Goal: Task Accomplishment & Management: Manage account settings

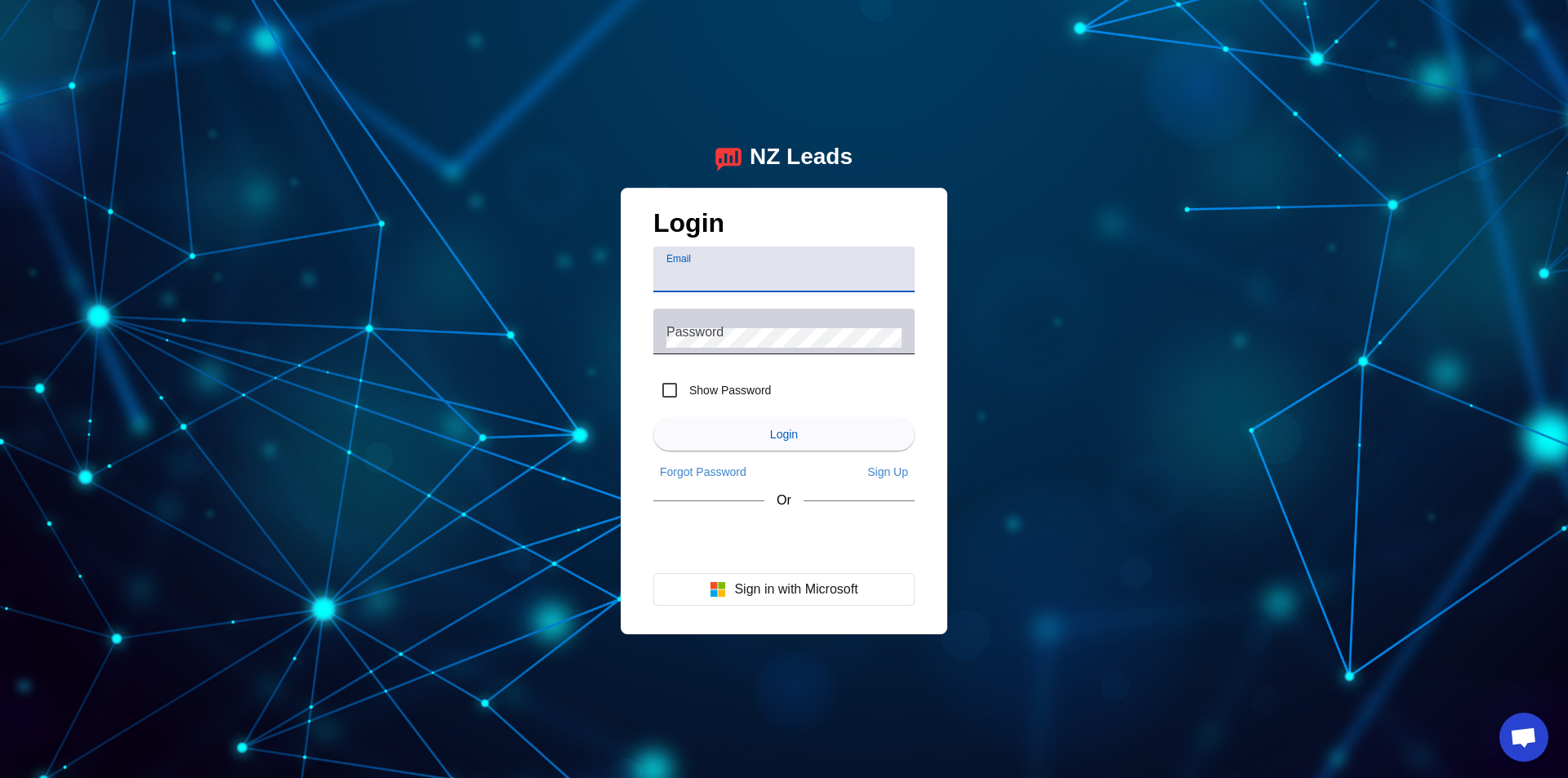
click at [729, 348] on div "Password" at bounding box center [784, 331] width 235 height 45
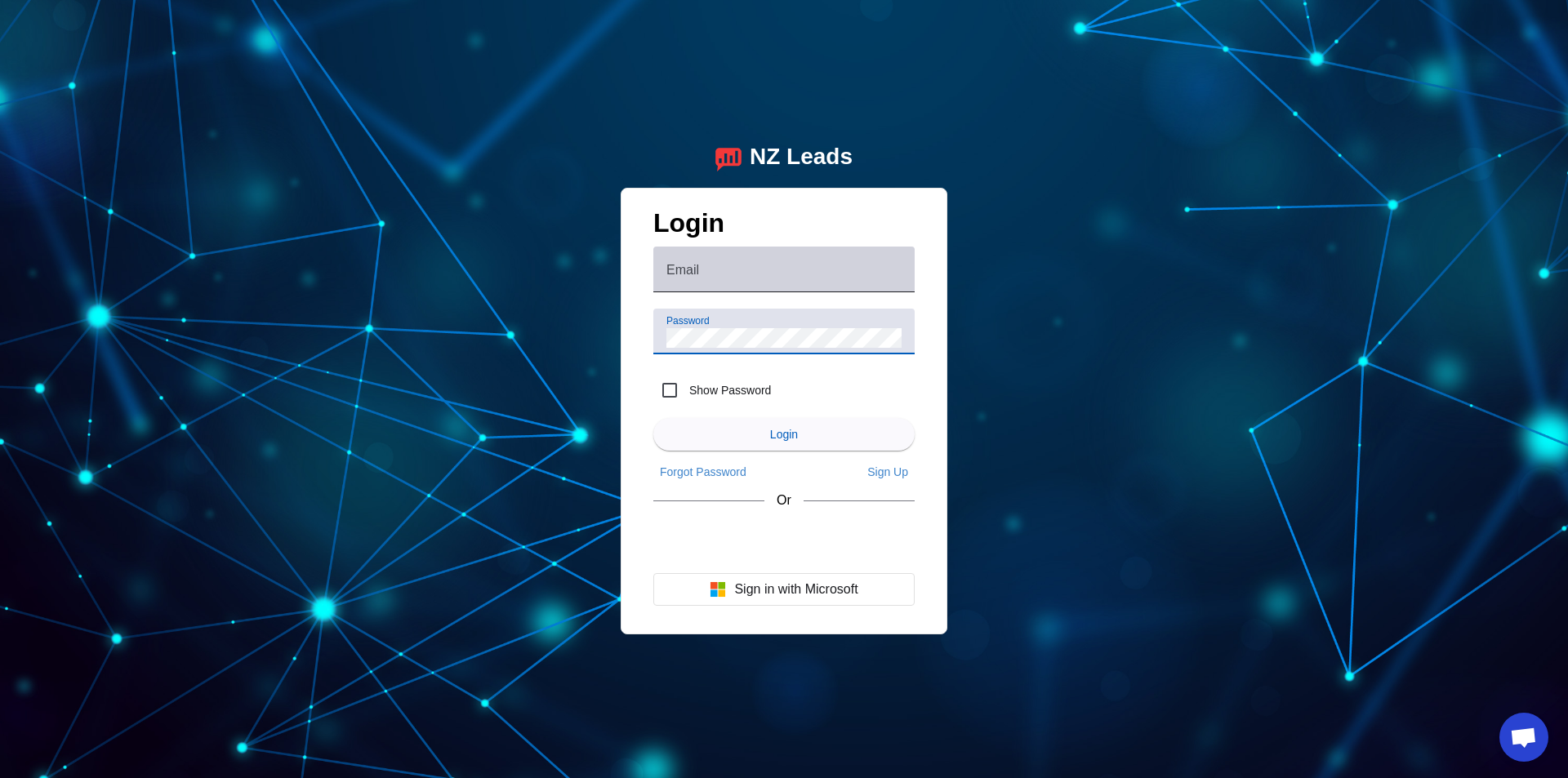
drag, startPoint x: 755, startPoint y: 267, endPoint x: 768, endPoint y: 285, distance: 22.2
click at [755, 267] on input "Email" at bounding box center [784, 275] width 235 height 20
type input "easyhomerepairca@gmail.com"
click at [740, 393] on label "Show Password" at bounding box center [728, 389] width 85 height 16
click at [686, 393] on input "Show Password" at bounding box center [670, 389] width 33 height 33
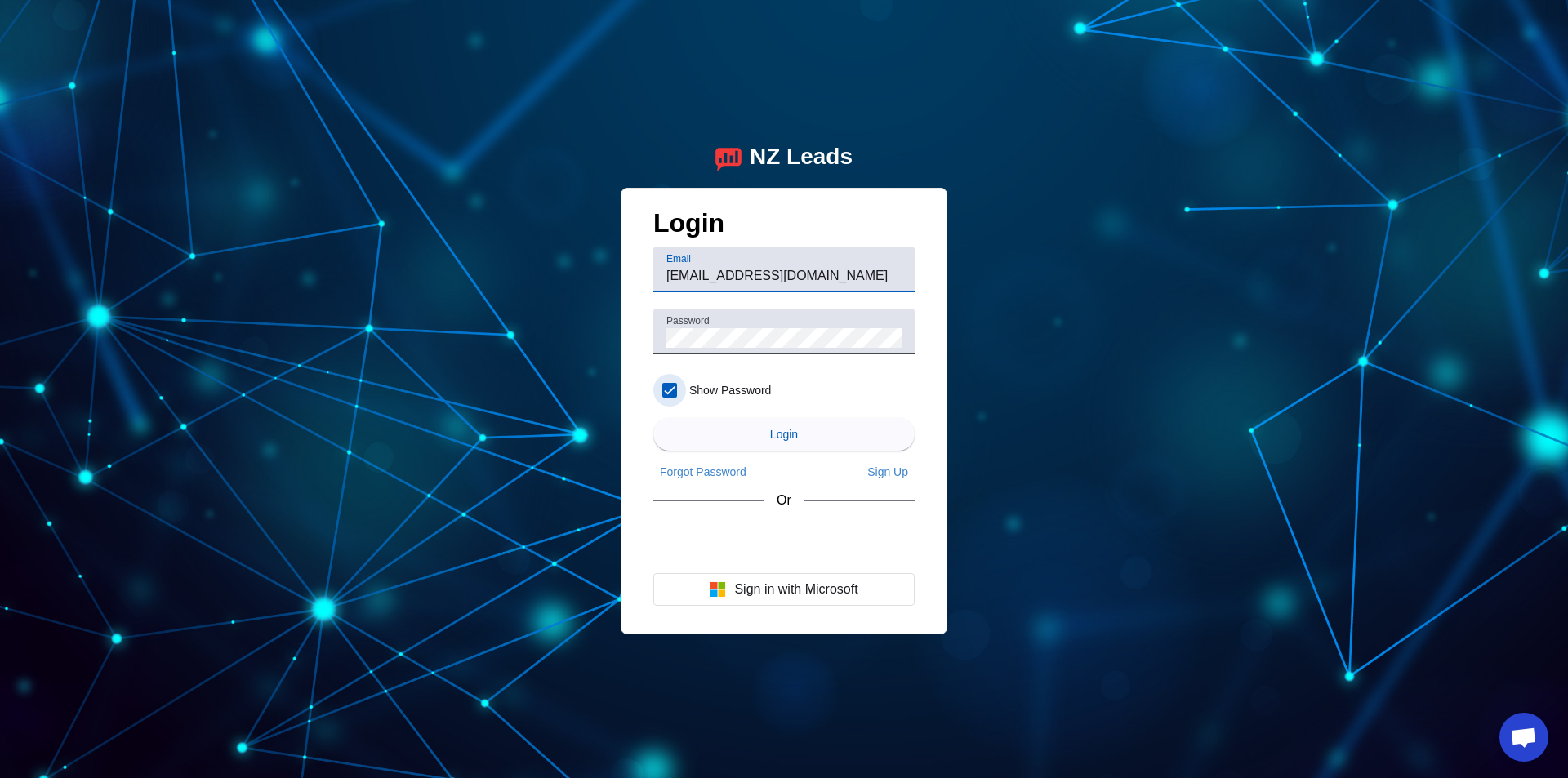
checkbox input "true"
click at [820, 429] on span "submit" at bounding box center [784, 434] width 261 height 39
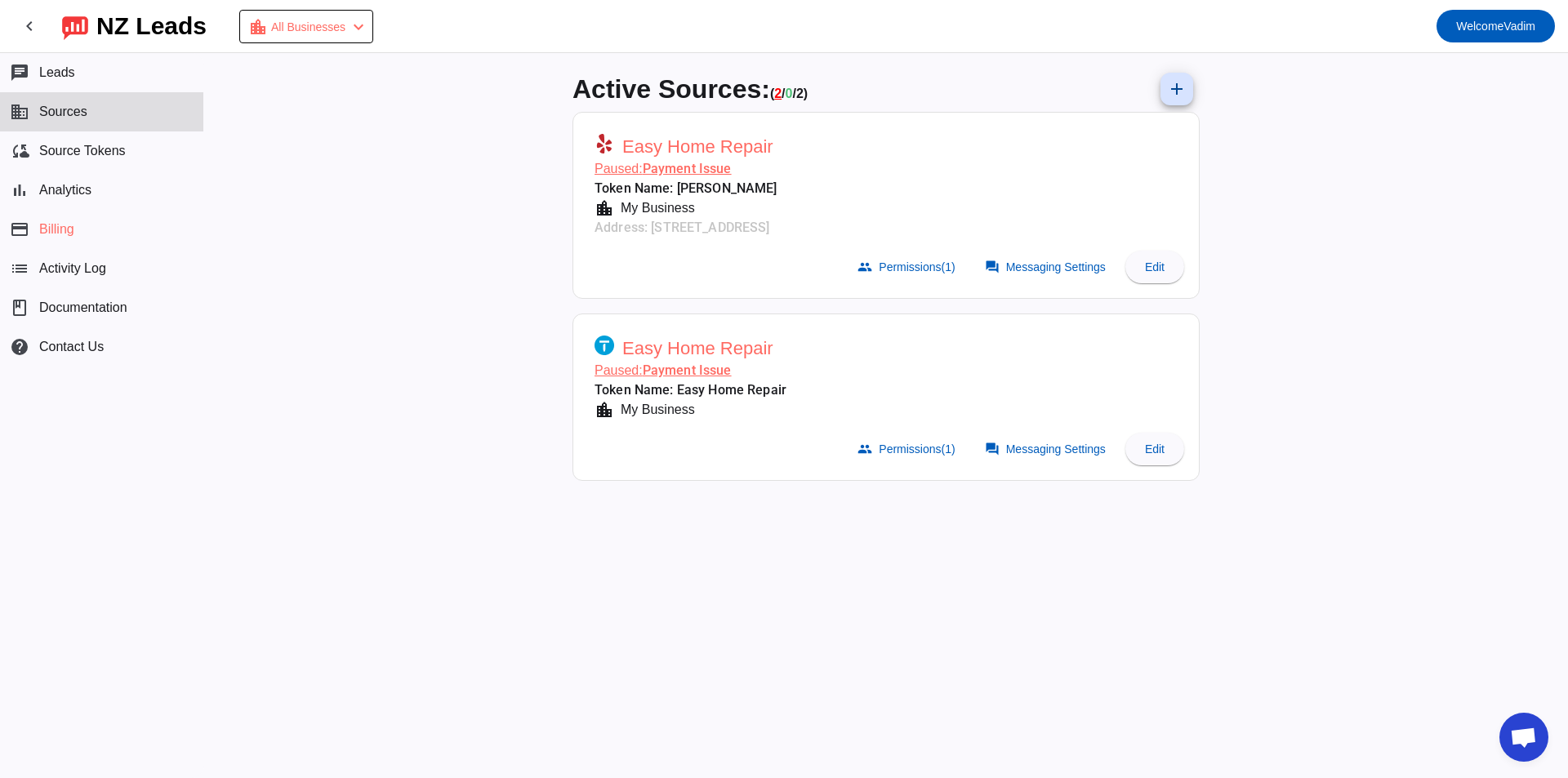
click at [658, 373] on mat-card-subtitle "Paused: Payment Issue" at bounding box center [690, 371] width 192 height 20
click at [1494, 34] on span "Welcome Vadim" at bounding box center [1495, 26] width 79 height 23
click at [1389, 134] on div at bounding box center [784, 389] width 1568 height 778
click at [115, 224] on button "payment Billing" at bounding box center [101, 229] width 203 height 39
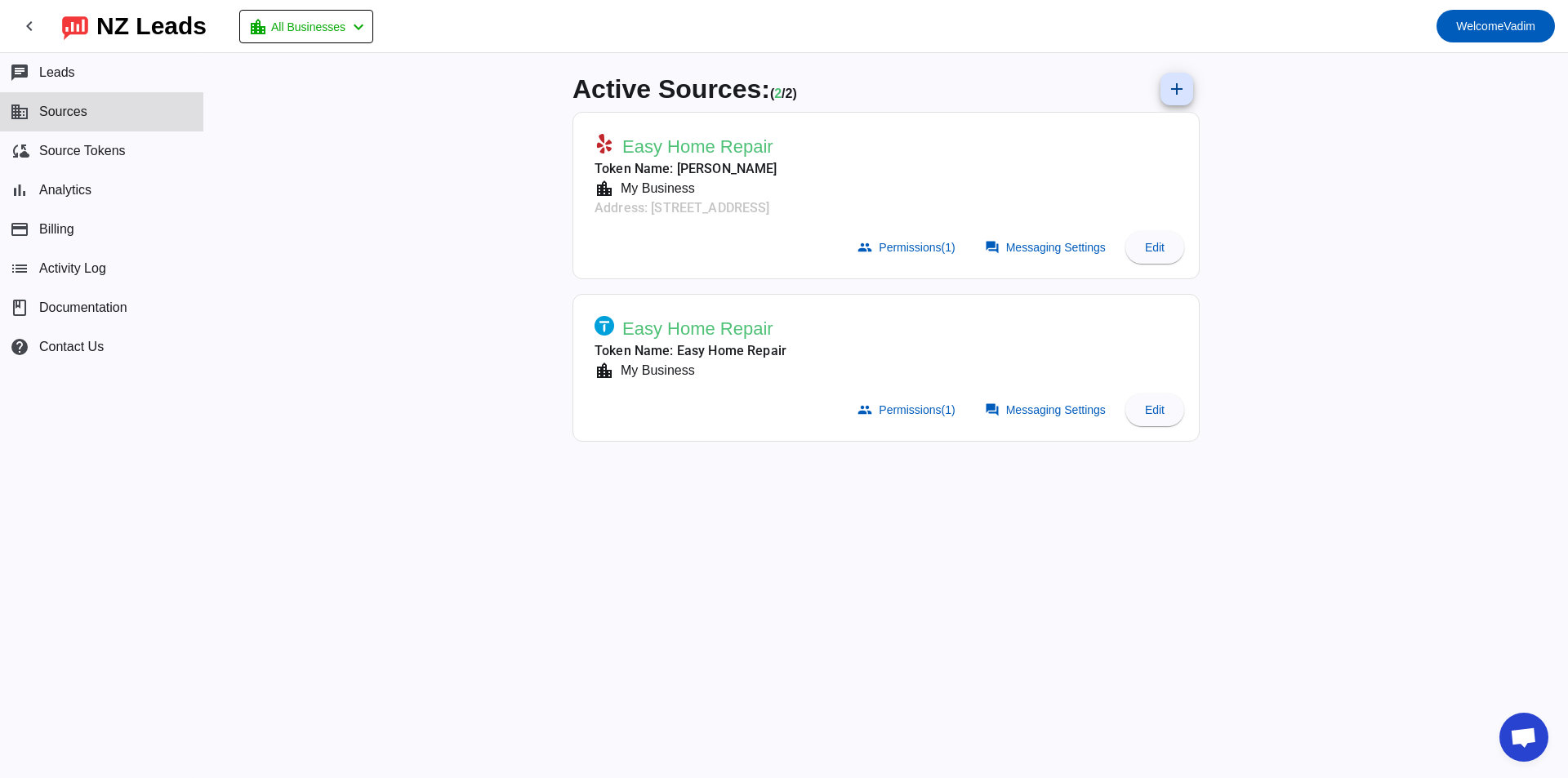
click at [1328, 261] on div "Active Sources: ( 2 / 2) add Easy Home Repair Token Name: Alex S location_city …" at bounding box center [886, 415] width 1364 height 725
drag, startPoint x: 663, startPoint y: 273, endPoint x: 863, endPoint y: 475, distance: 284.3
click at [845, 463] on div "Active Sources: ( 2 / 2) add Easy Home Repair Token Name: Alex S location_city …" at bounding box center [886, 415] width 1364 height 725
click at [870, 476] on div "Active Sources: ( 2 / 2) add Easy Home Repair Token Name: Alex S location_city …" at bounding box center [885, 415] width 653 height 725
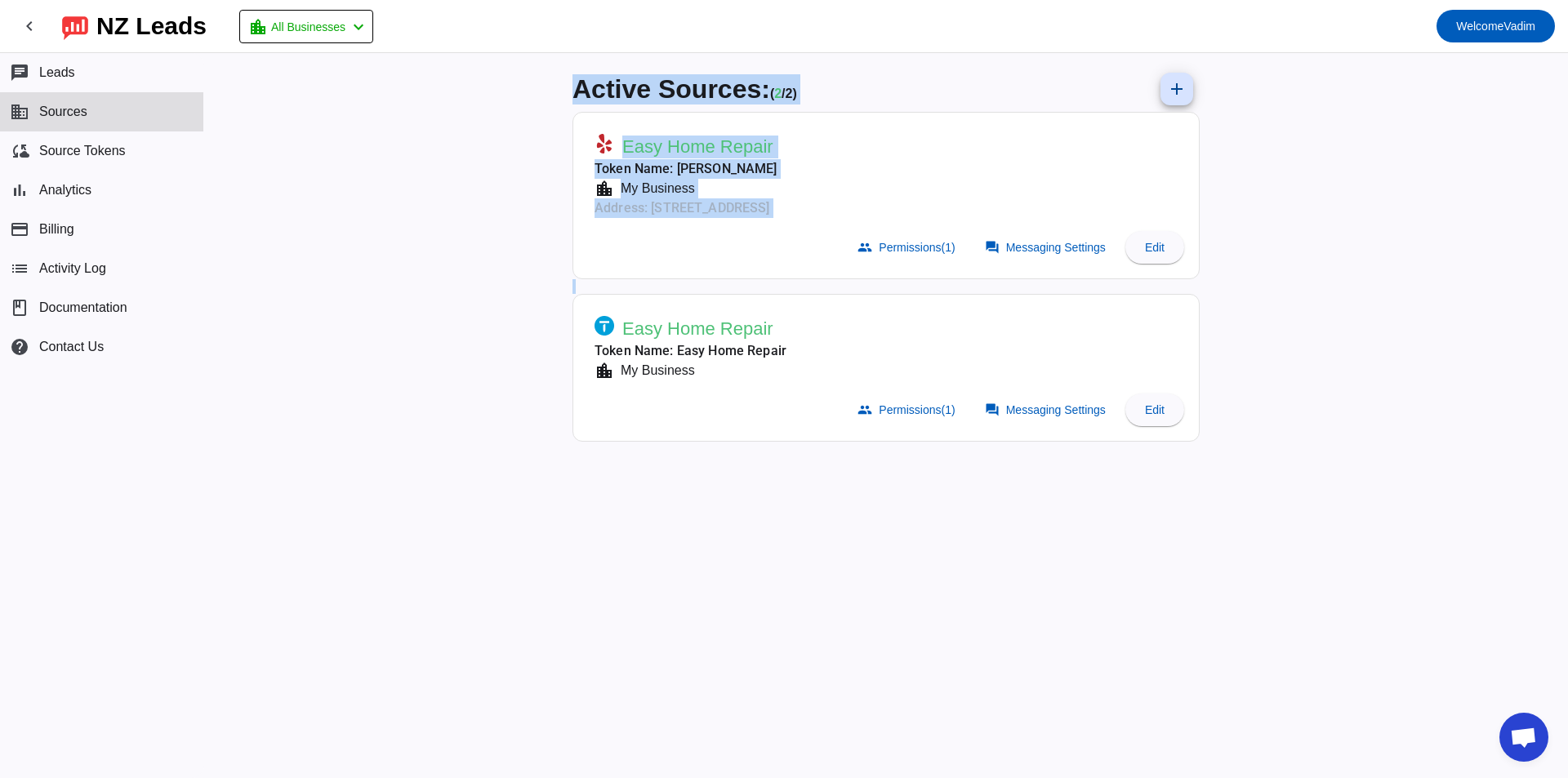
drag, startPoint x: 433, startPoint y: 61, endPoint x: 348, endPoint y: -33, distance: 126.7
click at [348, 0] on html "chevron_left NZ Leads location_city All Businesses chevron_left Welcome Vadim c…" at bounding box center [784, 389] width 1568 height 778
click at [444, 107] on div "Active Sources: ( 2 / 2) add Easy Home Repair Token Name: Alex S location_city …" at bounding box center [886, 415] width 1364 height 725
drag, startPoint x: 1061, startPoint y: 590, endPoint x: 0, endPoint y: -71, distance: 1250.1
click at [0, 0] on html "chevron_left NZ Leads location_city All Businesses chevron_left Welcome Vadim c…" at bounding box center [784, 389] width 1568 height 778
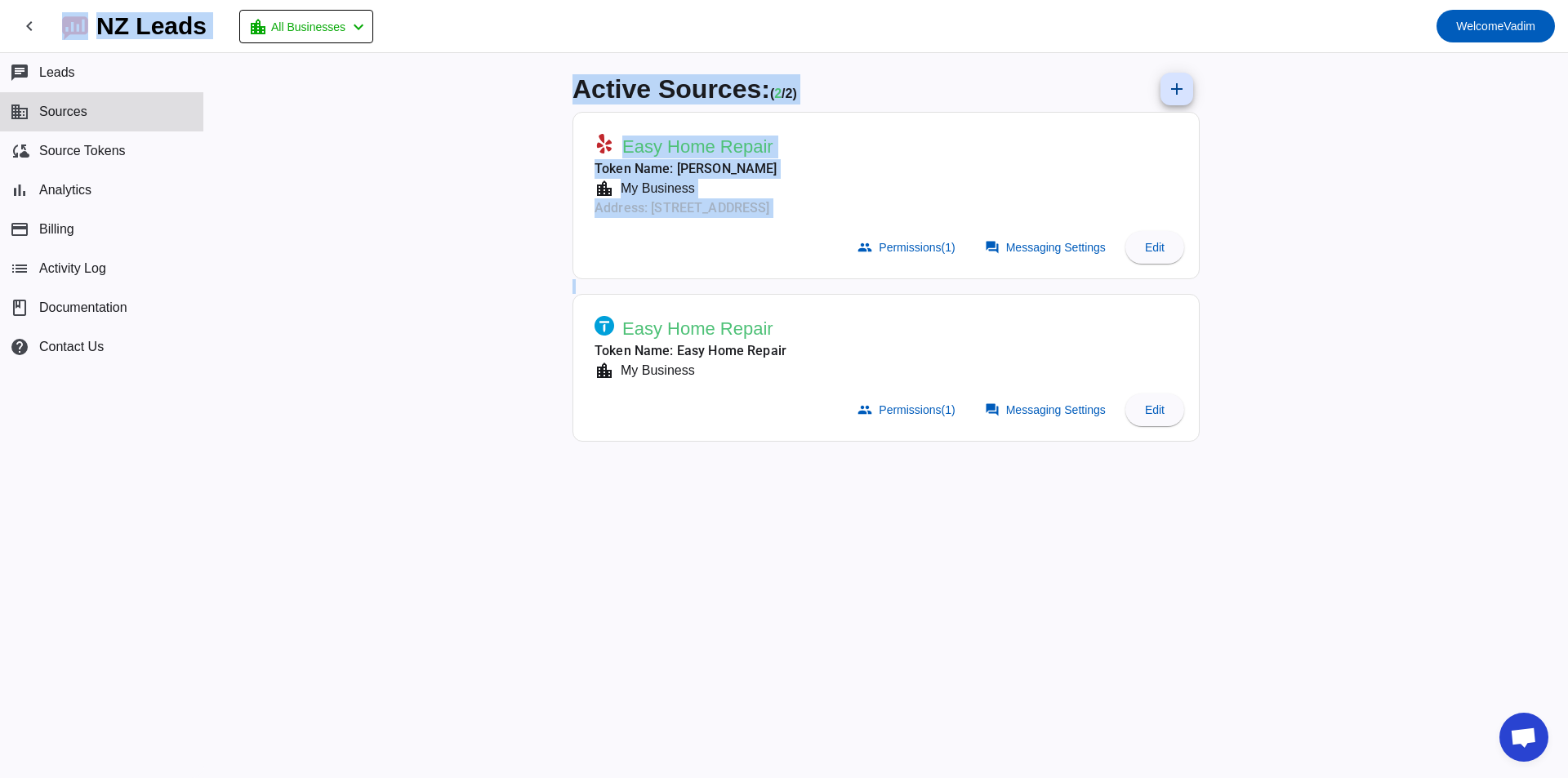
click at [492, 278] on div "Active Sources: ( 2 / 2) add Easy Home Repair Token Name: Alex S location_city …" at bounding box center [886, 415] width 1364 height 725
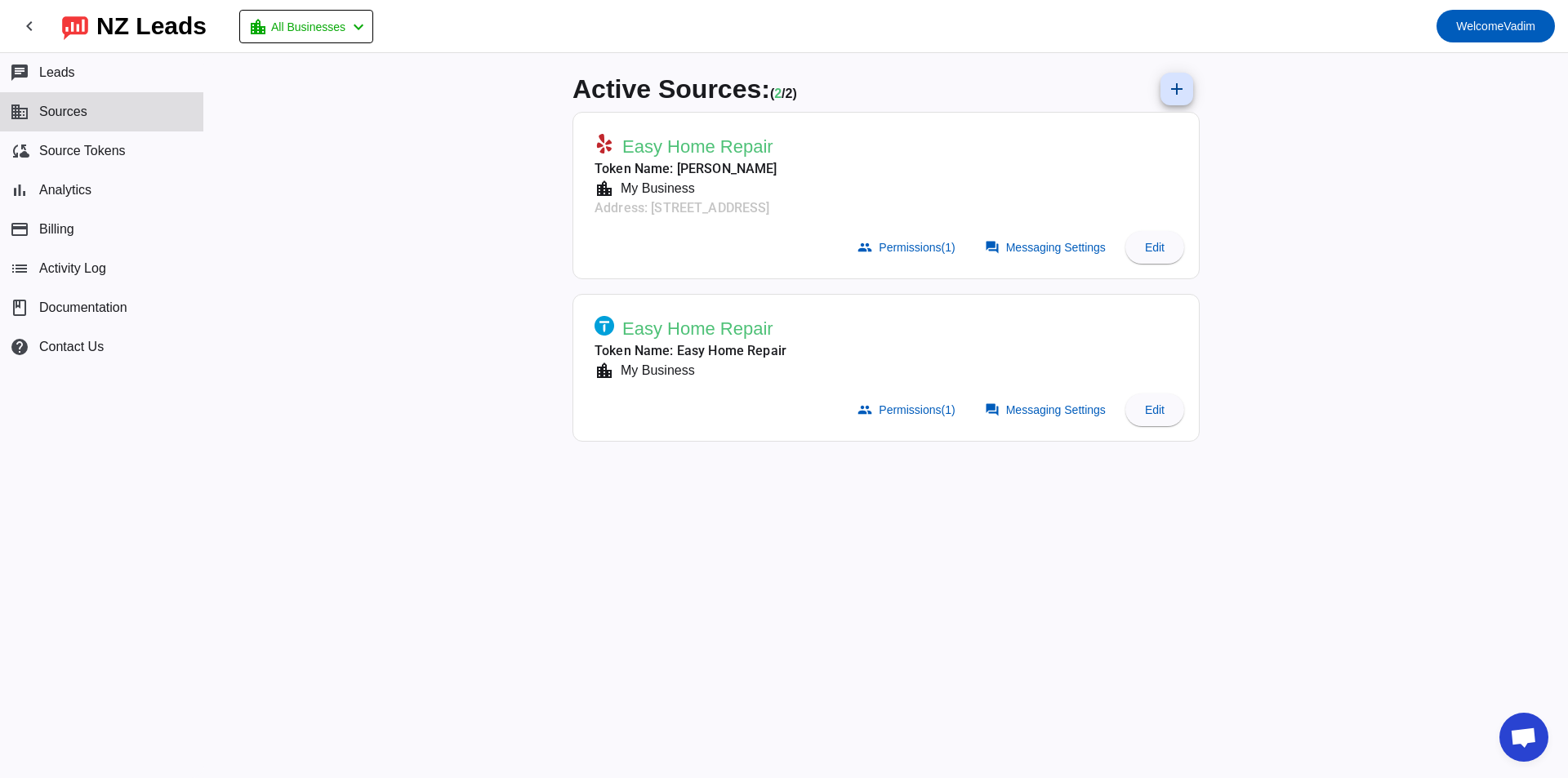
click at [1432, 561] on div "Active Sources: ( 2 / 2) add Easy Home Repair Token Name: Alex S location_city …" at bounding box center [886, 415] width 1364 height 725
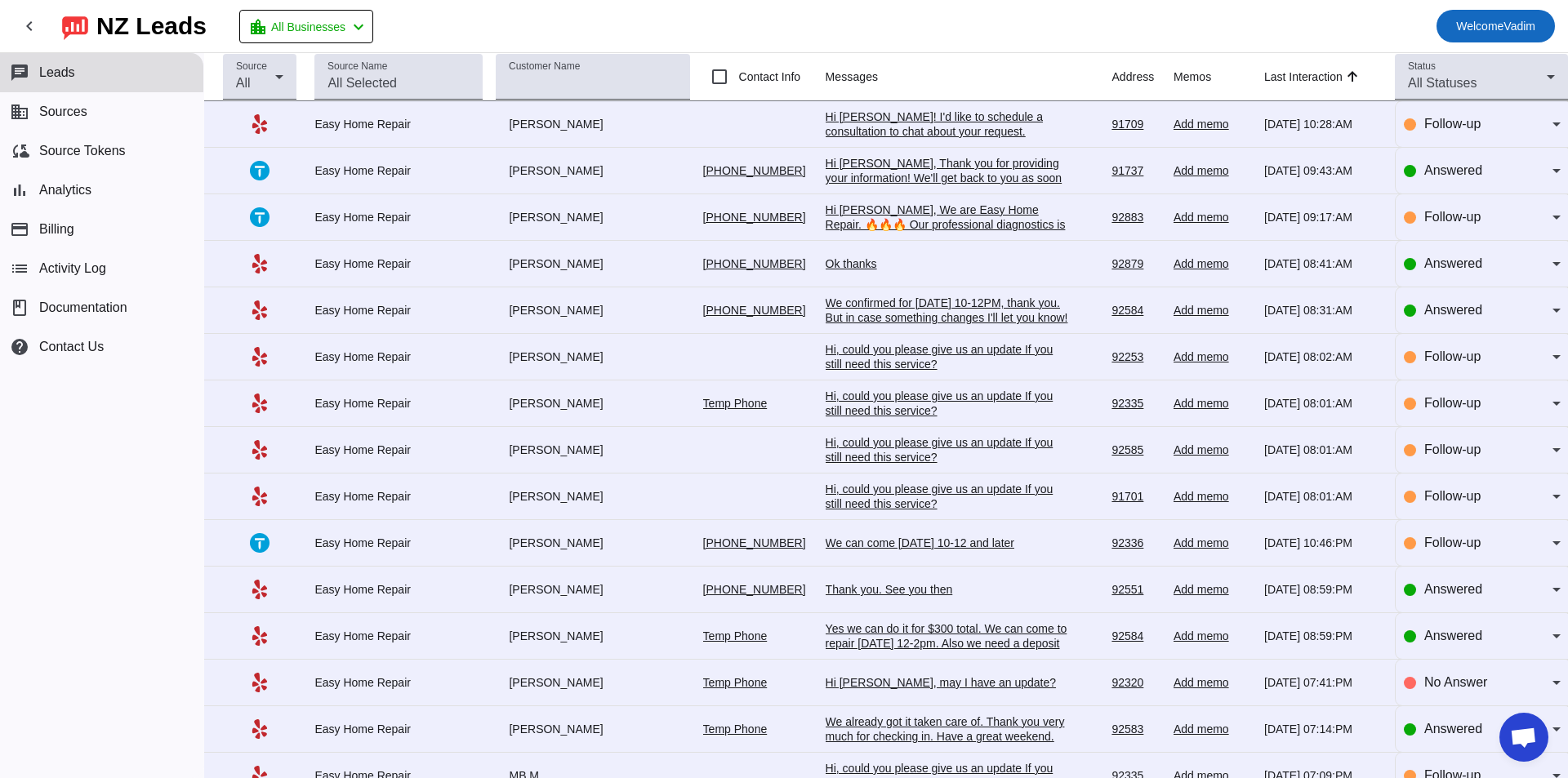
click at [1494, 19] on span "Welcome Vadim" at bounding box center [1495, 26] width 79 height 23
click at [1503, 25] on div at bounding box center [784, 389] width 1568 height 778
click at [54, 239] on button "payment Billing" at bounding box center [101, 229] width 203 height 39
click at [136, 111] on button "business Sources" at bounding box center [101, 112] width 203 height 39
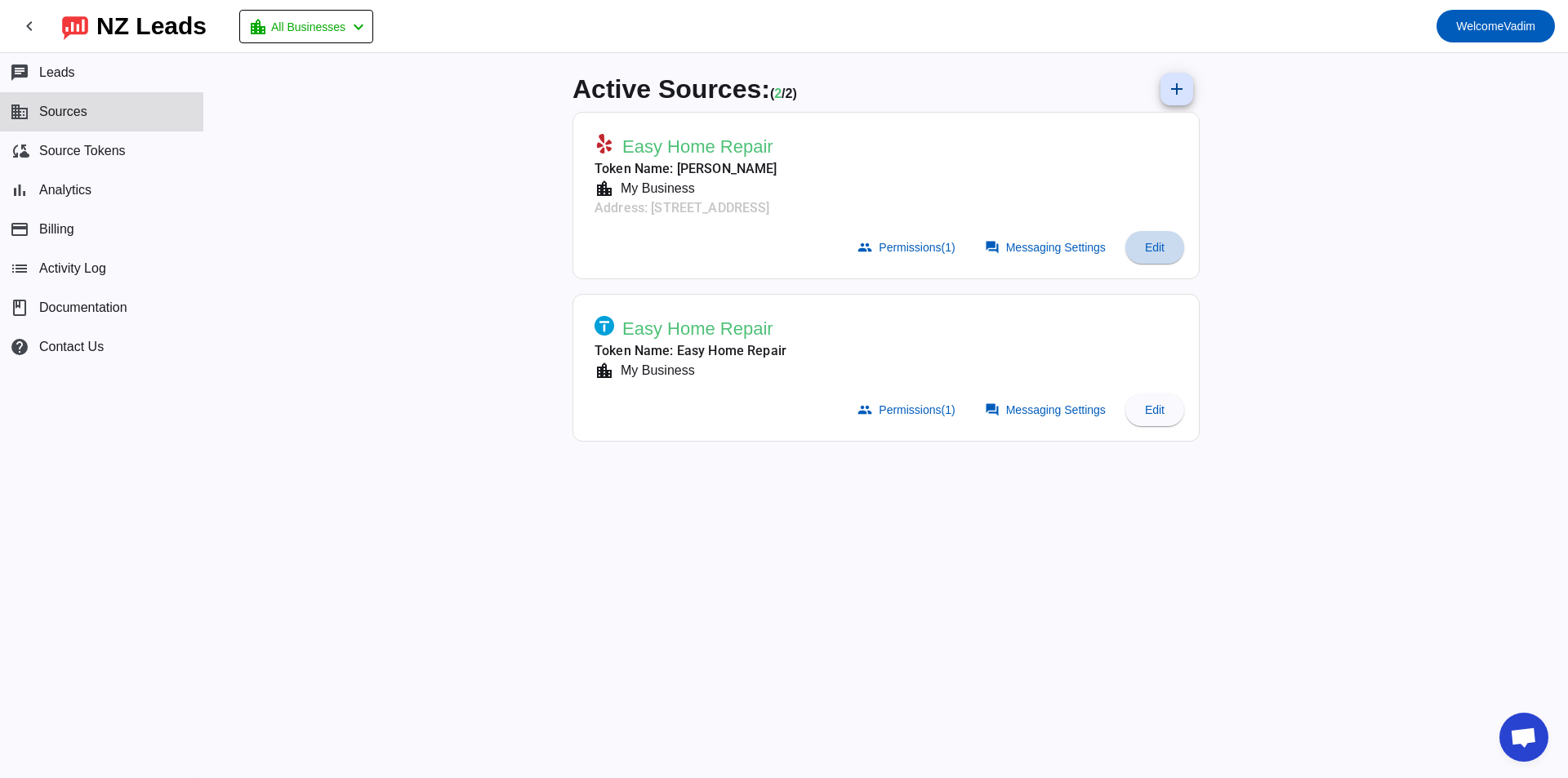
click at [1156, 244] on span "Edit" at bounding box center [1154, 248] width 20 height 13
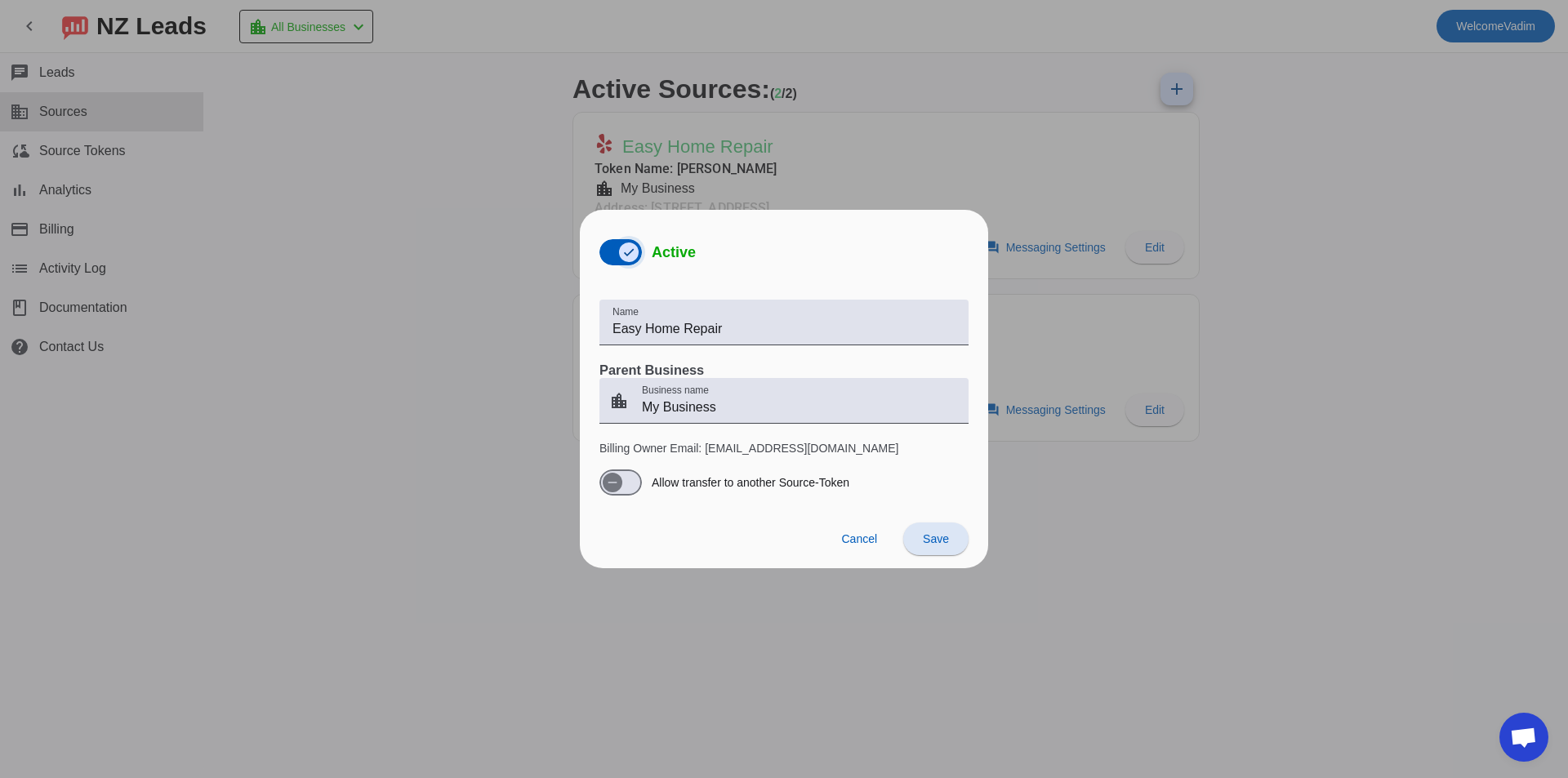
click at [614, 256] on span "button" at bounding box center [629, 252] width 33 height 33
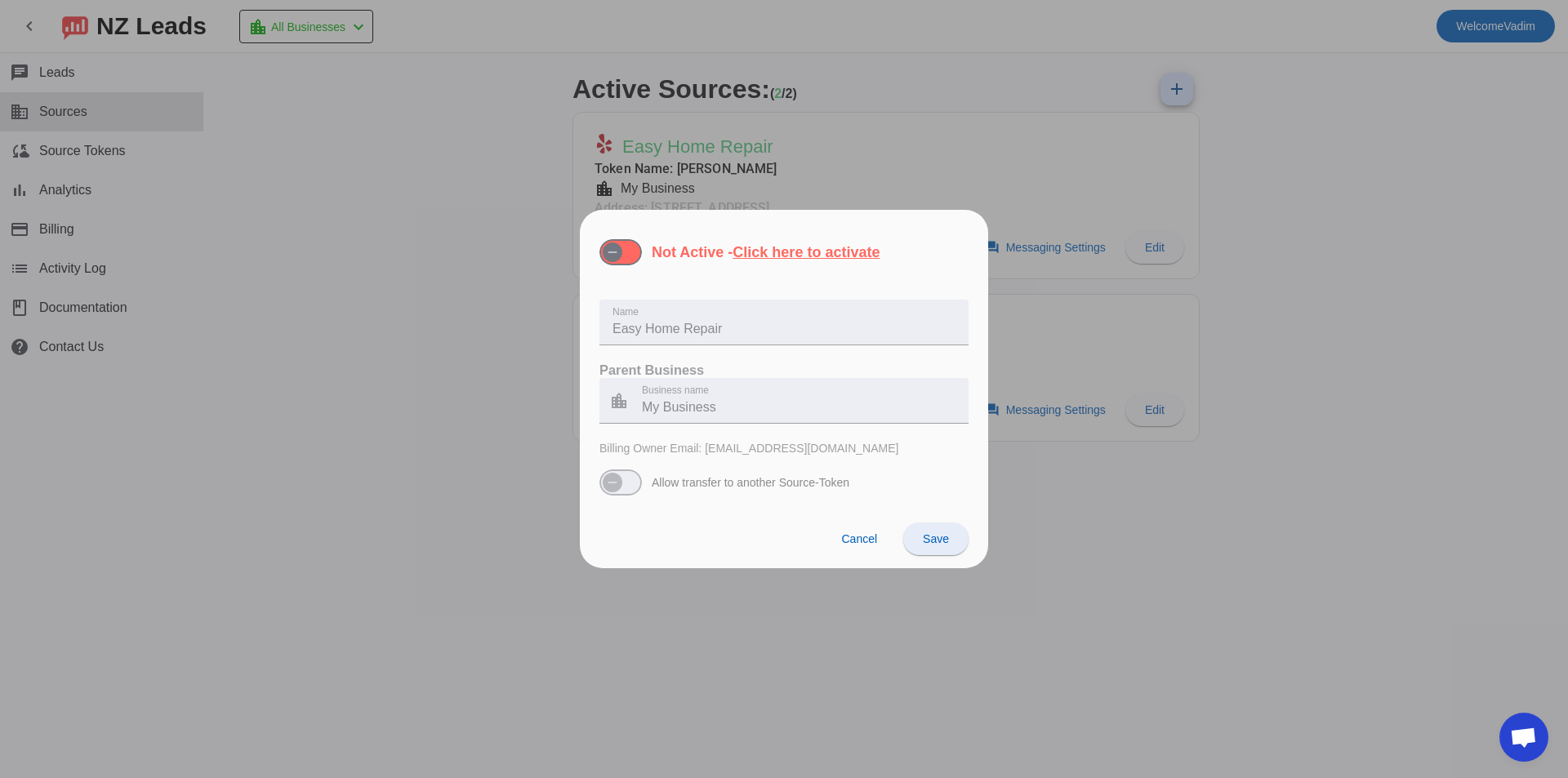
click at [941, 542] on span "Save" at bounding box center [936, 539] width 26 height 13
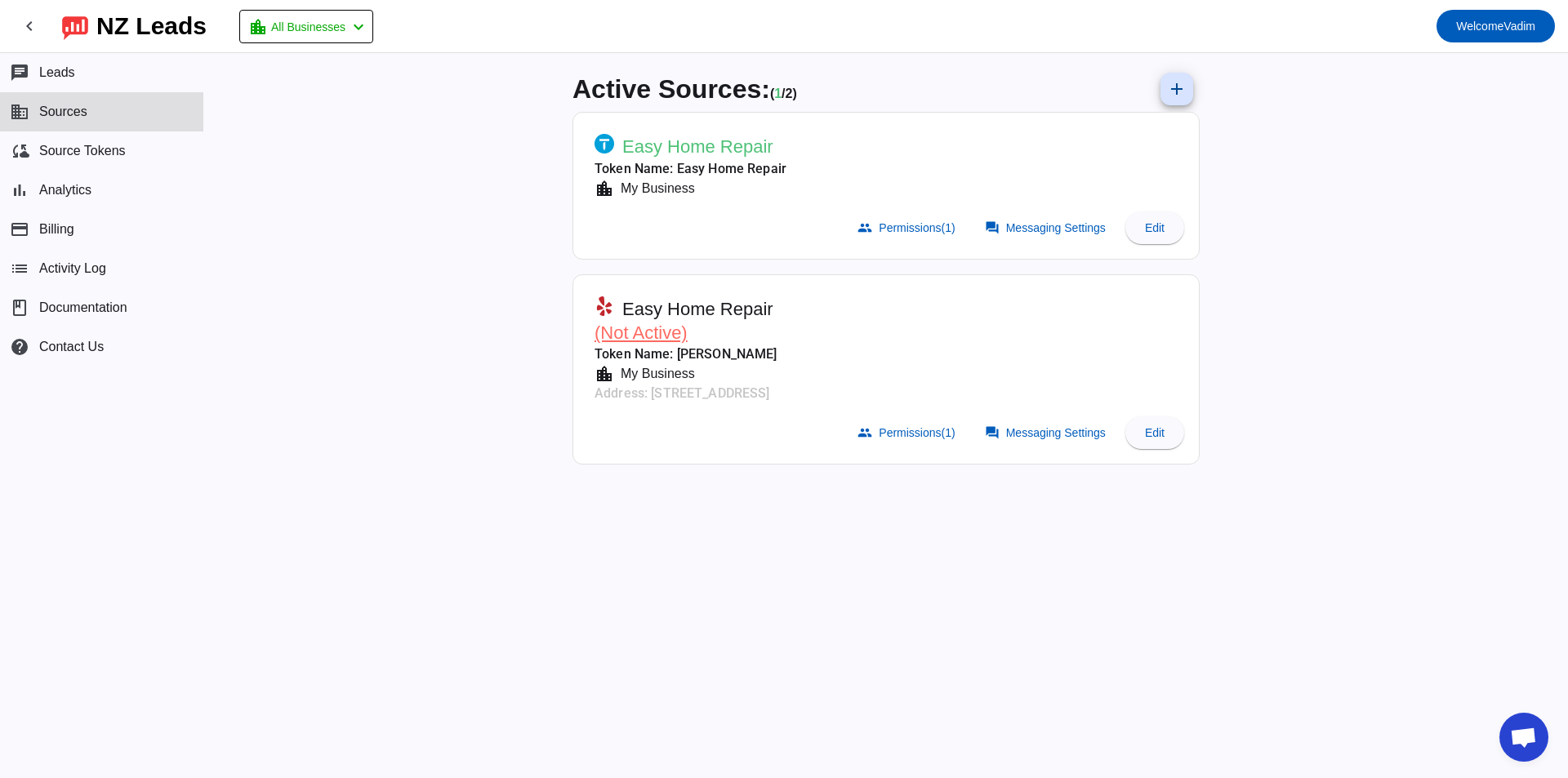
click at [1150, 410] on mat-card-actions "group Permissions (1) forum Messaging Settings Edit" at bounding box center [886, 432] width 609 height 45
click at [1132, 220] on span at bounding box center [1155, 227] width 59 height 39
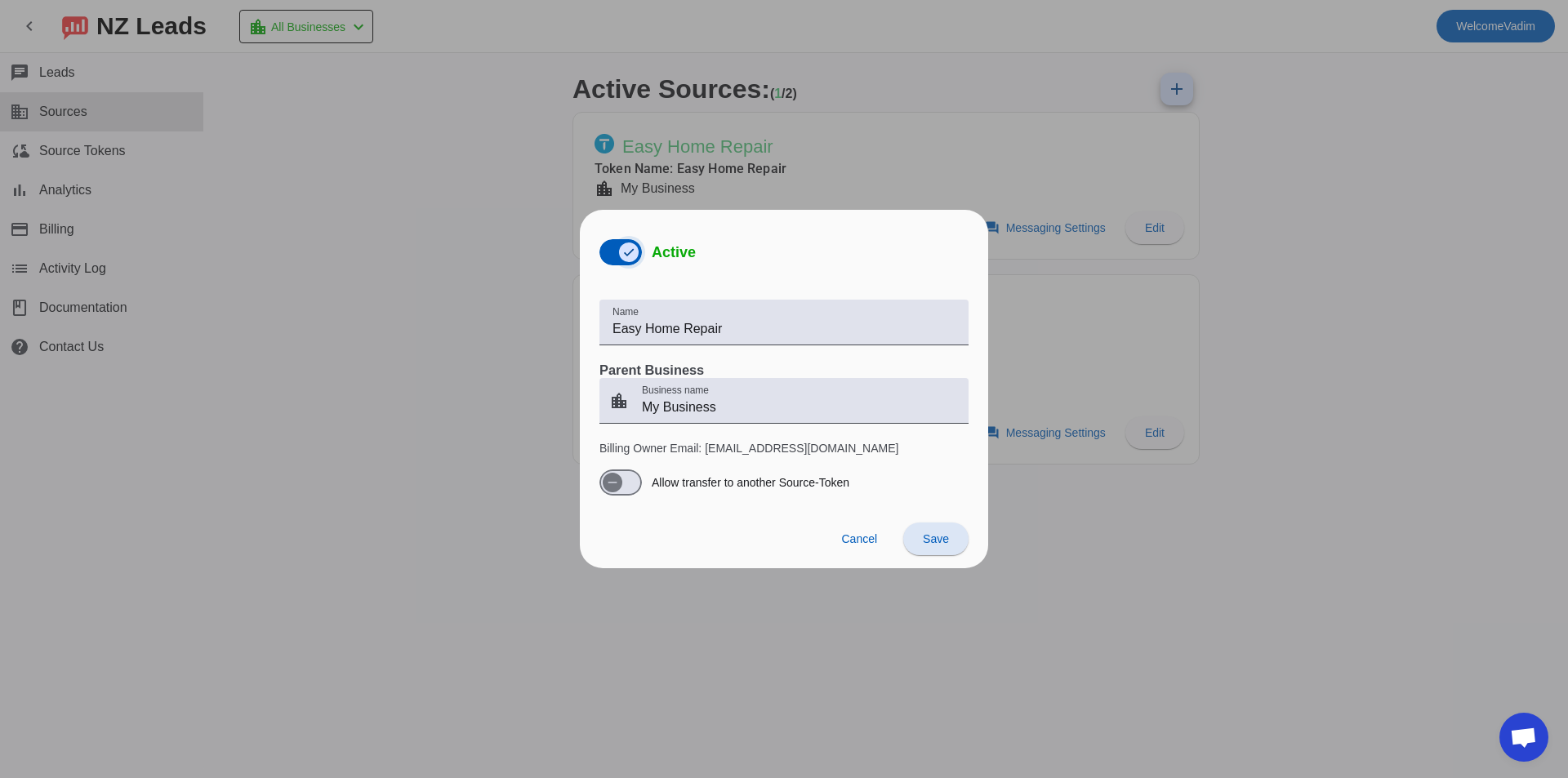
click at [628, 257] on icon "button" at bounding box center [629, 252] width 13 height 13
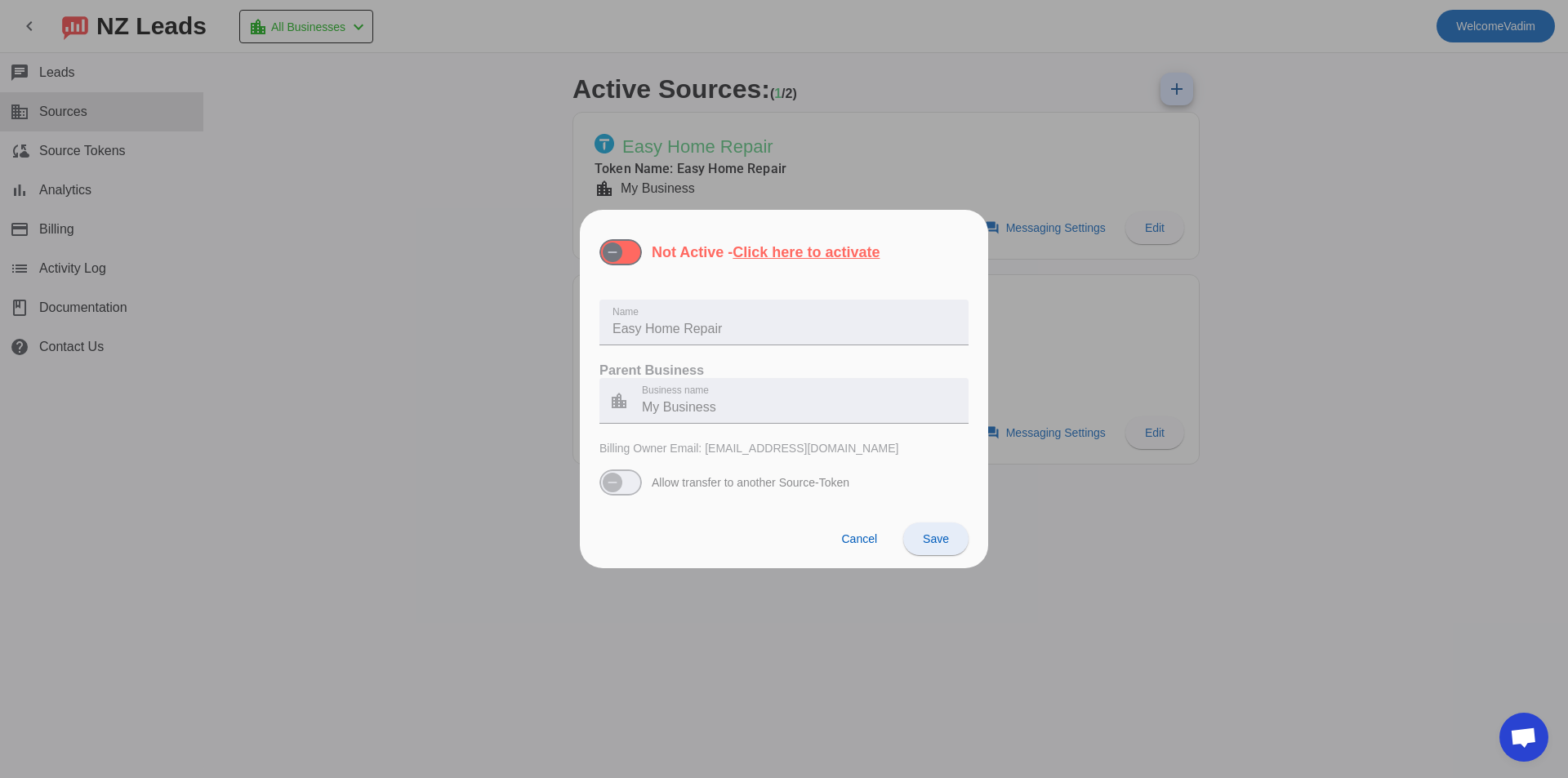
click at [930, 538] on span "Save" at bounding box center [936, 539] width 26 height 13
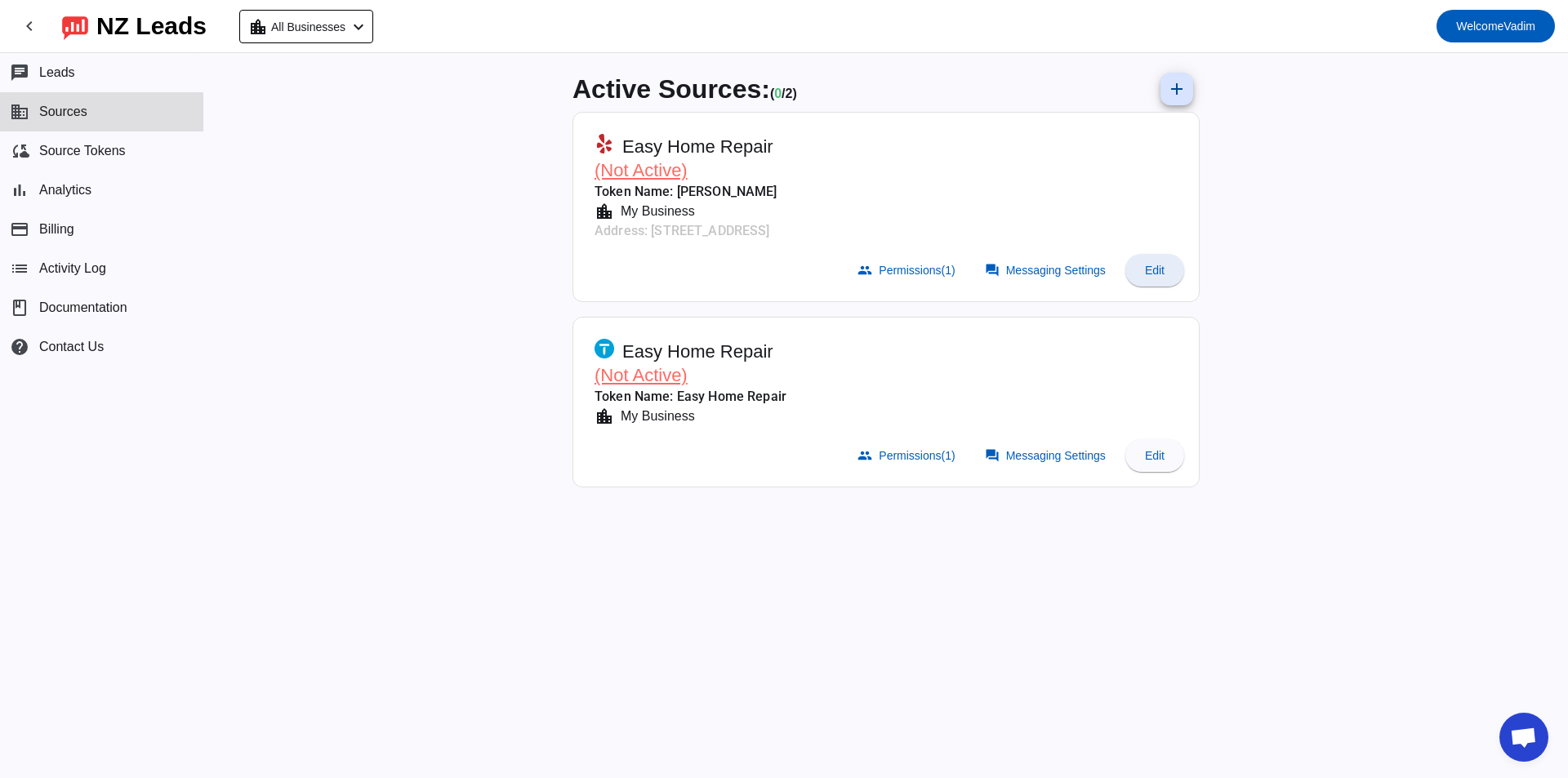
click at [1140, 285] on span at bounding box center [1155, 269] width 59 height 39
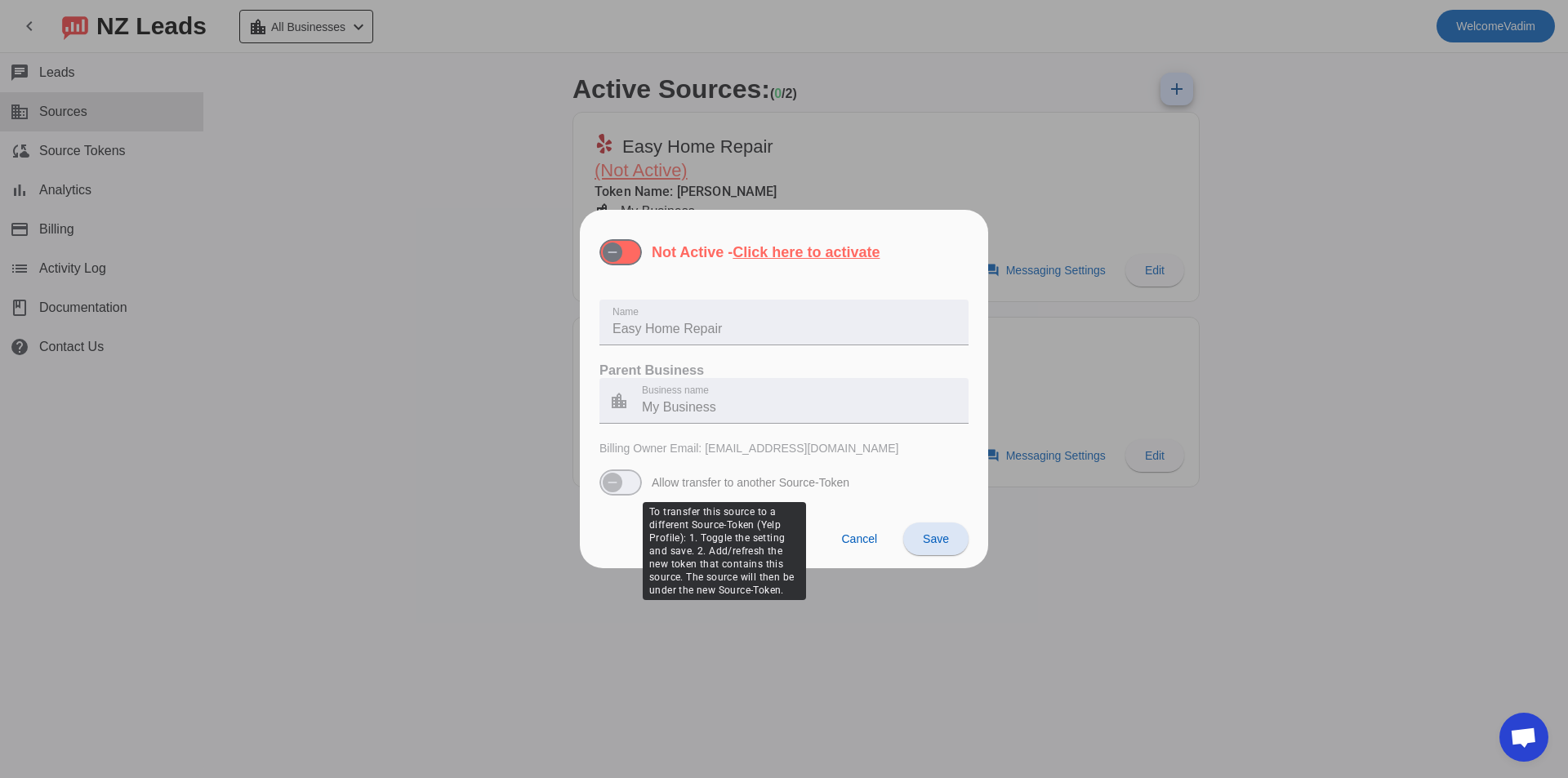
click at [810, 493] on div "Allow transfer to another Source-Token" at bounding box center [724, 482] width 250 height 26
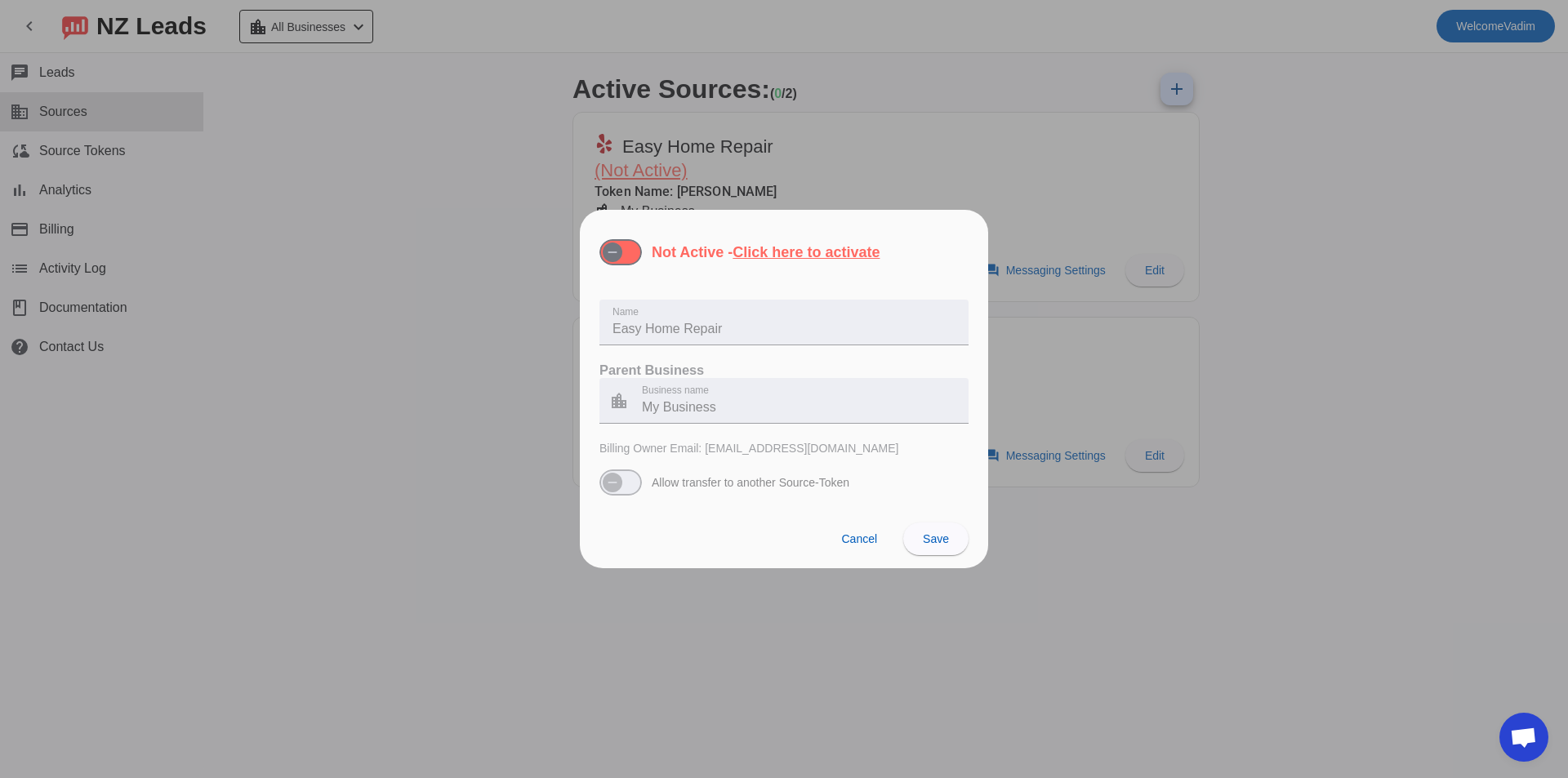
click at [647, 248] on div "Not Active - Click here to activate" at bounding box center [740, 252] width 280 height 26
click at [792, 247] on u "Click here to activate" at bounding box center [805, 251] width 147 height 16
click at [642, 247] on button "Not Active - Click here to activate" at bounding box center [620, 252] width 43 height 26
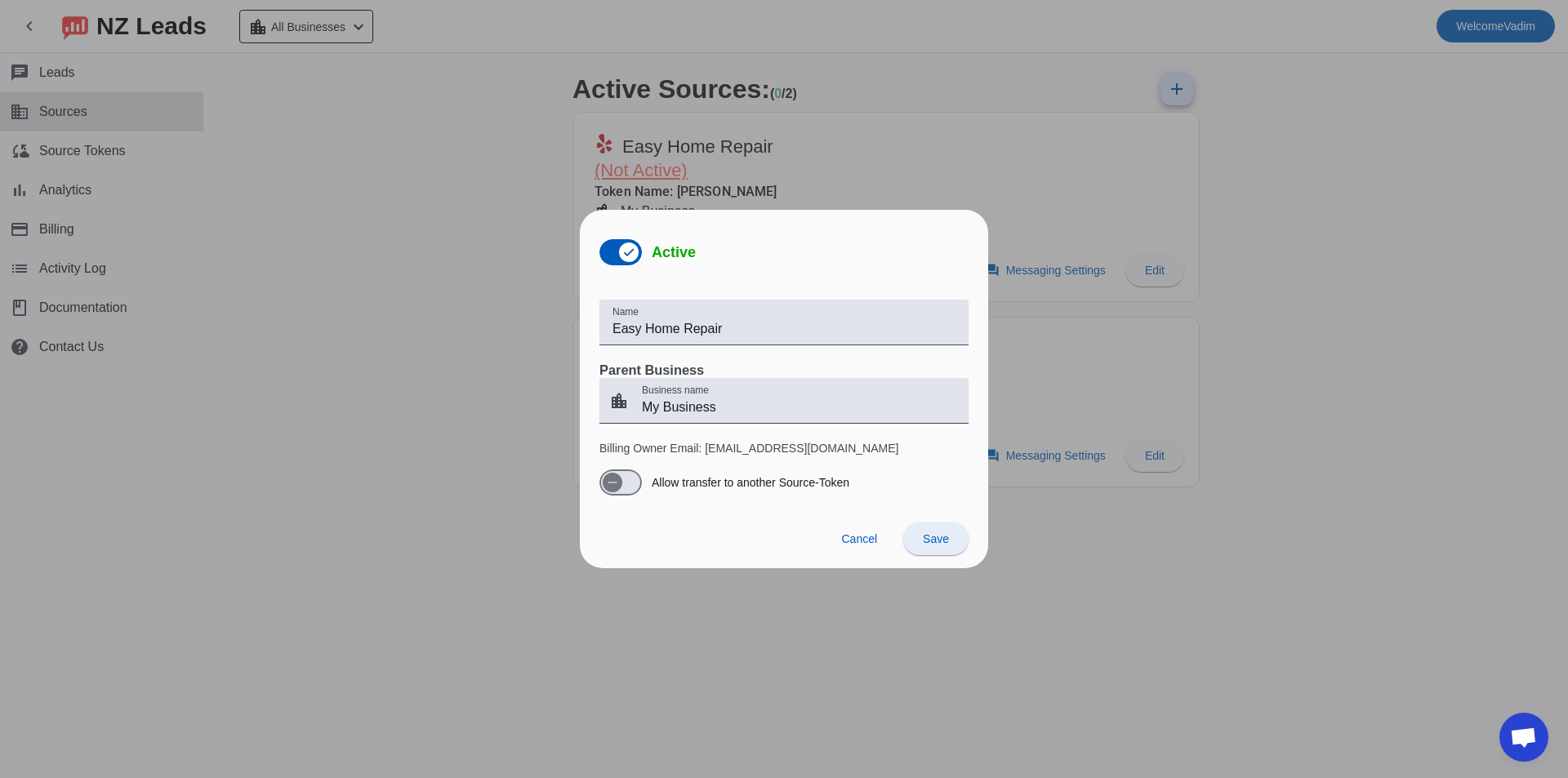
click at [946, 554] on span at bounding box center [935, 538] width 65 height 39
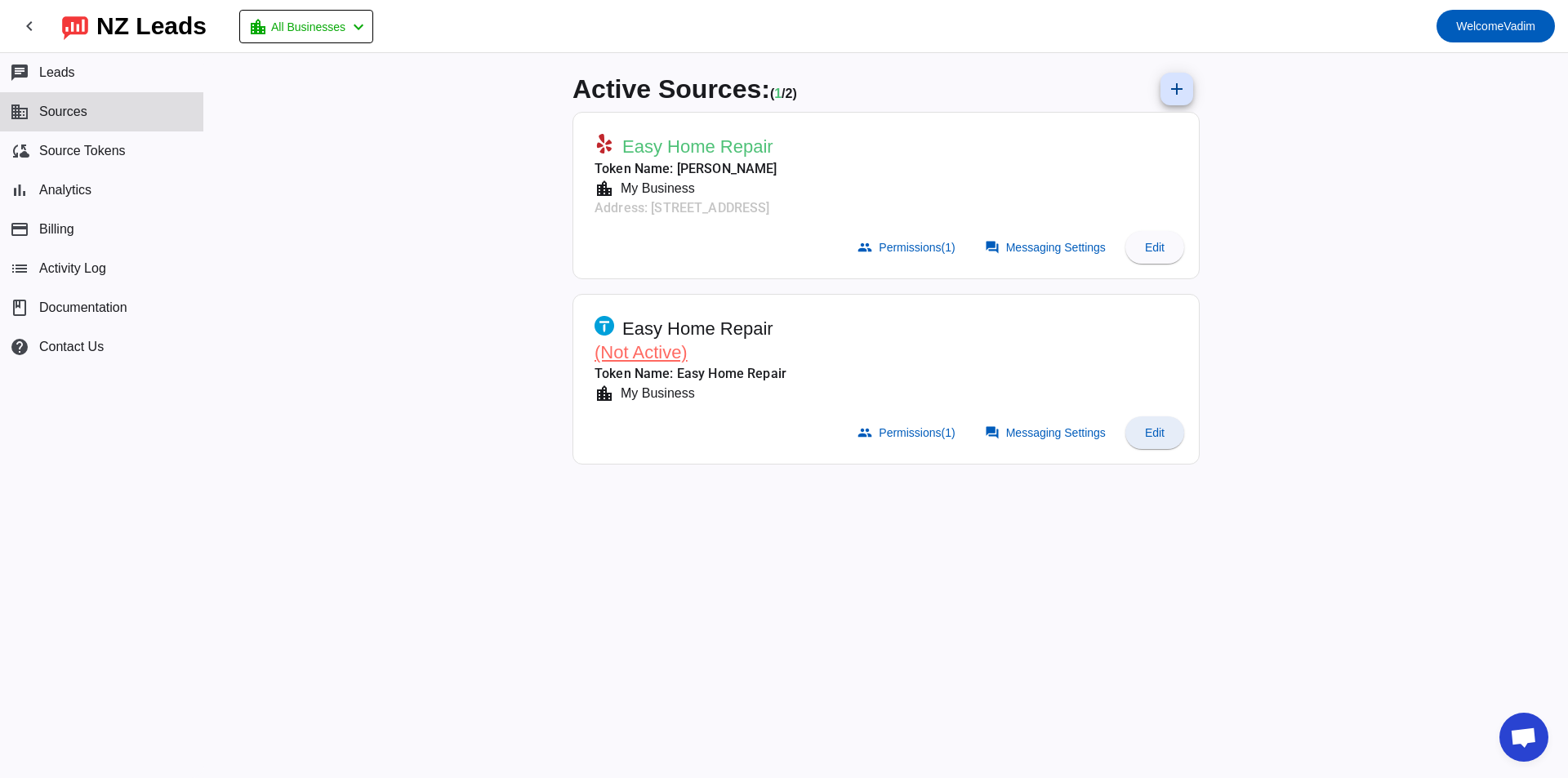
click at [1158, 442] on span at bounding box center [1155, 432] width 59 height 39
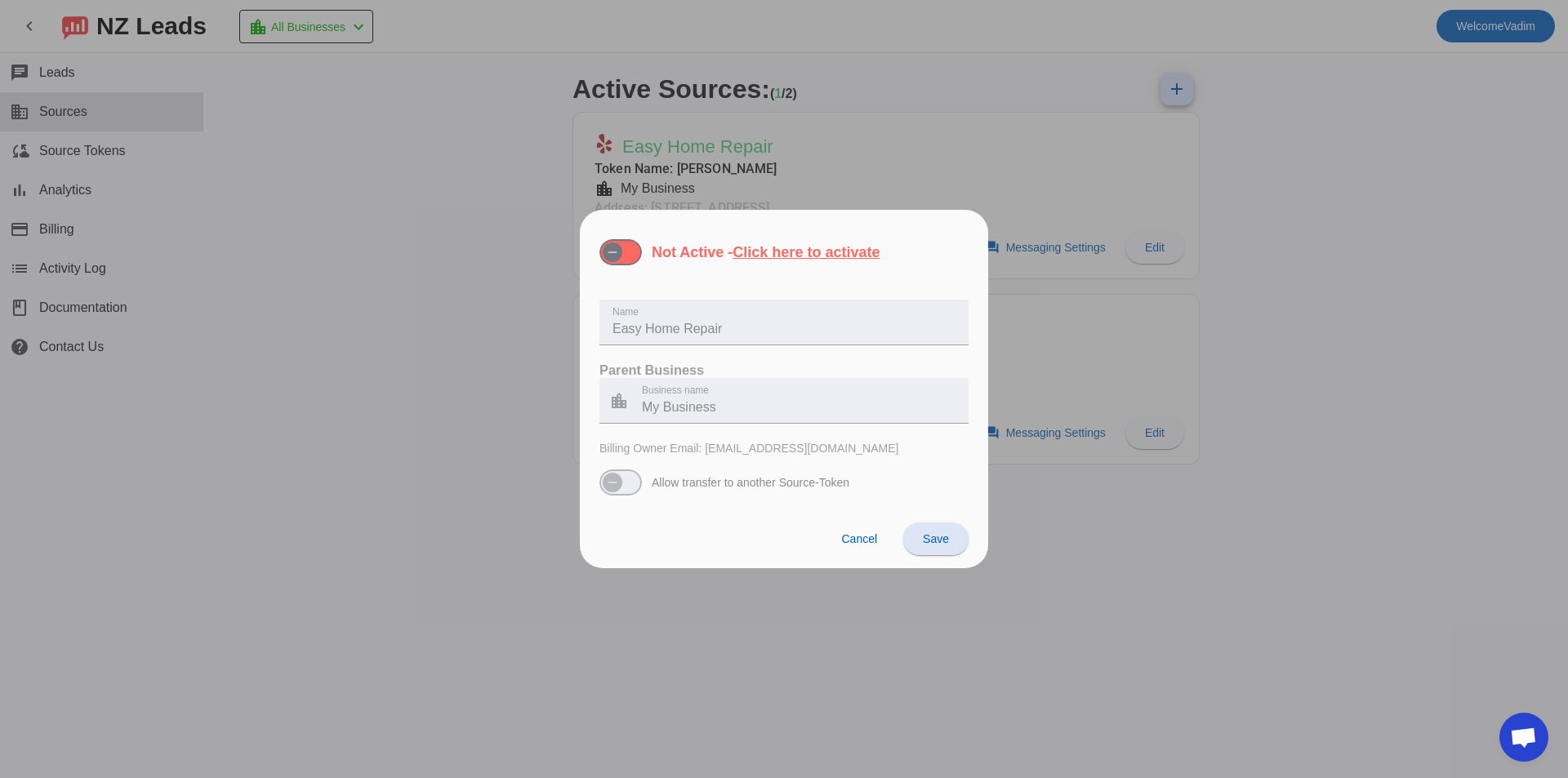
click at [649, 258] on label "Not Active - Click here to activate" at bounding box center [764, 252] width 231 height 17
click at [642, 258] on button "Not Active - Click here to activate" at bounding box center [620, 252] width 43 height 26
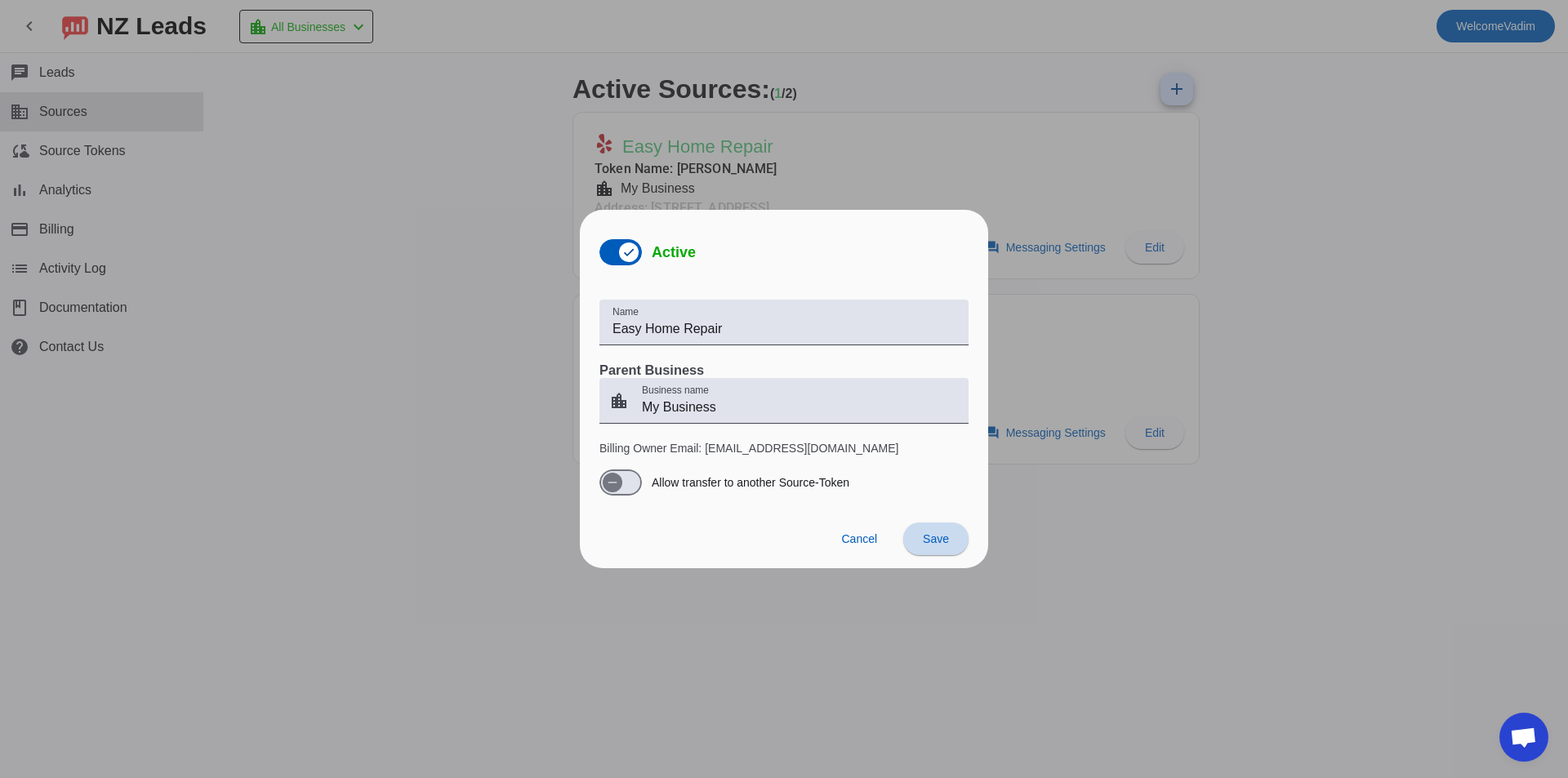
click at [939, 531] on button "Save" at bounding box center [935, 539] width 65 height 33
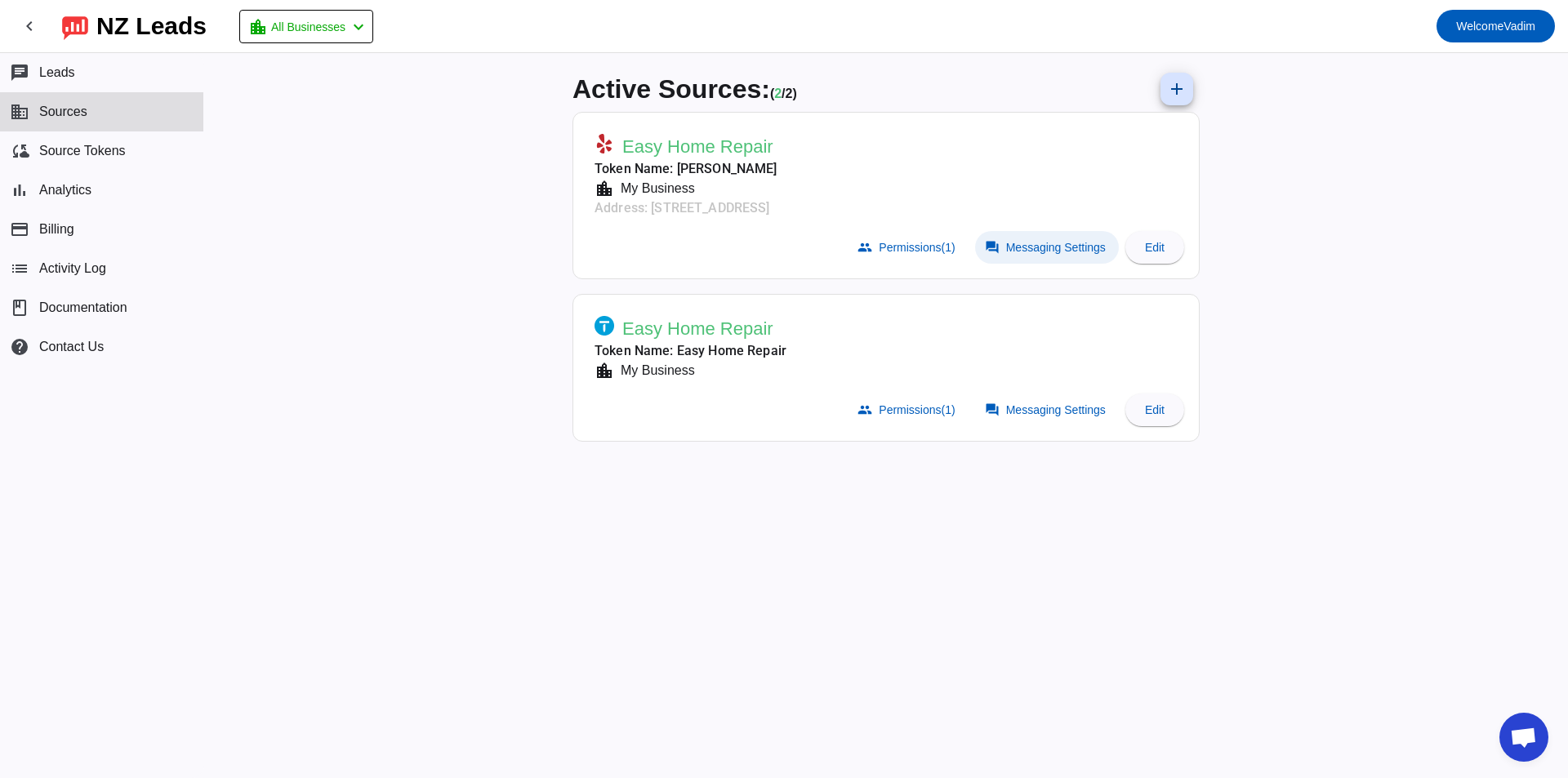
click at [1017, 251] on span "Messaging Settings" at bounding box center [1055, 248] width 99 height 13
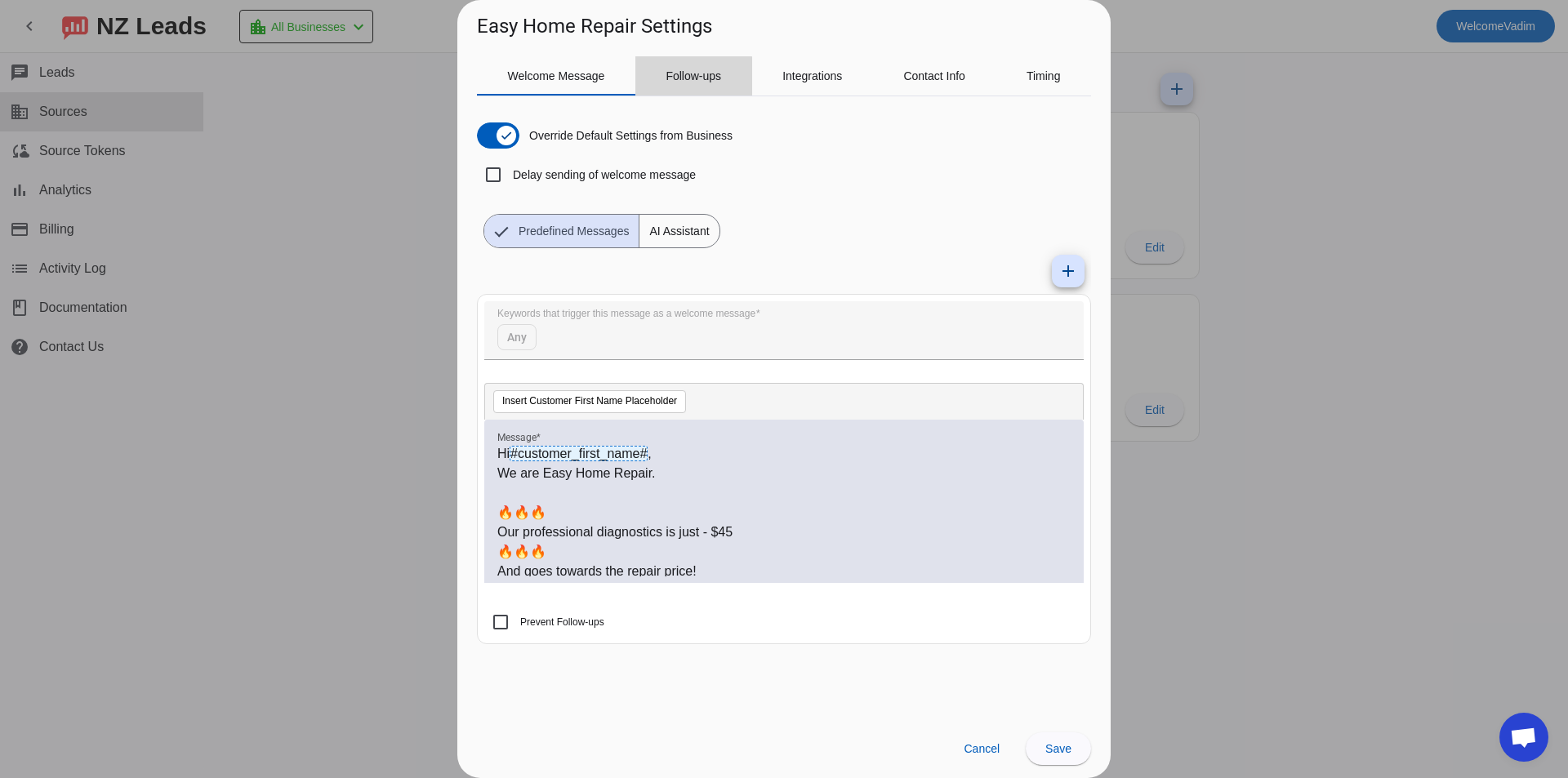
click at [662, 81] on div "Follow-ups" at bounding box center [693, 76] width 116 height 39
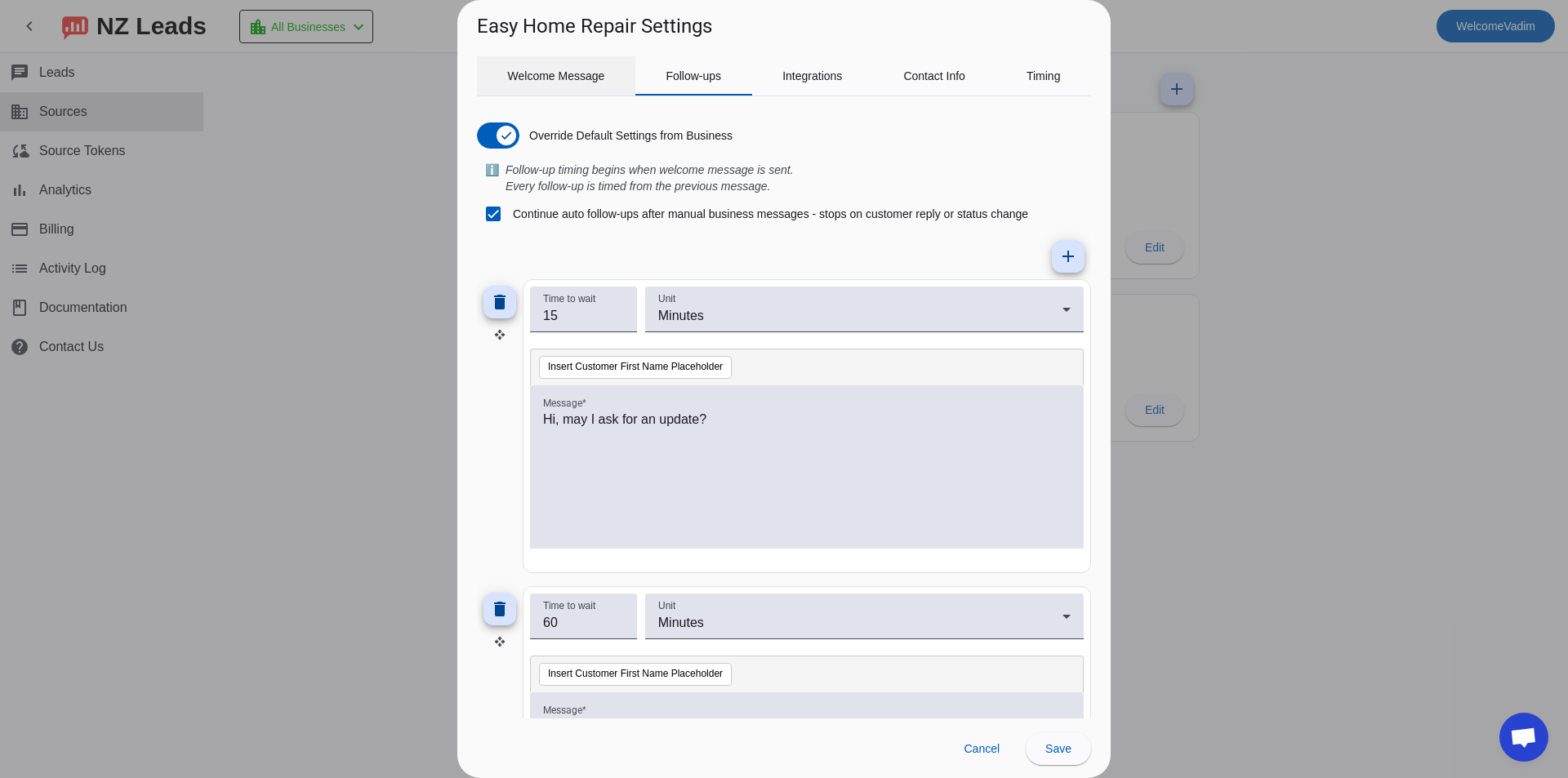
click at [588, 82] on span "Welcome Message" at bounding box center [556, 76] width 97 height 39
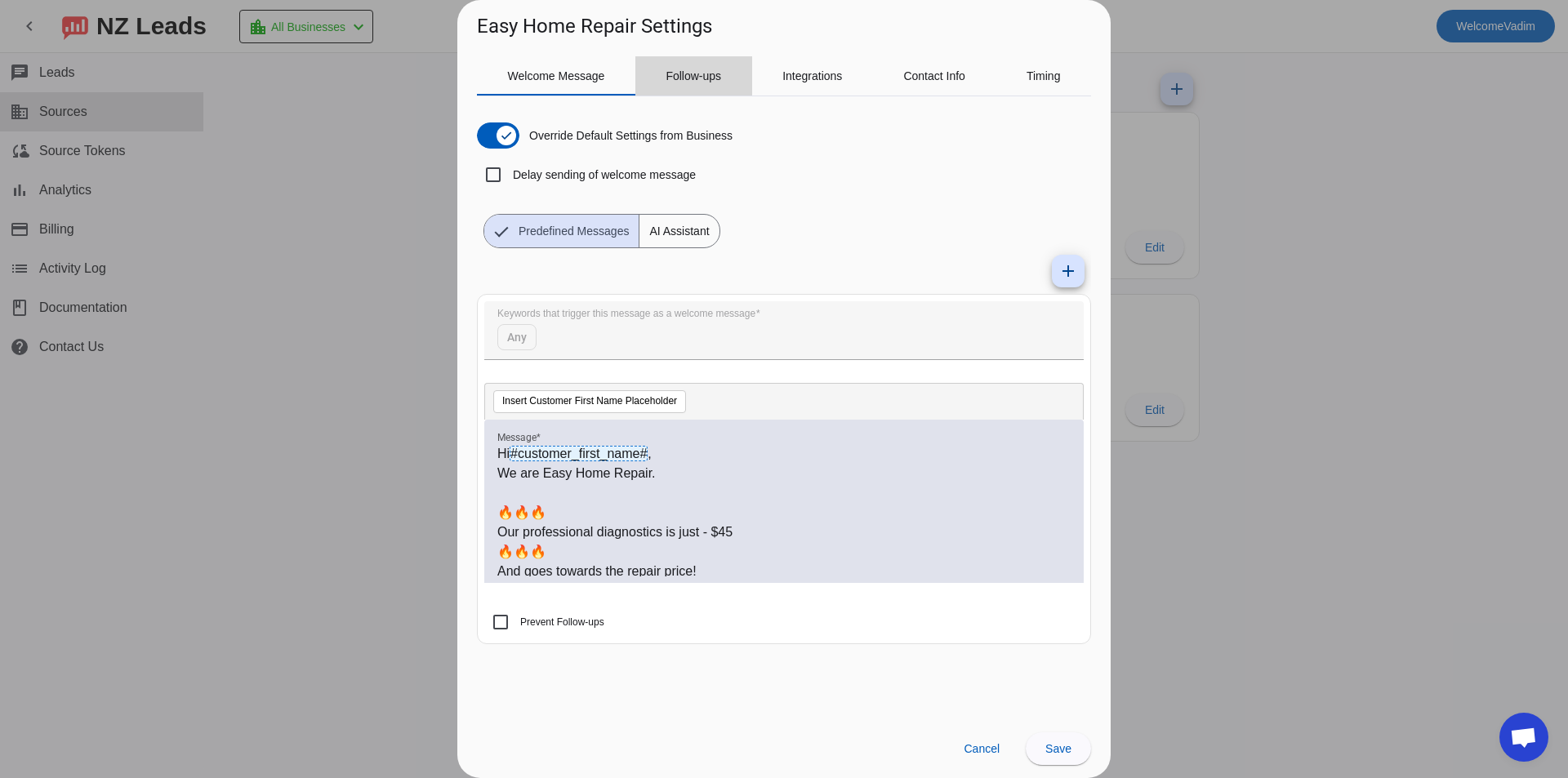
click at [698, 81] on span "Follow-ups" at bounding box center [693, 76] width 56 height 11
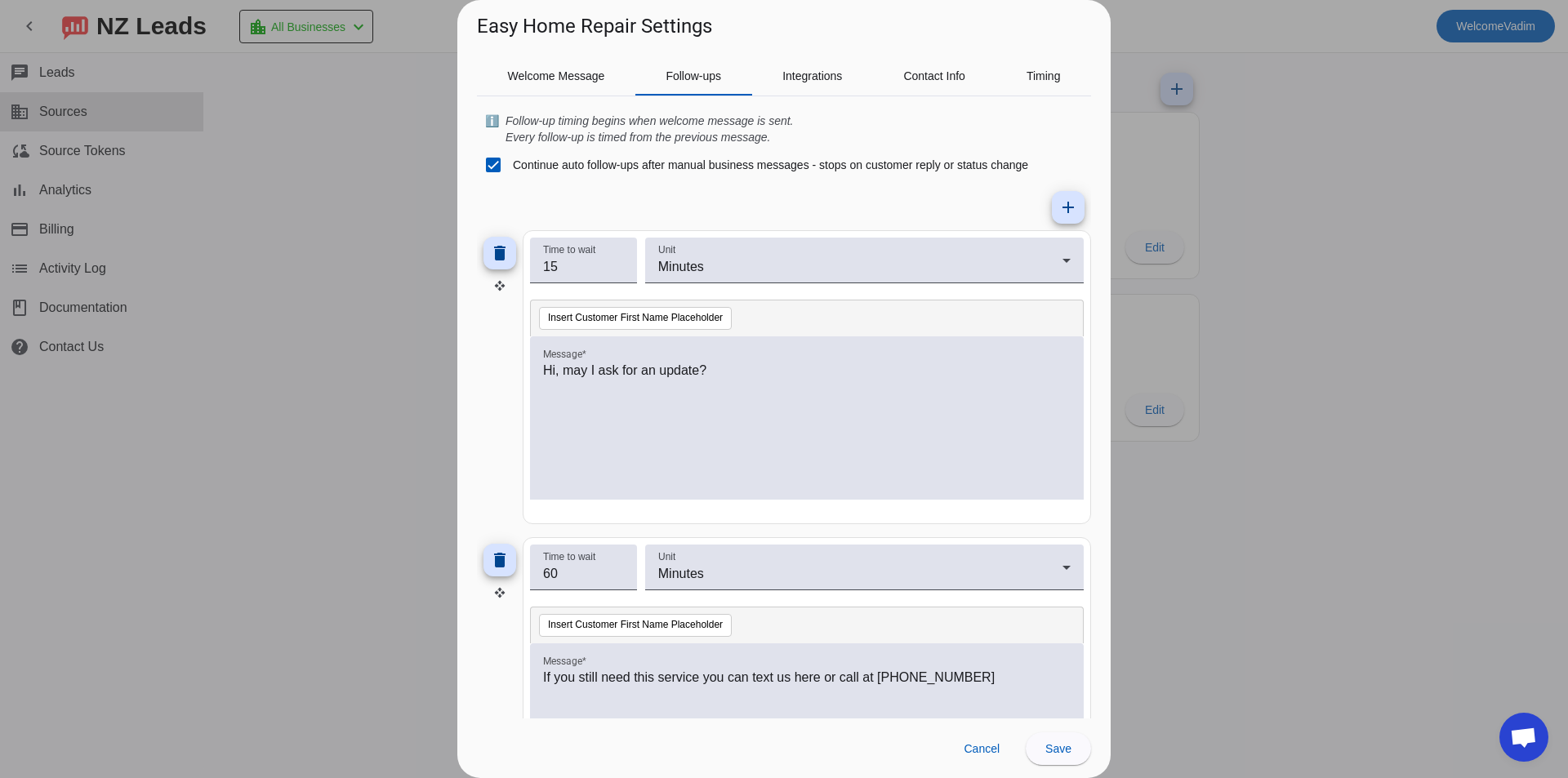
scroll to position [326, 0]
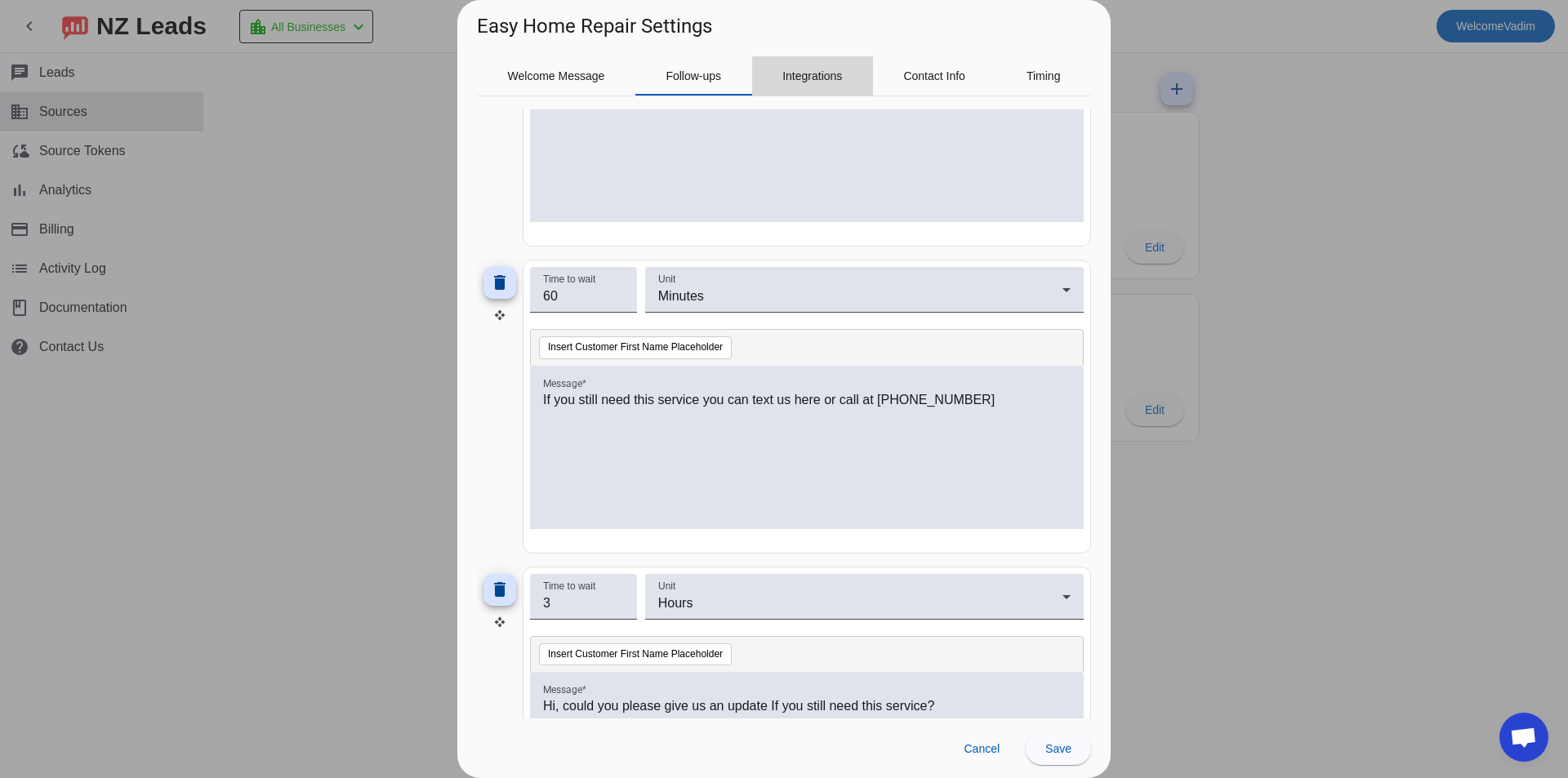
click at [821, 69] on span "Integrations" at bounding box center [811, 76] width 60 height 39
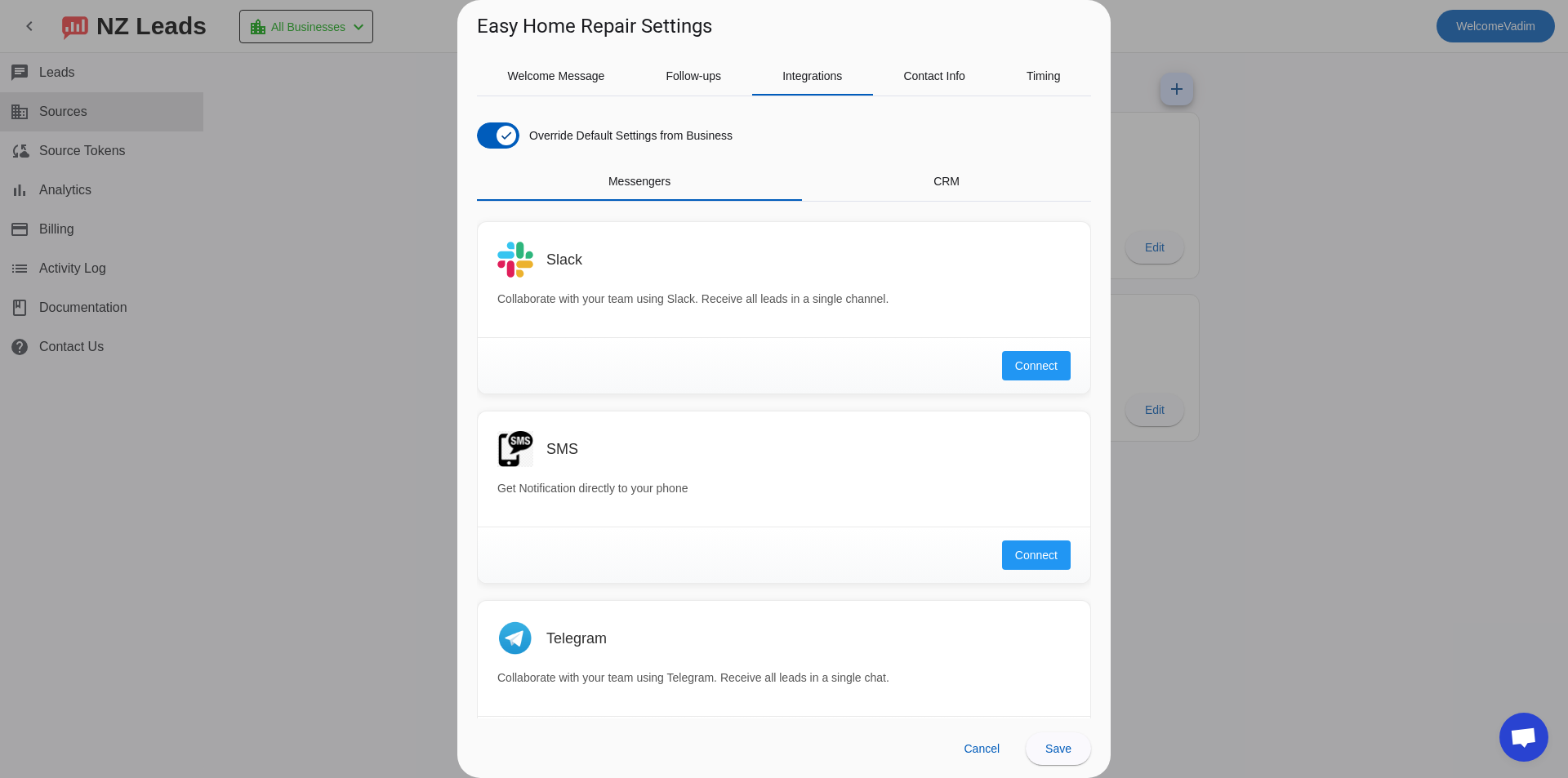
scroll to position [0, 0]
click at [886, 87] on div "Contact Info" at bounding box center [934, 76] width 123 height 39
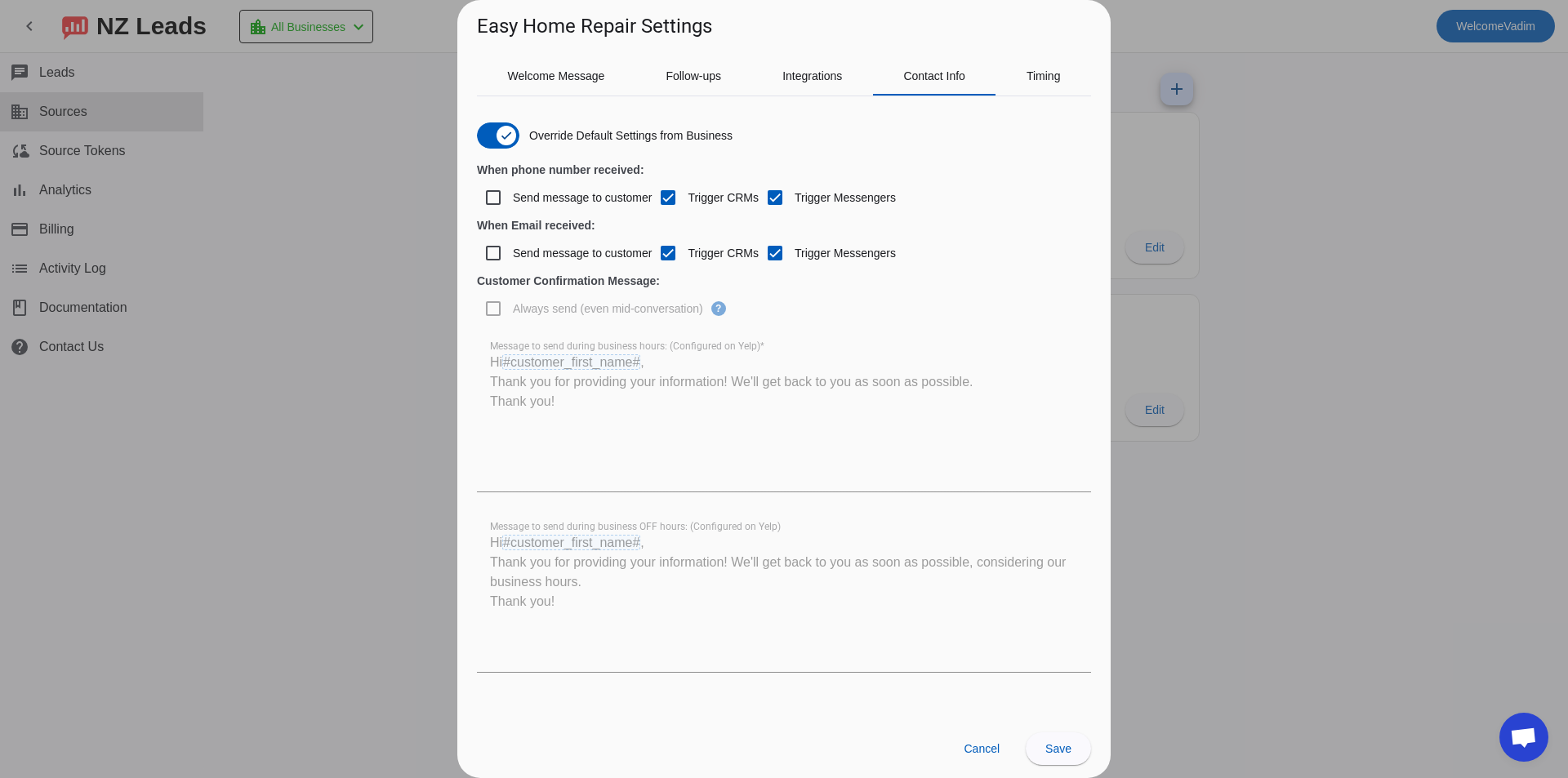
click at [604, 193] on label "Send message to customer" at bounding box center [581, 197] width 142 height 16
click at [510, 193] on input "Send message to customer" at bounding box center [493, 198] width 33 height 33
checkbox input "true"
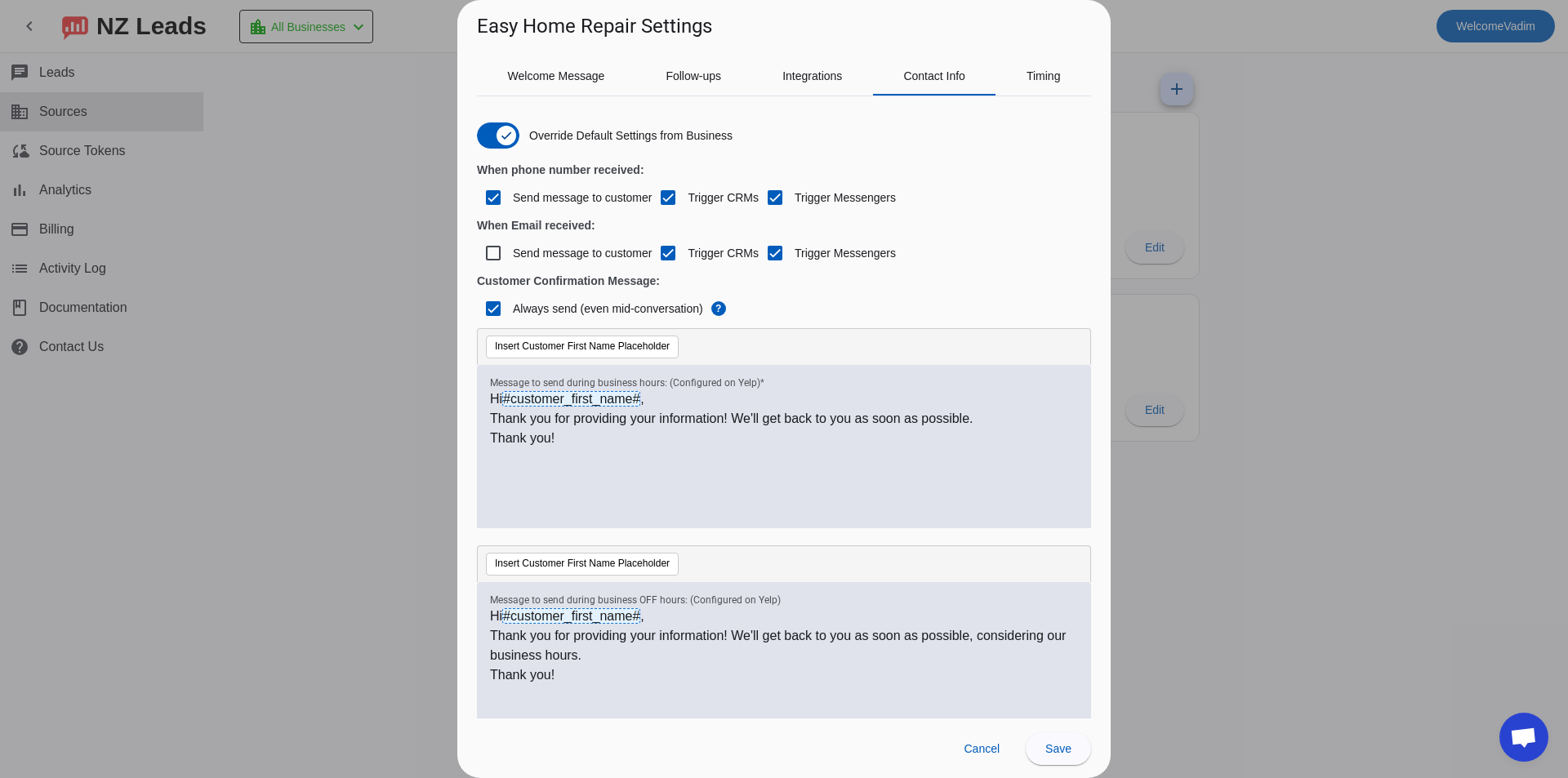
click at [600, 201] on label "Send message to customer" at bounding box center [581, 197] width 142 height 16
click at [510, 201] on input "Send message to customer" at bounding box center [493, 198] width 33 height 33
checkbox input "false"
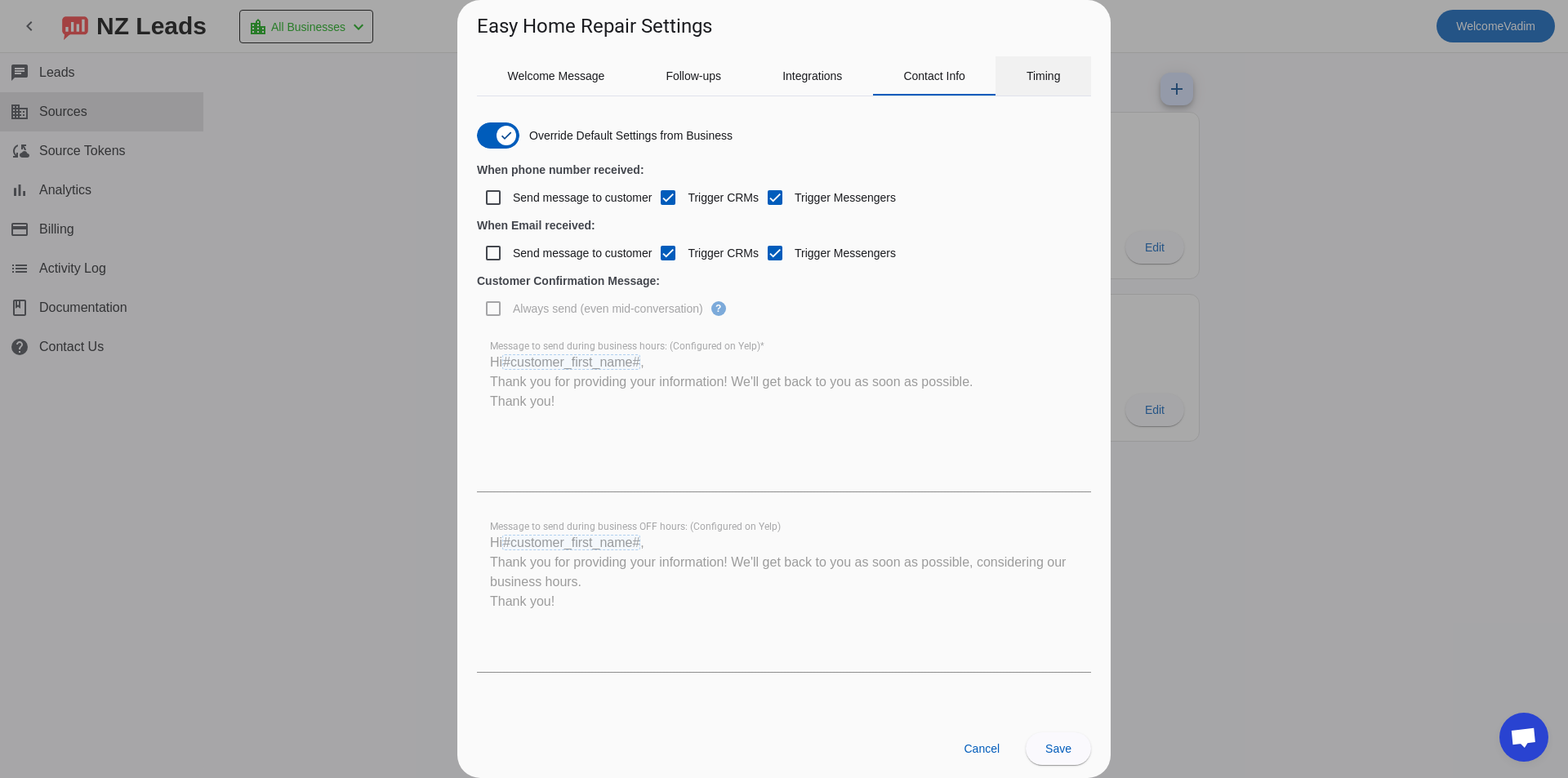
click at [1035, 70] on span "Timing" at bounding box center [1043, 76] width 34 height 11
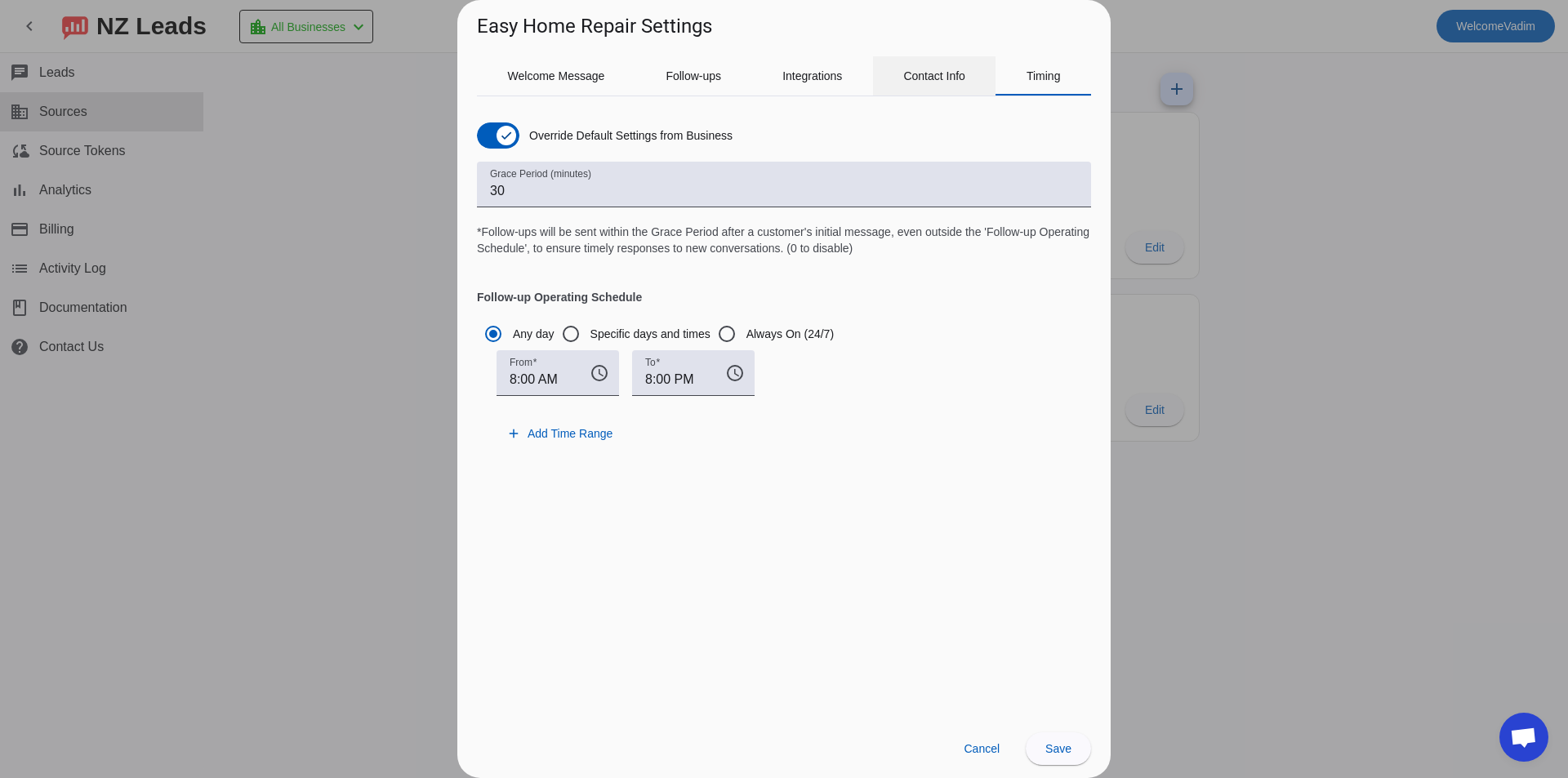
click at [920, 58] on span "Contact Info" at bounding box center [934, 76] width 62 height 39
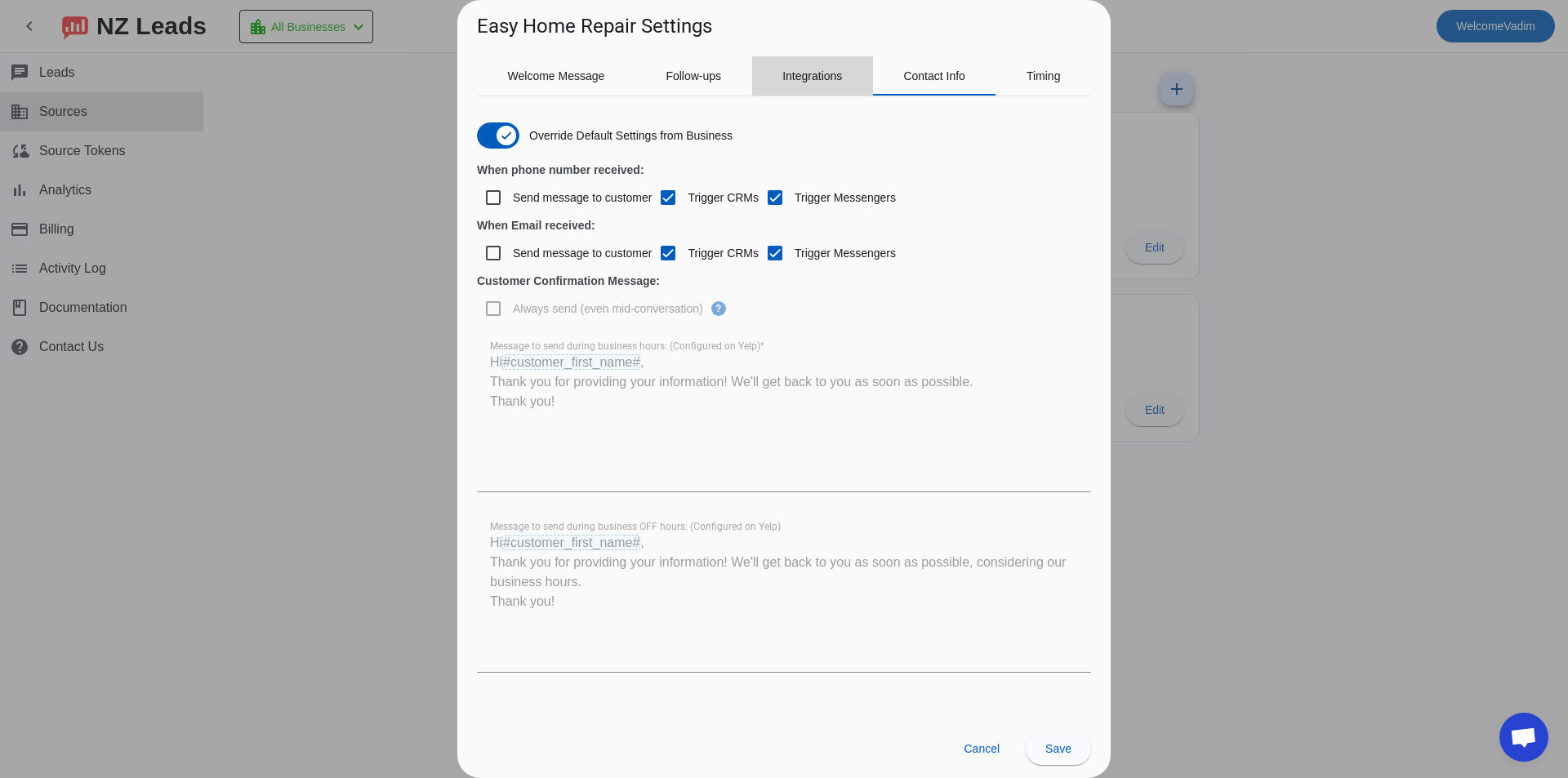
click at [755, 72] on div "Integrations" at bounding box center [812, 76] width 121 height 39
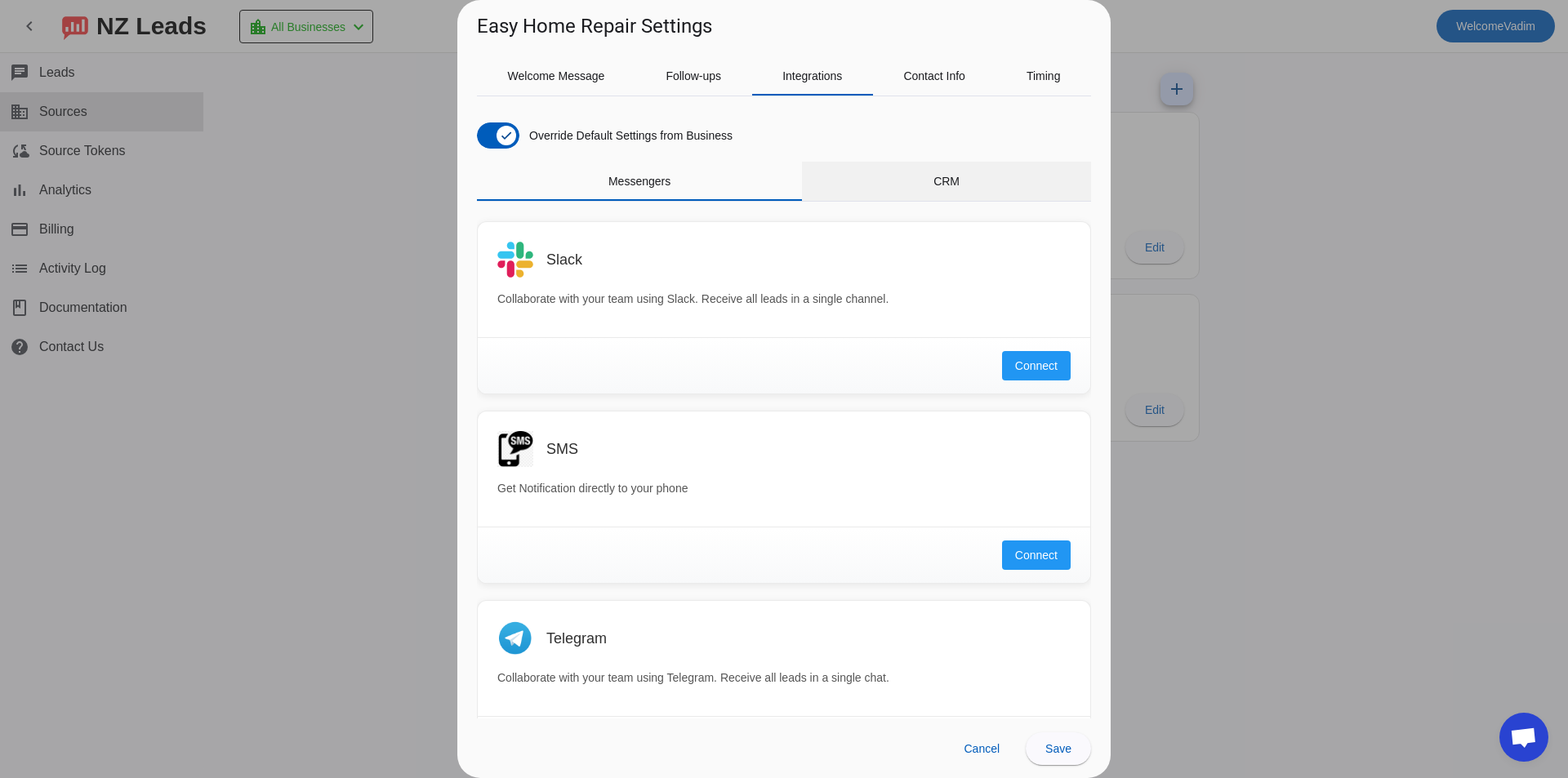
click at [896, 176] on div "CRM" at bounding box center [947, 181] width 289 height 39
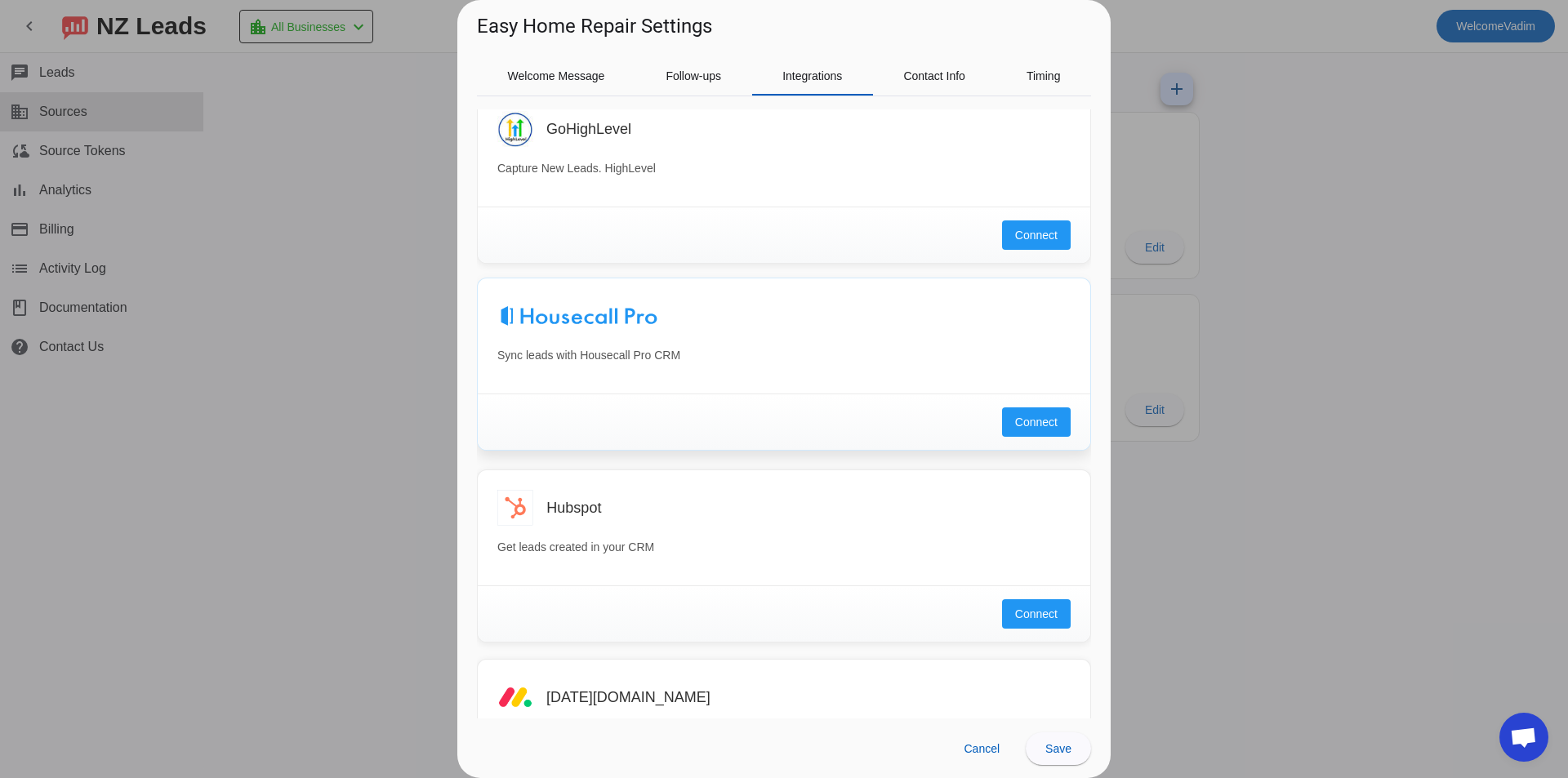
scroll to position [164, 0]
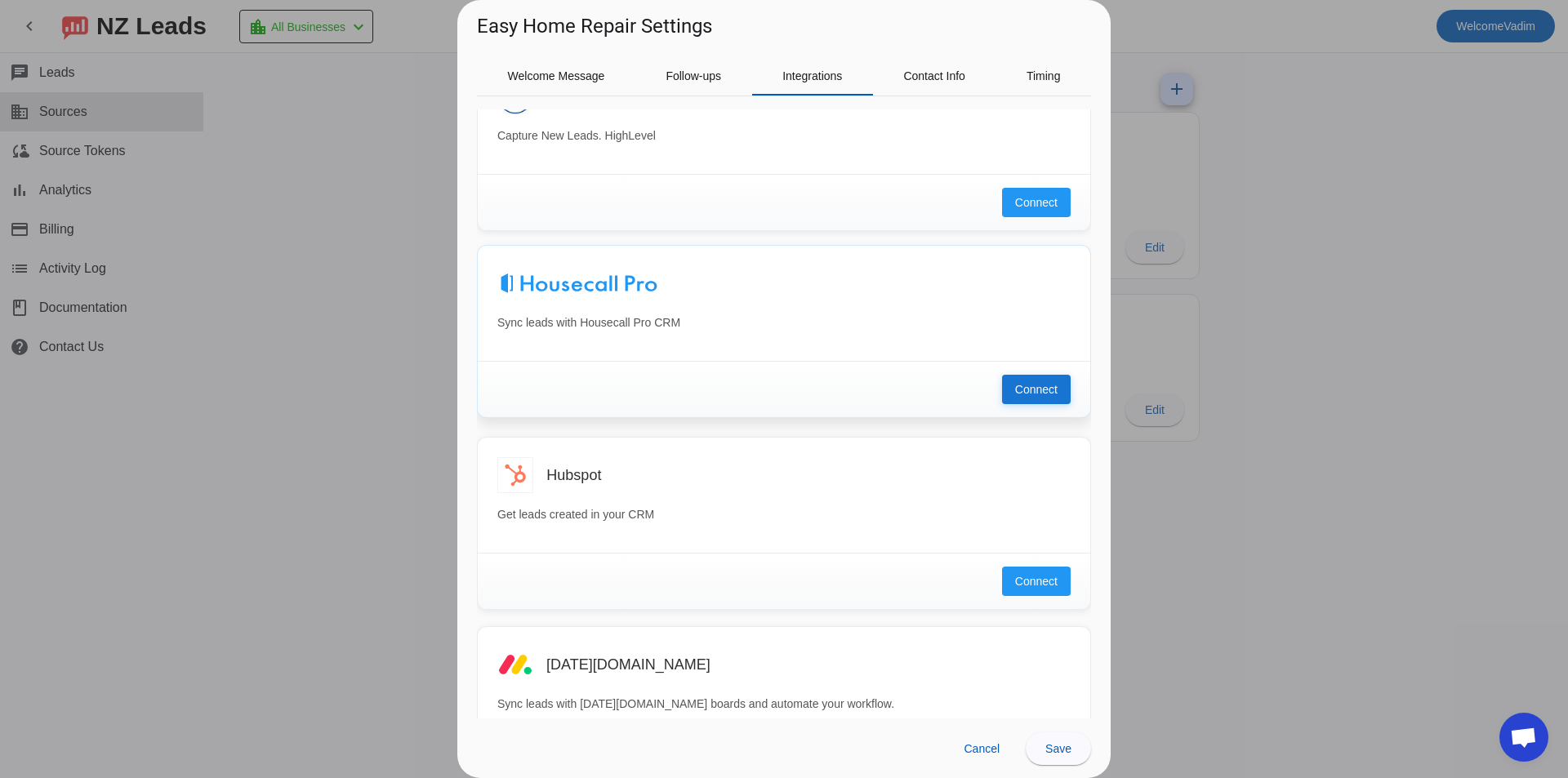
click at [1029, 389] on span "Connect" at bounding box center [1036, 389] width 43 height 16
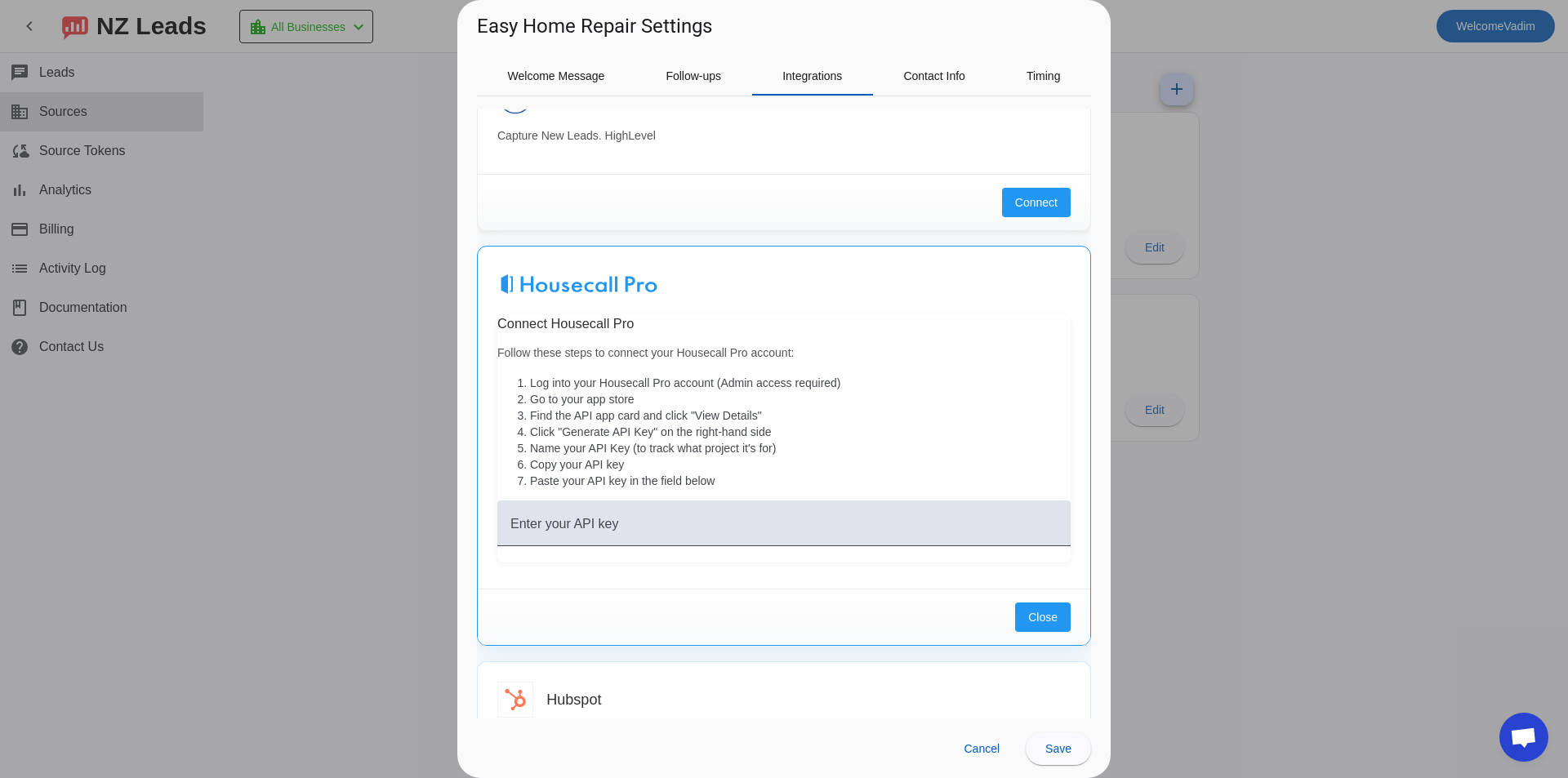
click at [797, 697] on div "Hubspot" at bounding box center [809, 699] width 524 height 16
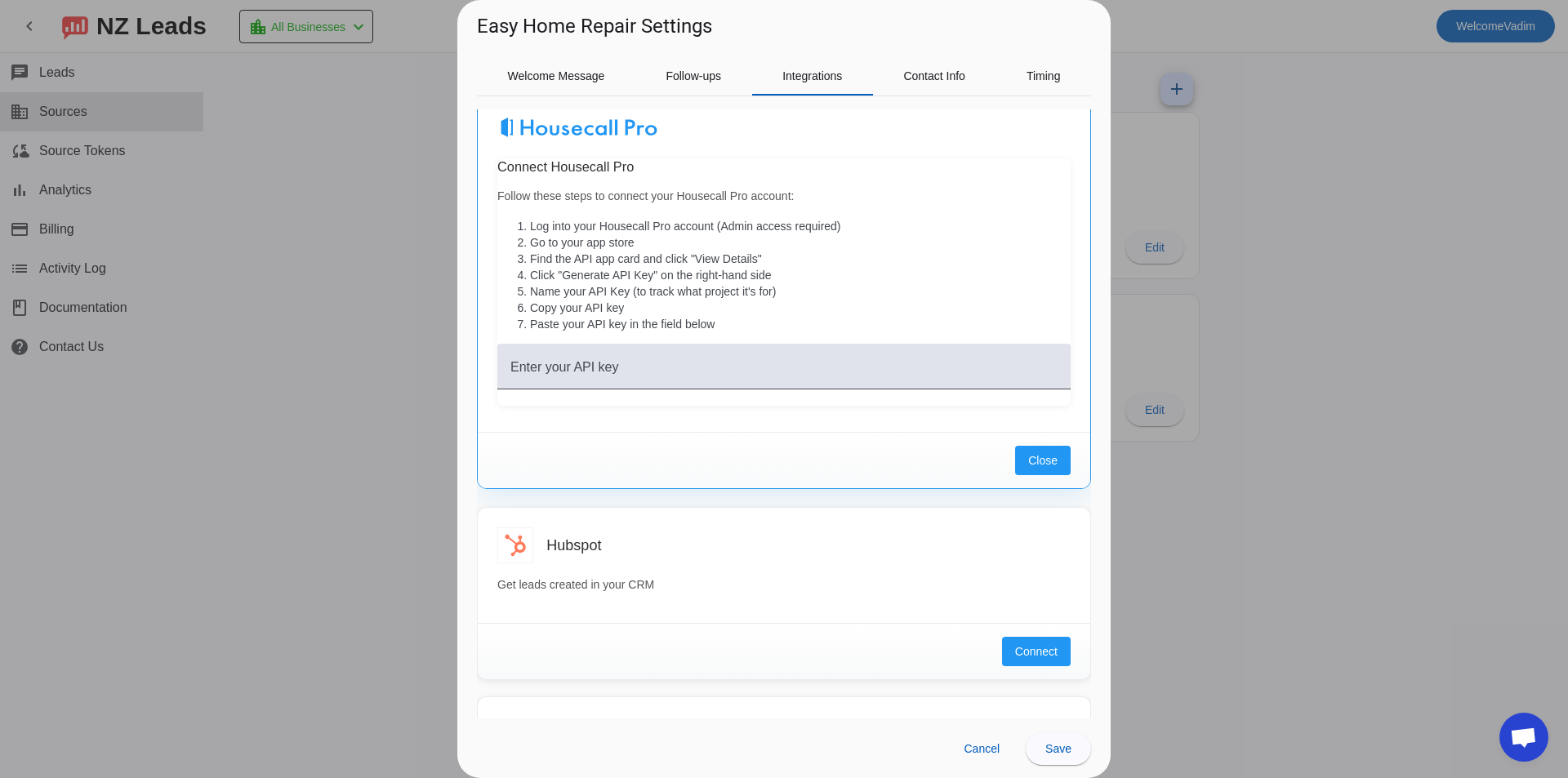
scroll to position [0, 0]
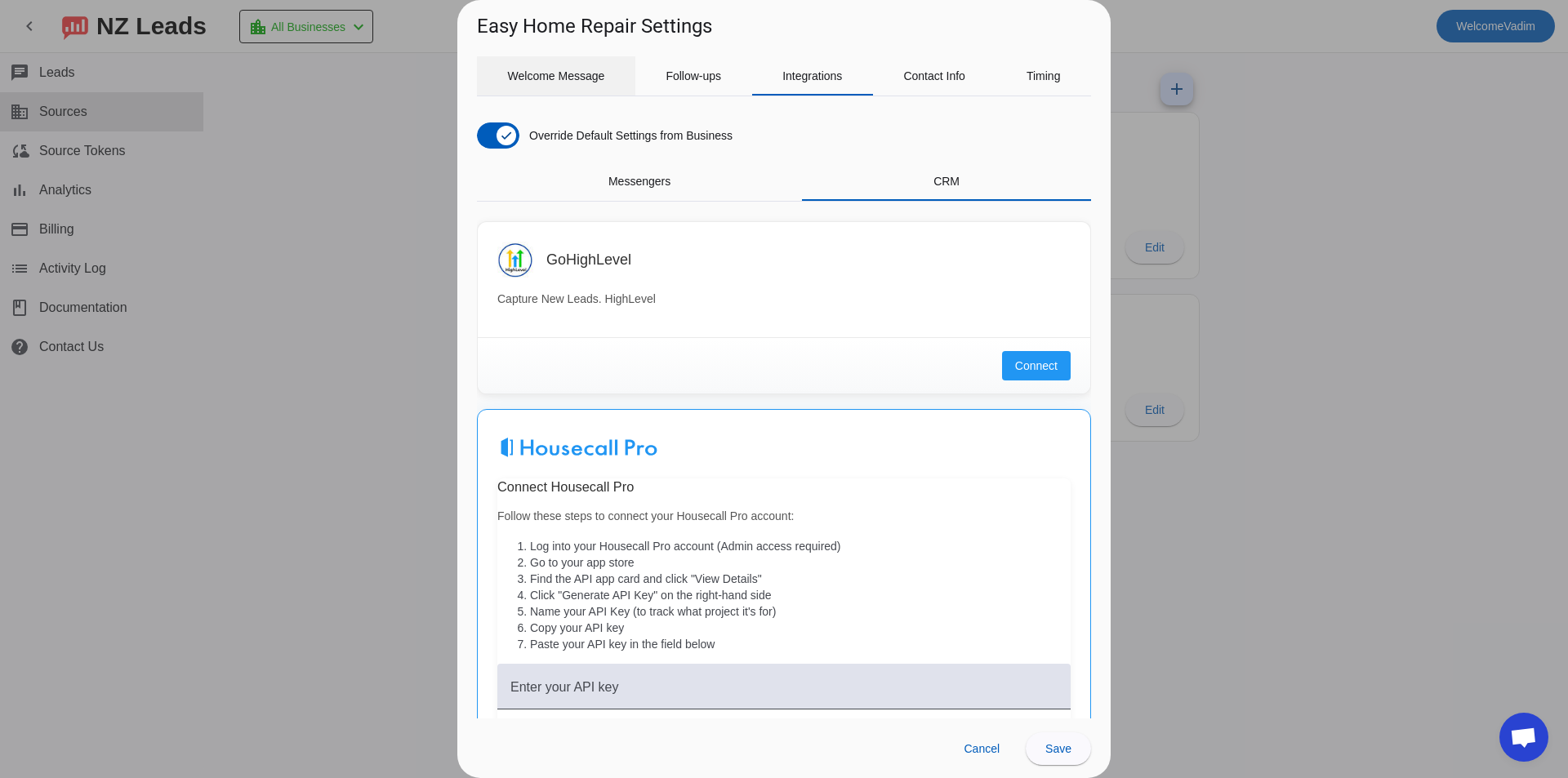
click at [570, 80] on span "Welcome Message" at bounding box center [556, 76] width 97 height 11
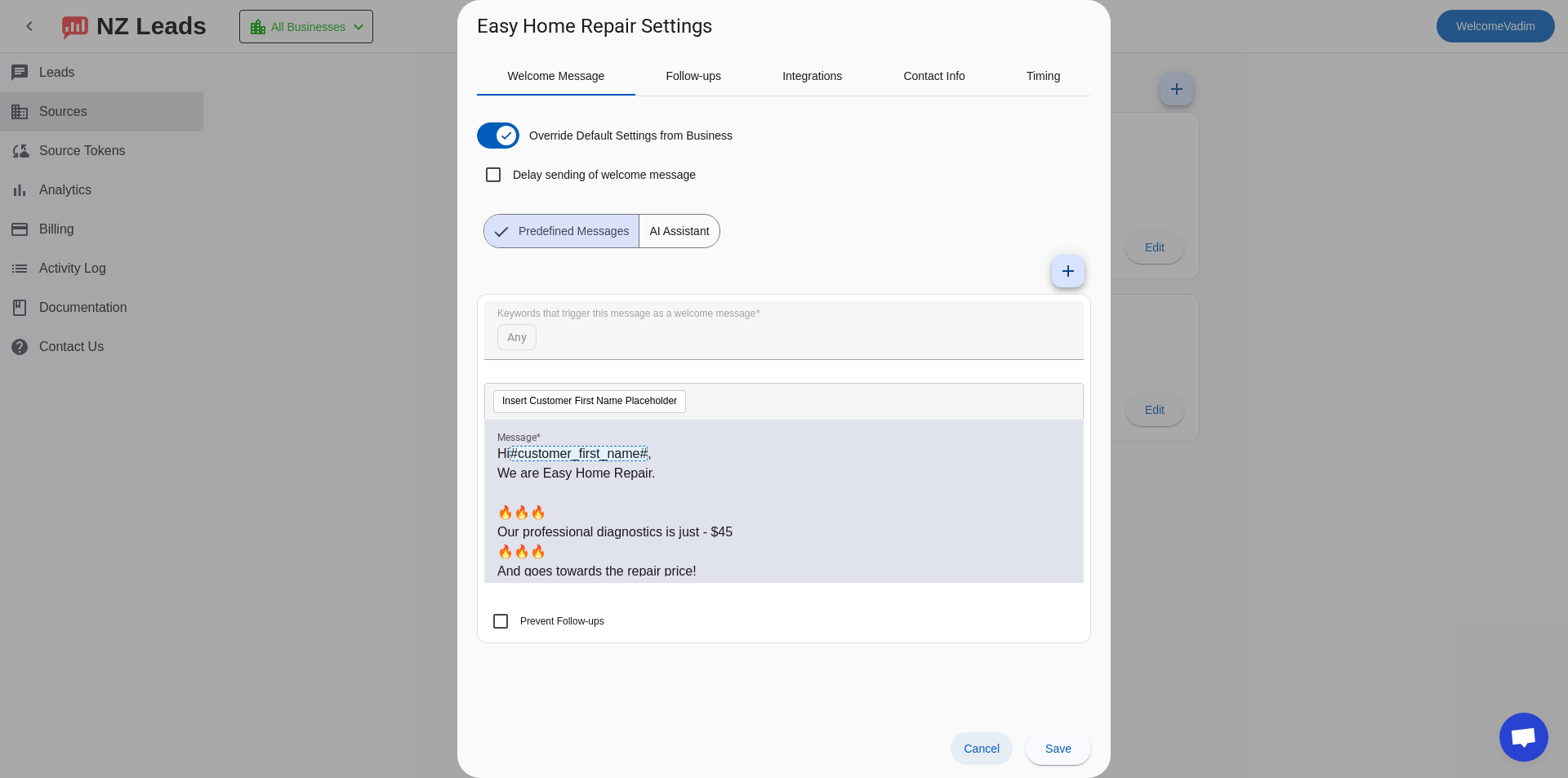
click at [995, 751] on span "Cancel" at bounding box center [982, 749] width 36 height 13
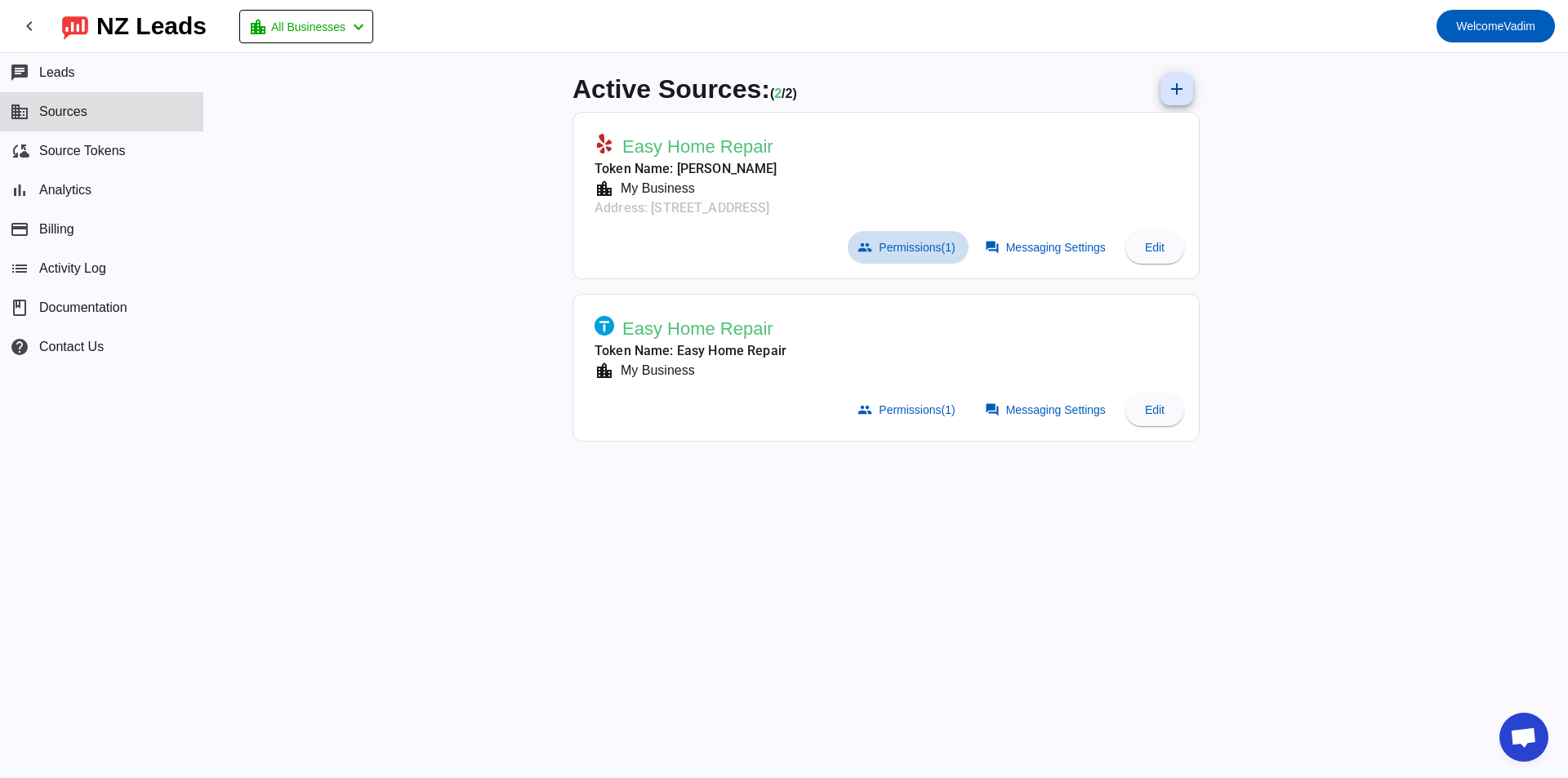
click at [925, 249] on span "Permissions (1)" at bounding box center [916, 248] width 76 height 13
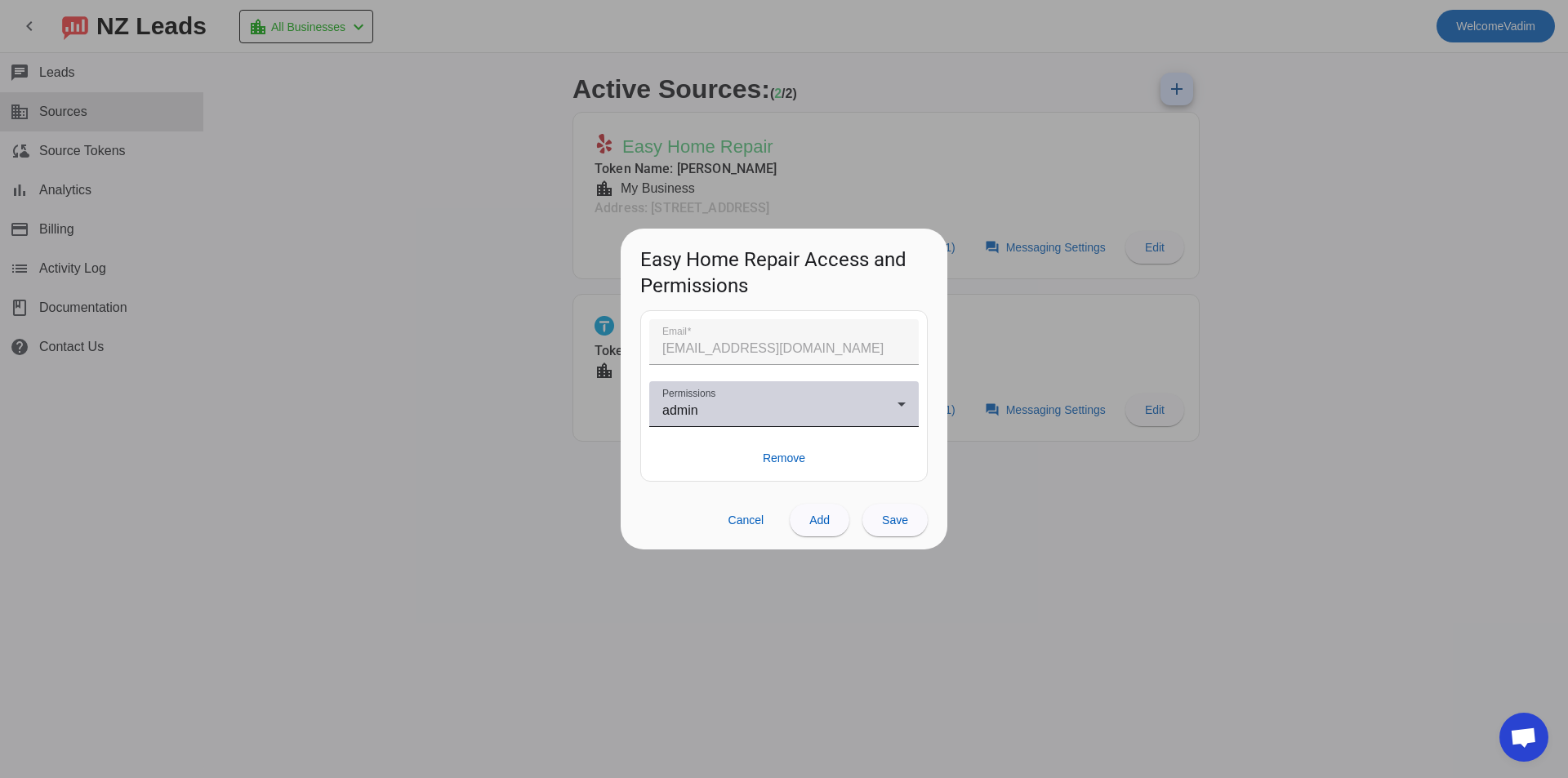
click at [787, 399] on div "Permissions admin" at bounding box center [783, 404] width 243 height 45
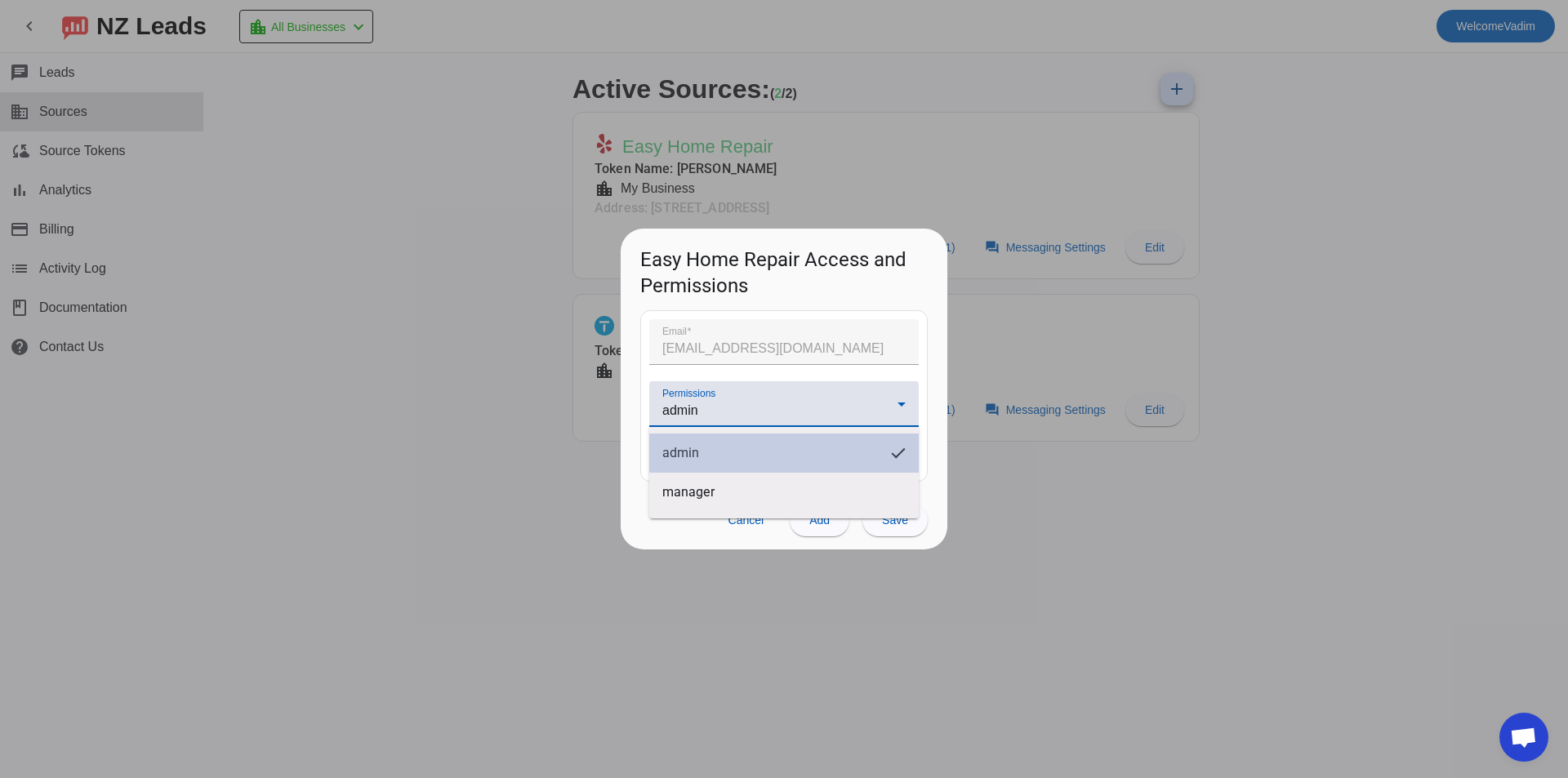
click at [836, 445] on mat-option "admin" at bounding box center [783, 452] width 270 height 39
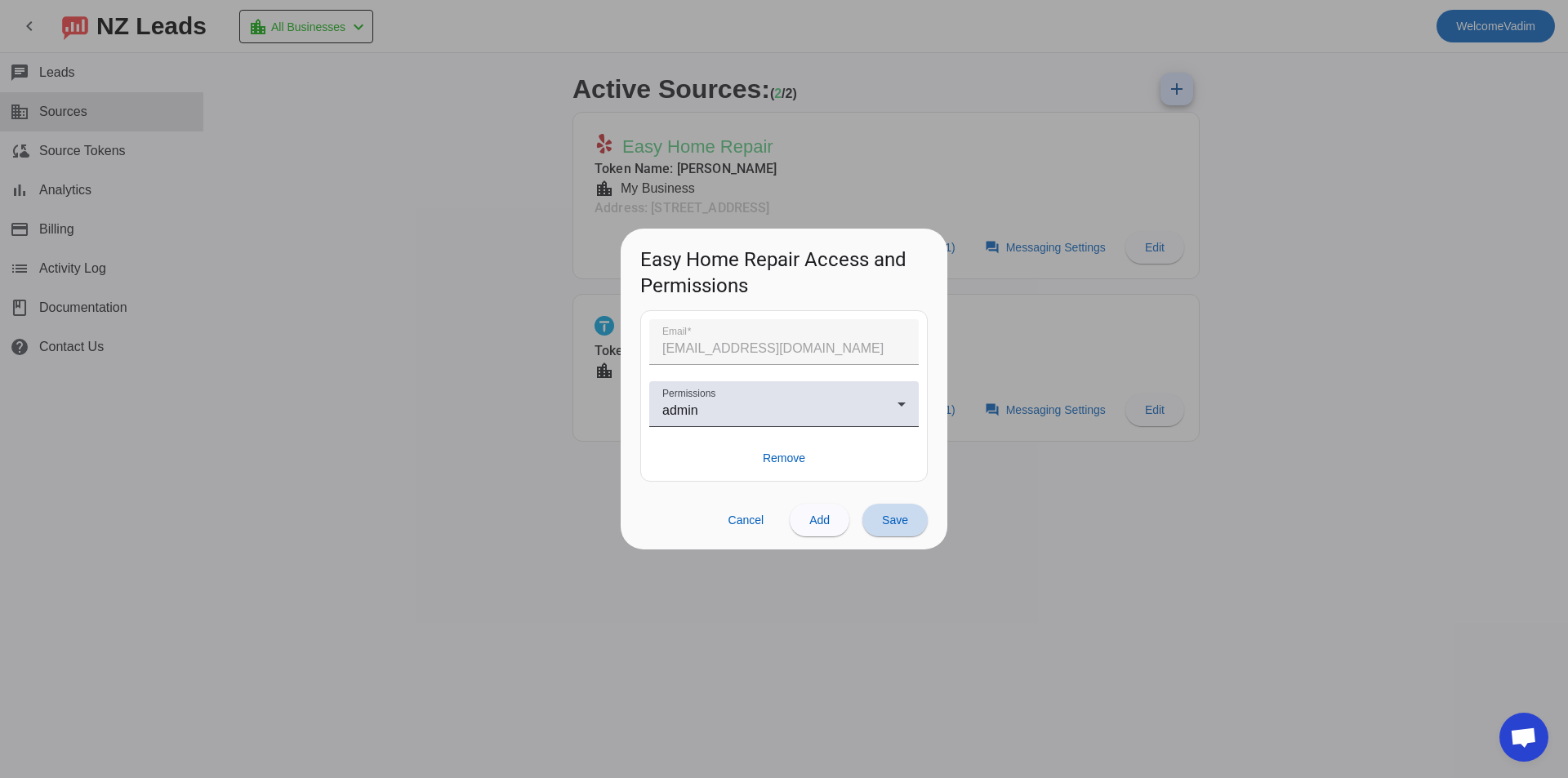
click at [883, 535] on span at bounding box center [895, 519] width 65 height 39
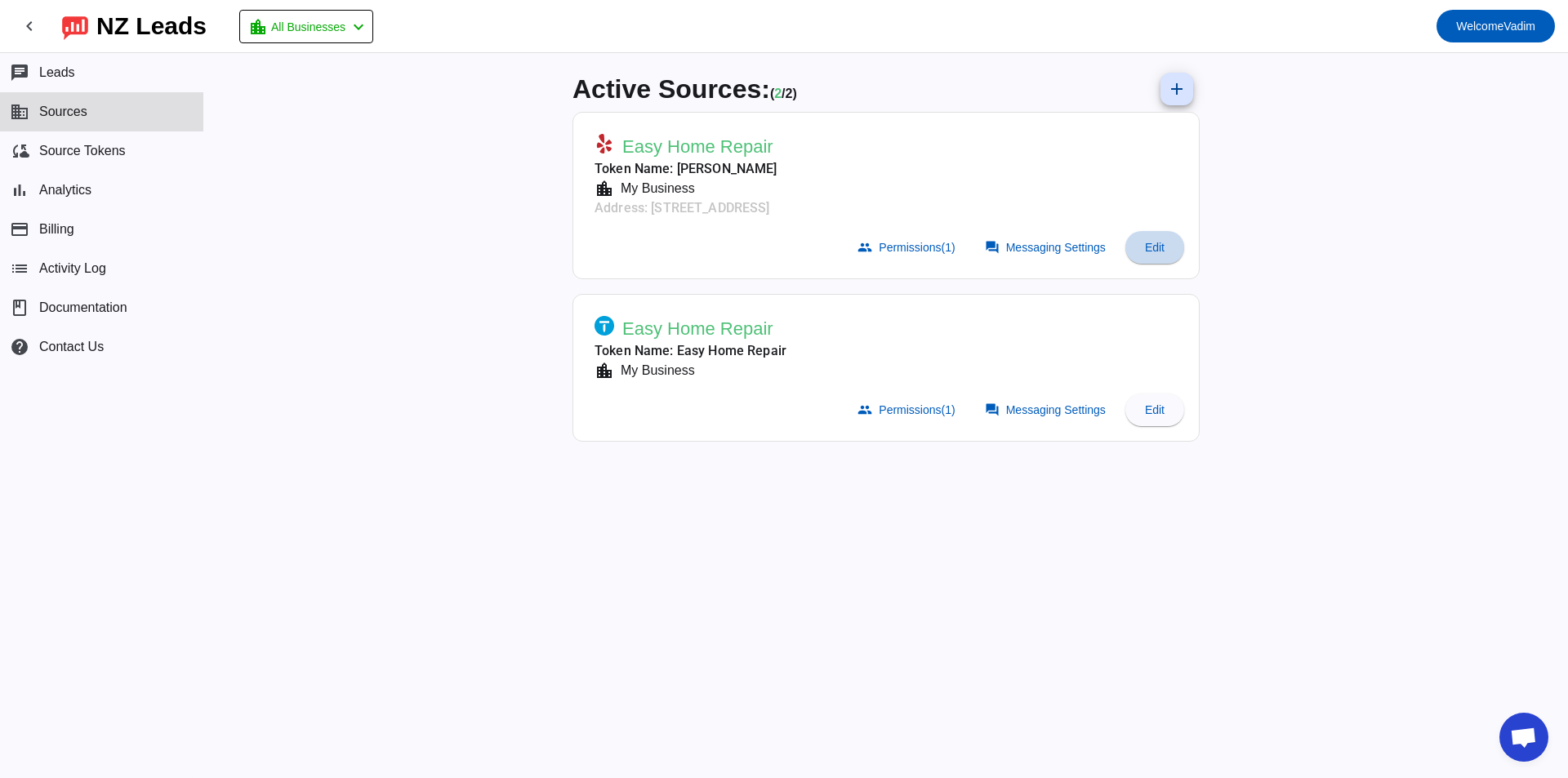
click at [1144, 255] on span at bounding box center [1155, 247] width 59 height 39
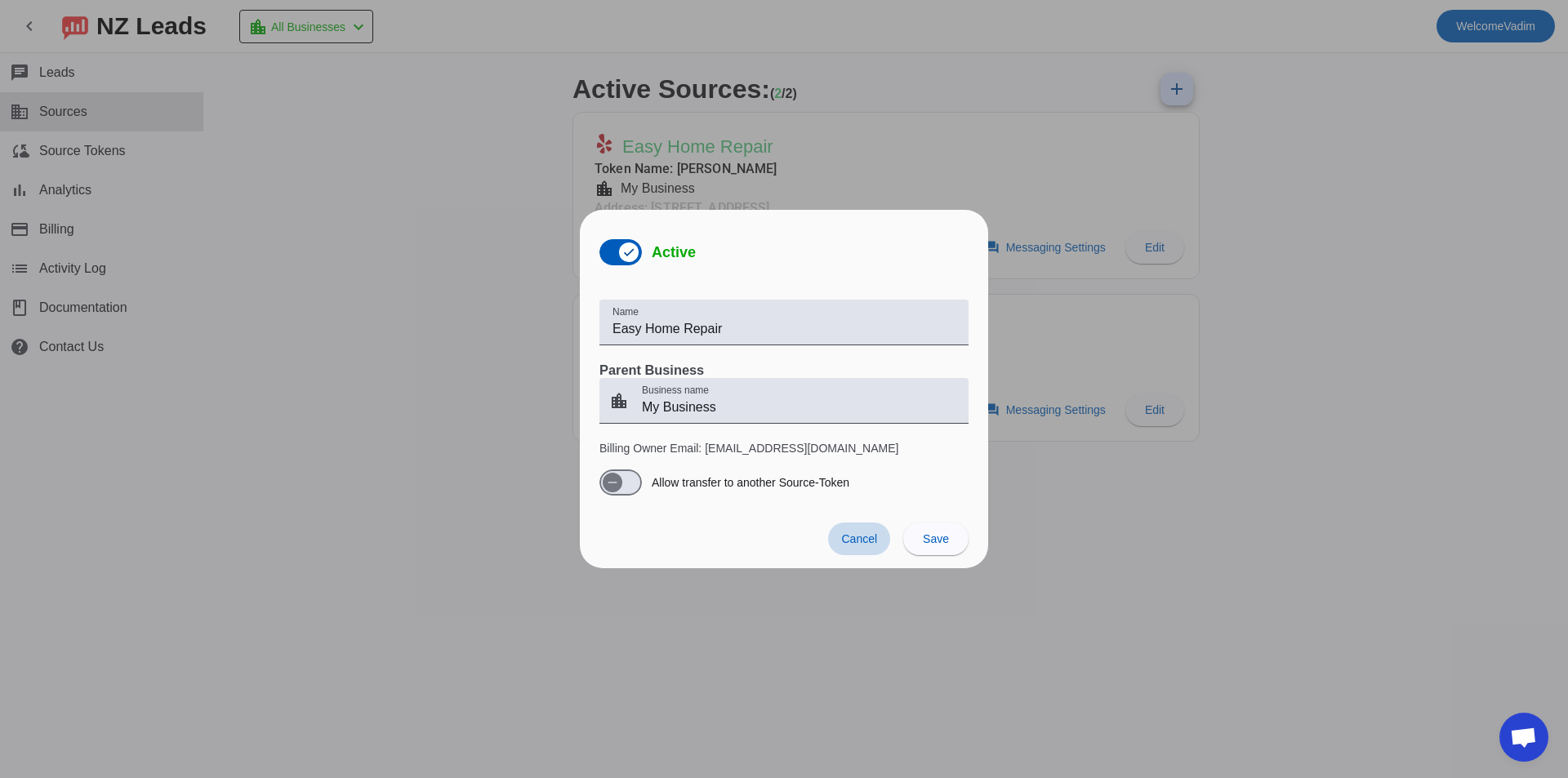
click at [852, 537] on span "Cancel" at bounding box center [859, 539] width 36 height 13
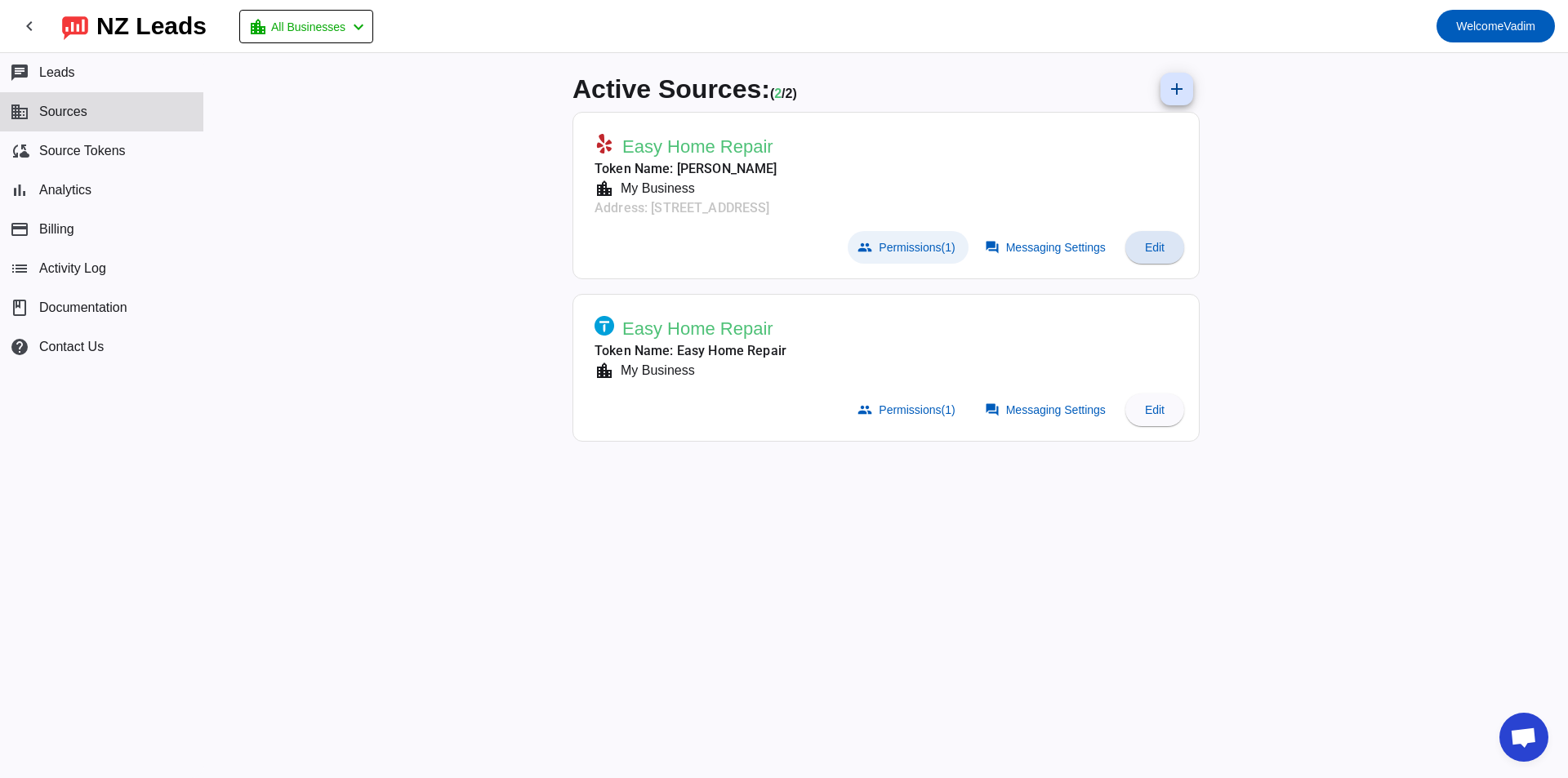
click at [933, 253] on span "Permissions (1)" at bounding box center [916, 248] width 76 height 13
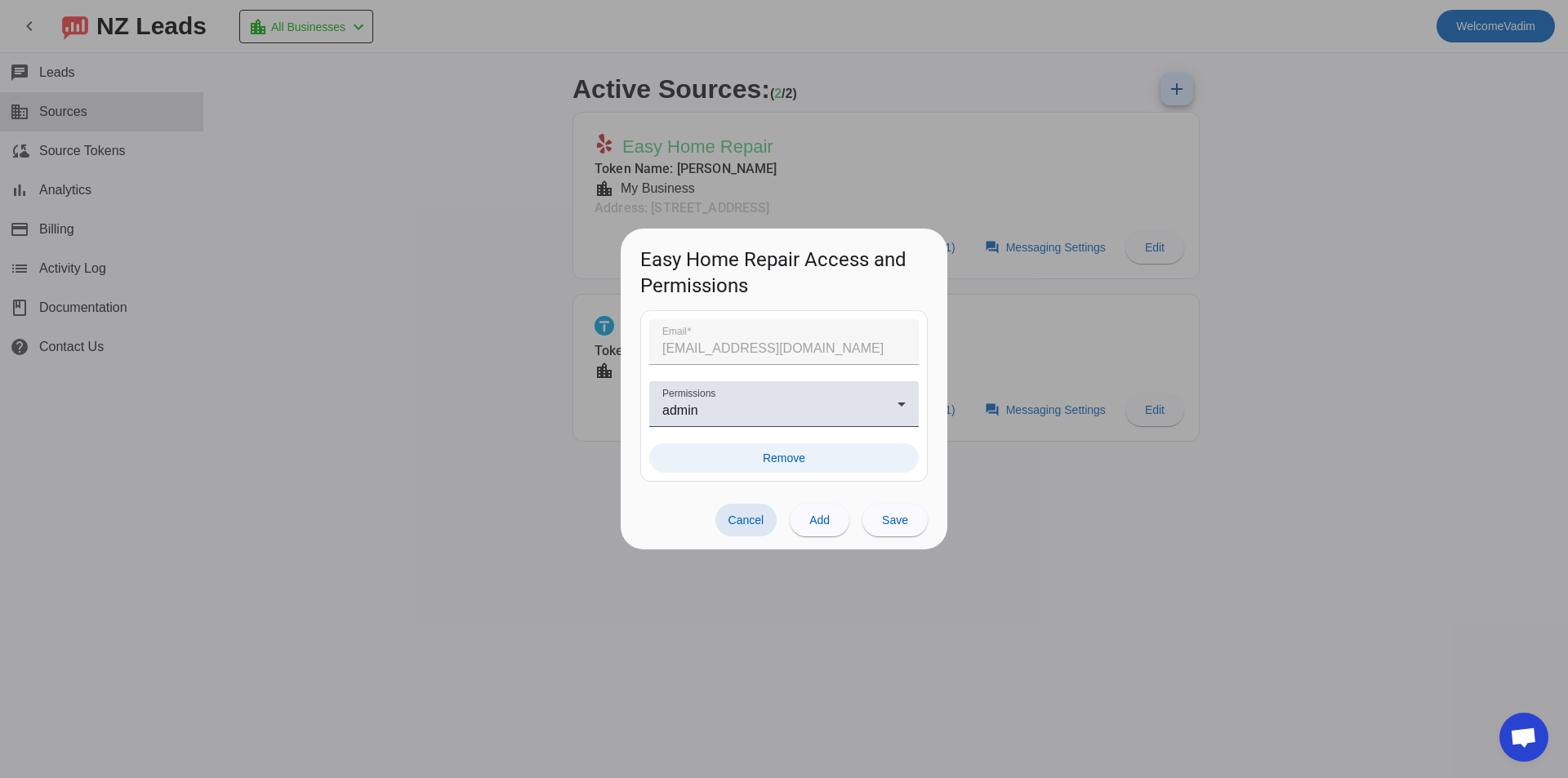
click at [792, 450] on span "Remove" at bounding box center [783, 458] width 43 height 16
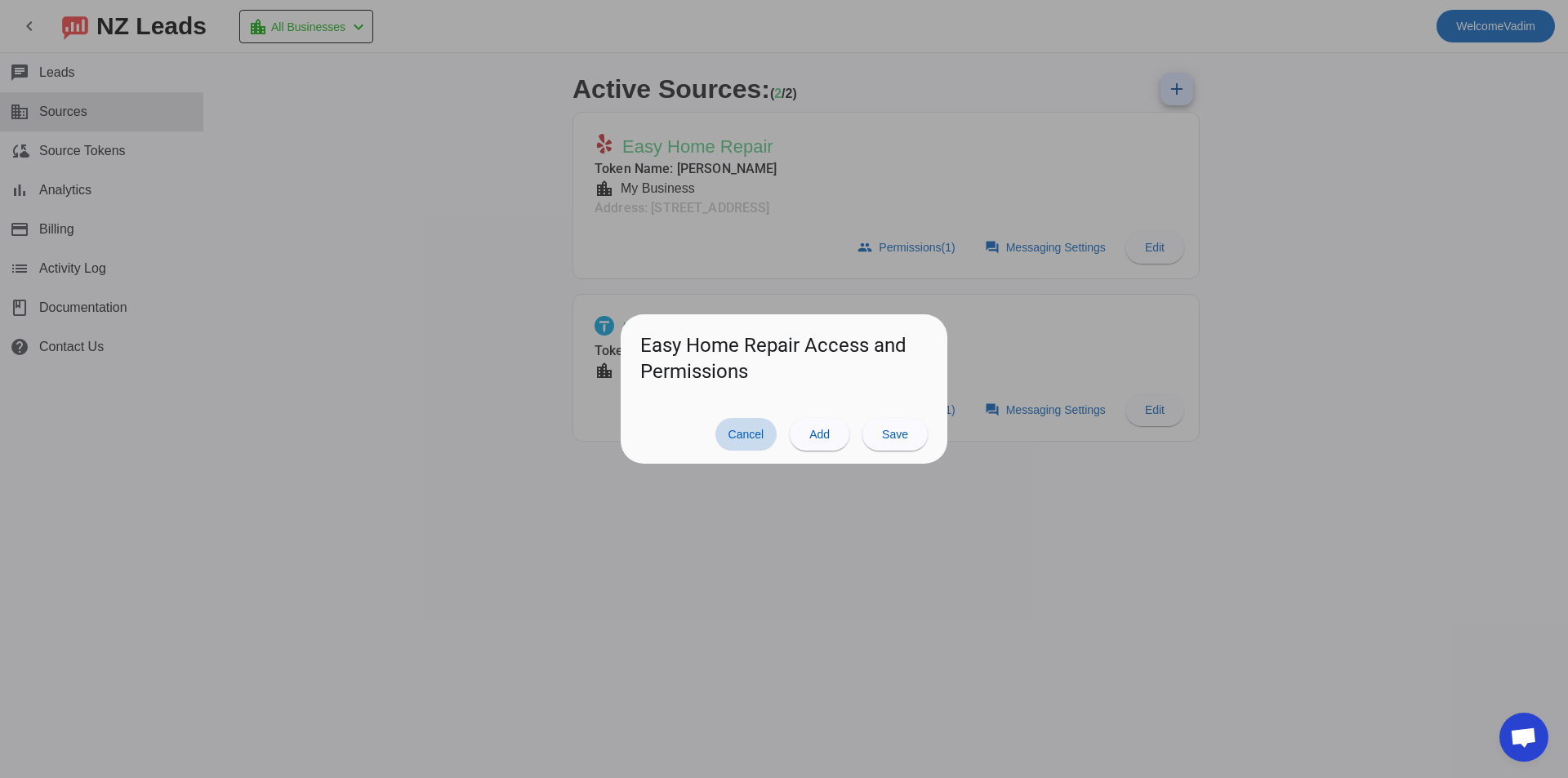
click at [758, 439] on span "Cancel" at bounding box center [746, 434] width 36 height 13
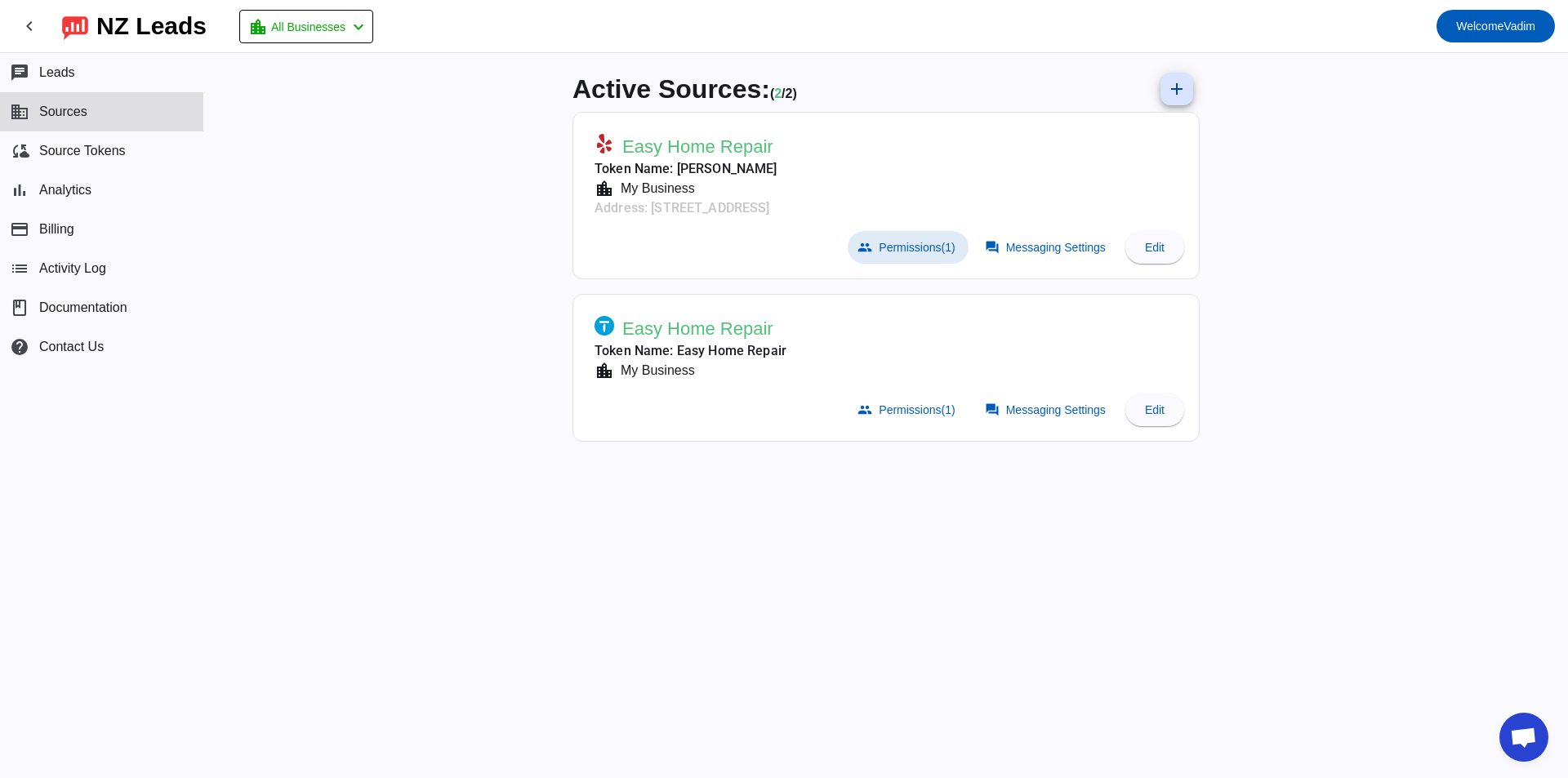
click at [909, 257] on span at bounding box center [907, 247] width 120 height 33
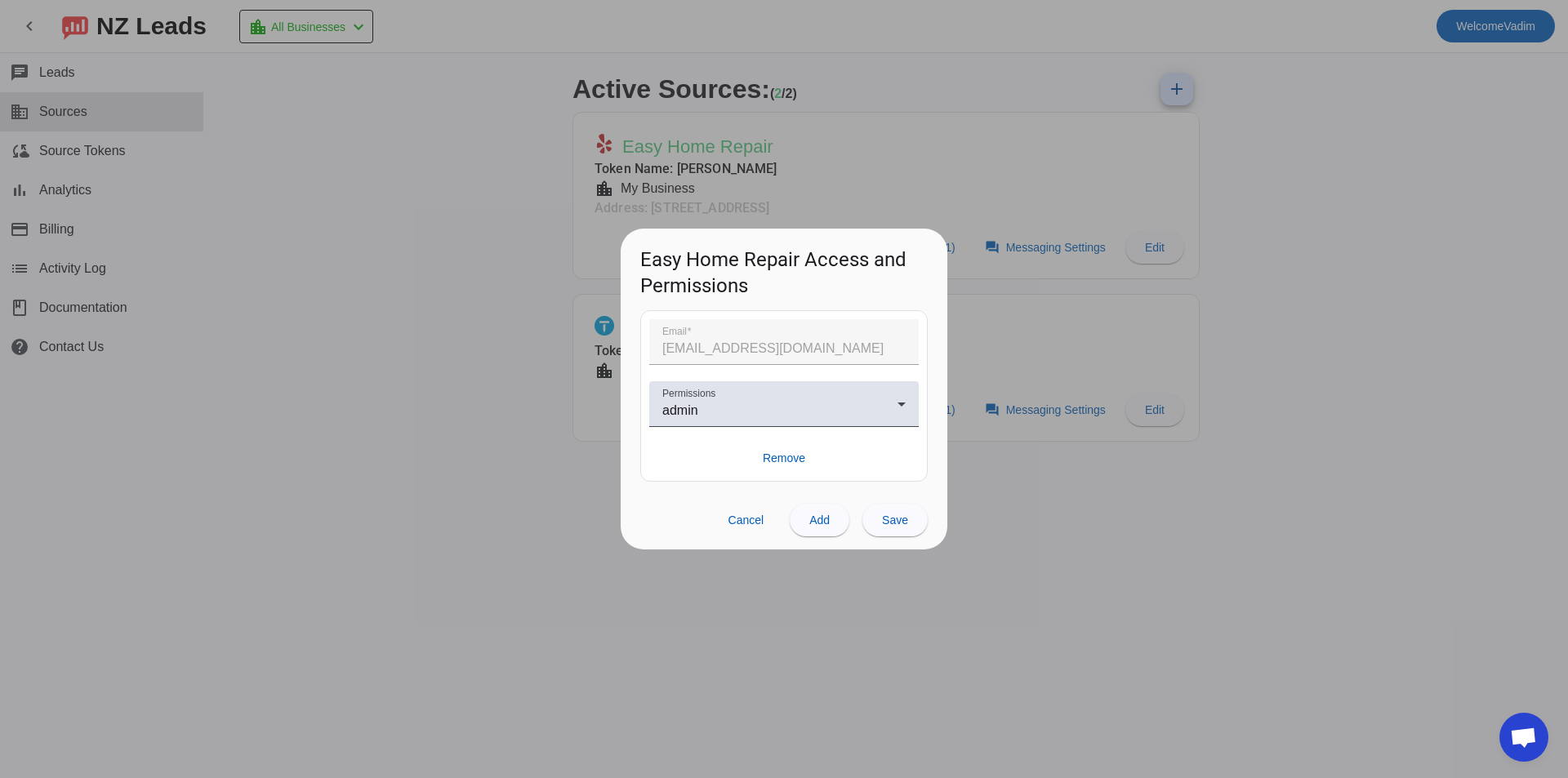
click at [757, 440] on div at bounding box center [783, 435] width 270 height 16
click at [1012, 451] on div at bounding box center [784, 389] width 1568 height 778
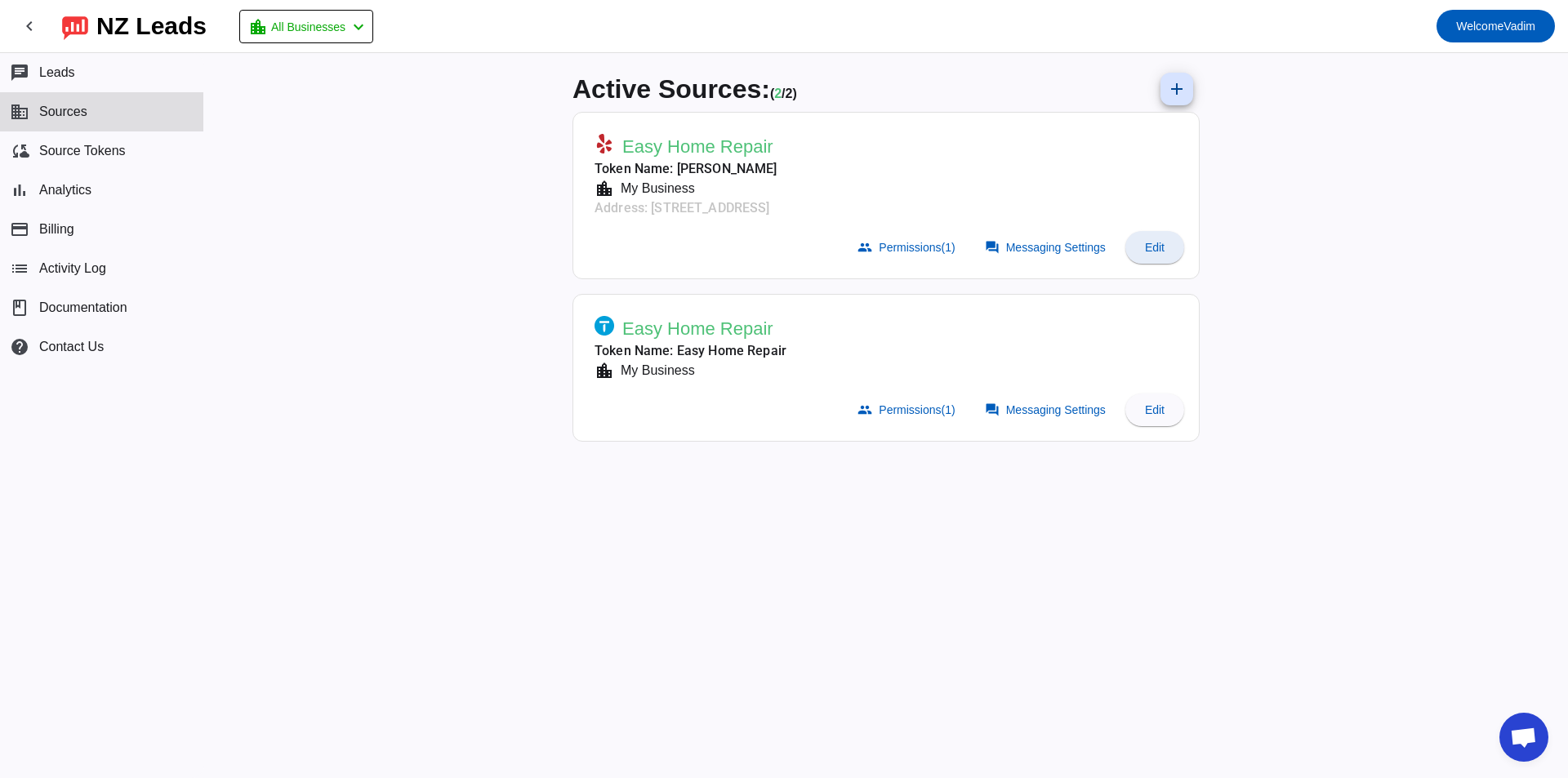
click at [1151, 256] on span at bounding box center [1155, 247] width 59 height 39
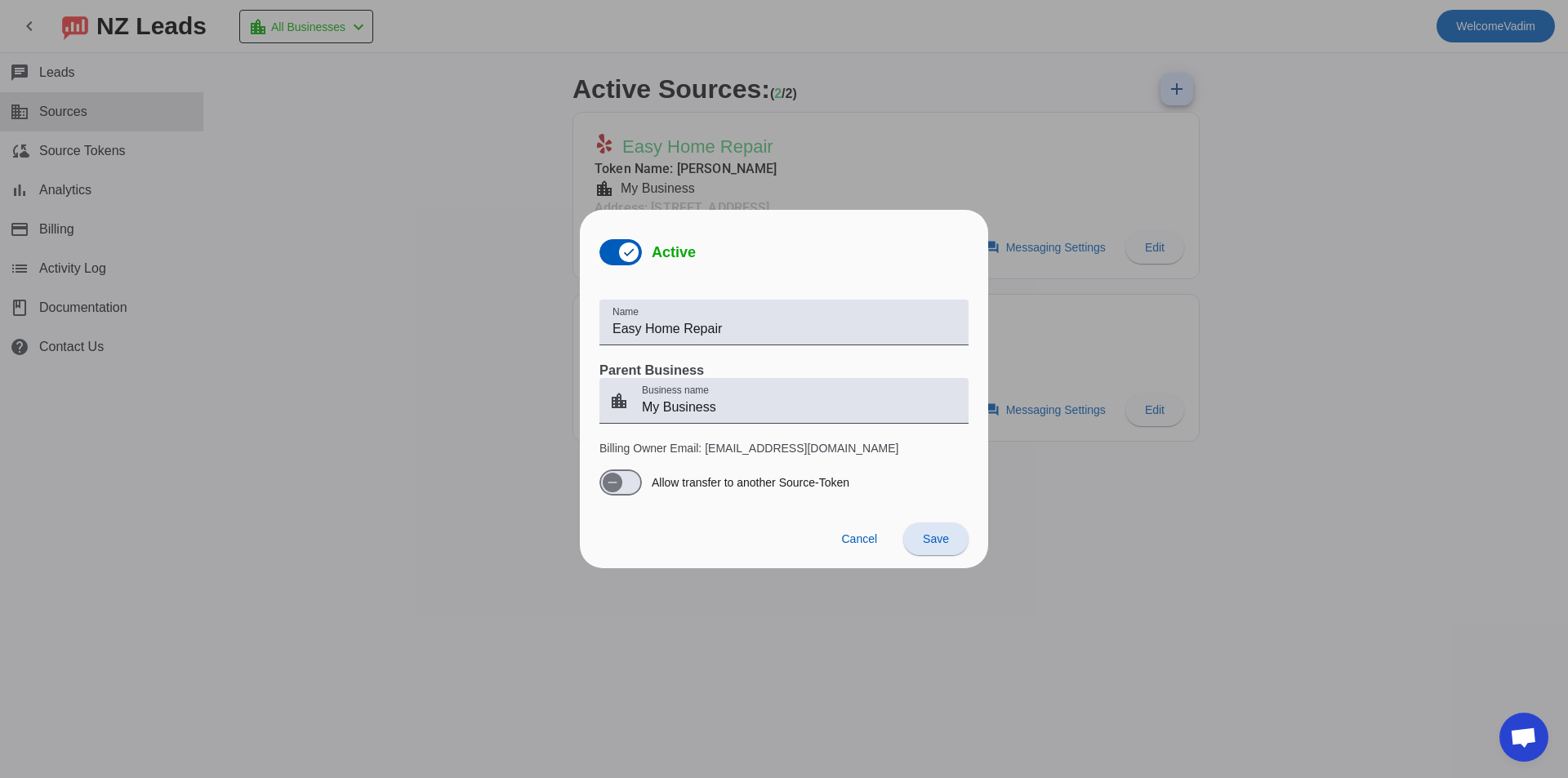
click at [1171, 487] on div at bounding box center [784, 389] width 1568 height 778
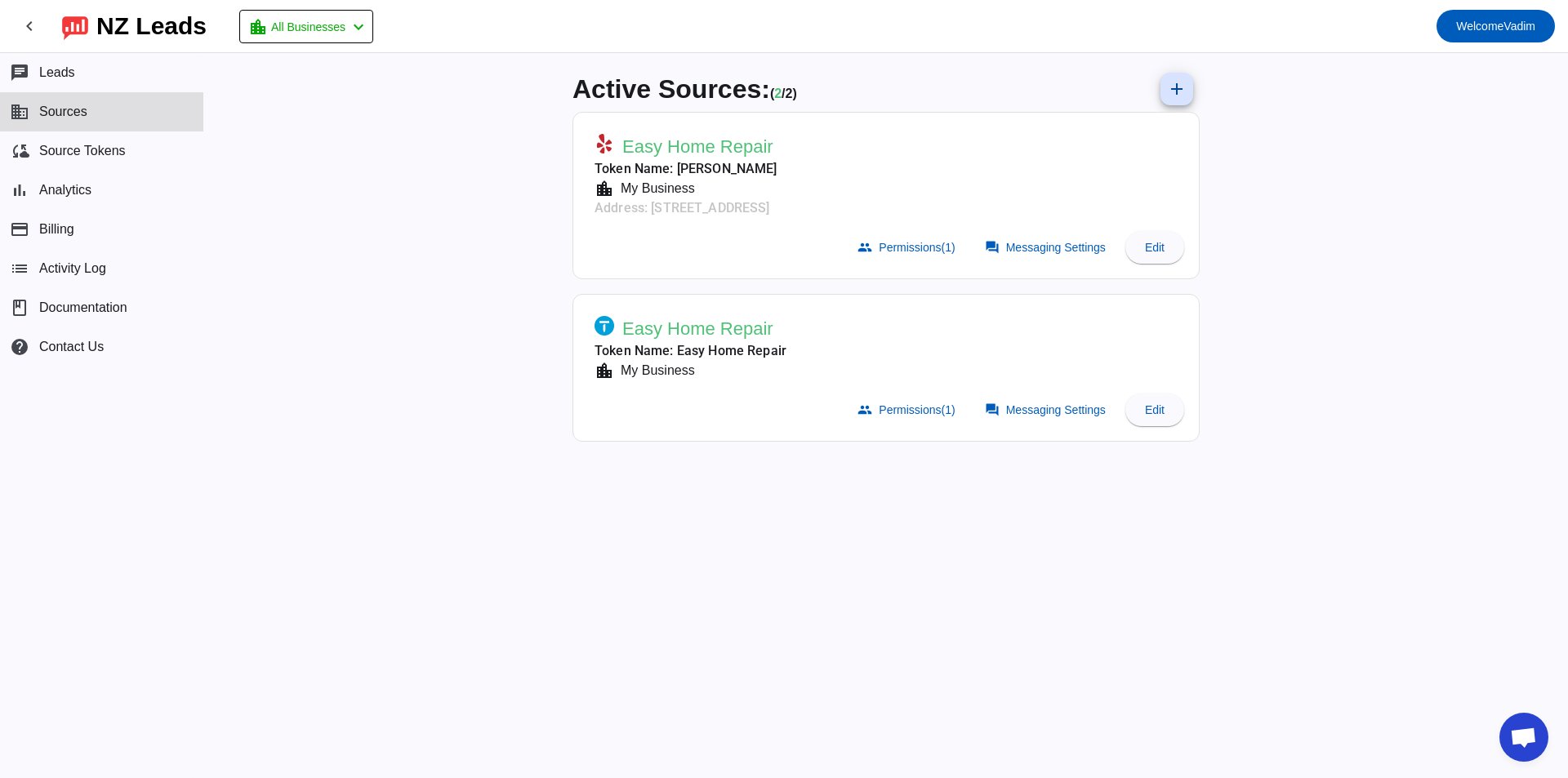
click at [696, 190] on mat-card-subtitle "location_city My Business" at bounding box center [686, 188] width 183 height 20
drag, startPoint x: 628, startPoint y: 182, endPoint x: 606, endPoint y: 136, distance: 51.0
click at [626, 182] on div "My Business" at bounding box center [653, 188] width 80 height 20
click at [606, 136] on icon at bounding box center [604, 144] width 20 height 20
click at [129, 163] on button "cloud_sync Source Tokens" at bounding box center [101, 150] width 203 height 39
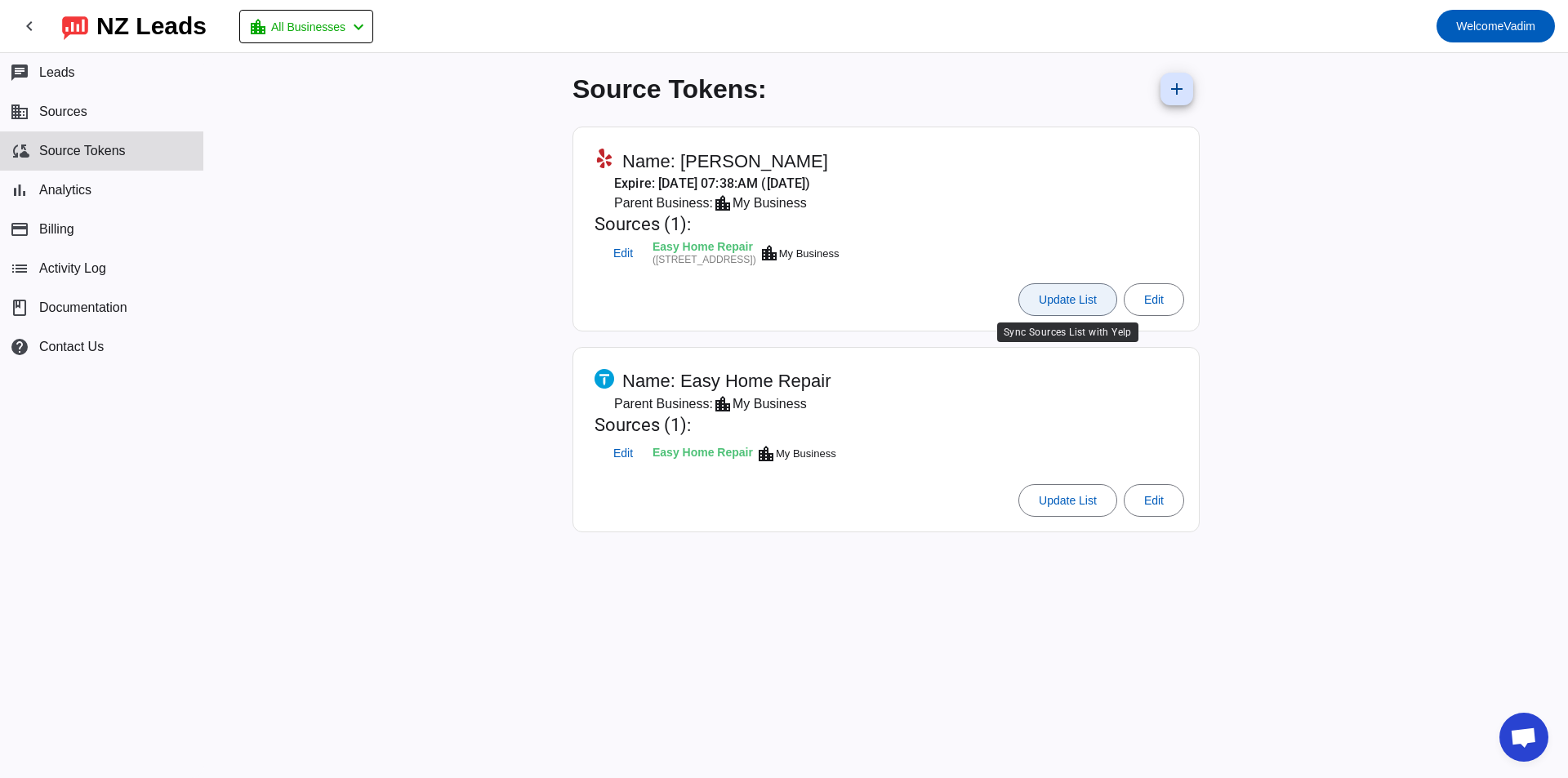
click at [1087, 285] on span at bounding box center [1068, 299] width 97 height 39
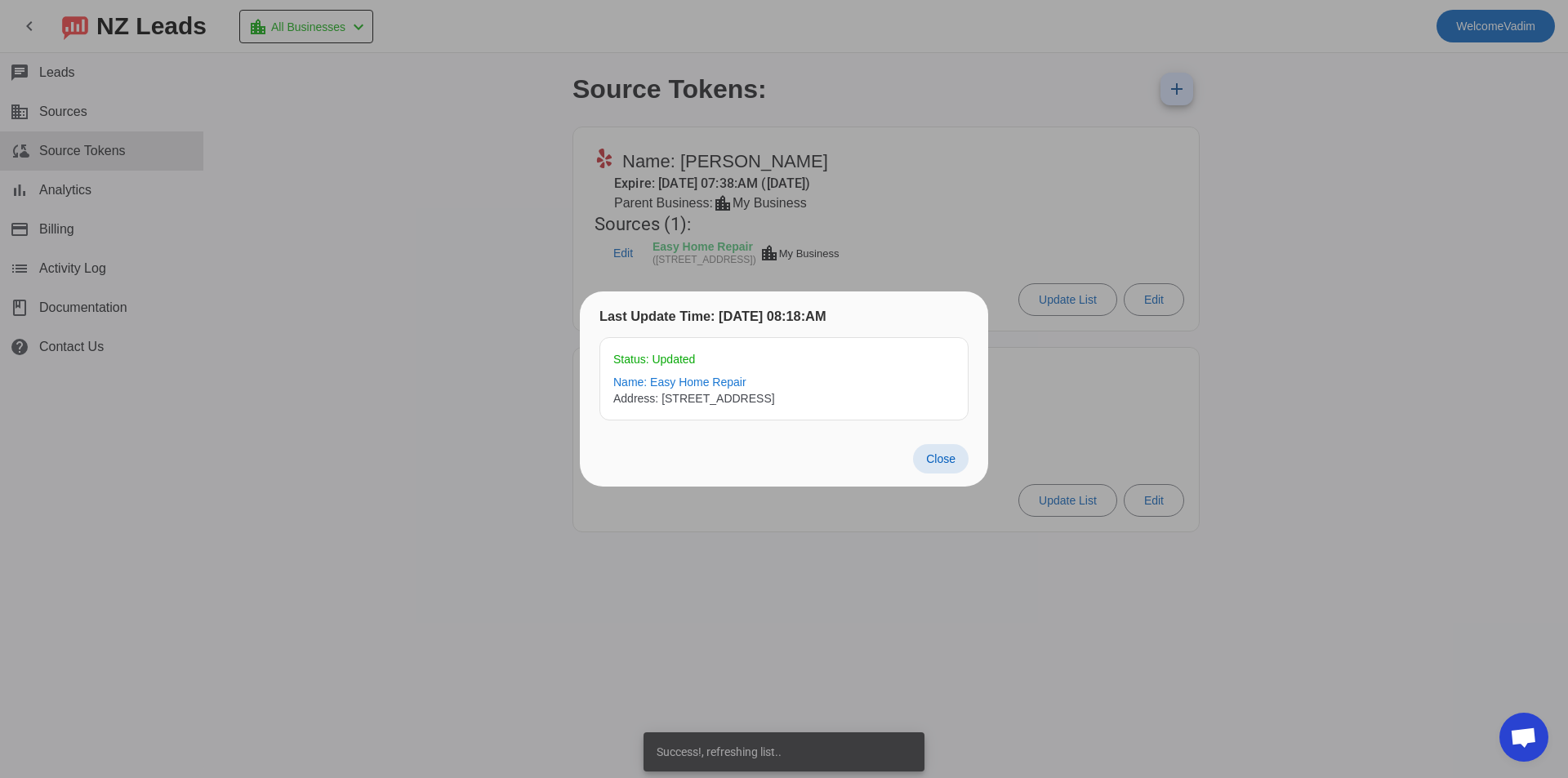
click at [937, 461] on span "Close" at bounding box center [940, 458] width 29 height 13
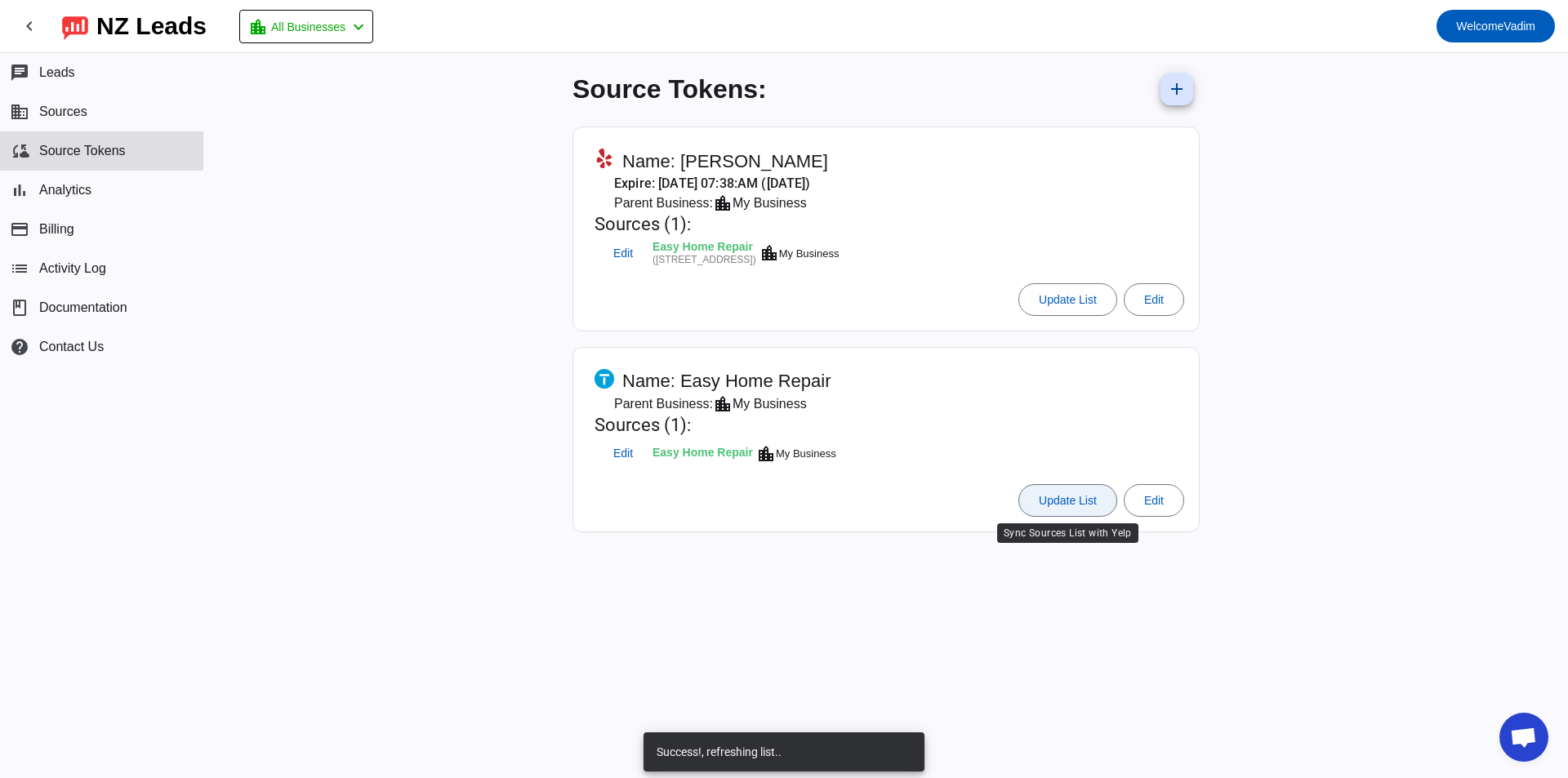
click at [1049, 513] on span at bounding box center [1068, 500] width 97 height 39
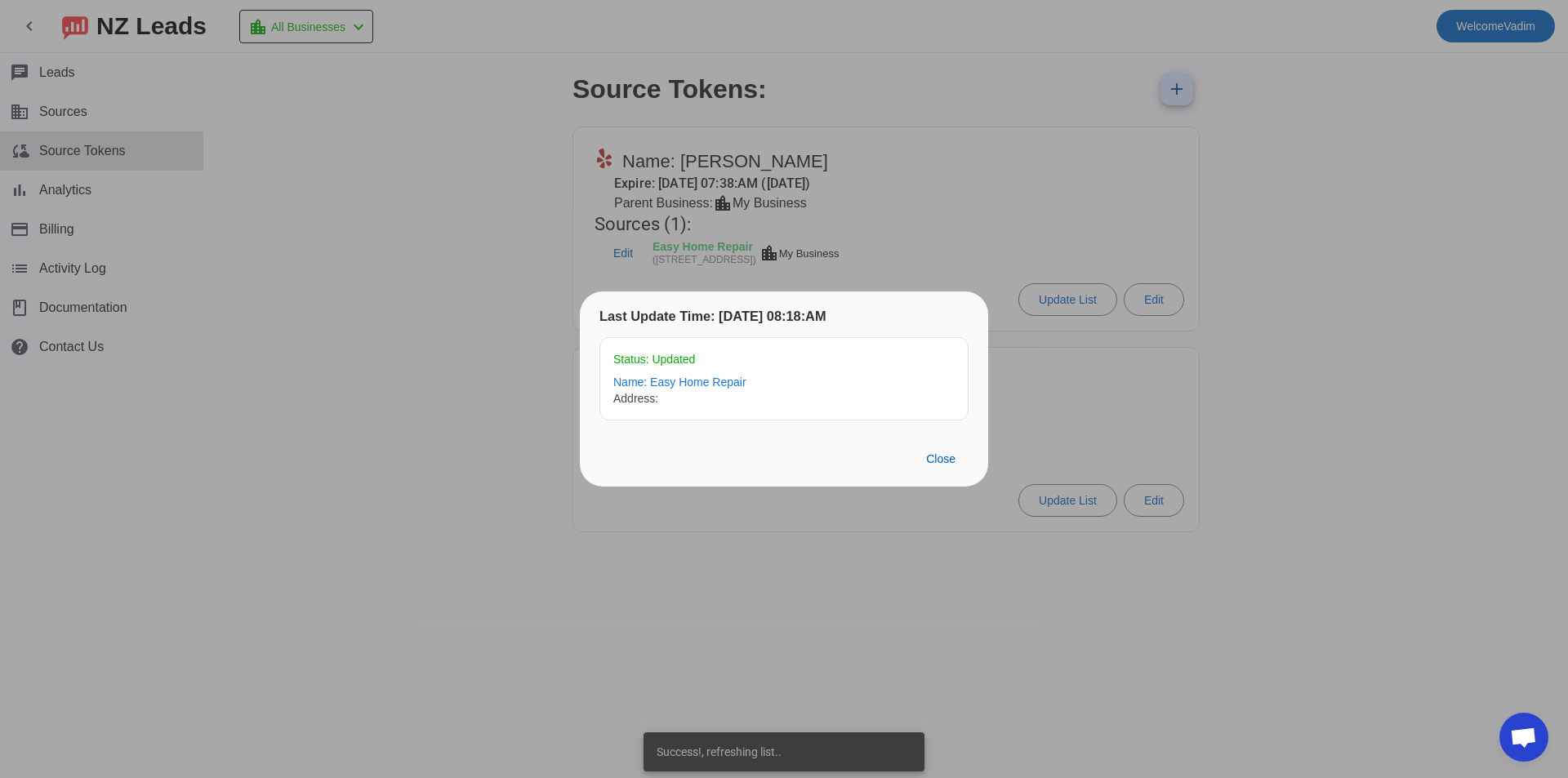
click at [752, 169] on div at bounding box center [784, 389] width 1568 height 778
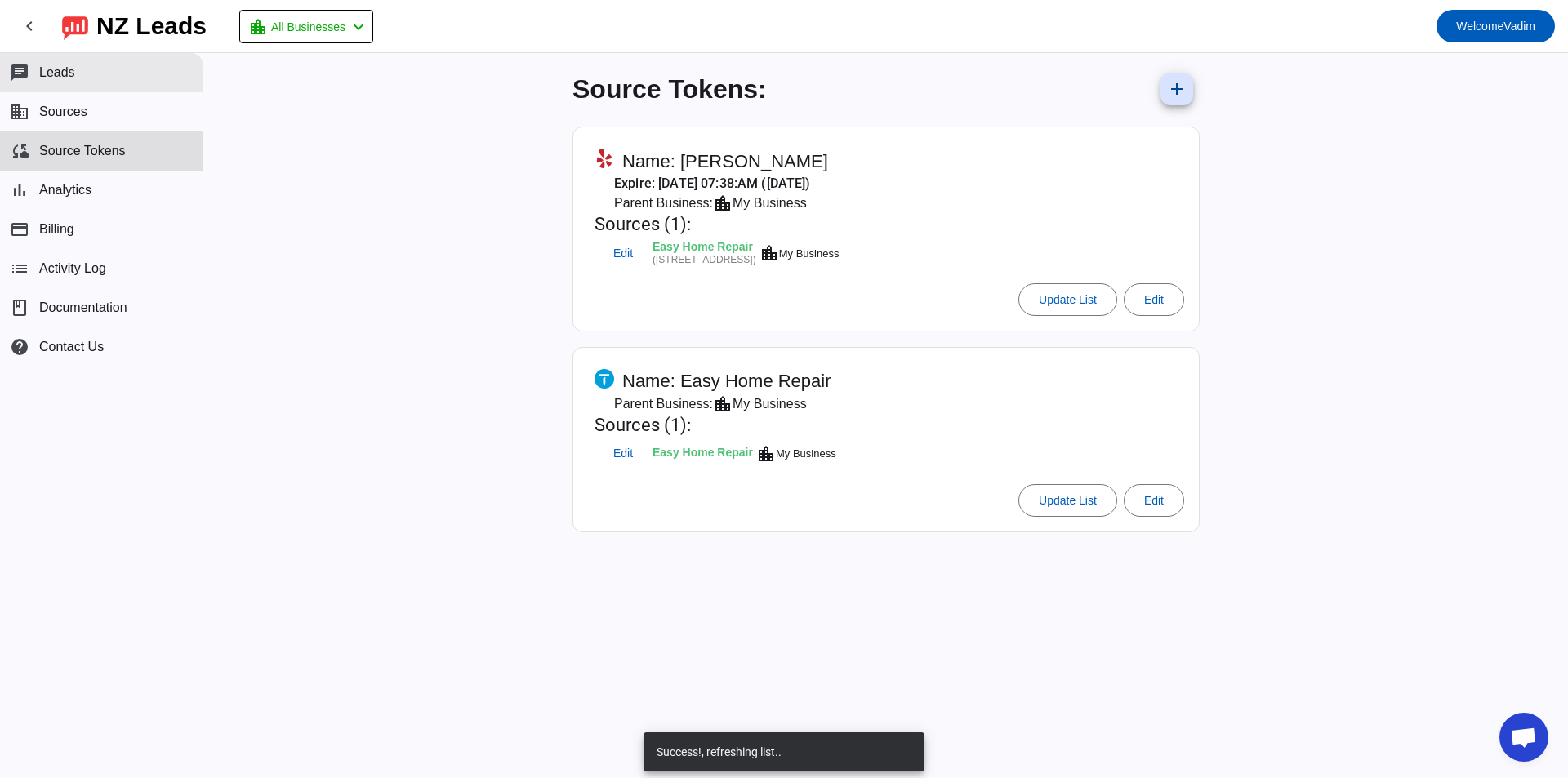
click at [75, 56] on button "chat Leads" at bounding box center [101, 72] width 203 height 39
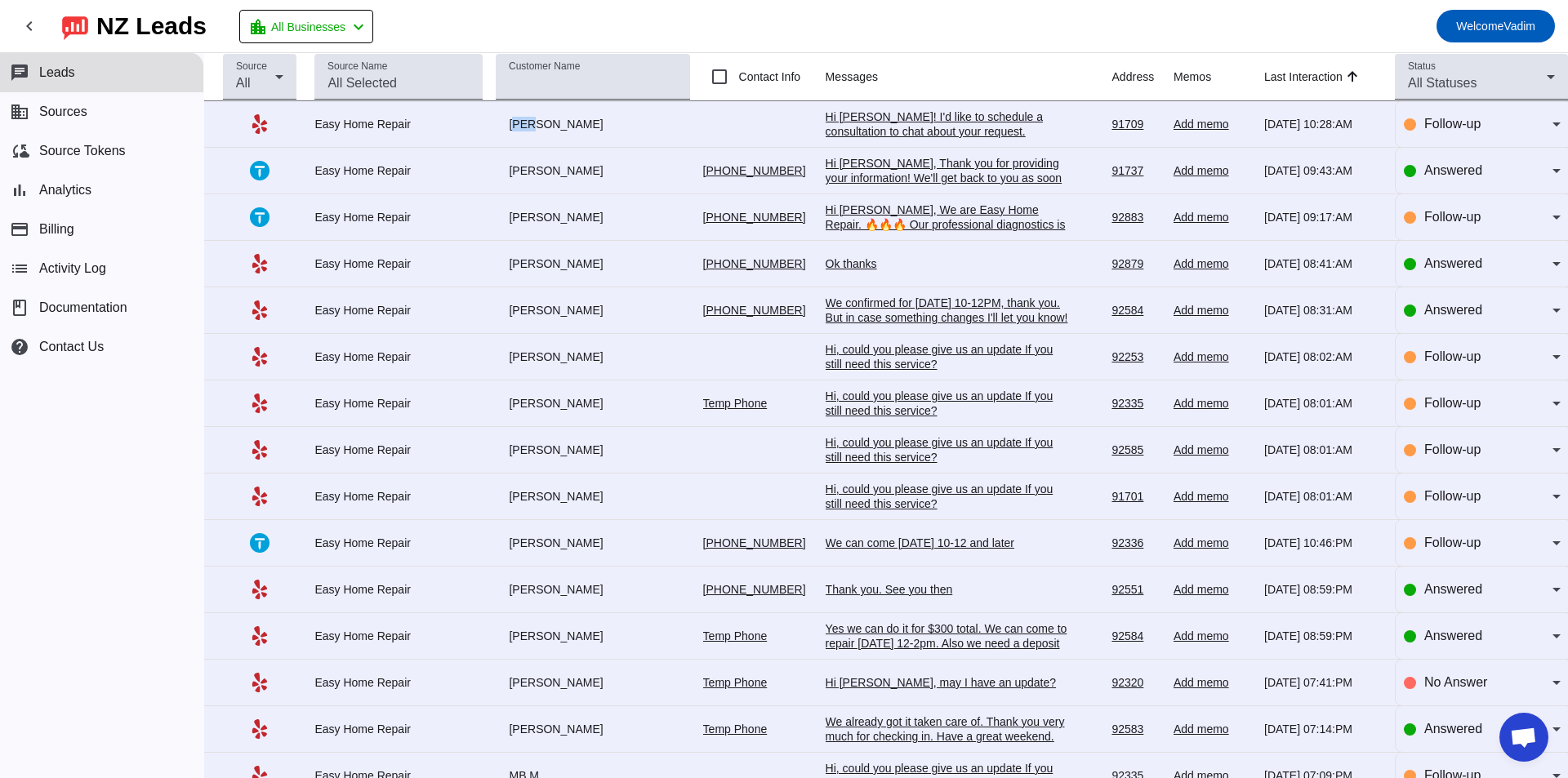
drag, startPoint x: 512, startPoint y: 133, endPoint x: 481, endPoint y: 130, distance: 31.1
click at [496, 131] on td "[PERSON_NAME]" at bounding box center [599, 124] width 206 height 46
click at [487, 130] on td "Easy Home Repair" at bounding box center [405, 124] width 182 height 46
drag, startPoint x: 487, startPoint y: 130, endPoint x: 555, endPoint y: 131, distance: 68.0
click at [554, 131] on tr "Easy Home Repair Tony A. Hi Tony A.! I'd like to schedule a consultation to cha…" at bounding box center [886, 124] width 1364 height 46
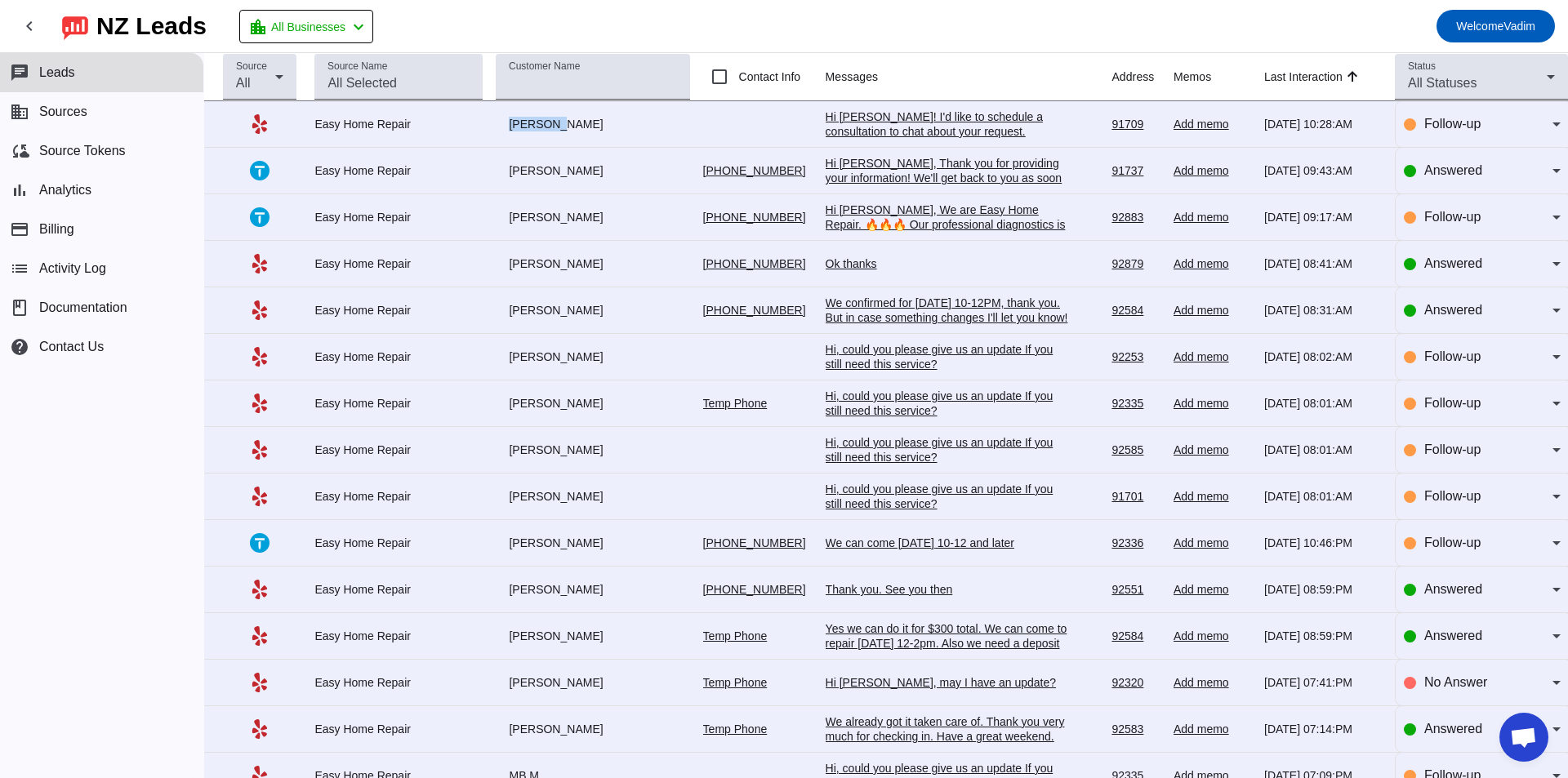
click at [555, 131] on td "[PERSON_NAME]" at bounding box center [599, 124] width 206 height 46
click at [591, 134] on td "[PERSON_NAME]" at bounding box center [599, 124] width 206 height 46
click at [139, 284] on button "list Activity Log" at bounding box center [101, 268] width 203 height 39
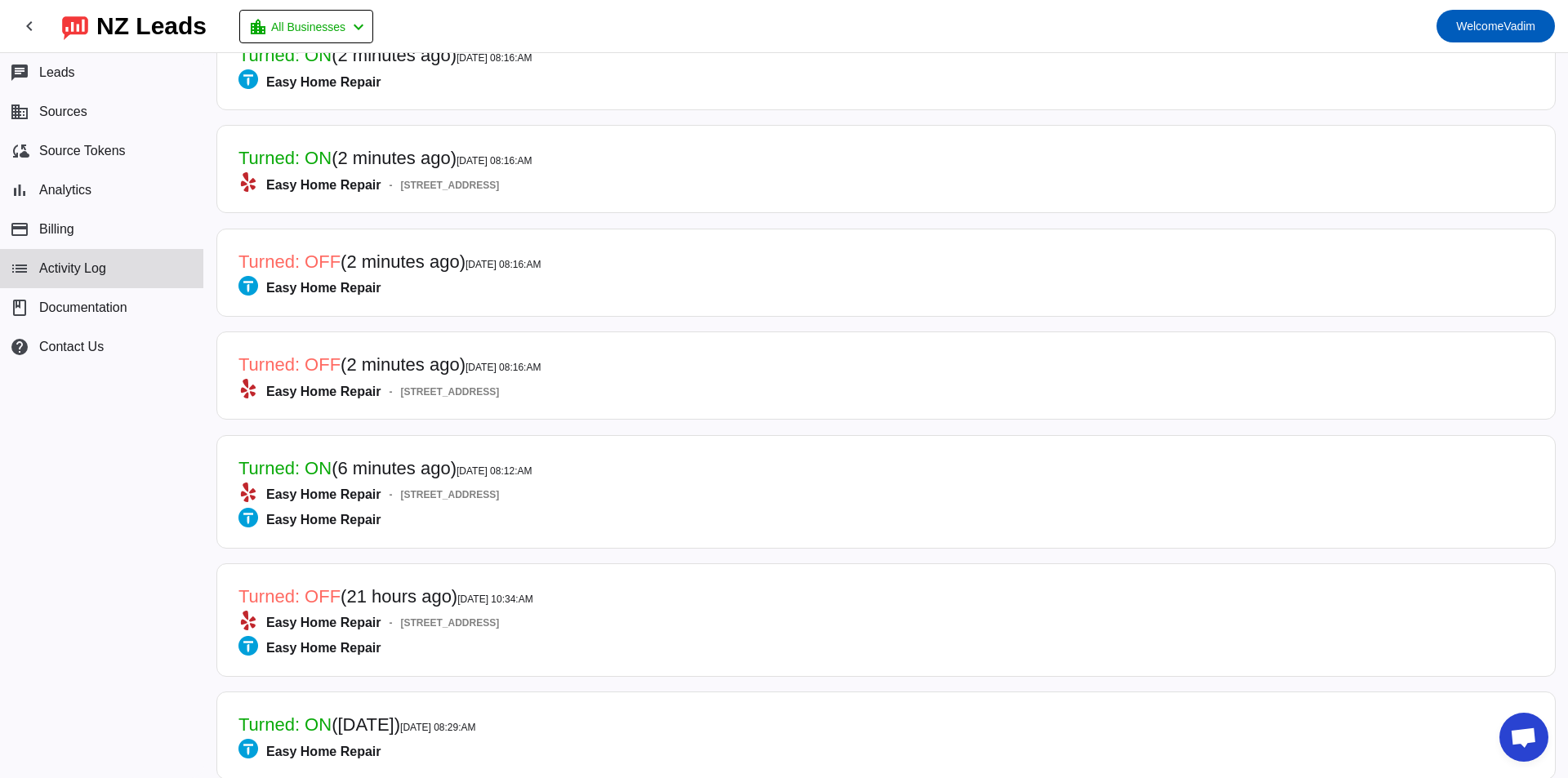
scroll to position [164, 0]
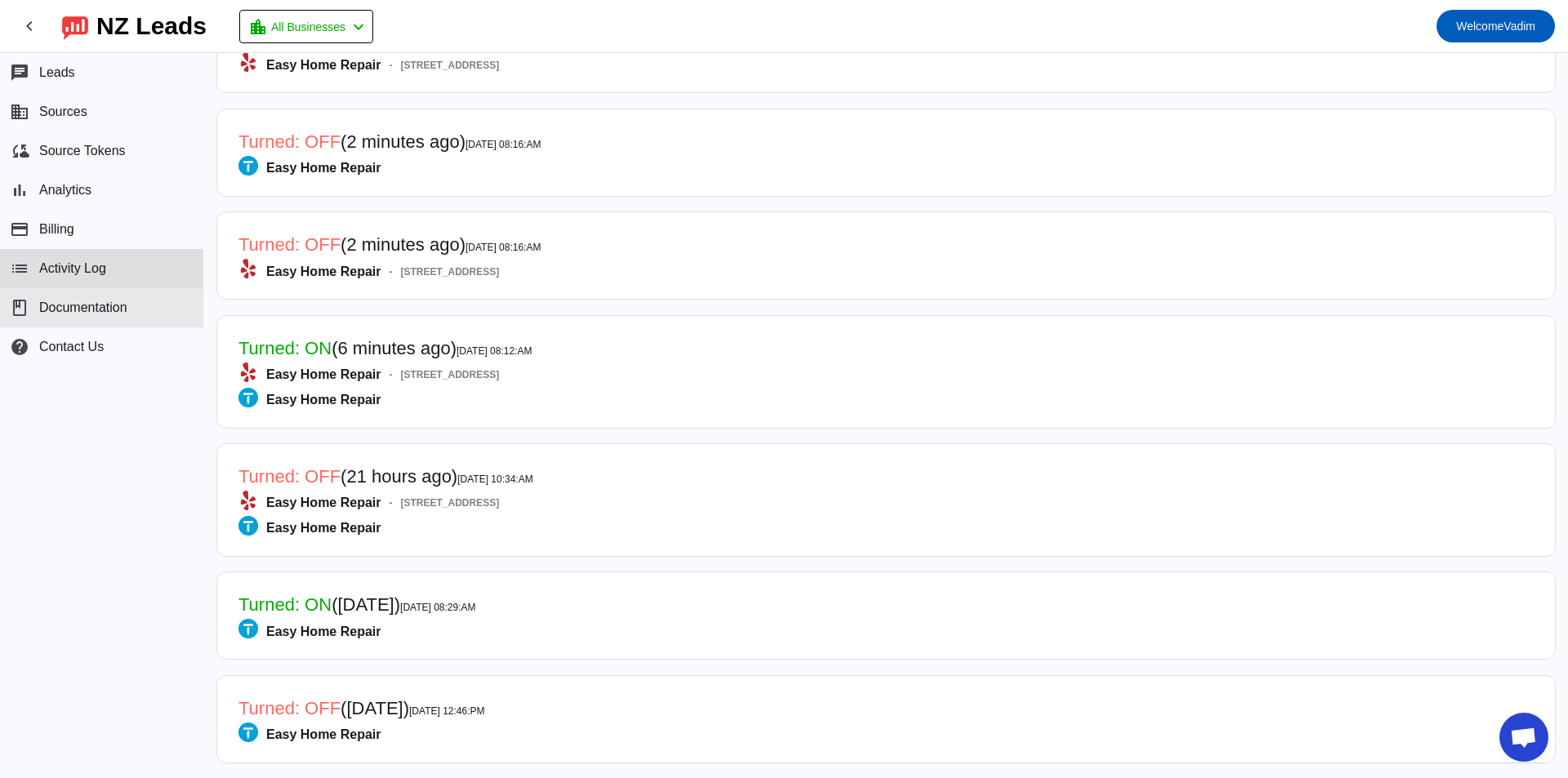
click at [100, 314] on span "Documentation" at bounding box center [82, 308] width 88 height 15
click at [75, 95] on button "business Sources" at bounding box center [101, 112] width 203 height 39
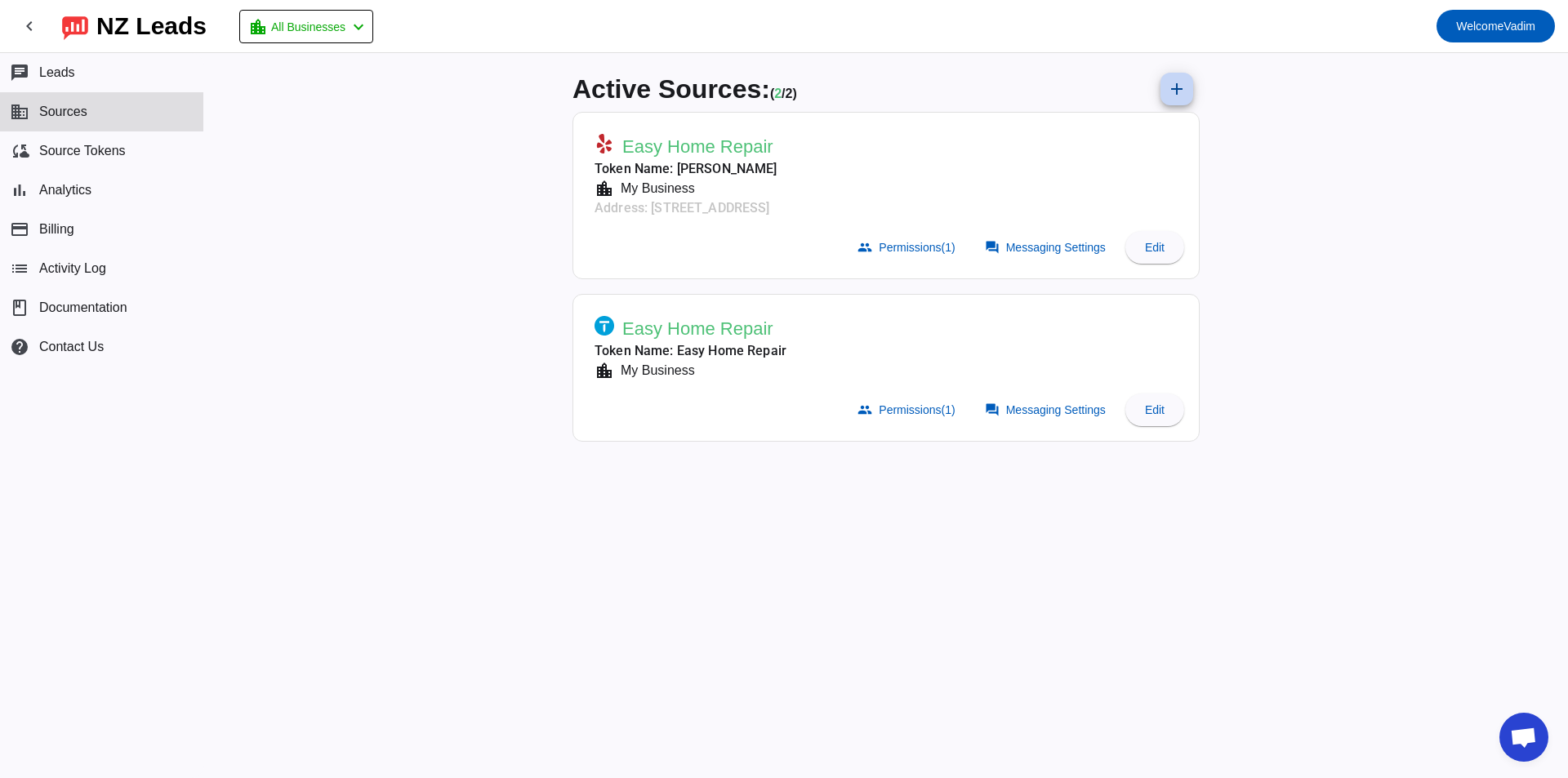
click at [1193, 87] on span at bounding box center [1176, 88] width 39 height 39
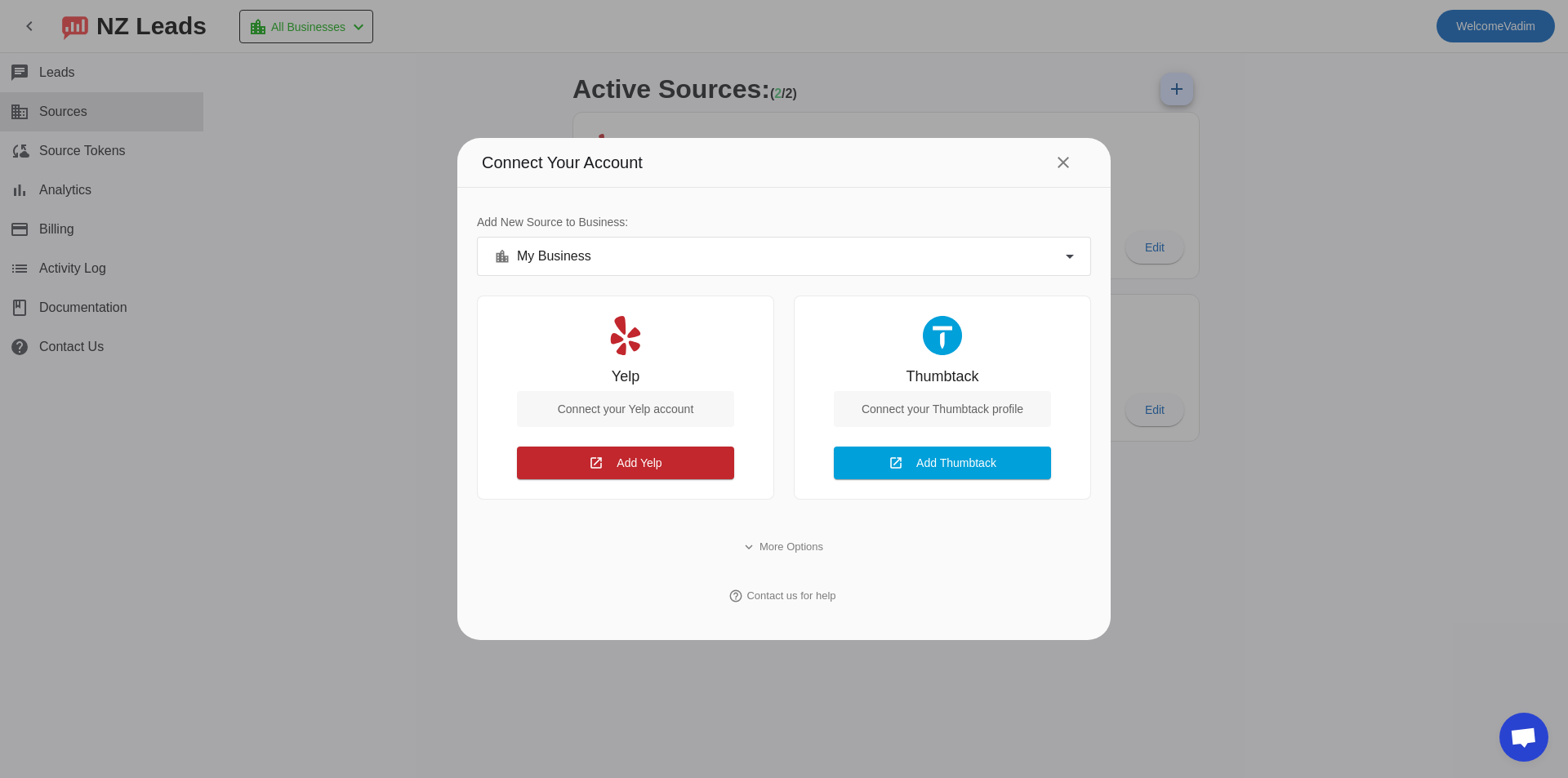
click at [1057, 242] on div "location_city My Business" at bounding box center [784, 256] width 613 height 36
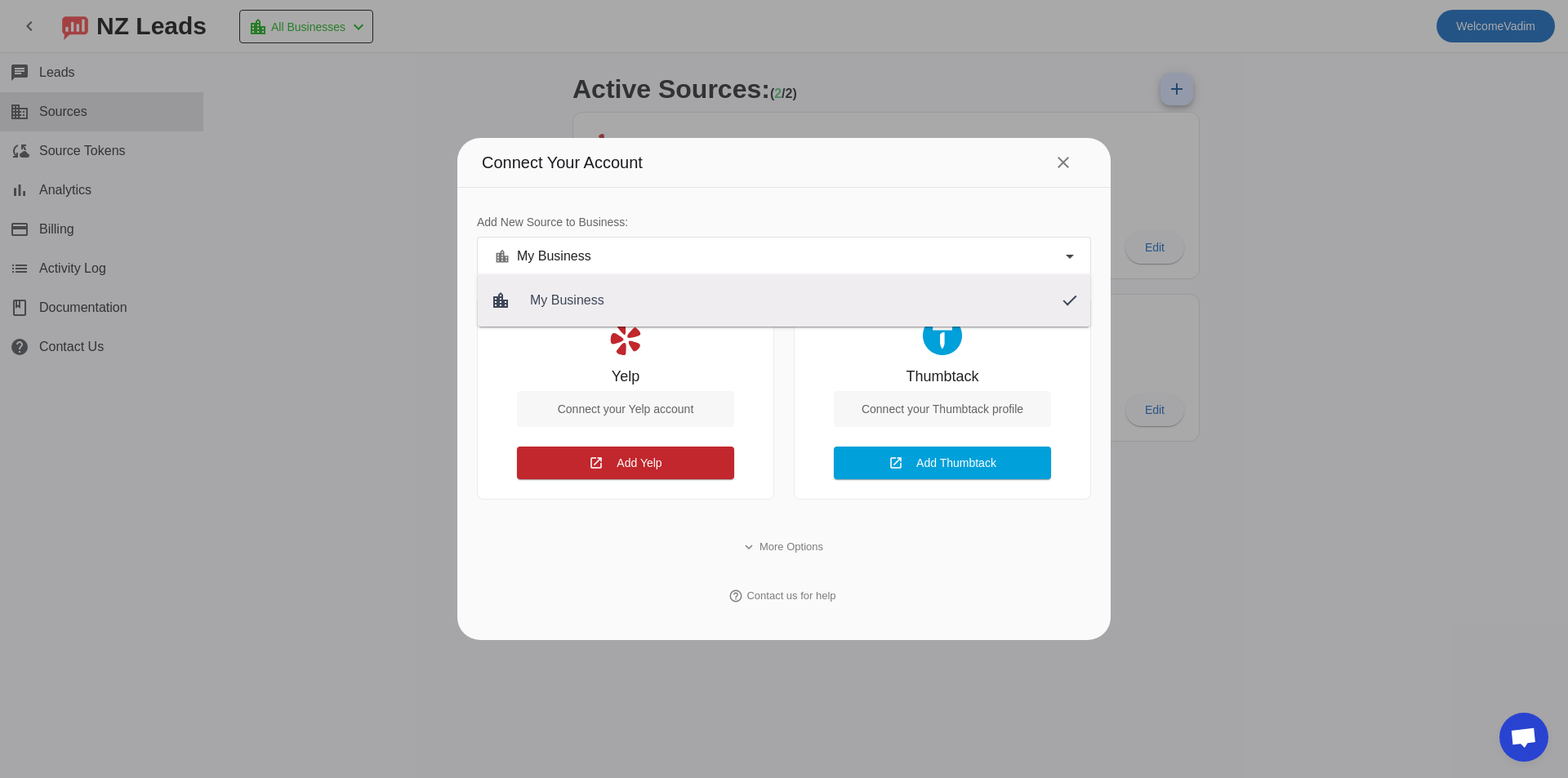
click at [1036, 248] on div at bounding box center [784, 389] width 1568 height 778
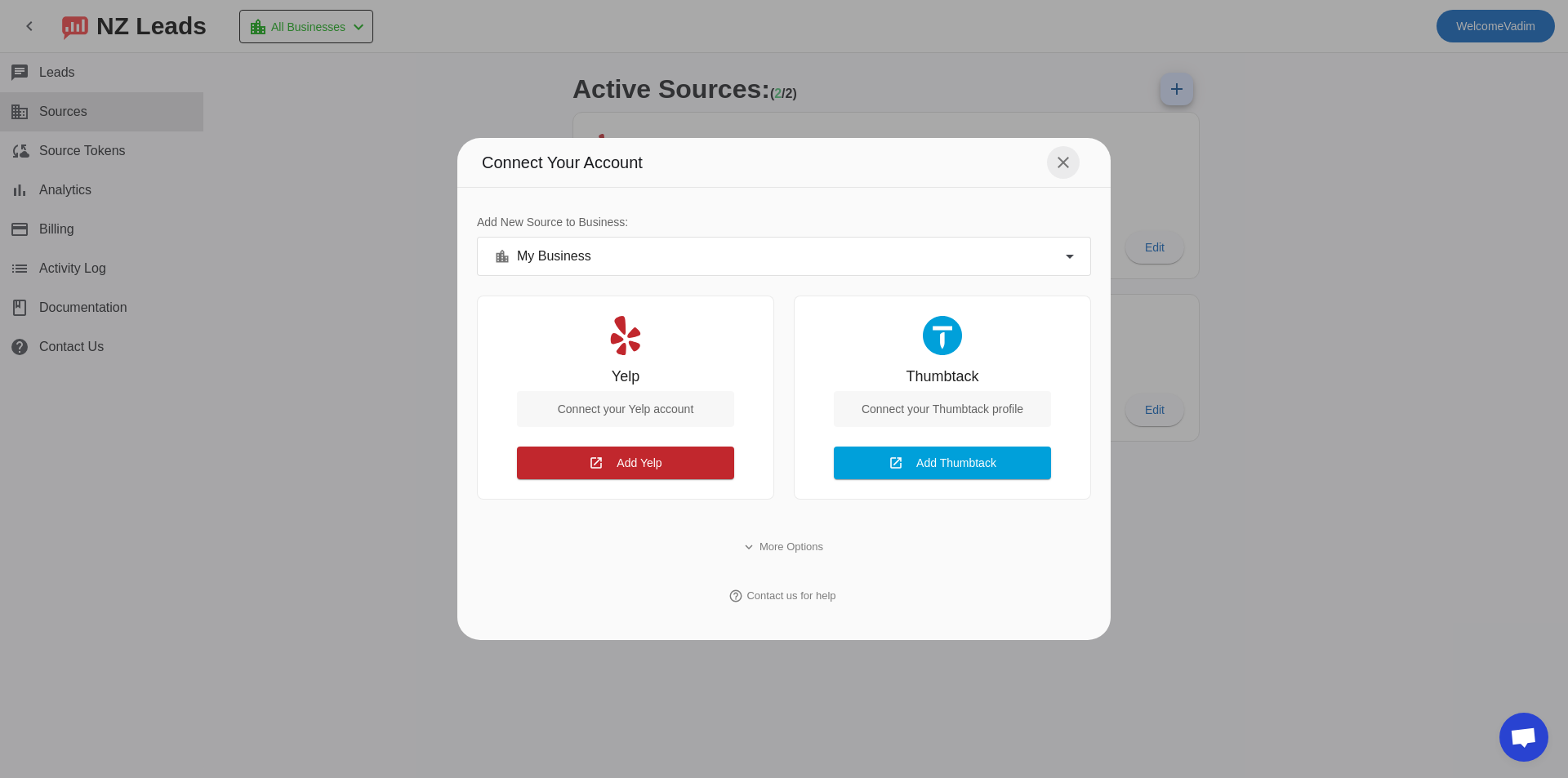
click at [1073, 156] on span at bounding box center [1062, 162] width 39 height 39
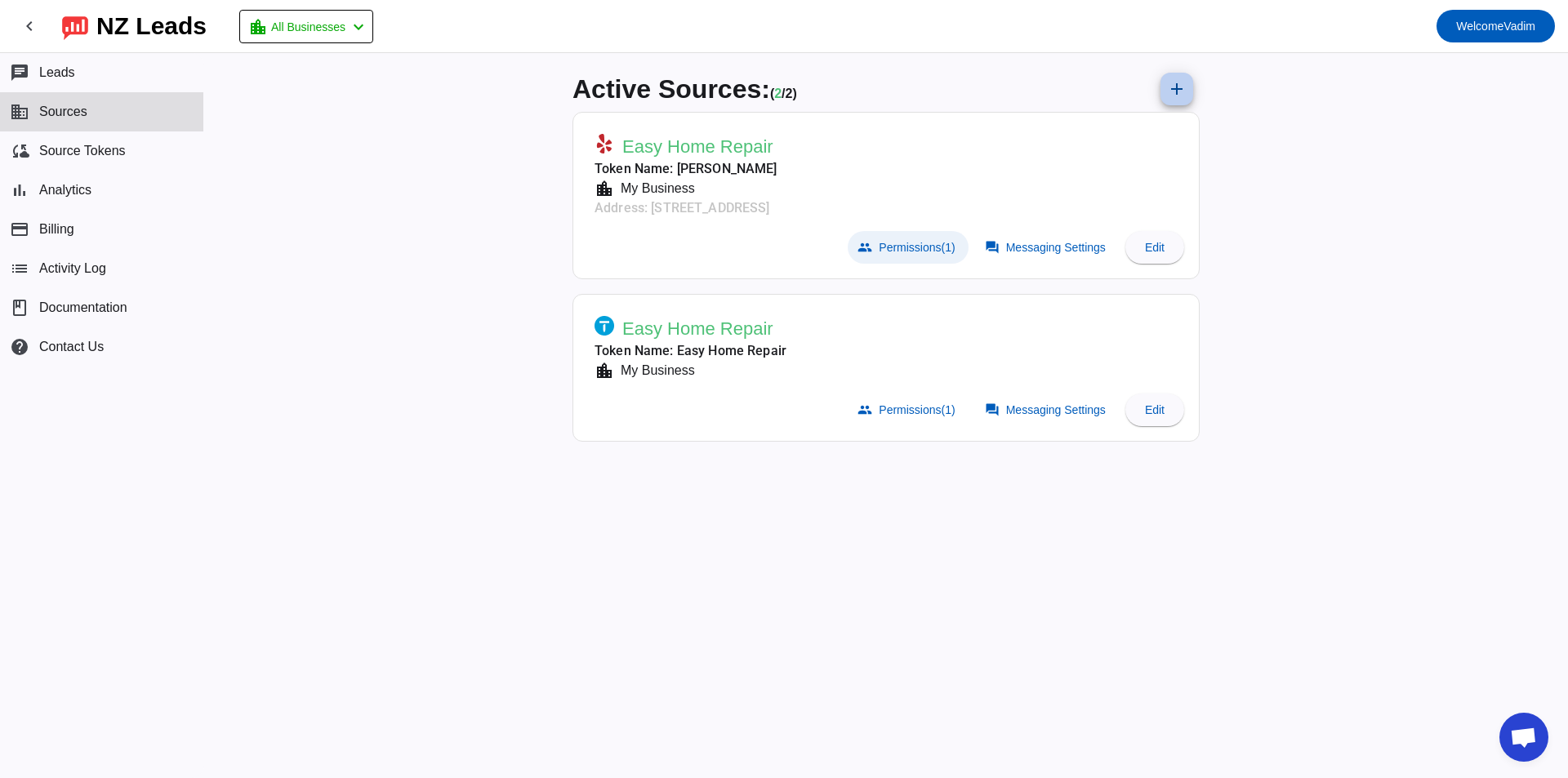
click at [948, 248] on span "(1)" at bounding box center [948, 248] width 14 height 13
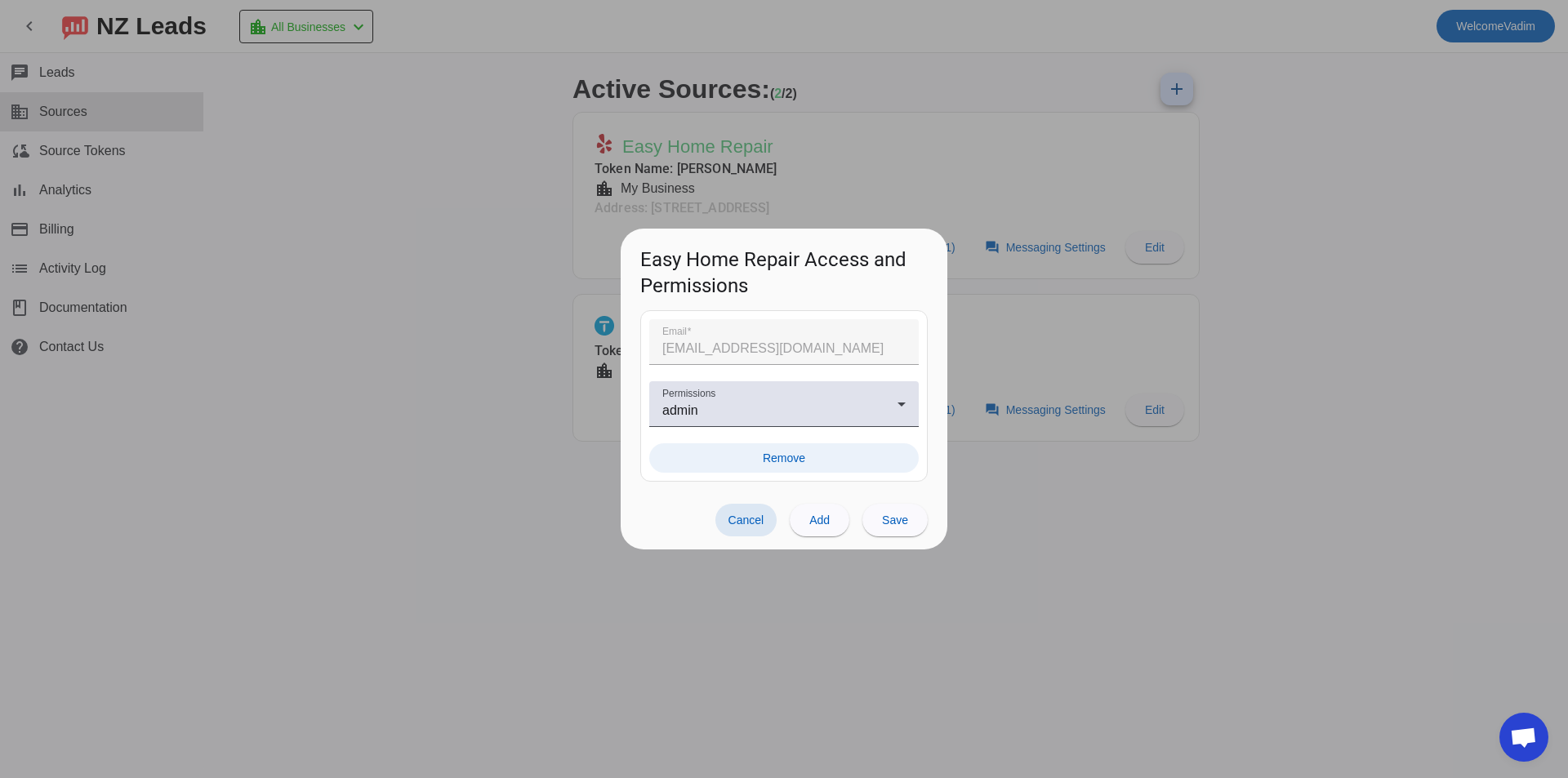
click at [810, 448] on span at bounding box center [783, 458] width 270 height 29
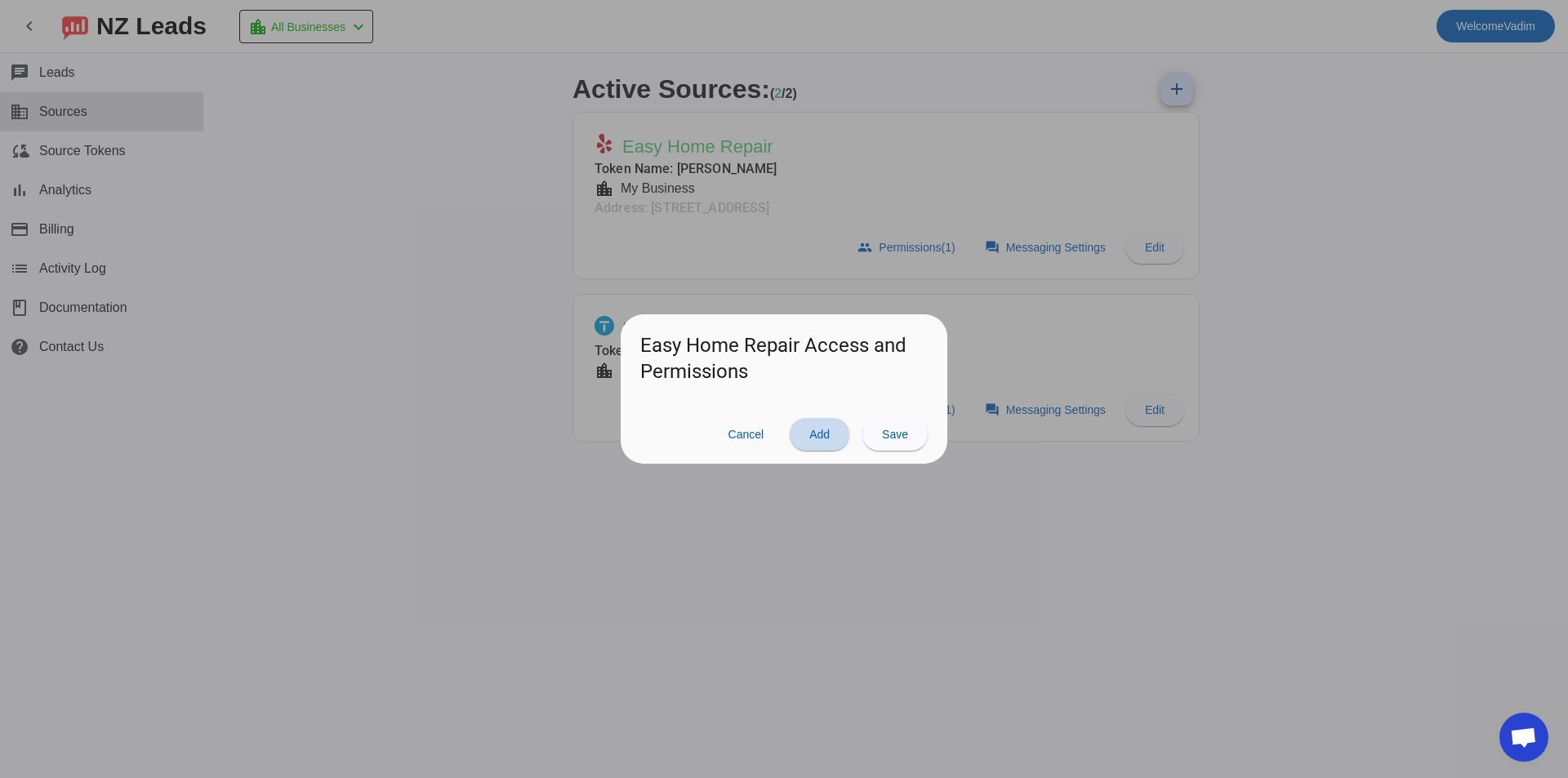
click at [835, 439] on span at bounding box center [819, 434] width 60 height 39
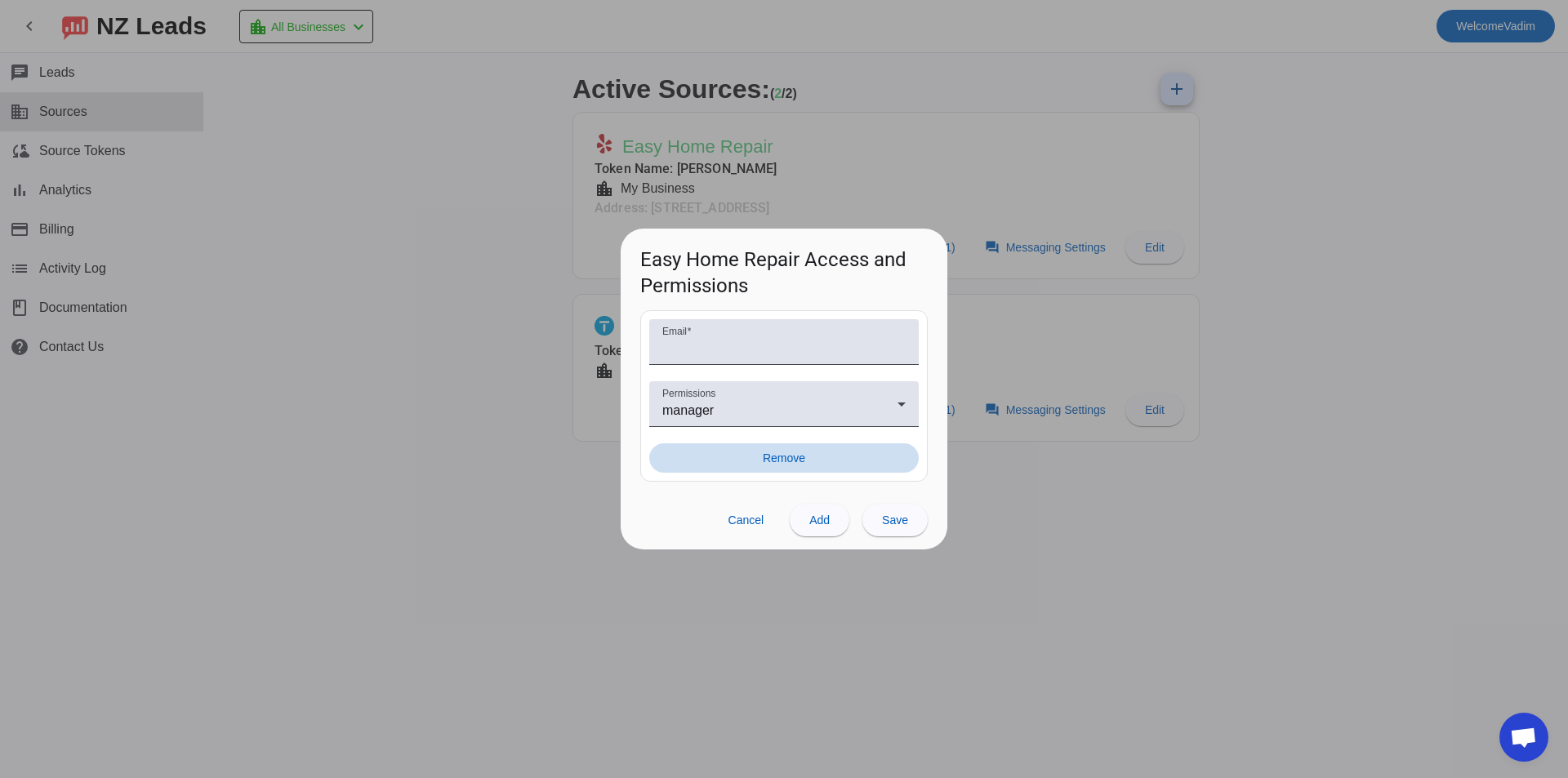
click at [838, 460] on span at bounding box center [783, 458] width 270 height 29
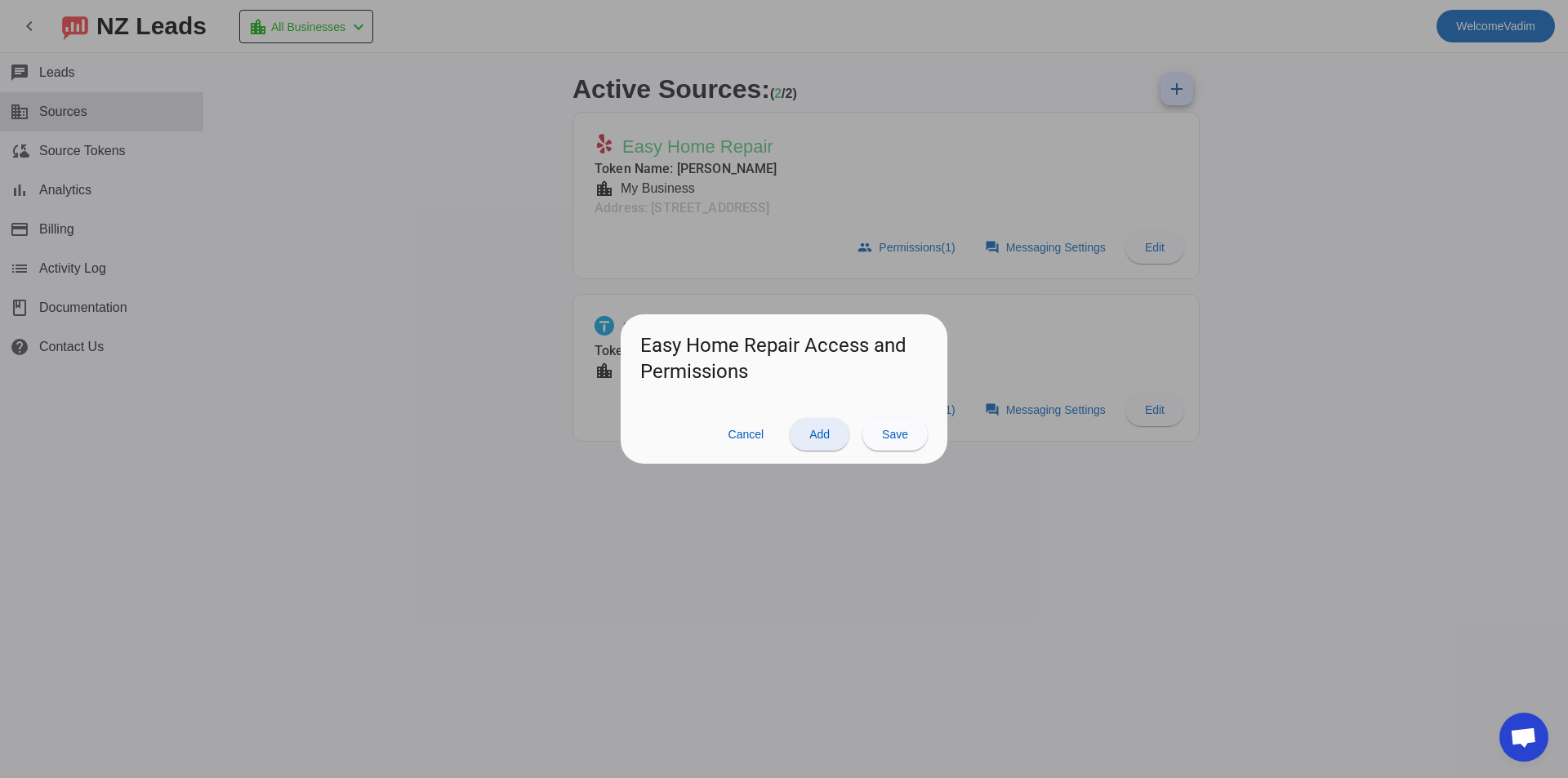
click at [839, 439] on span at bounding box center [819, 434] width 60 height 39
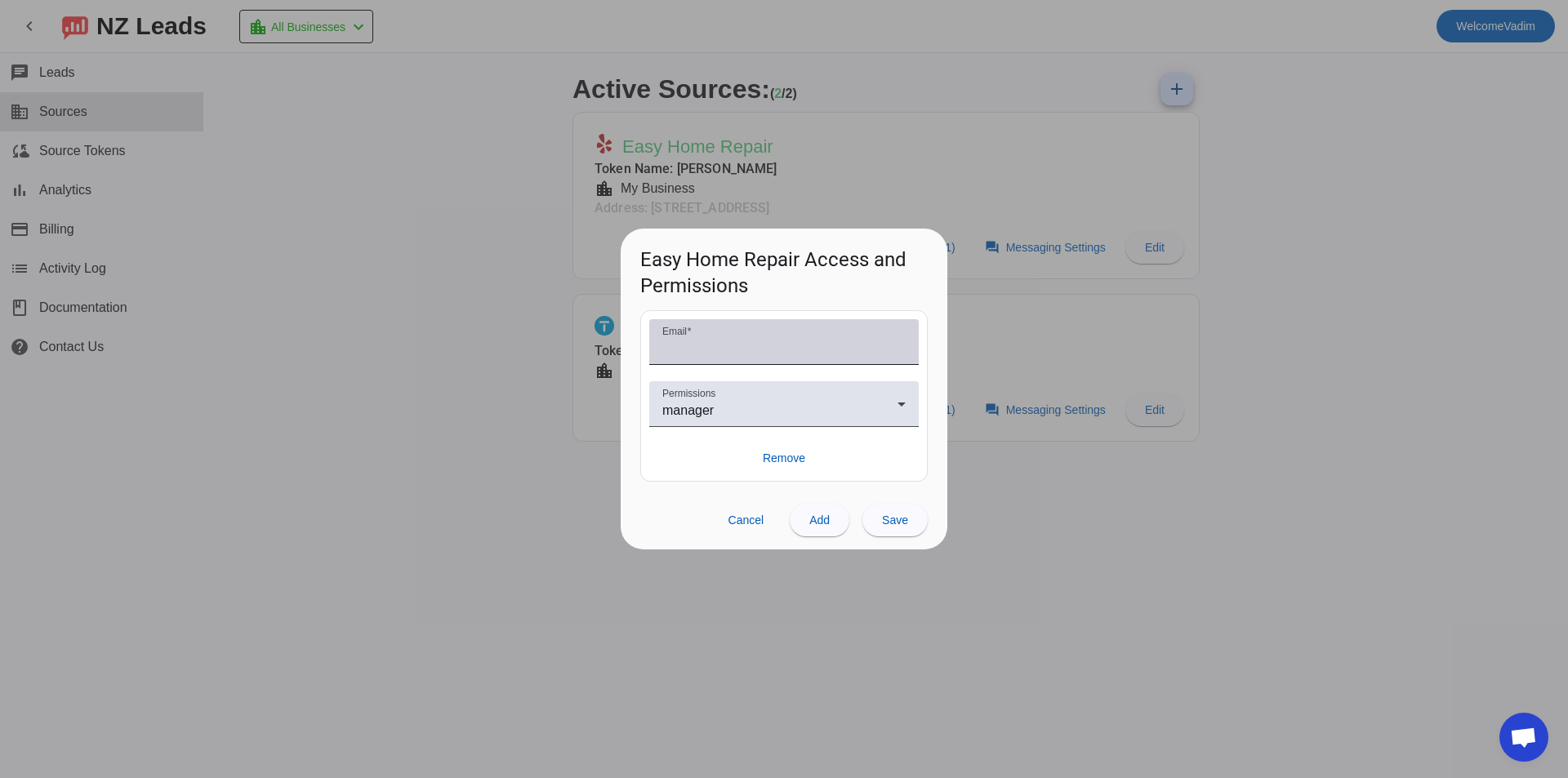
click at [771, 335] on div "Email" at bounding box center [783, 342] width 243 height 45
drag, startPoint x: 783, startPoint y: 457, endPoint x: 807, endPoint y: 469, distance: 26.8
click at [784, 458] on span "Remove" at bounding box center [783, 458] width 43 height 16
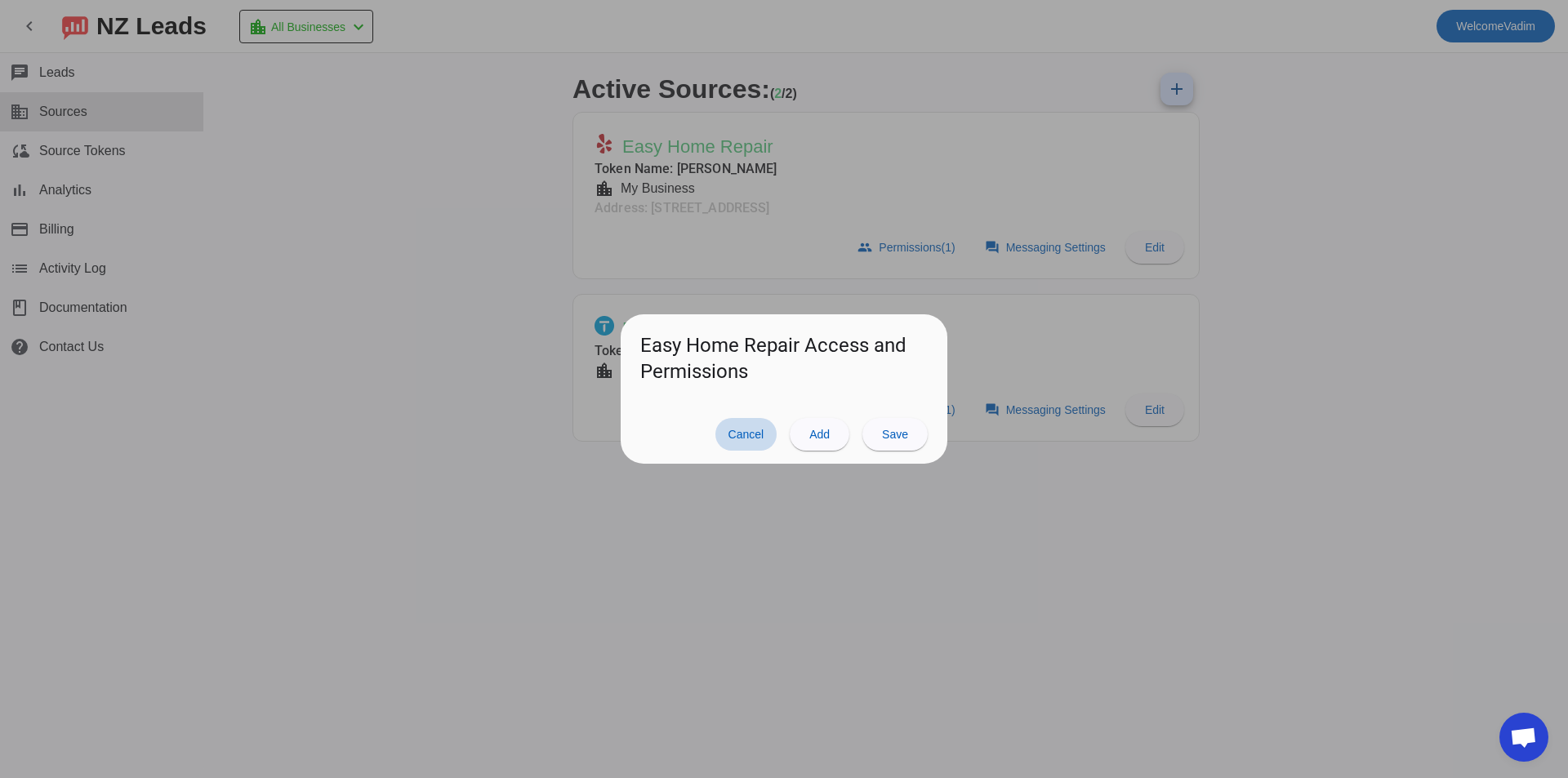
click at [742, 440] on span "Cancel" at bounding box center [746, 434] width 36 height 13
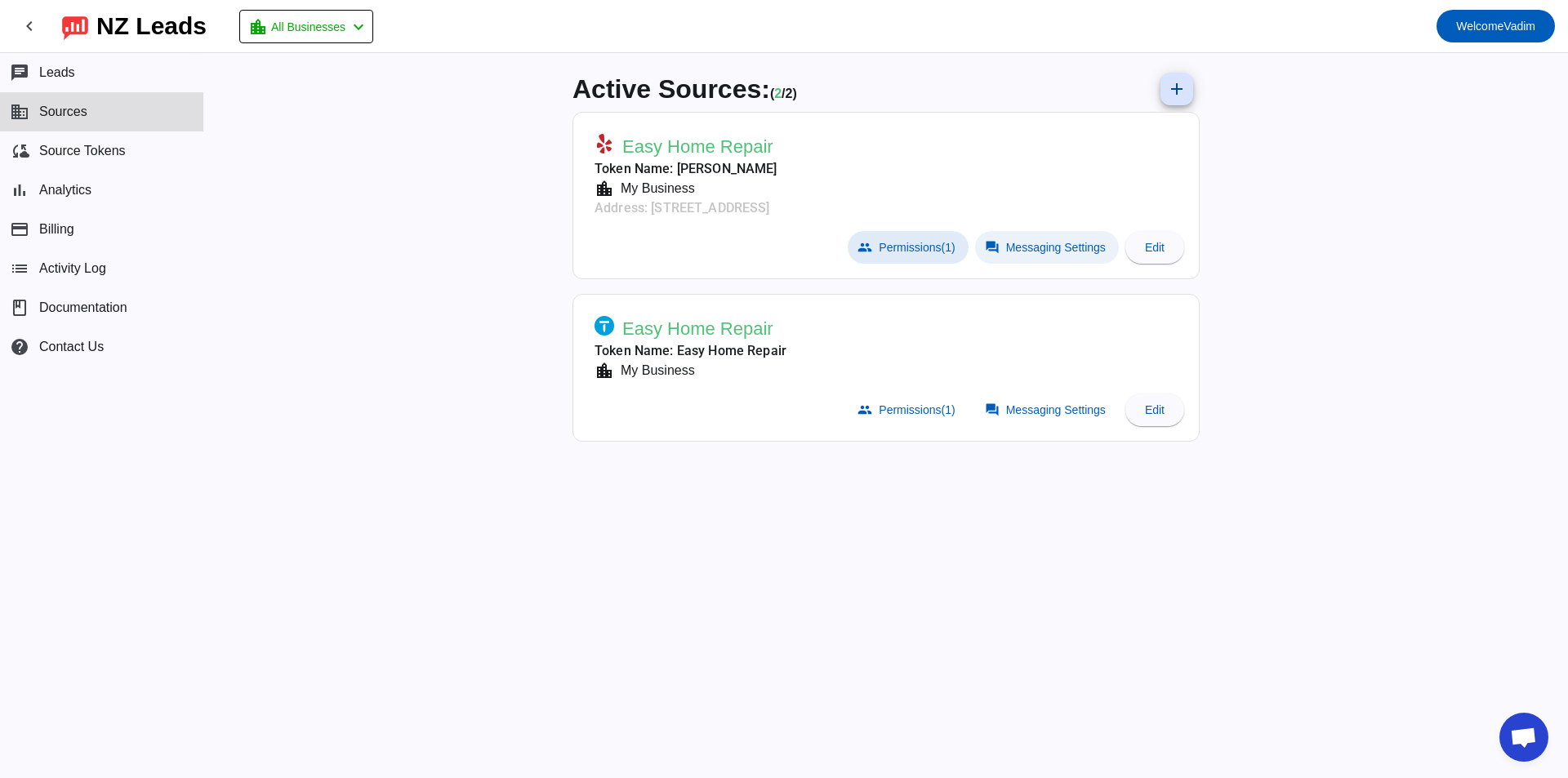
click at [1019, 248] on span "Messaging Settings" at bounding box center [1055, 248] width 99 height 13
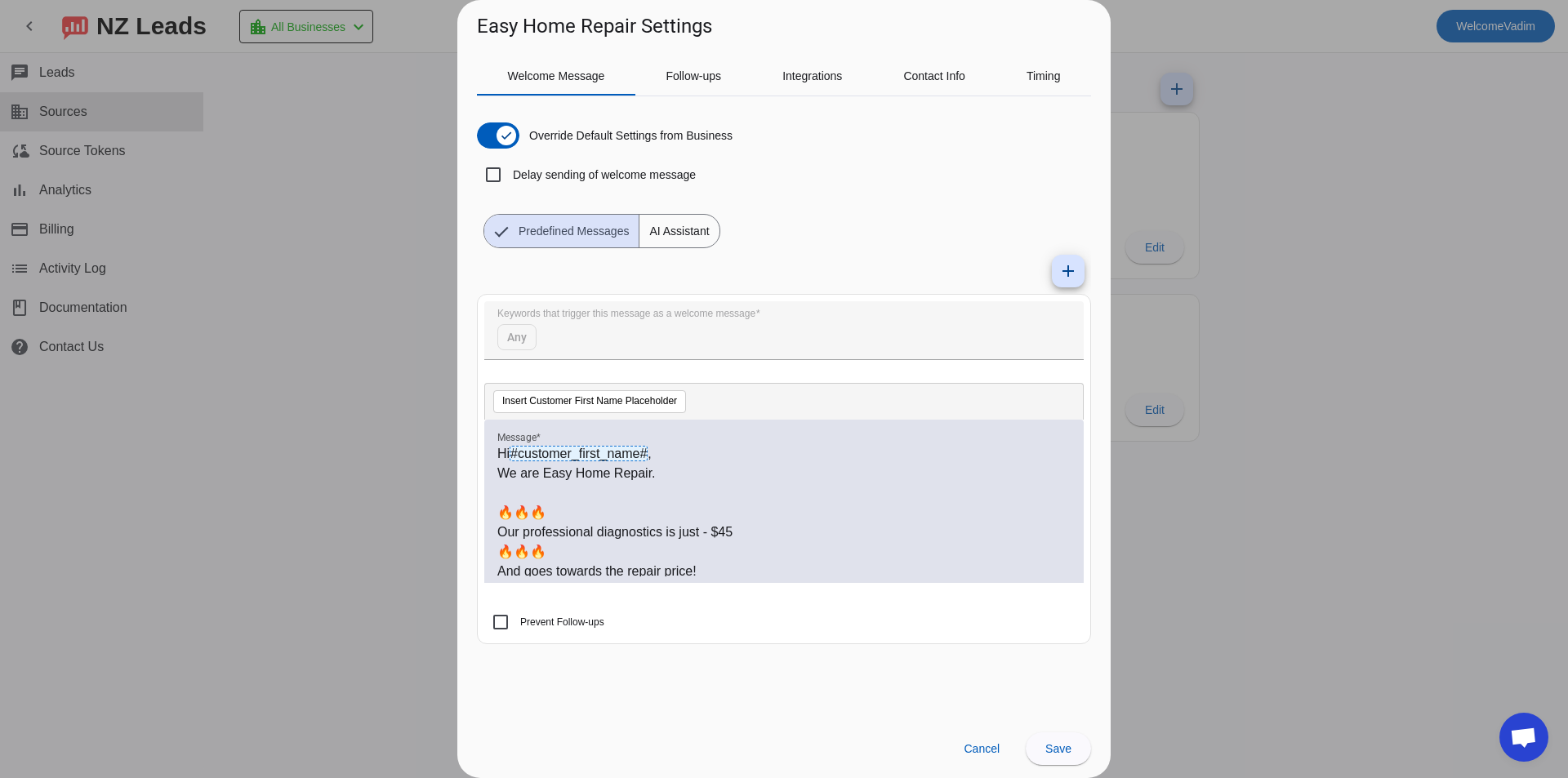
click at [1197, 258] on div at bounding box center [784, 389] width 1568 height 778
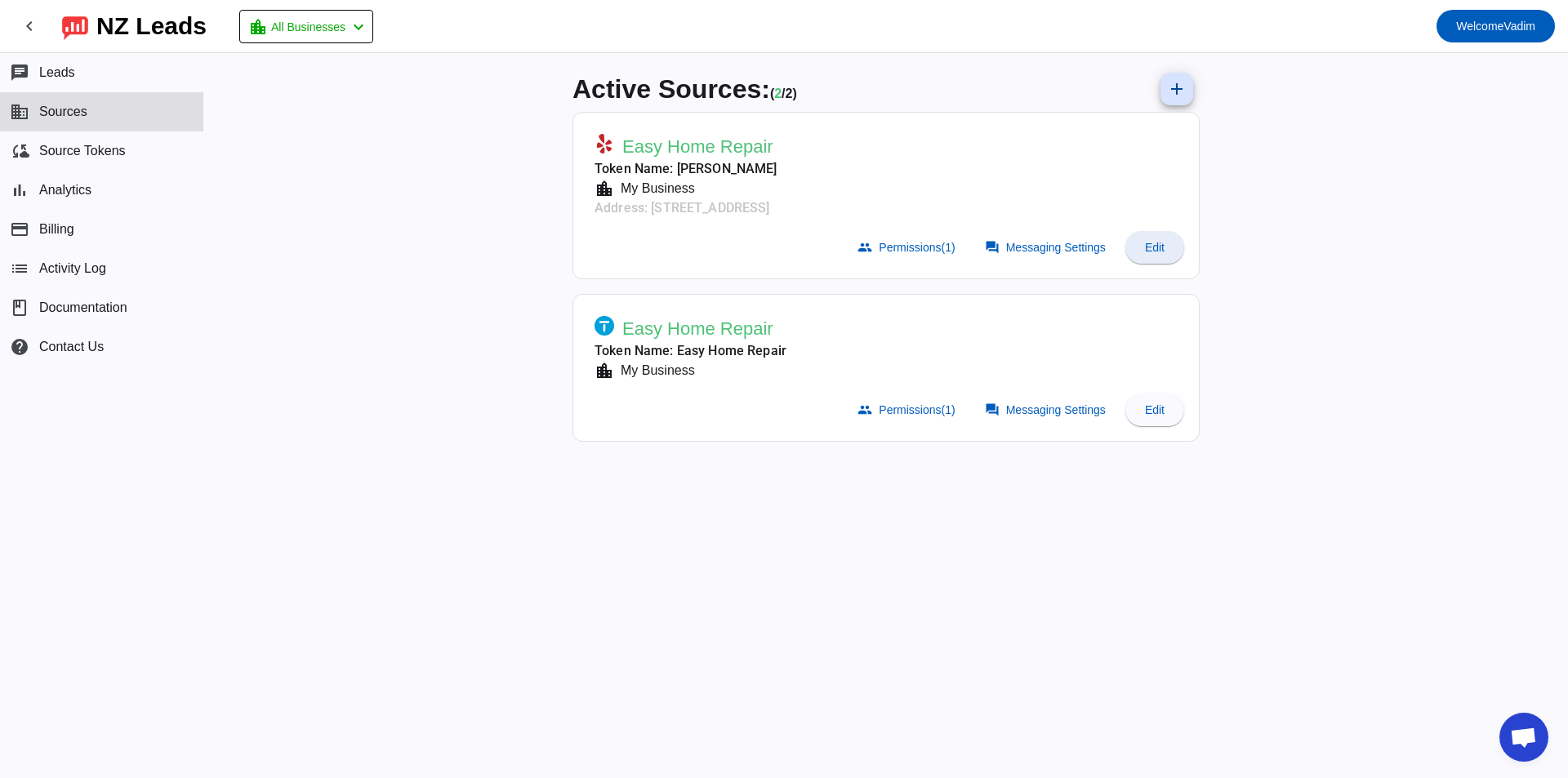
click at [1139, 242] on span at bounding box center [1155, 247] width 59 height 39
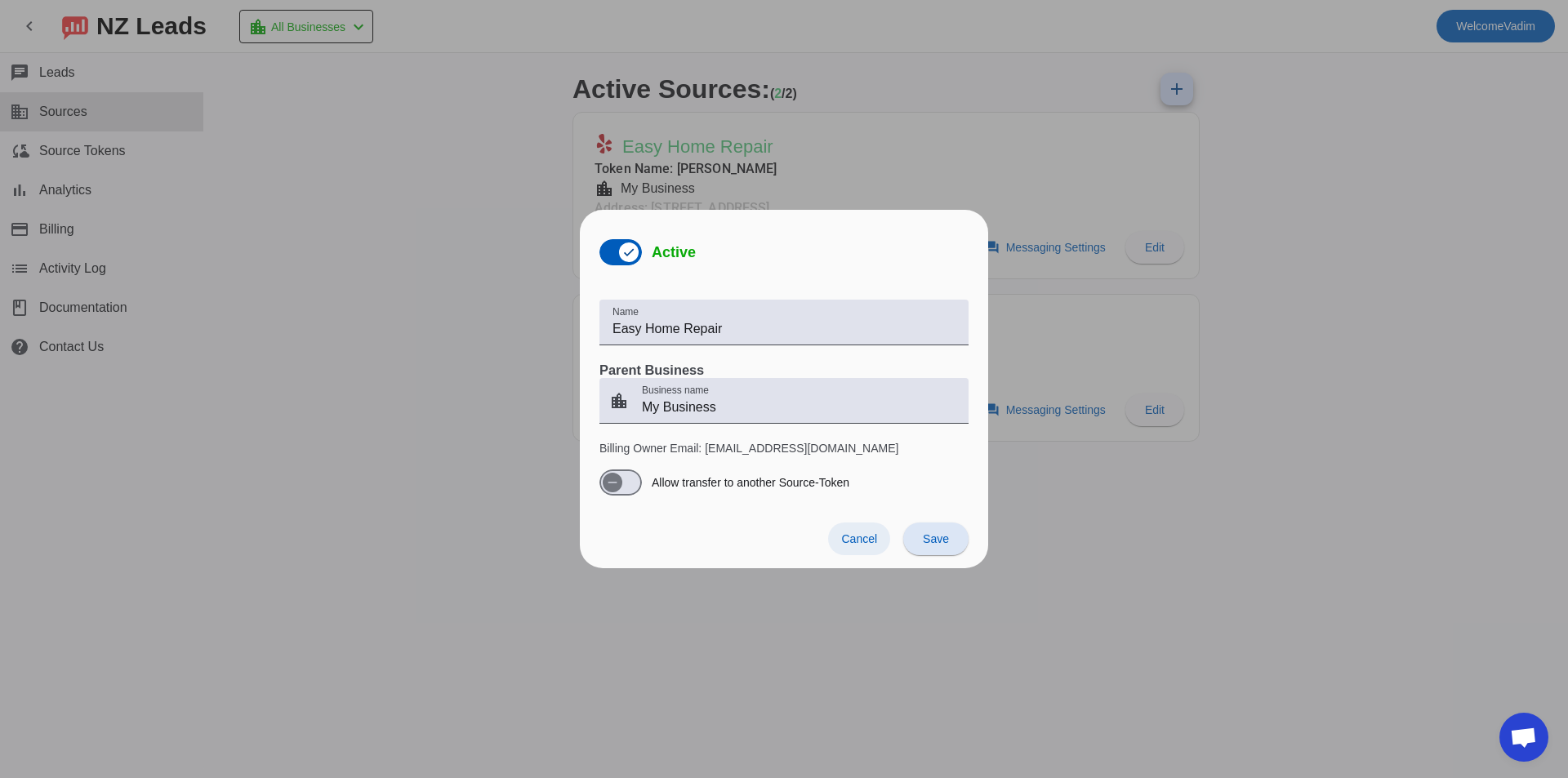
click at [854, 532] on span "Cancel" at bounding box center [859, 539] width 36 height 13
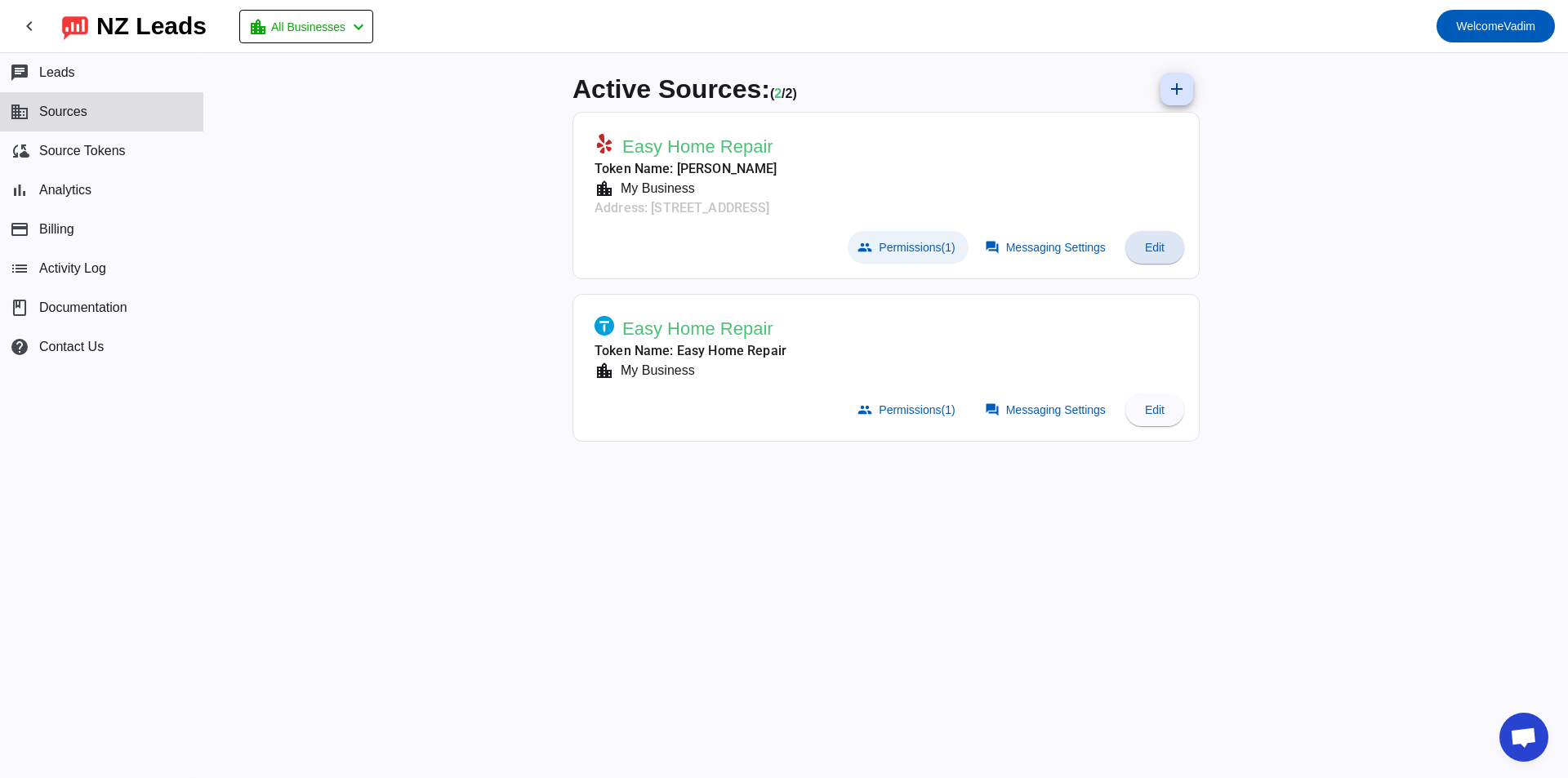
click at [904, 243] on span "Permissions (1)" at bounding box center [916, 248] width 76 height 13
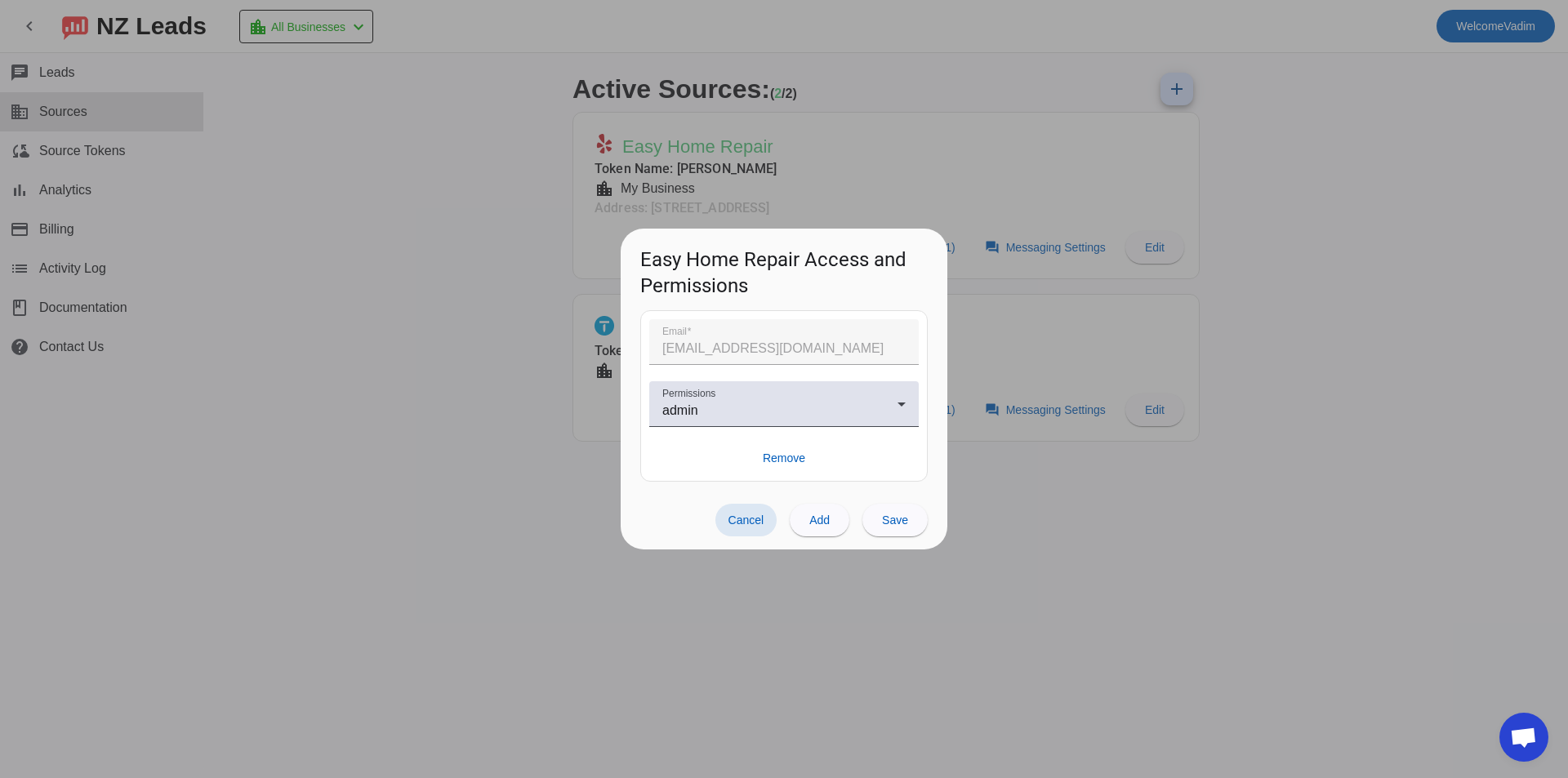
drag, startPoint x: 740, startPoint y: 523, endPoint x: 726, endPoint y: 444, distance: 80.2
click at [740, 524] on span "Cancel" at bounding box center [746, 520] width 36 height 13
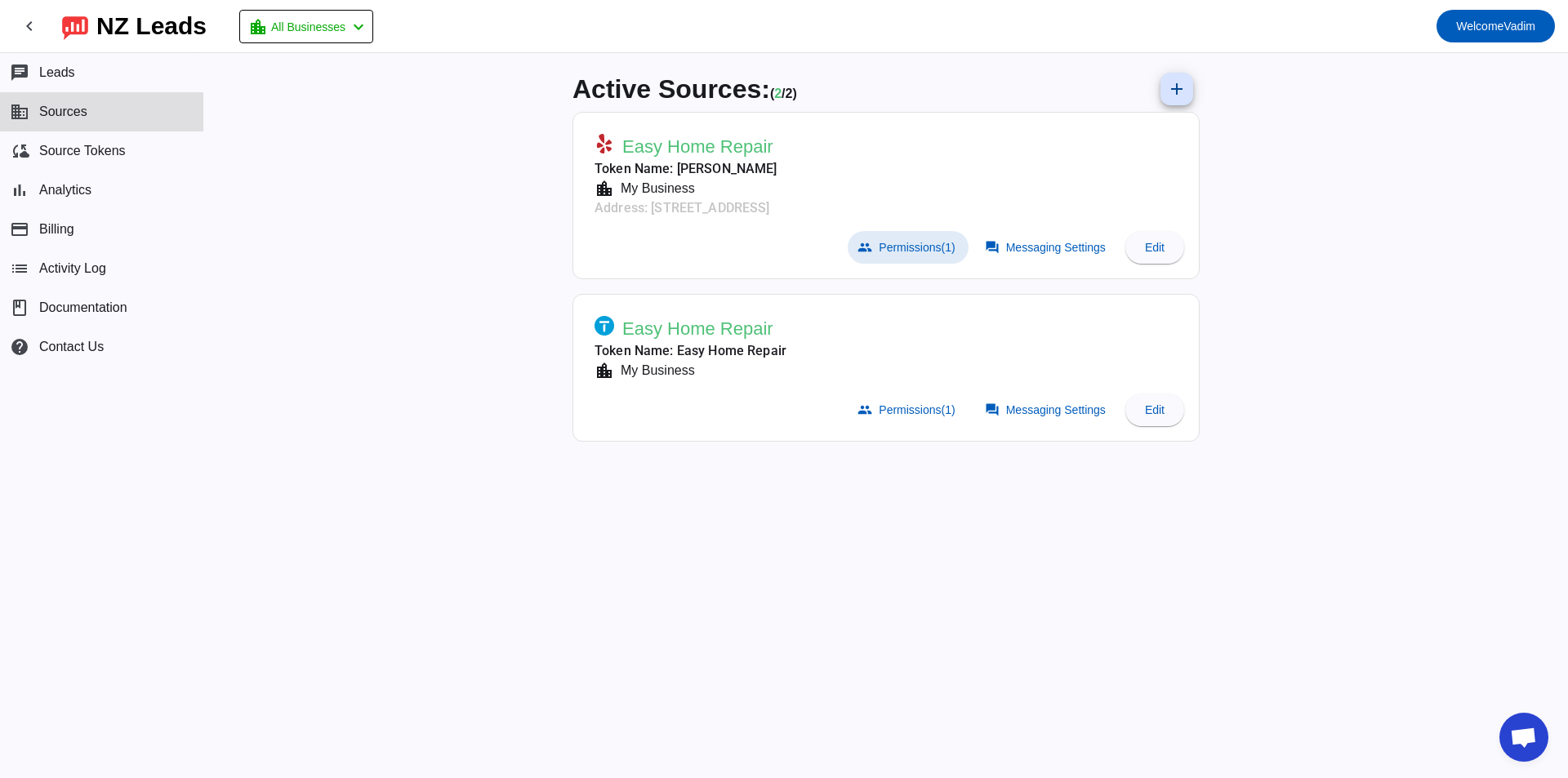
click at [633, 141] on span "Easy Home Repair" at bounding box center [698, 147] width 151 height 23
click at [1056, 251] on span "Messaging Settings" at bounding box center [1055, 248] width 99 height 13
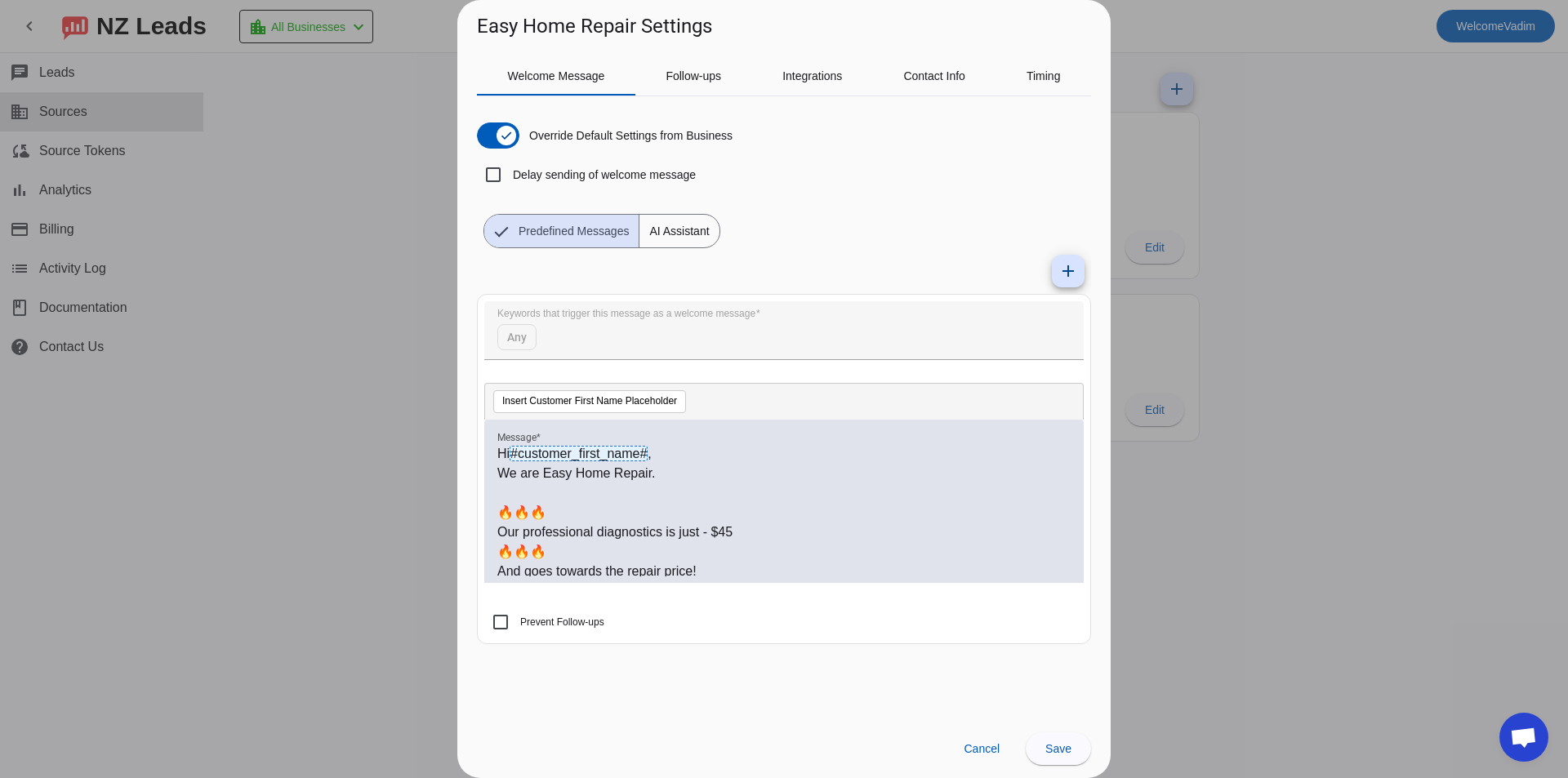
drag, startPoint x: 1270, startPoint y: 176, endPoint x: 1216, endPoint y: 186, distance: 54.9
click at [1264, 179] on div at bounding box center [784, 389] width 1568 height 778
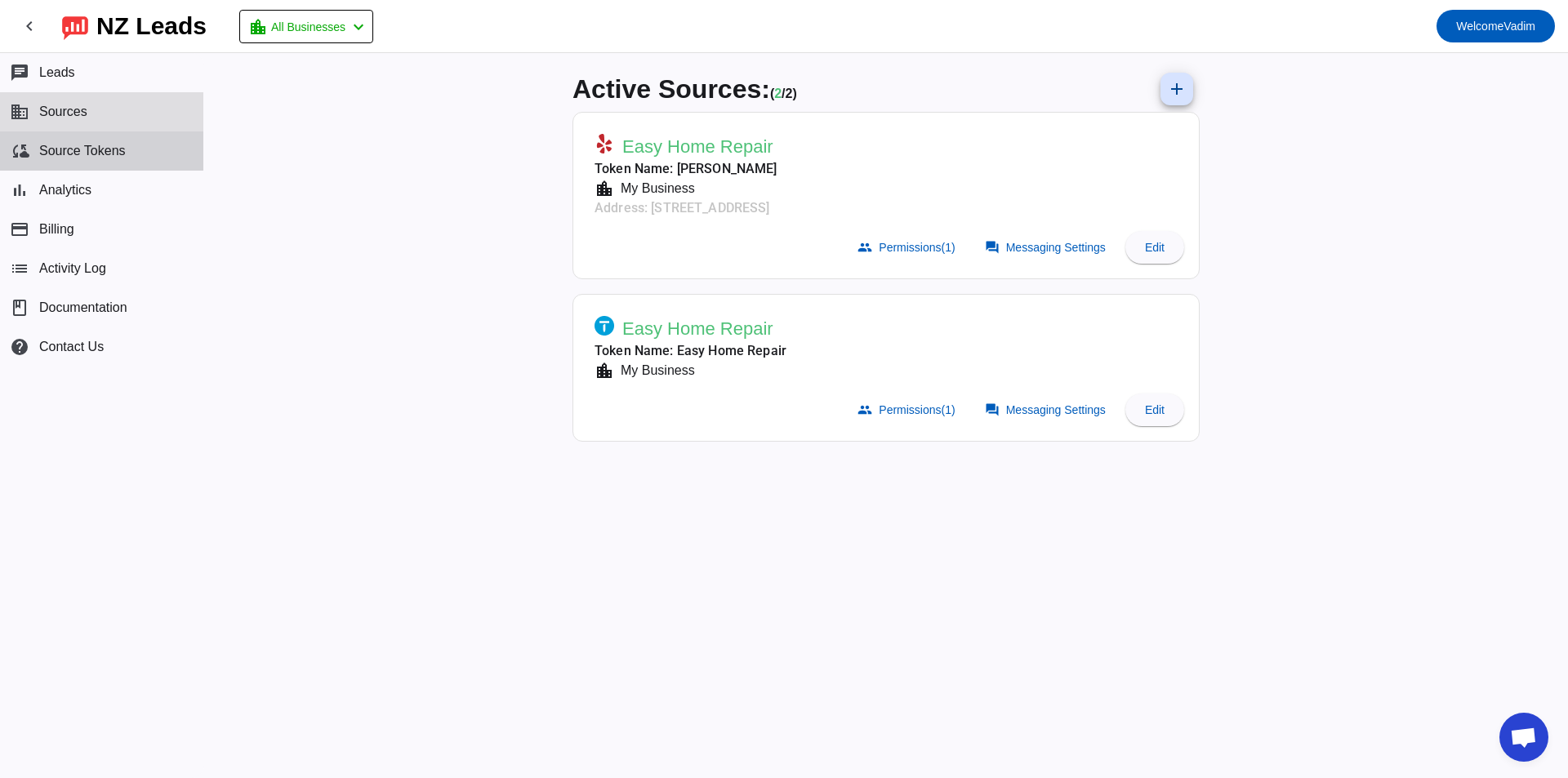
click at [111, 141] on button "cloud_sync Source Tokens" at bounding box center [101, 150] width 203 height 39
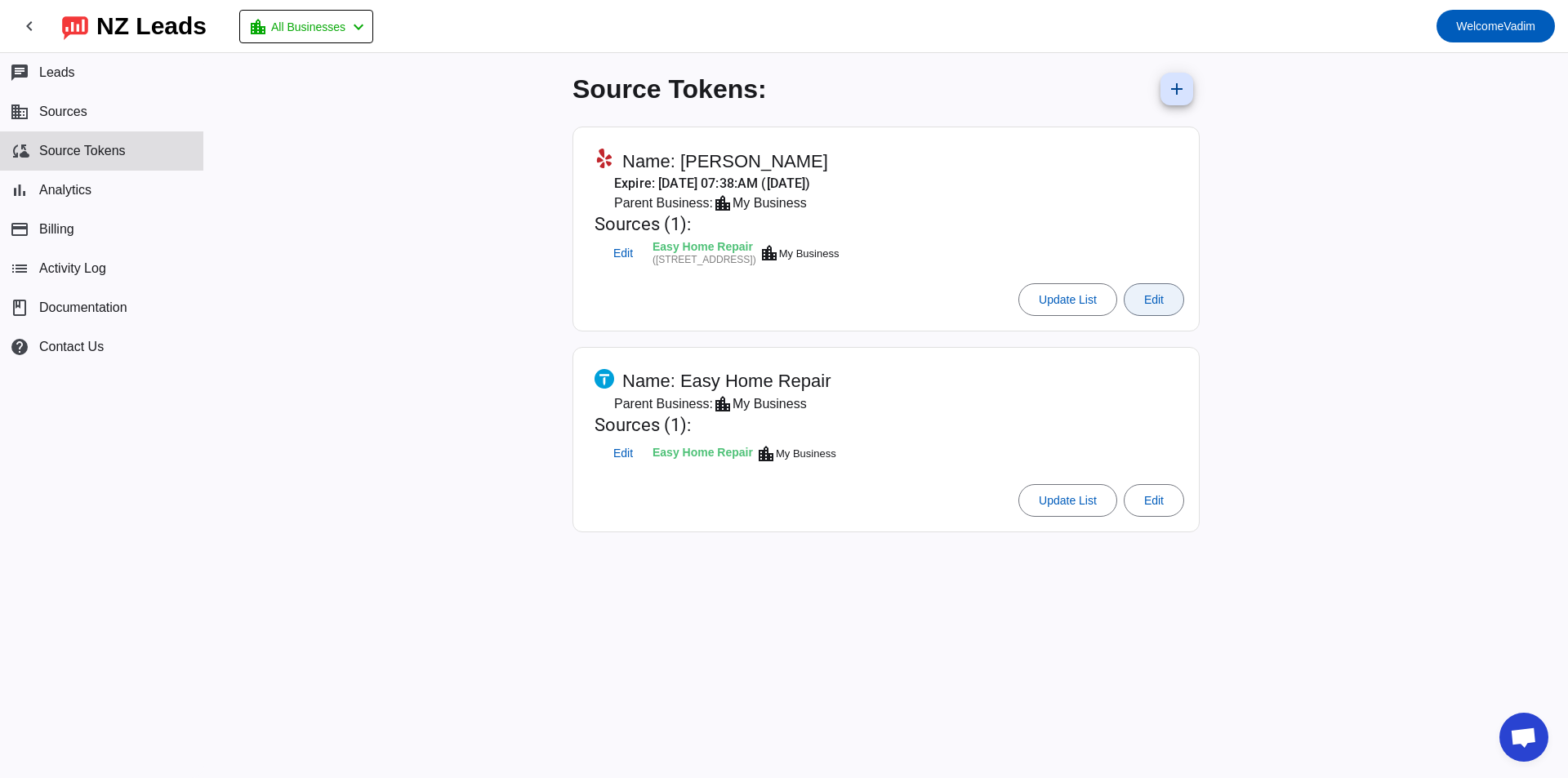
click at [1141, 295] on span at bounding box center [1154, 299] width 59 height 39
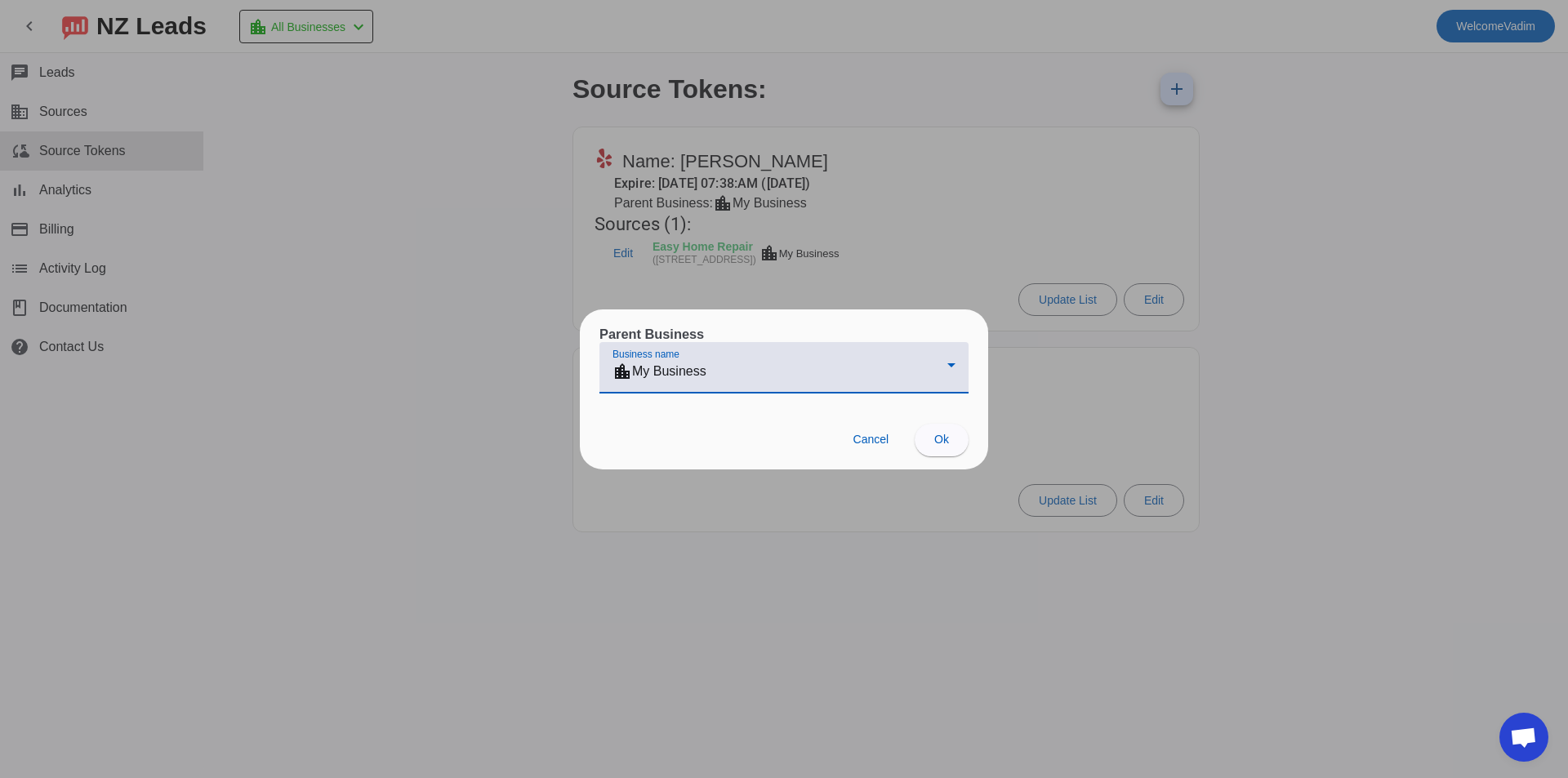
click at [899, 382] on mat-select "location_city My Business" at bounding box center [784, 373] width 343 height 26
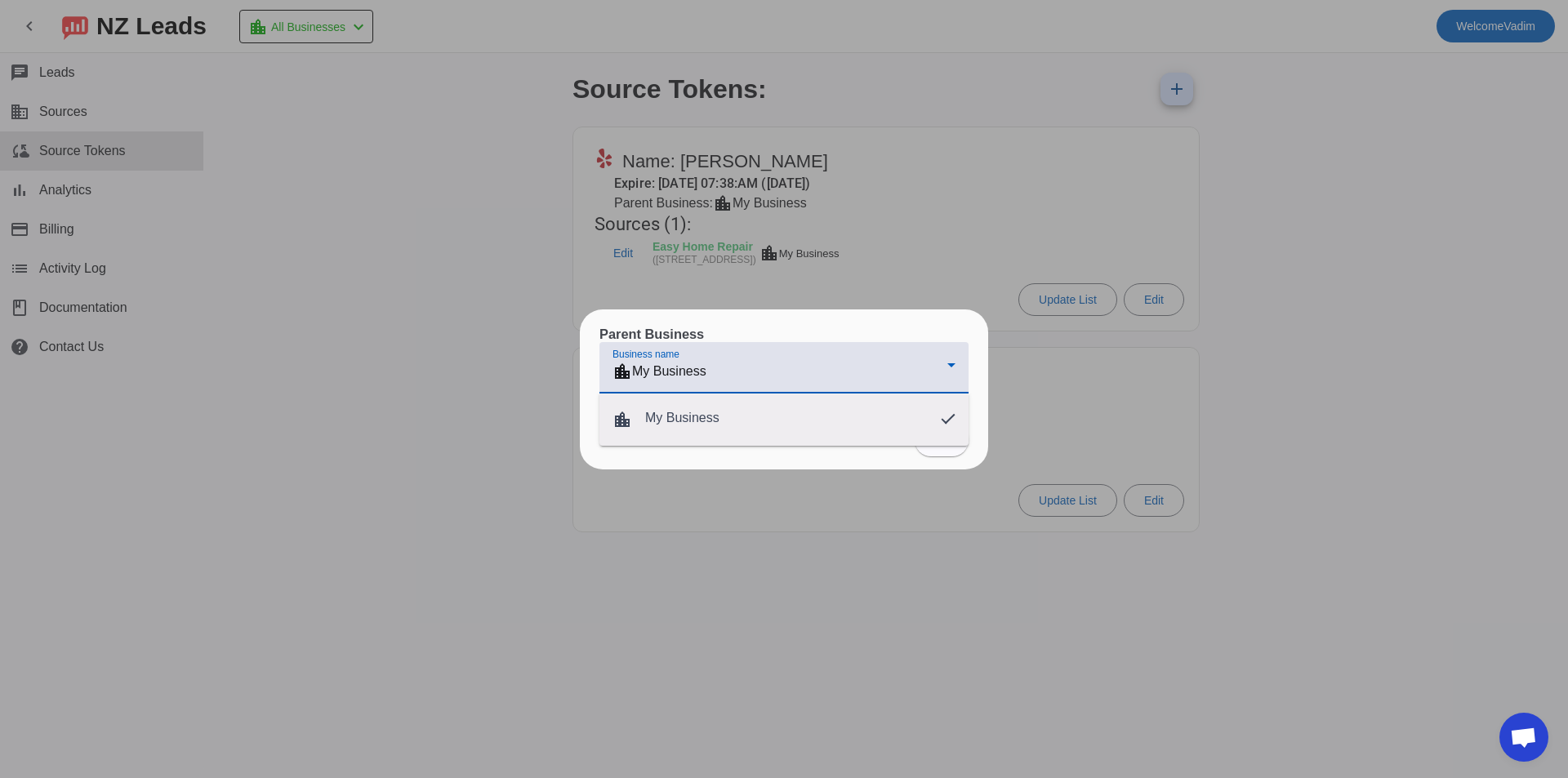
click at [847, 372] on div at bounding box center [784, 389] width 1568 height 778
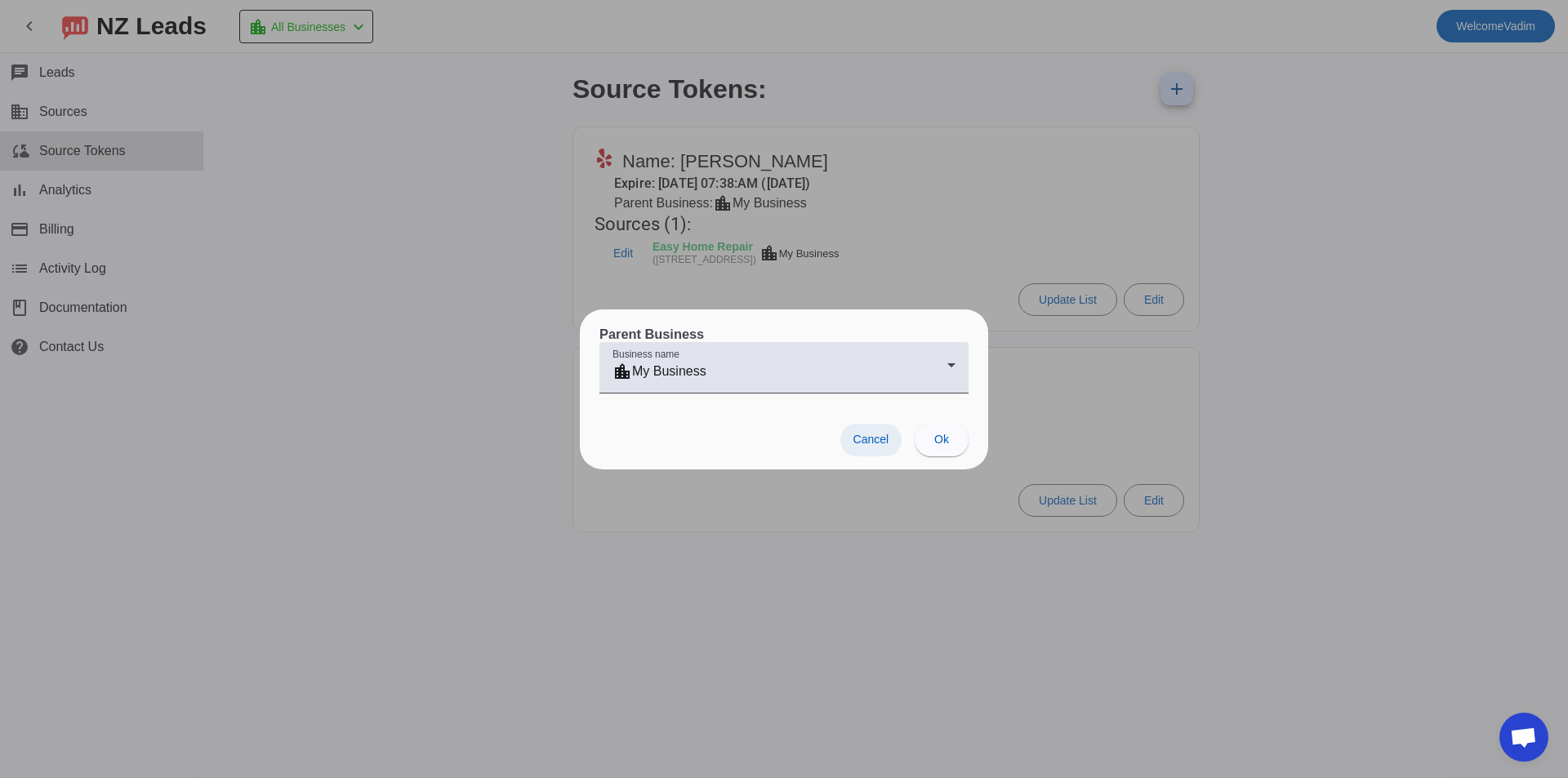
click at [870, 444] on span "Cancel" at bounding box center [871, 440] width 36 height 13
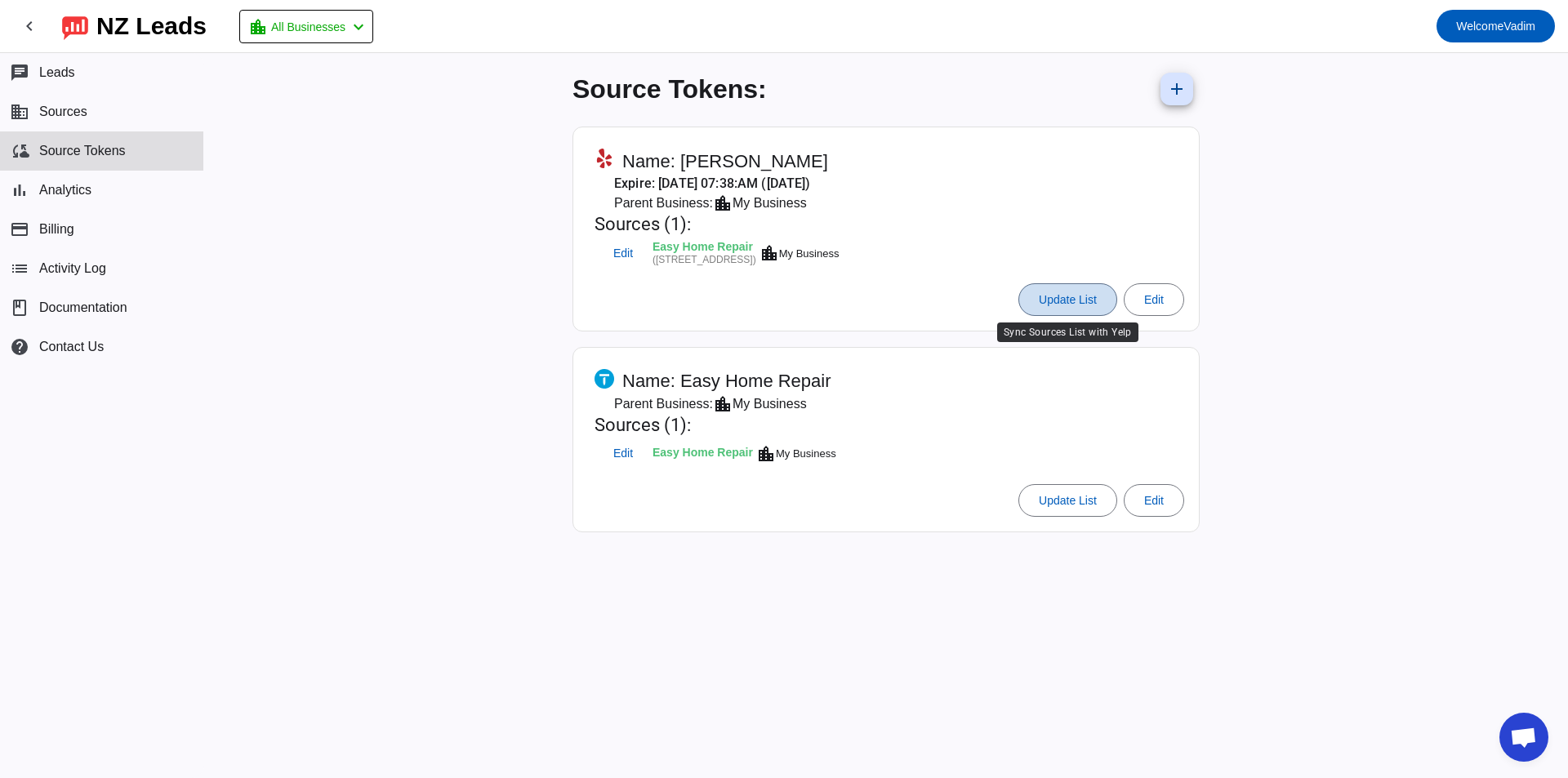
click at [1032, 285] on span at bounding box center [1068, 299] width 97 height 39
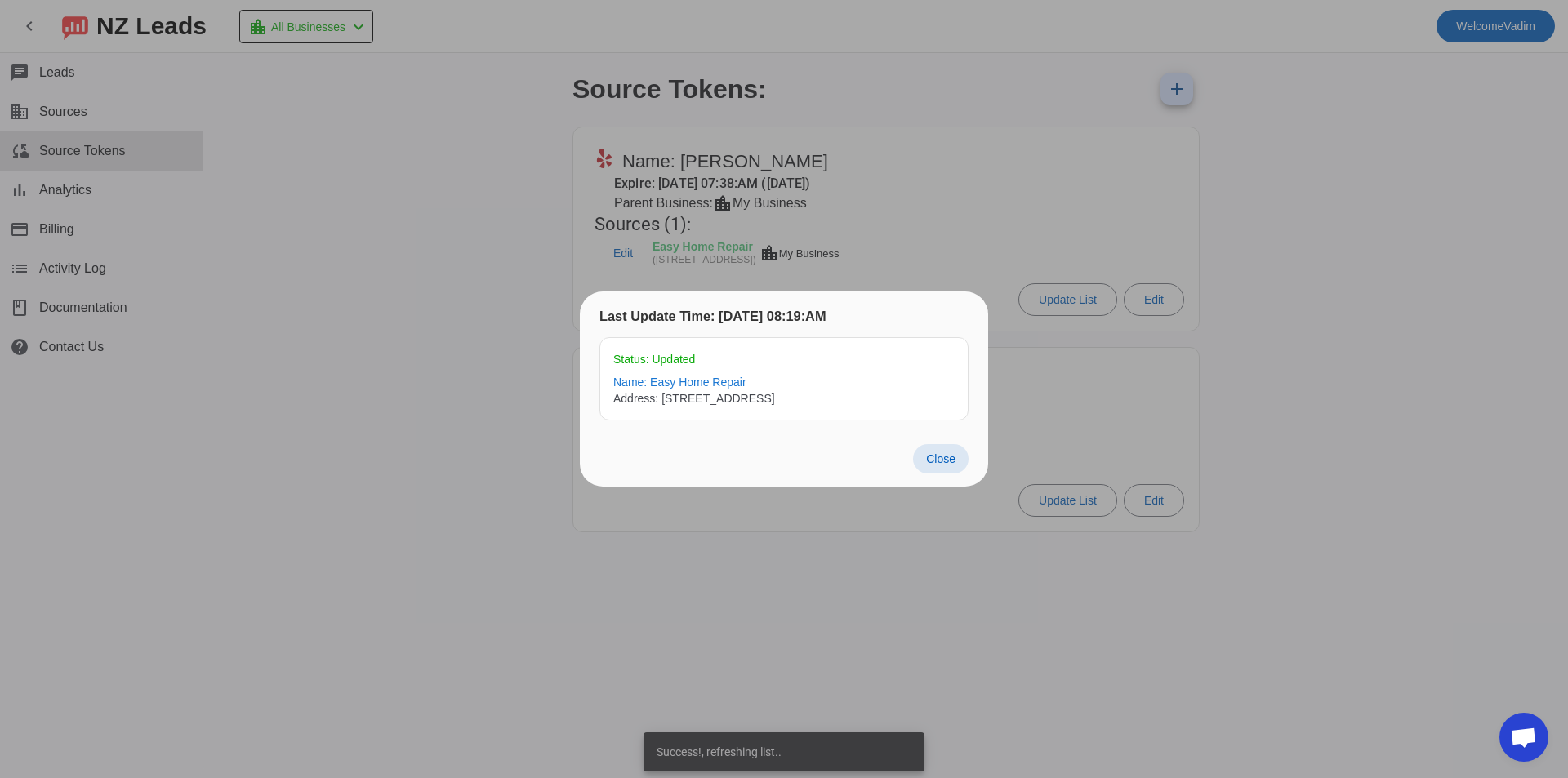
click at [781, 230] on div at bounding box center [784, 389] width 1568 height 778
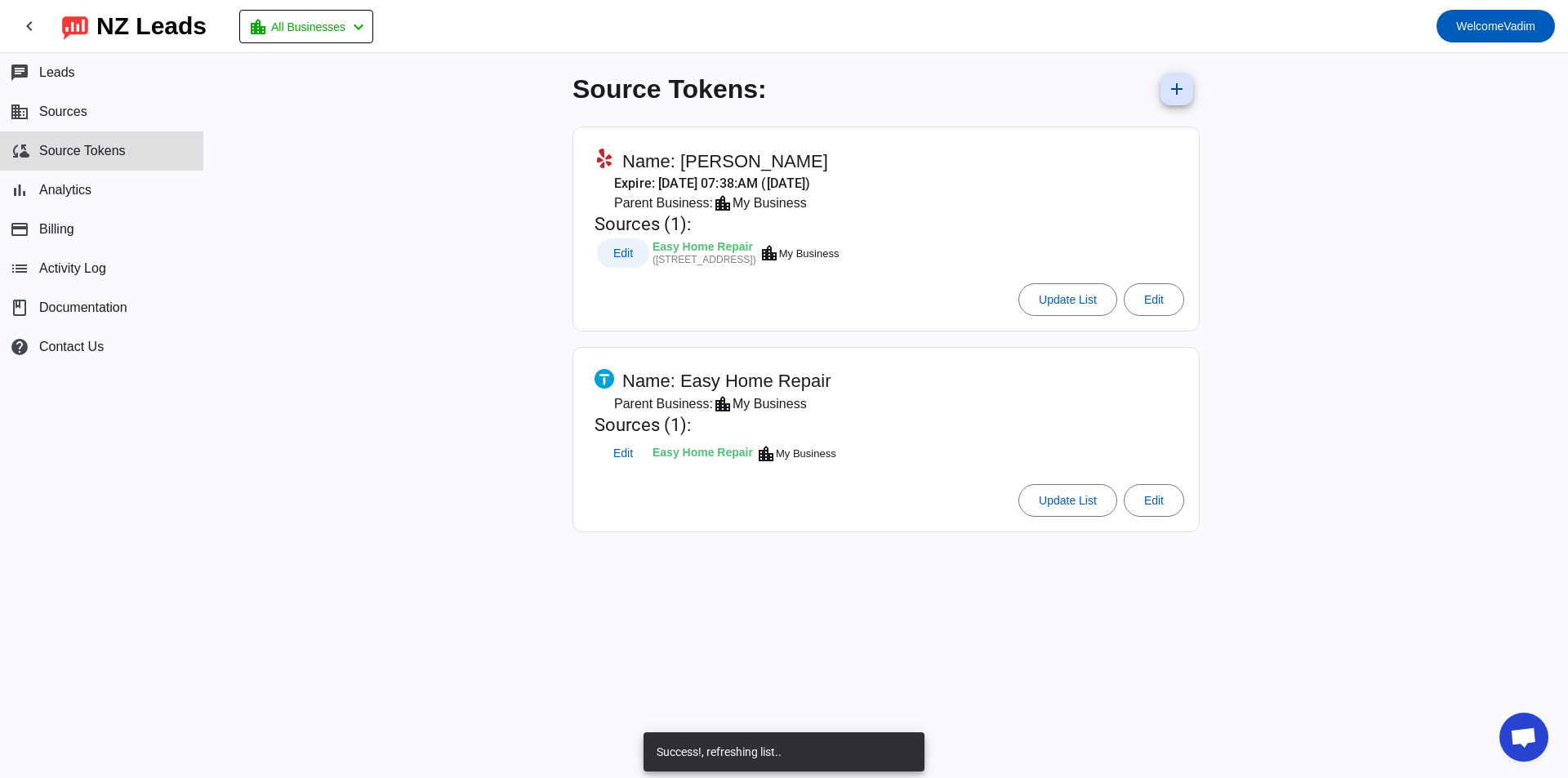
click at [606, 254] on span at bounding box center [622, 252] width 52 height 29
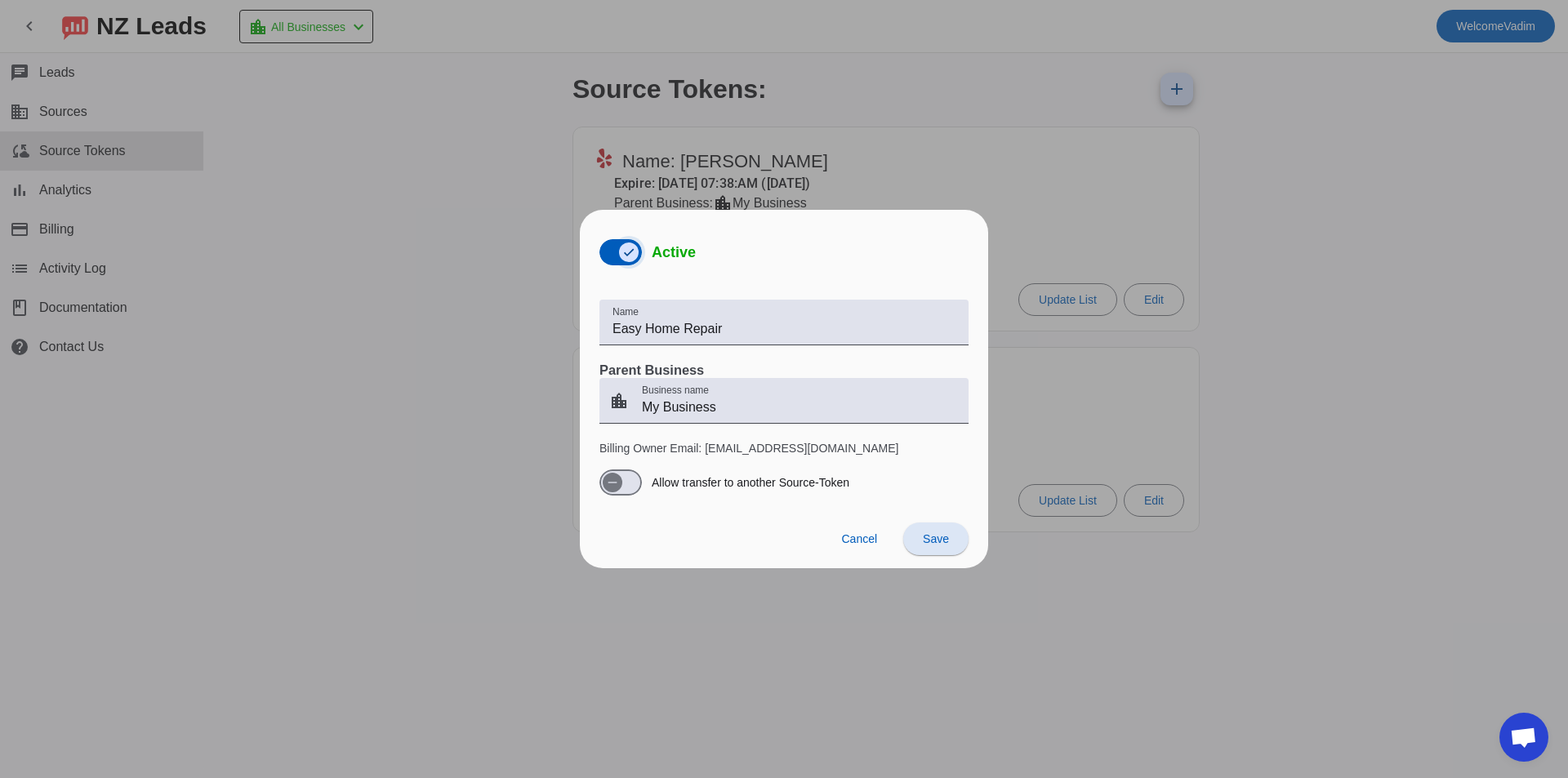
click at [620, 242] on span "button" at bounding box center [628, 251] width 20 height 20
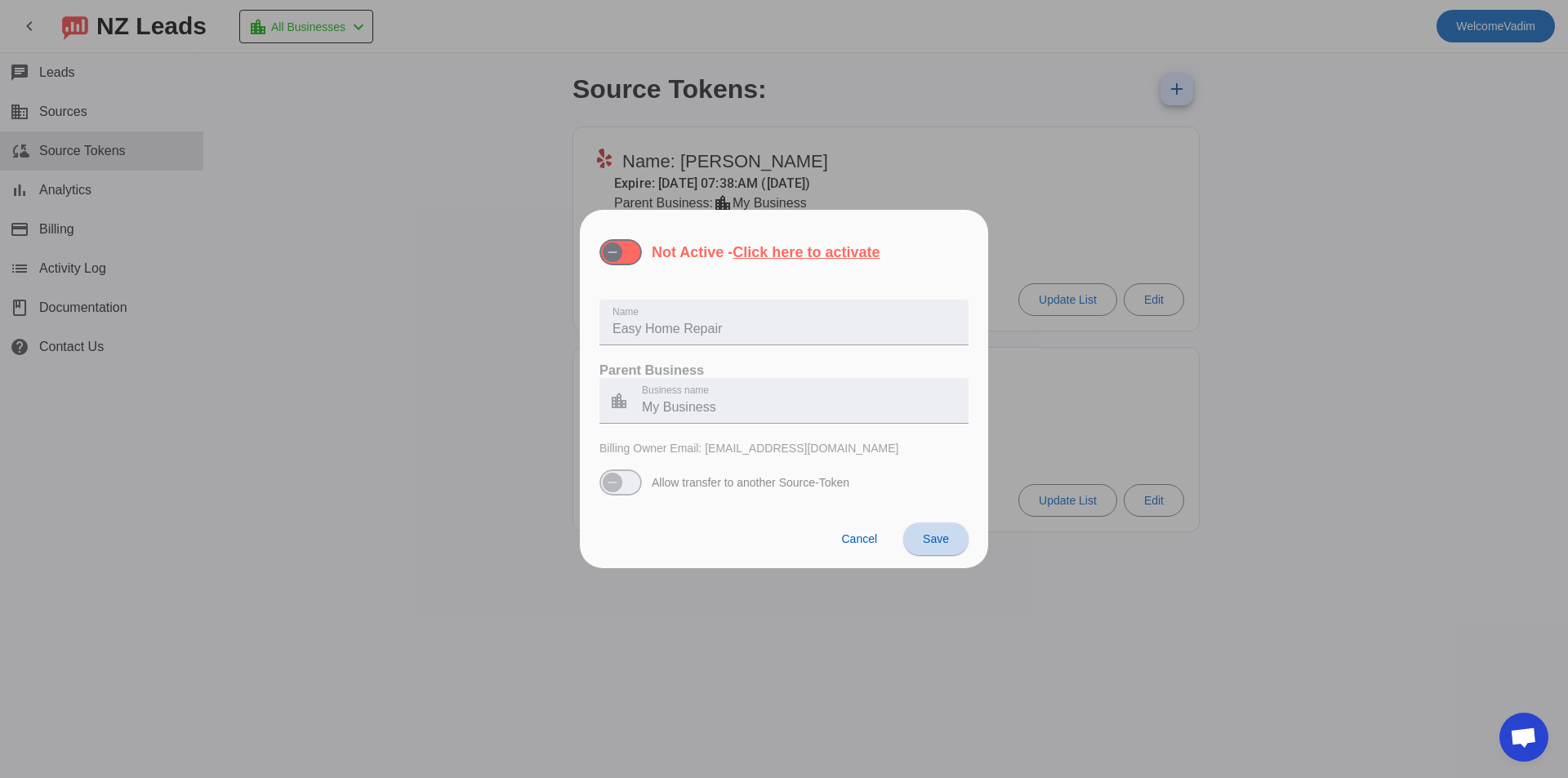
click at [949, 534] on span at bounding box center [935, 538] width 65 height 39
drag, startPoint x: 858, startPoint y: 533, endPoint x: 869, endPoint y: 527, distance: 12.5
click at [858, 534] on span "Cancel" at bounding box center [859, 539] width 36 height 13
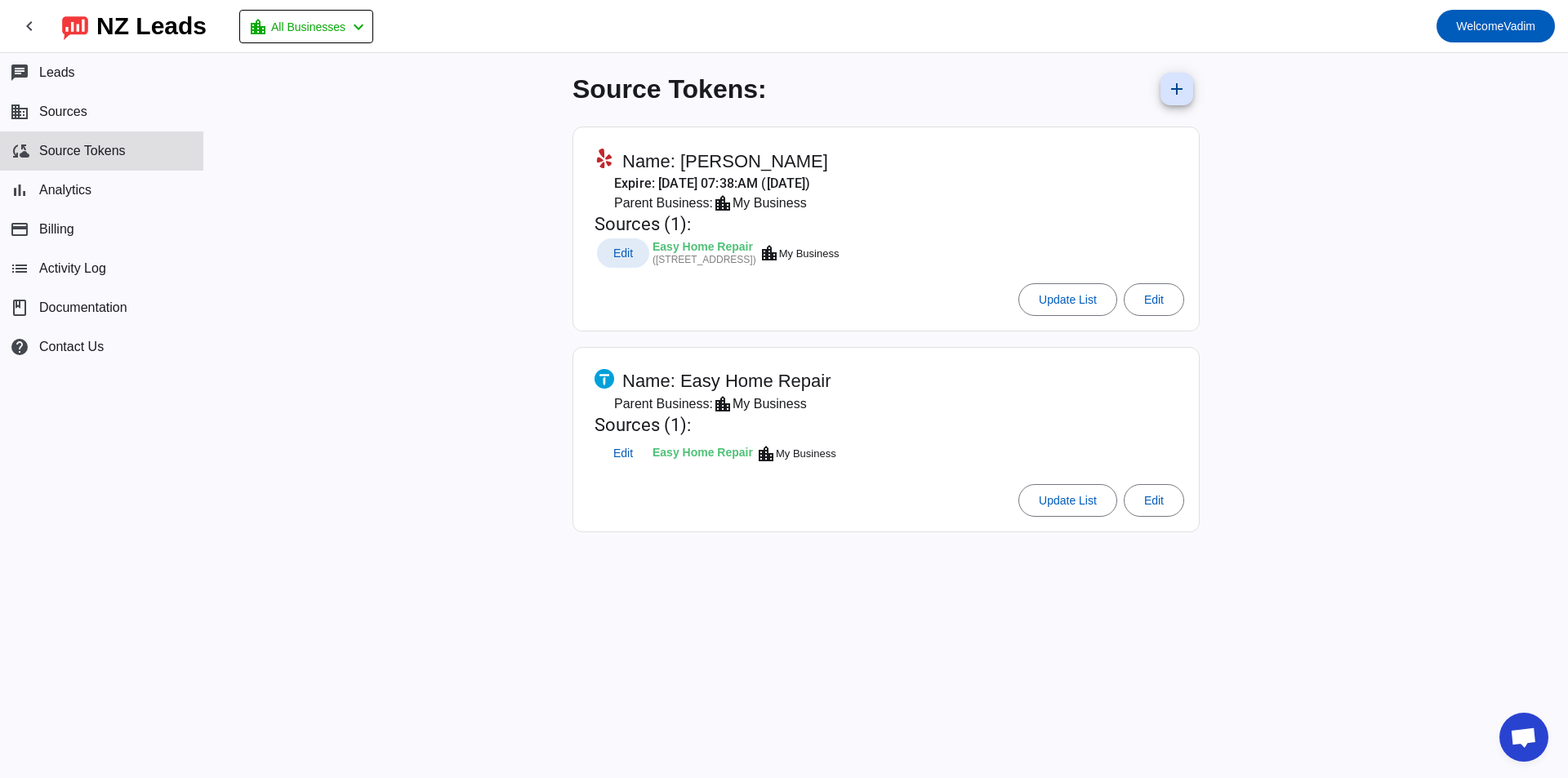
click at [620, 250] on span "Edit" at bounding box center [622, 252] width 20 height 10
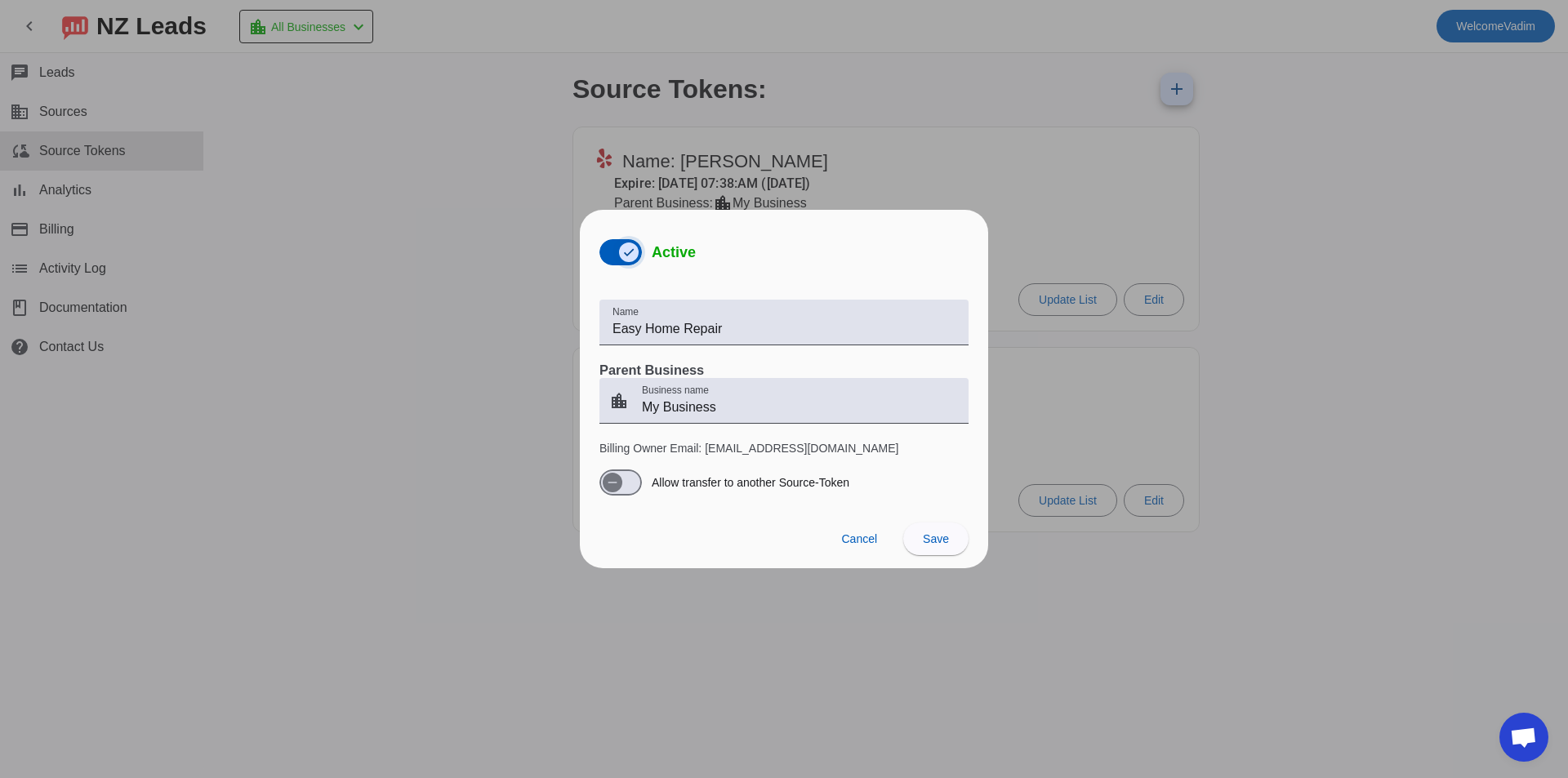
click at [615, 254] on span "button" at bounding box center [629, 252] width 33 height 33
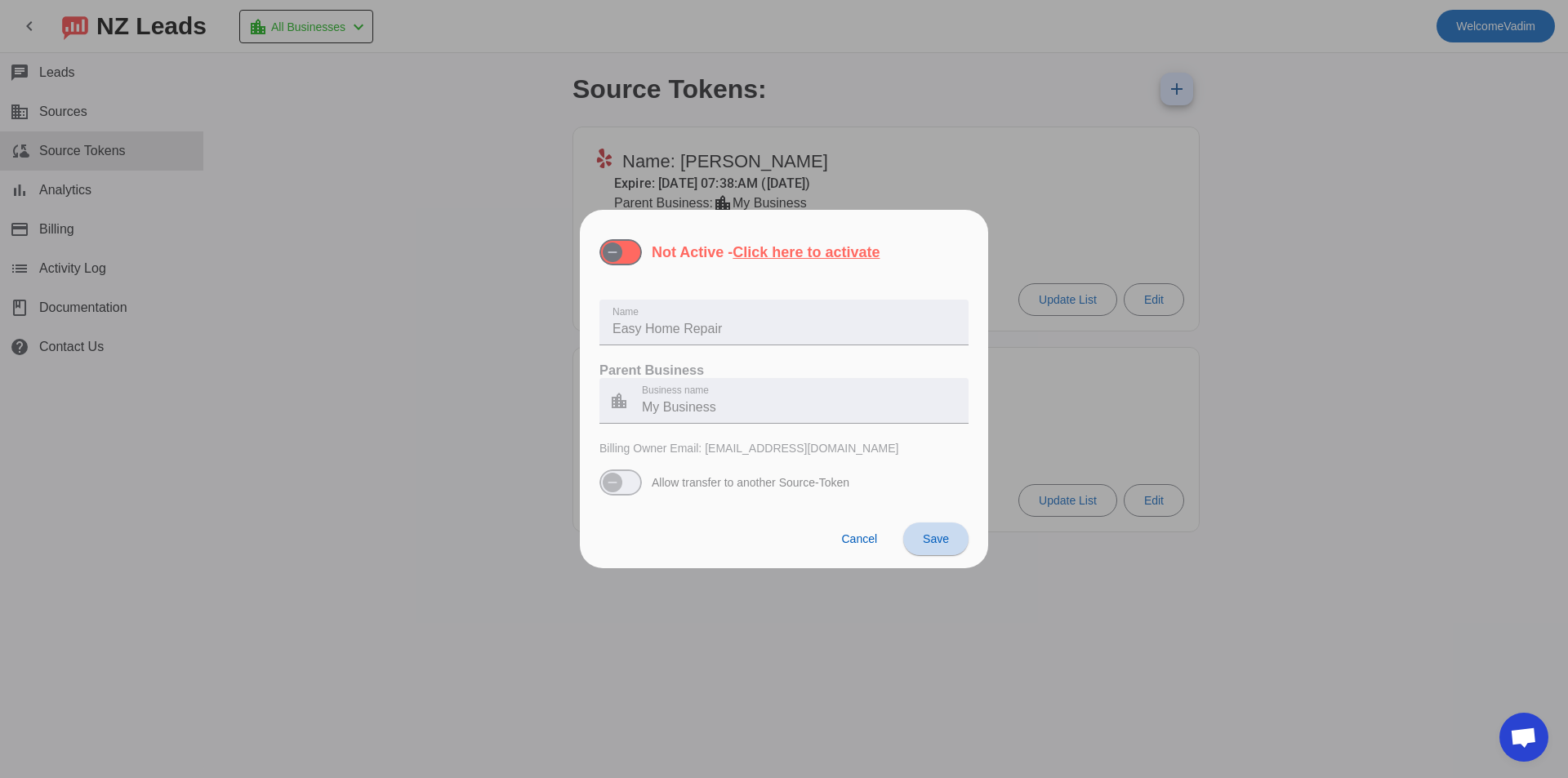
click at [923, 535] on span "Save" at bounding box center [936, 539] width 26 height 13
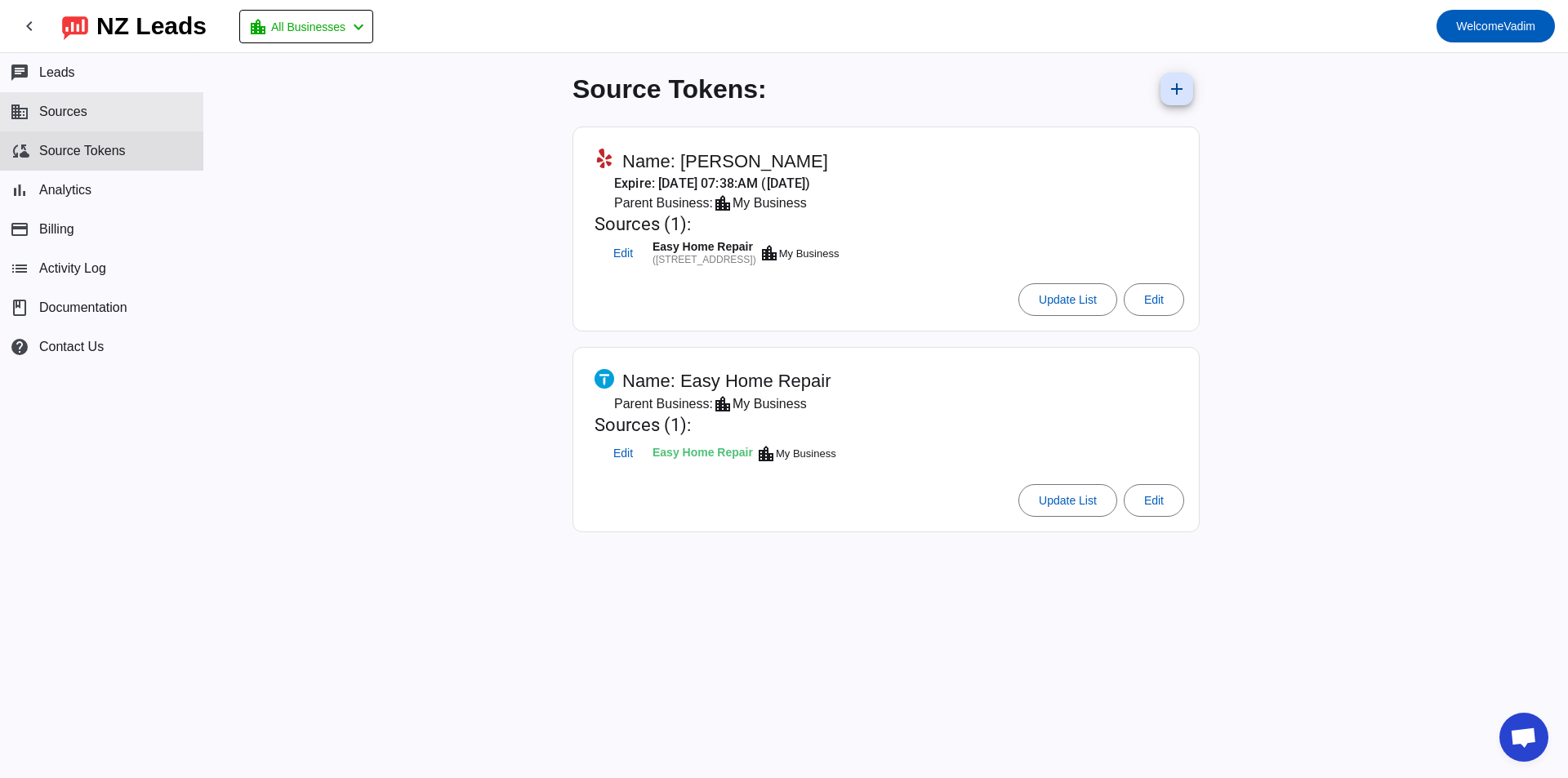
click at [94, 112] on button "business Sources" at bounding box center [101, 112] width 203 height 39
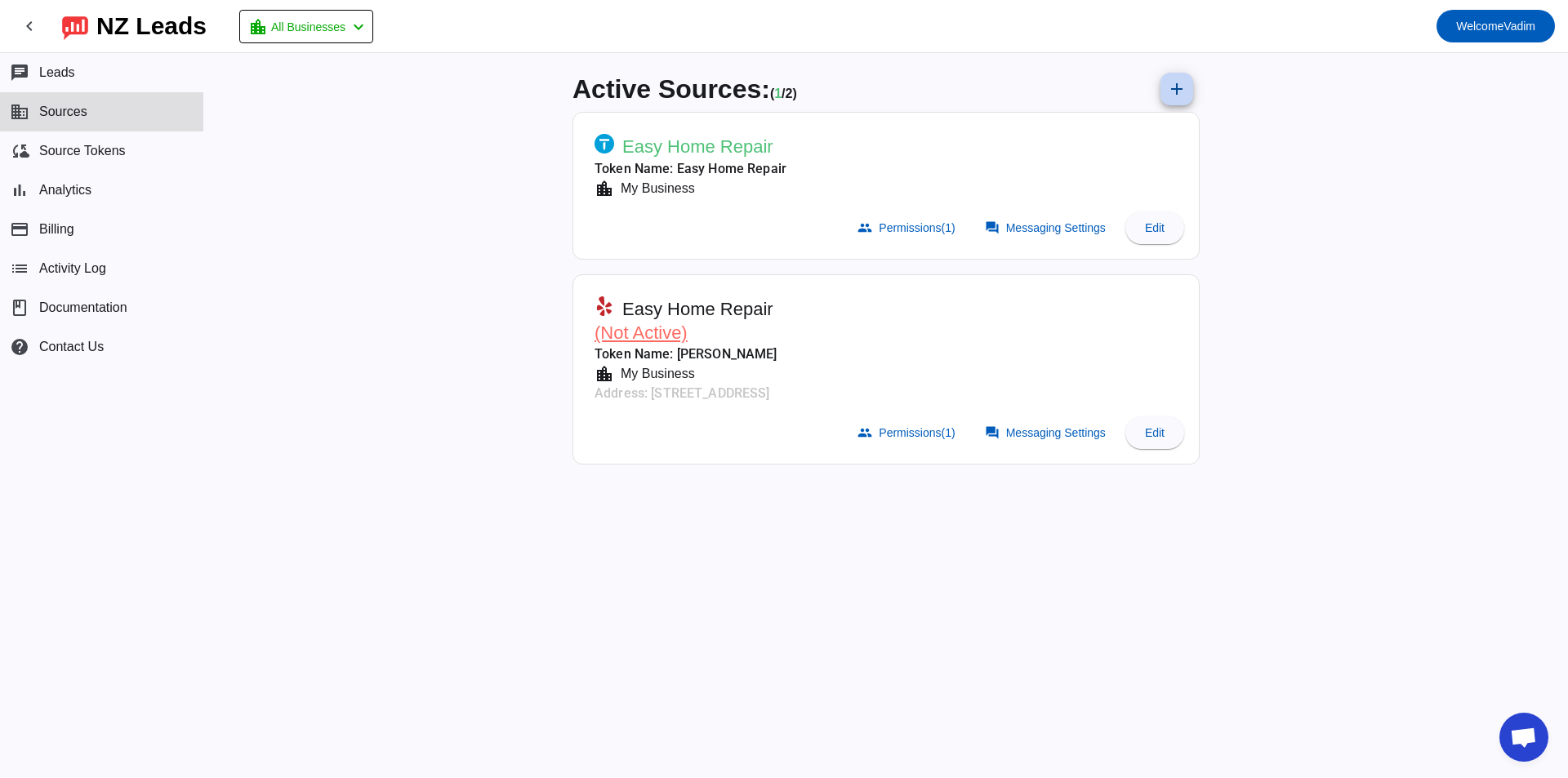
click at [1184, 90] on mat-icon "add" at bounding box center [1176, 89] width 20 height 20
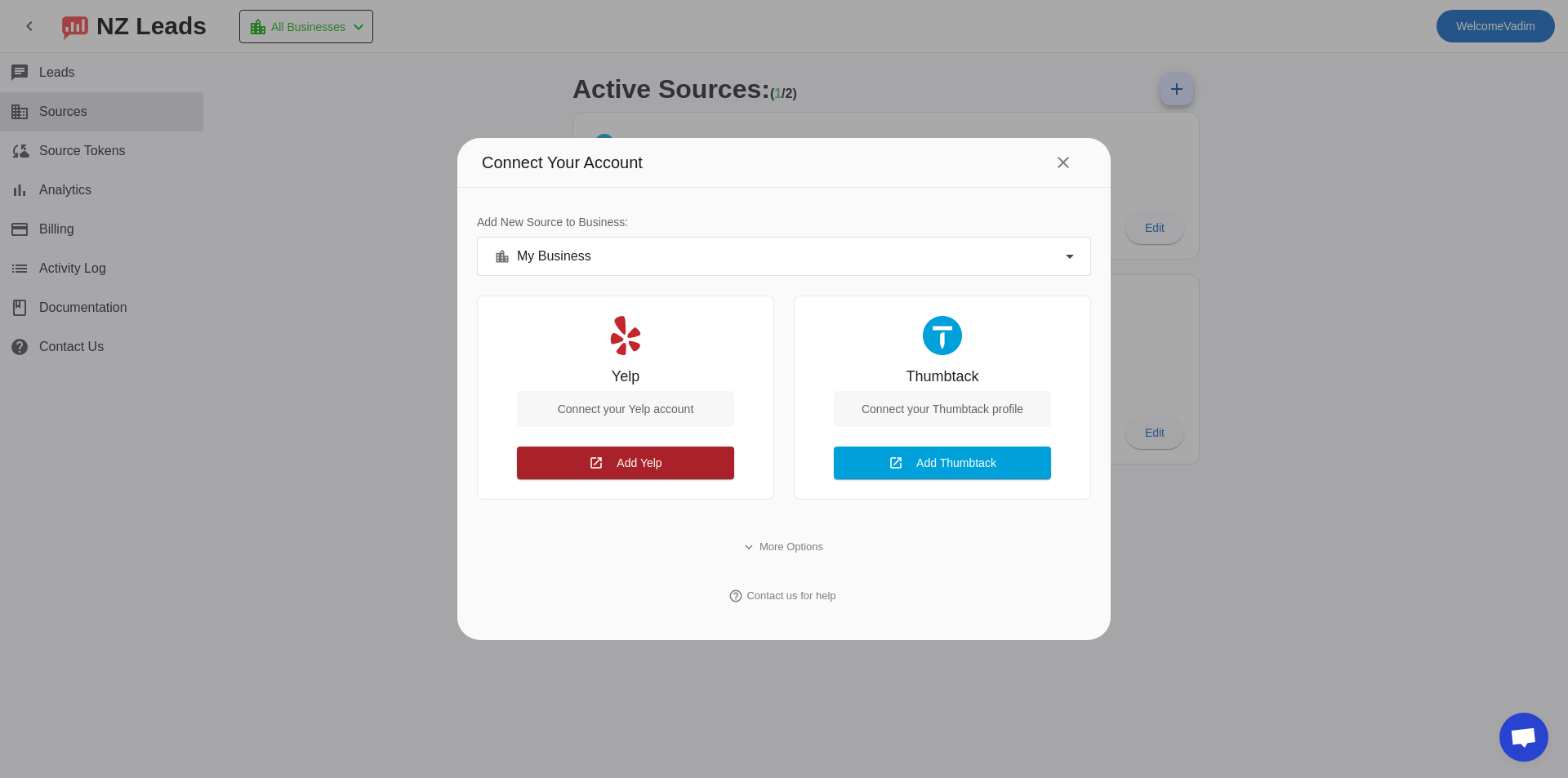
click at [618, 470] on span "Add Yelp Connect" at bounding box center [638, 462] width 44 height 17
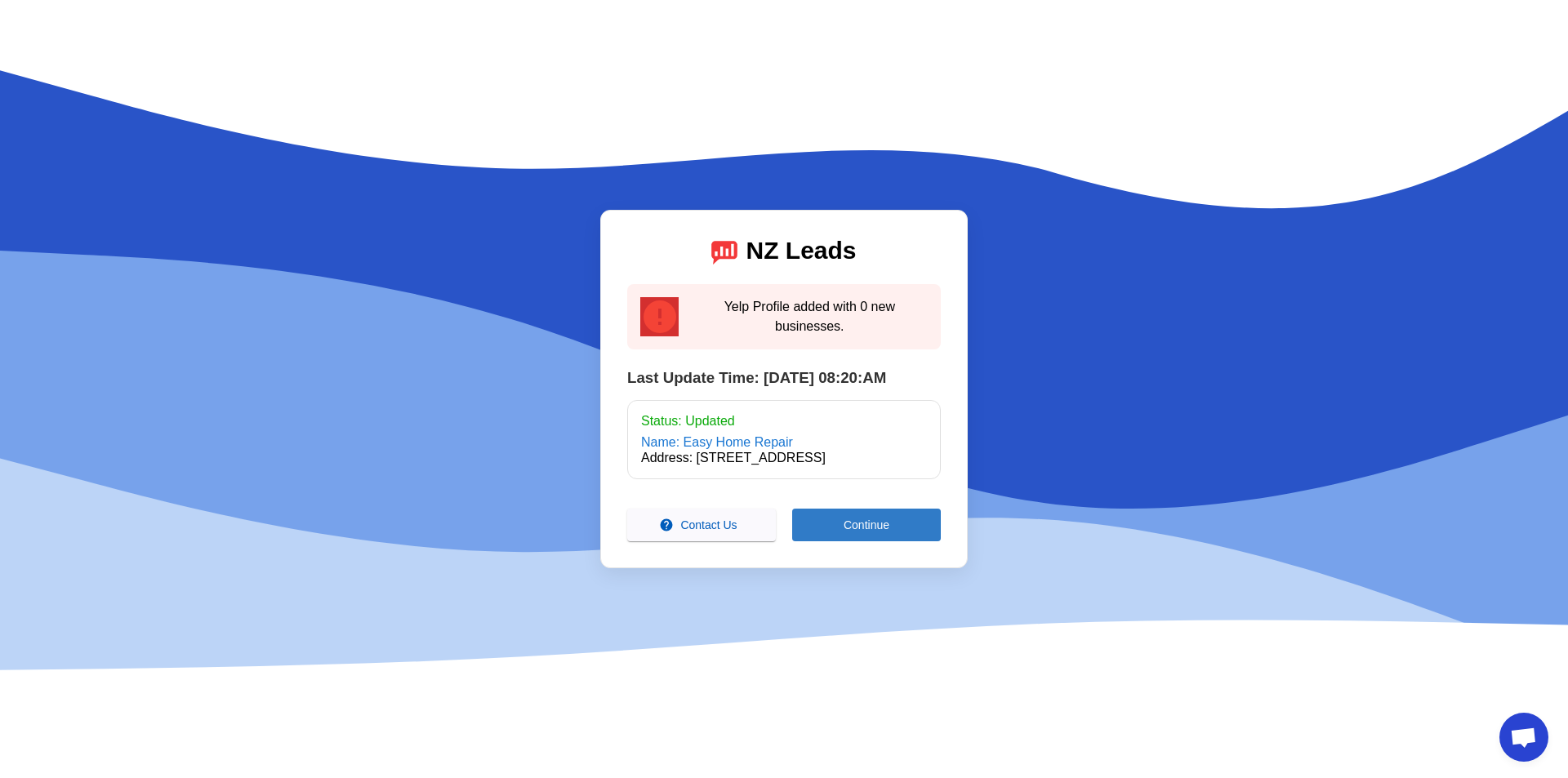
click at [872, 531] on span "Continue" at bounding box center [866, 525] width 45 height 13
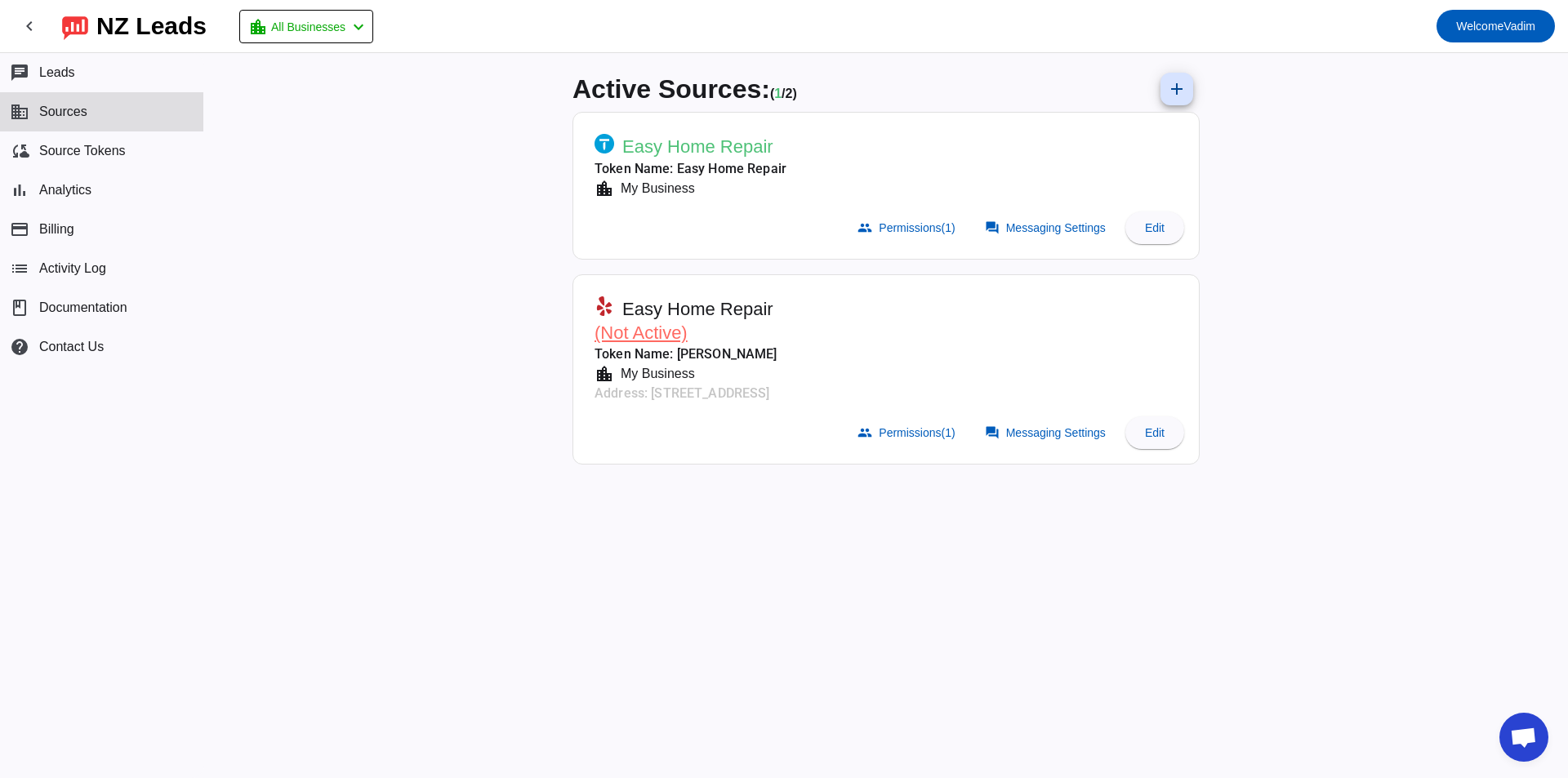
click at [632, 327] on span "(Not Active)" at bounding box center [641, 333] width 93 height 21
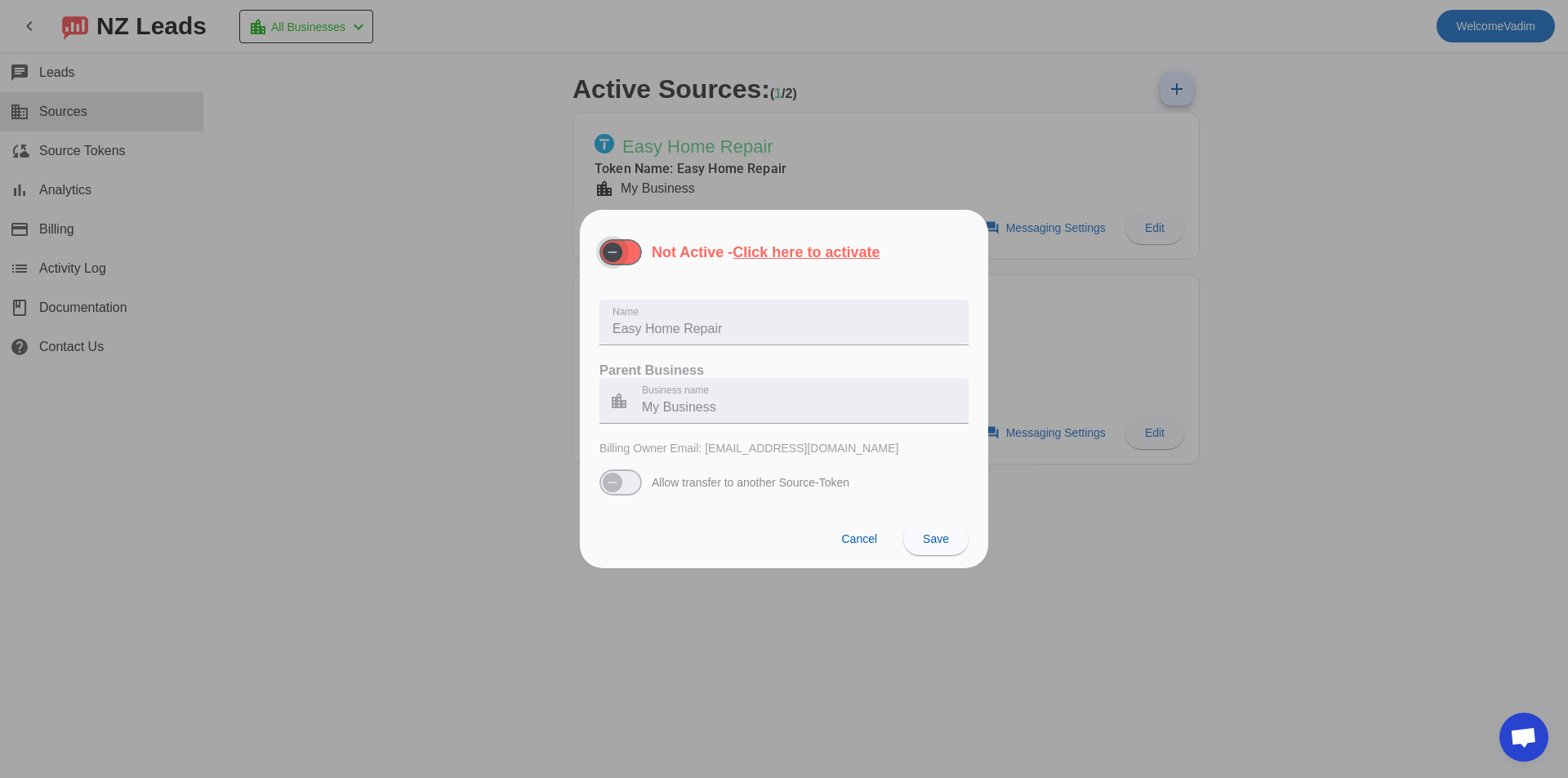
click at [630, 256] on span "button" at bounding box center [620, 252] width 43 height 26
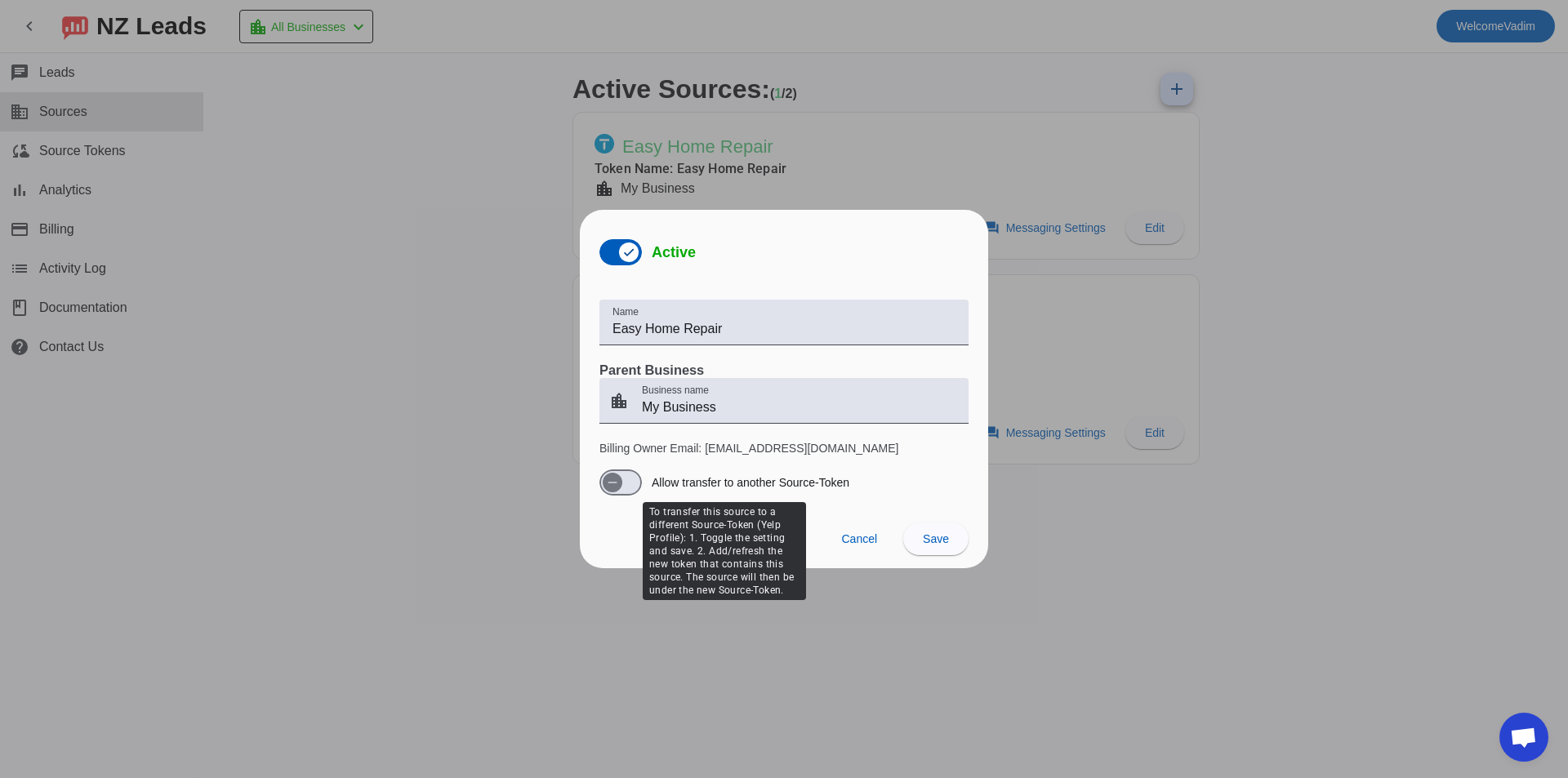
click at [779, 480] on label "Allow transfer to another Source-Token" at bounding box center [749, 482] width 200 height 16
click at [642, 480] on button "Allow transfer to another Source-Token" at bounding box center [620, 482] width 43 height 26
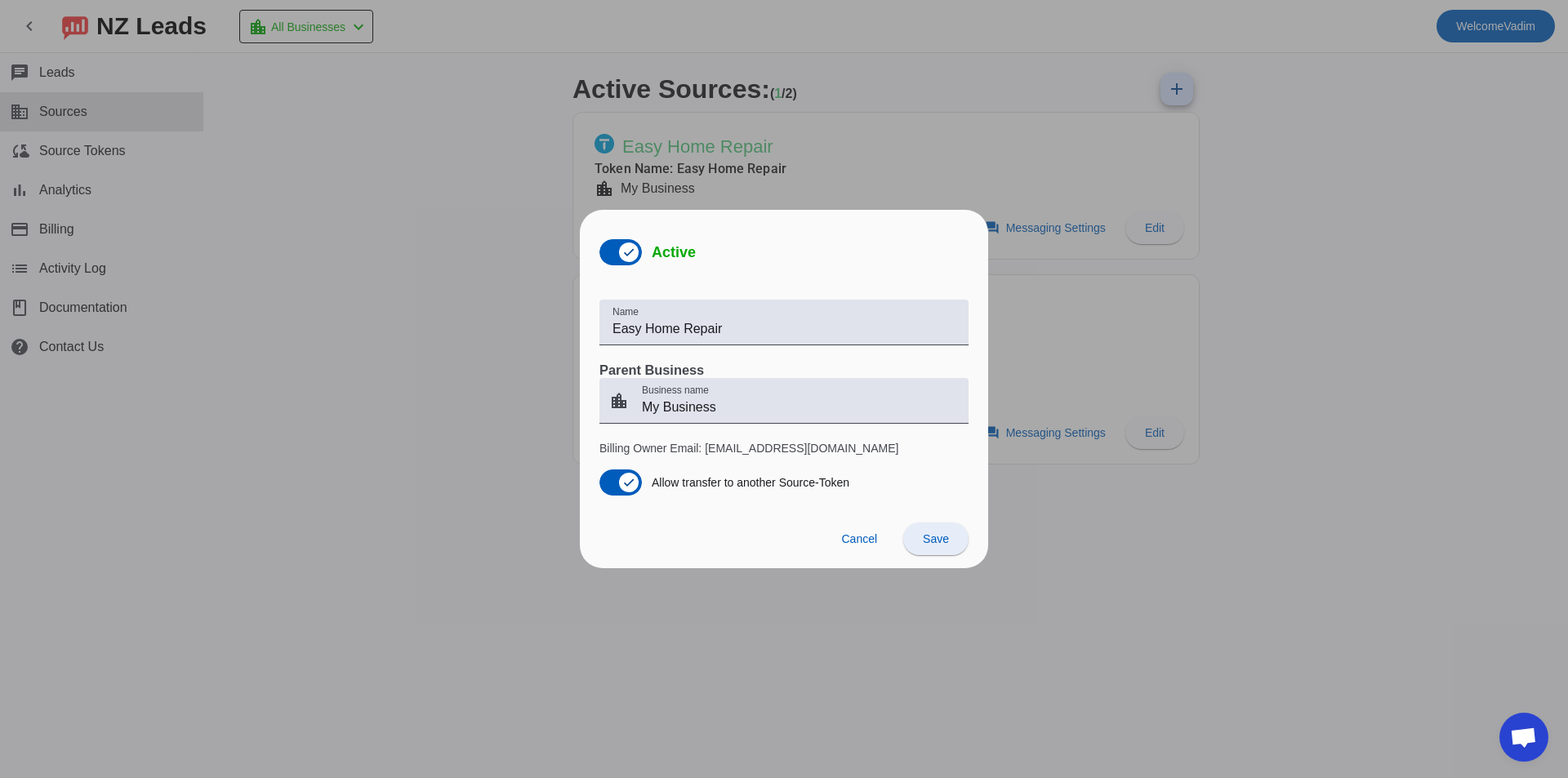
click at [917, 531] on span at bounding box center [935, 538] width 65 height 39
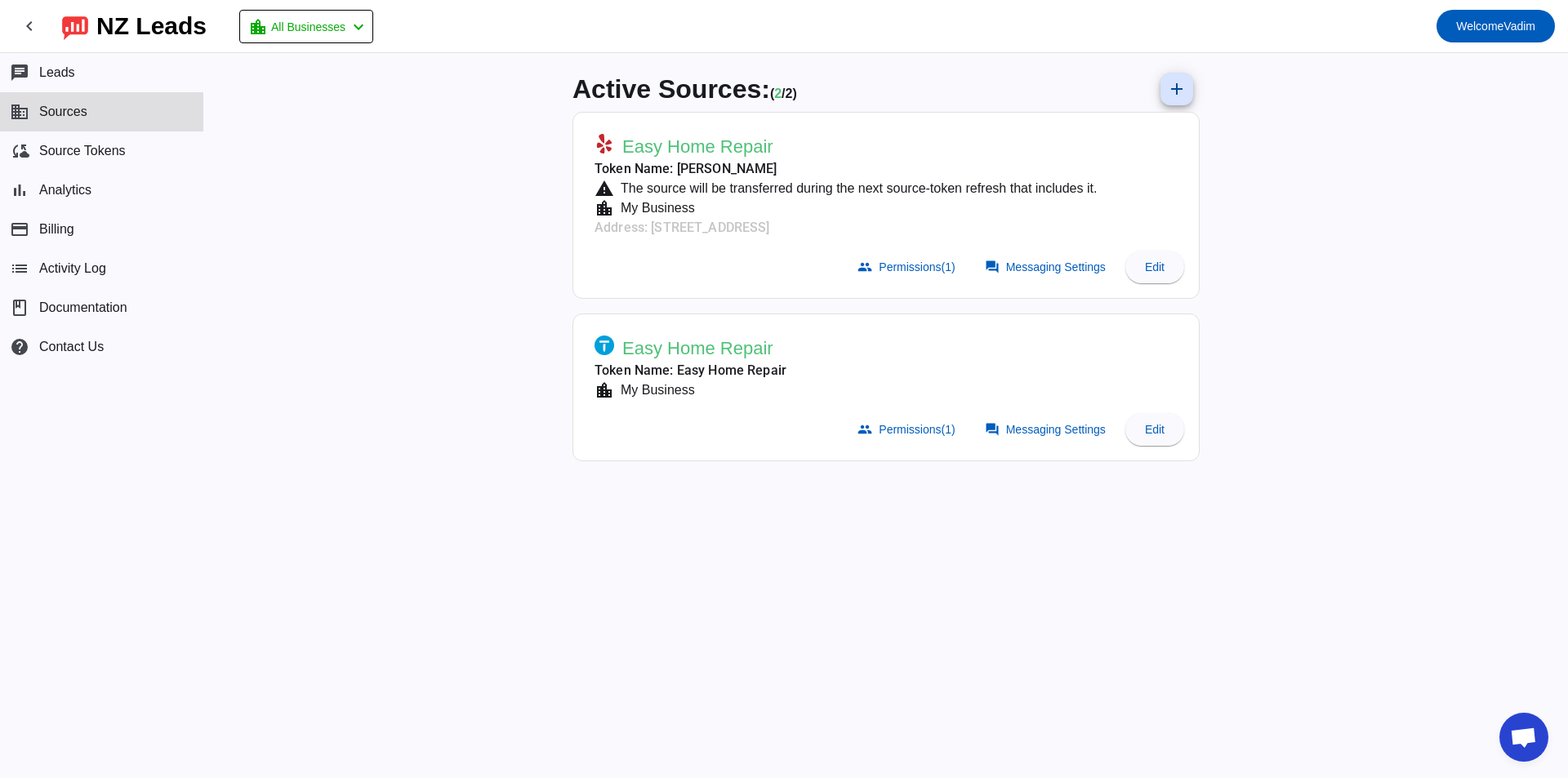
drag, startPoint x: 716, startPoint y: 182, endPoint x: 761, endPoint y: 184, distance: 45.0
click at [738, 183] on div "The source will be transferred during the next source-token refresh that includ…" at bounding box center [855, 188] width 482 height 20
click at [761, 184] on div "The source will be transferred during the next source-token refresh that includ…" at bounding box center [855, 188] width 482 height 20
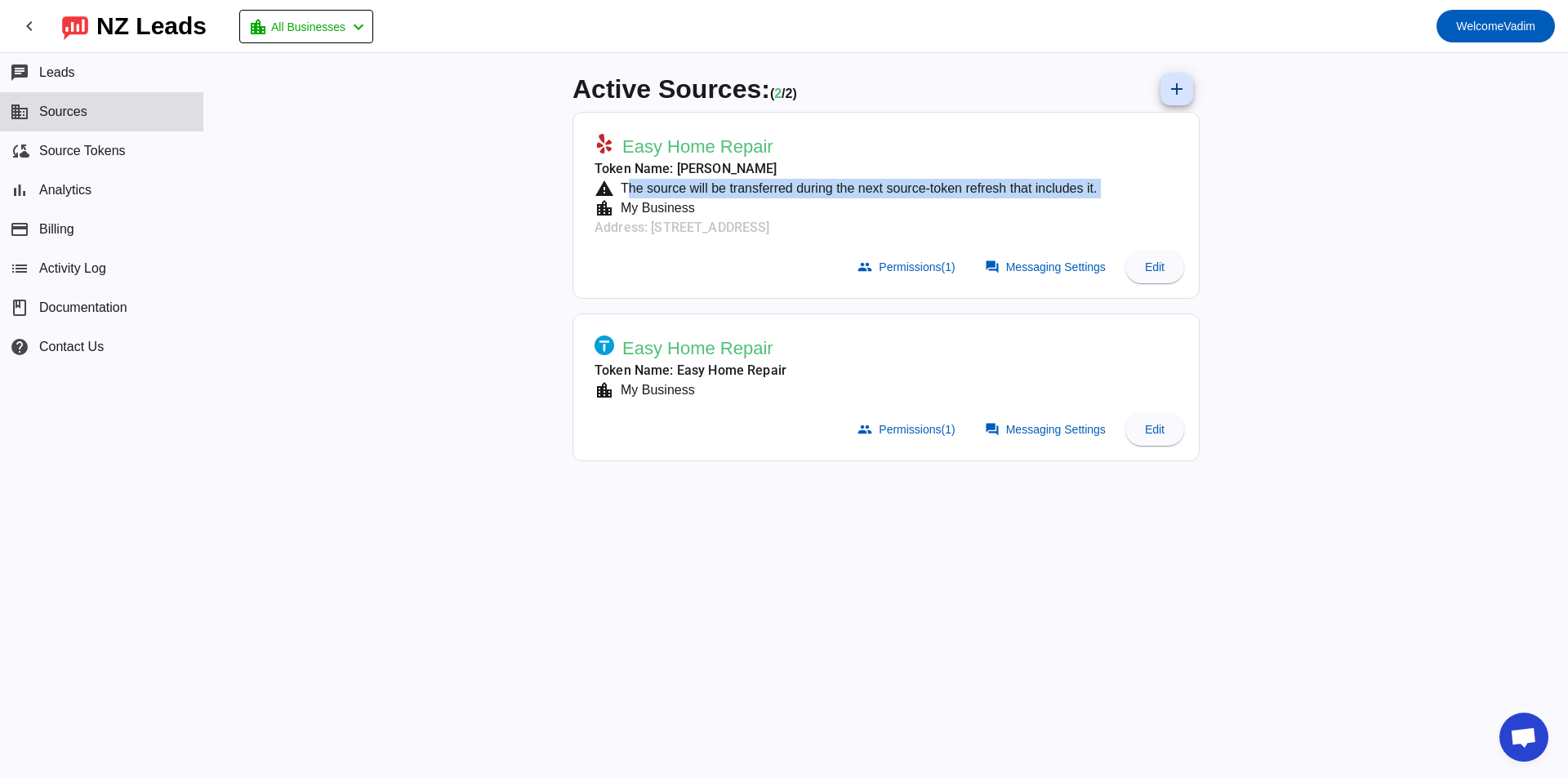
click at [838, 188] on div "The source will be transferred during the next source-token refresh that includ…" at bounding box center [855, 188] width 482 height 20
click at [899, 194] on div "The source will be transferred during the next source-token refresh that includ…" at bounding box center [855, 188] width 482 height 20
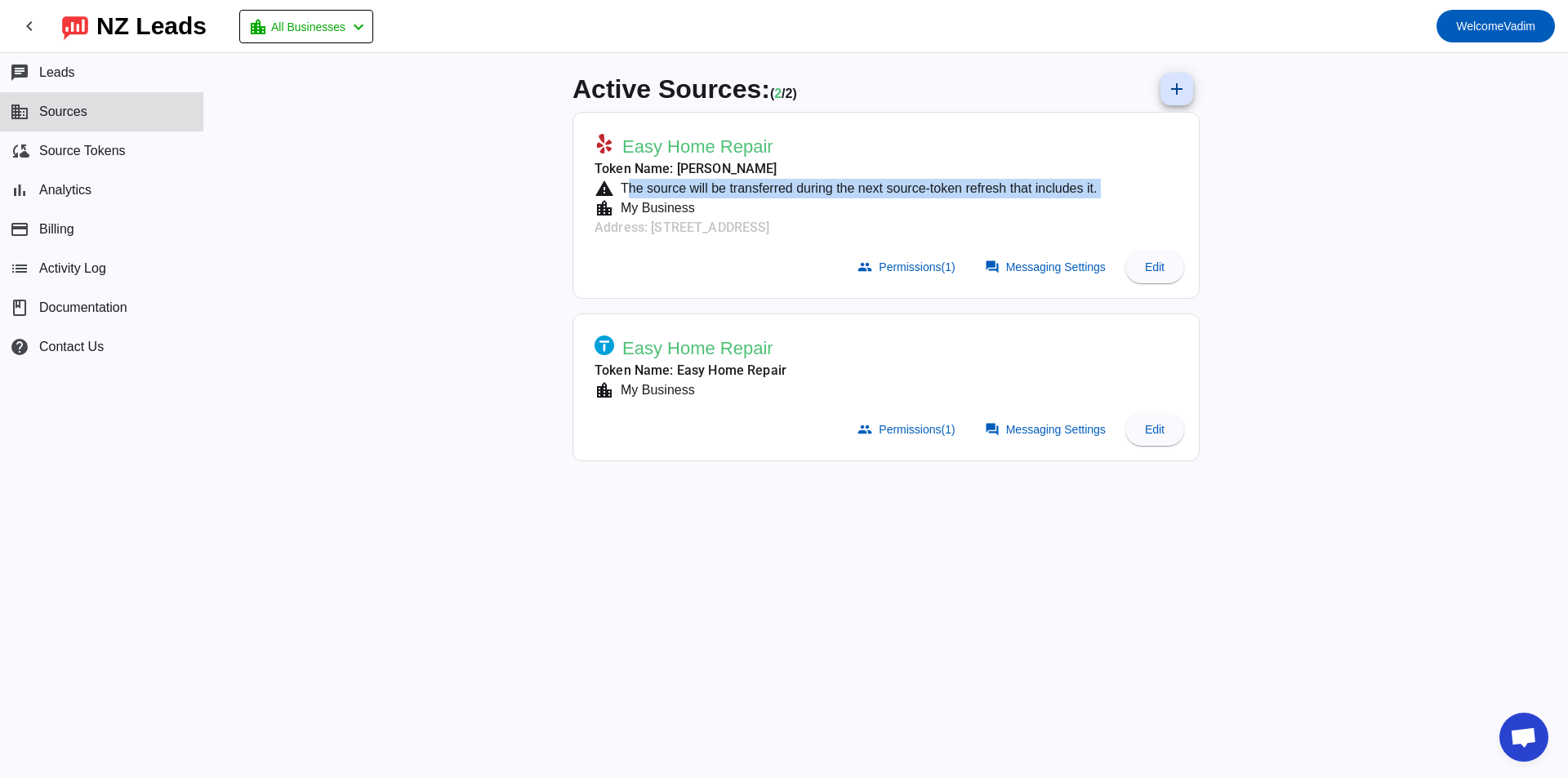
click at [899, 194] on div "The source will be transferred during the next source-token refresh that includ…" at bounding box center [855, 188] width 482 height 20
click at [918, 191] on div "The source will be transferred during the next source-token refresh that includ…" at bounding box center [855, 188] width 482 height 20
click at [1176, 266] on span at bounding box center [1155, 267] width 59 height 39
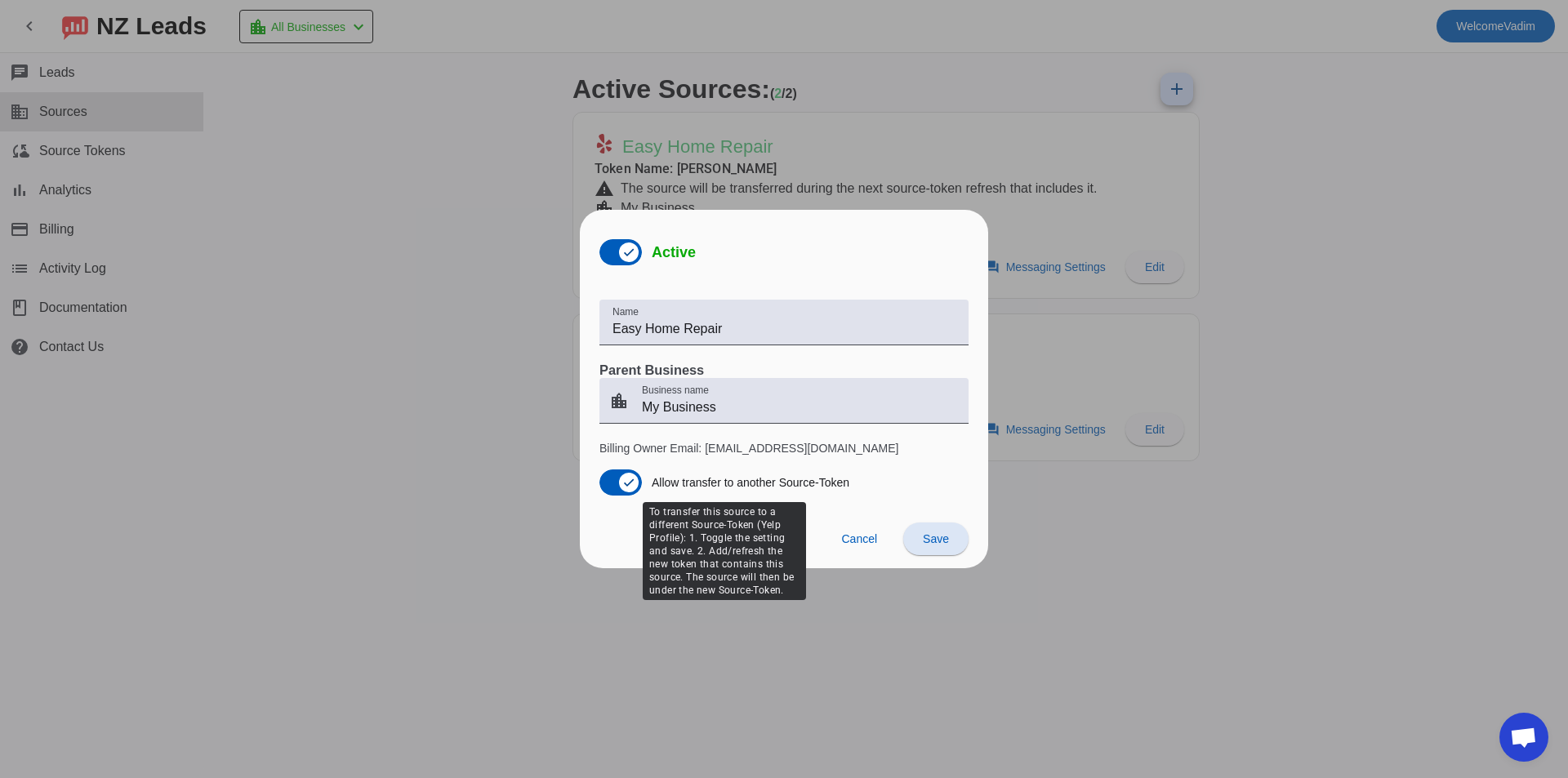
click at [685, 482] on label "Allow transfer to another Source-Token" at bounding box center [749, 482] width 200 height 16
click at [642, 482] on button "Allow transfer to another Source-Token" at bounding box center [620, 482] width 43 height 26
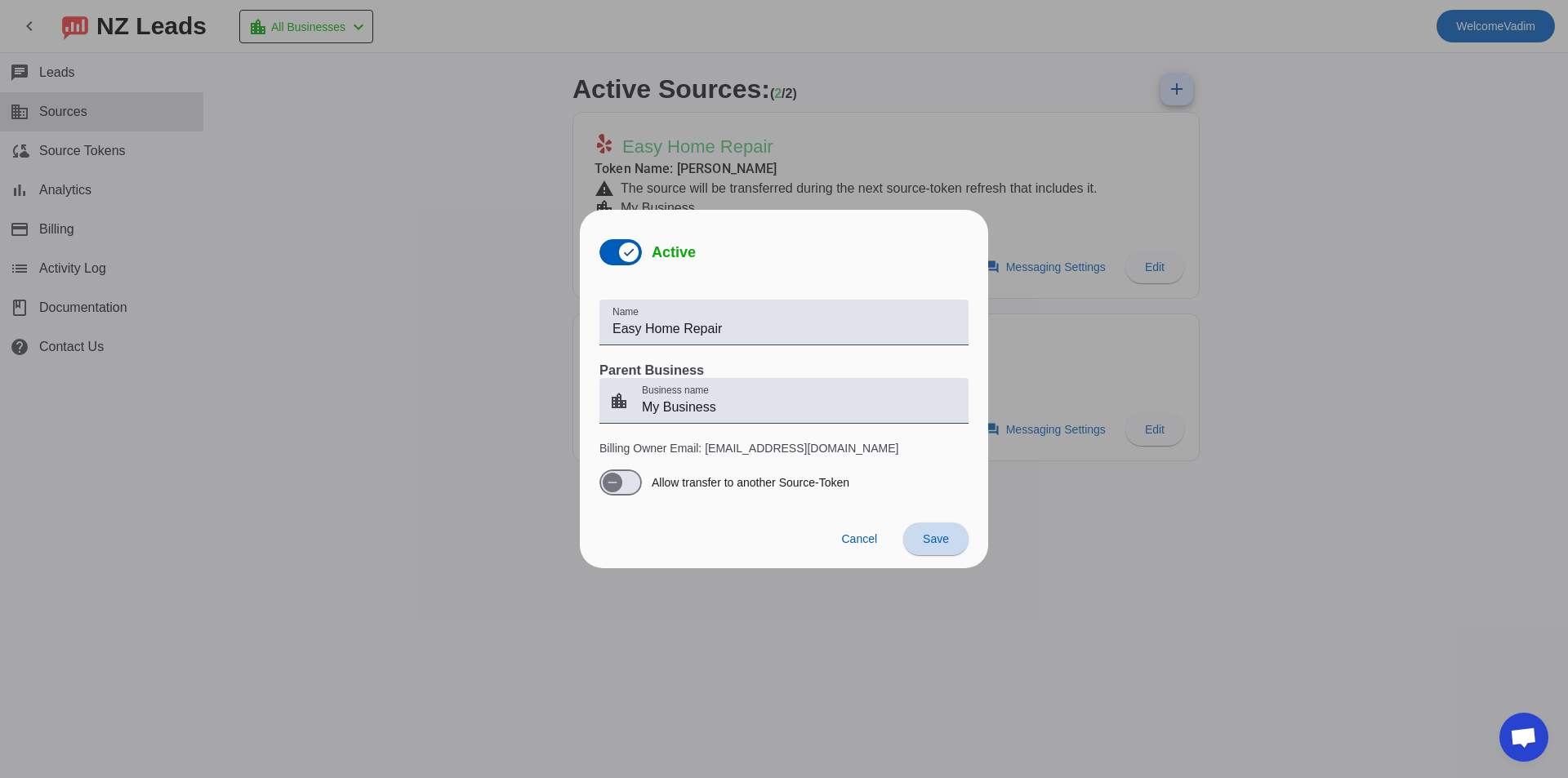
click at [937, 553] on span at bounding box center [935, 538] width 65 height 39
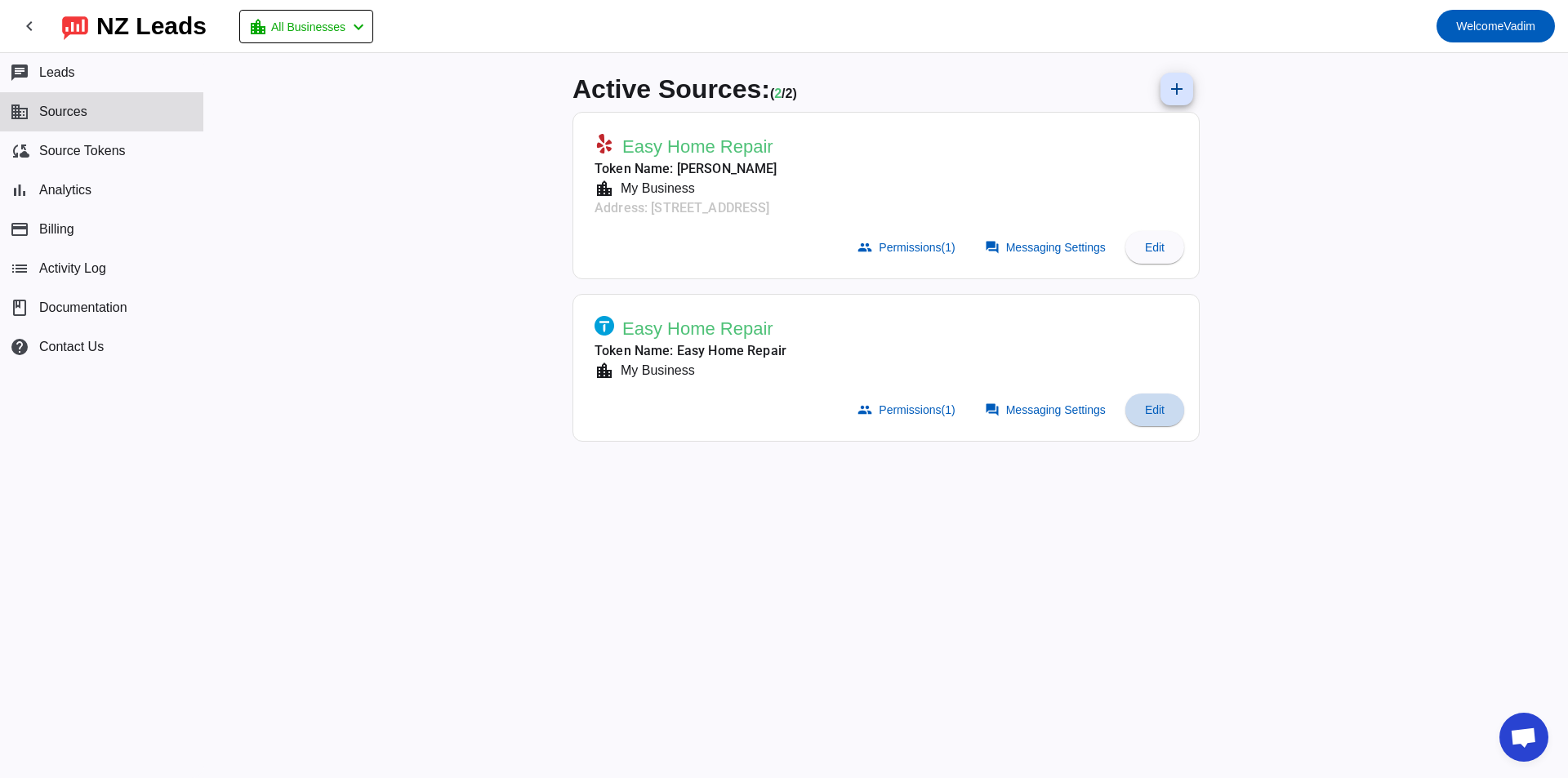
click at [1150, 406] on span "Edit" at bounding box center [1154, 410] width 20 height 13
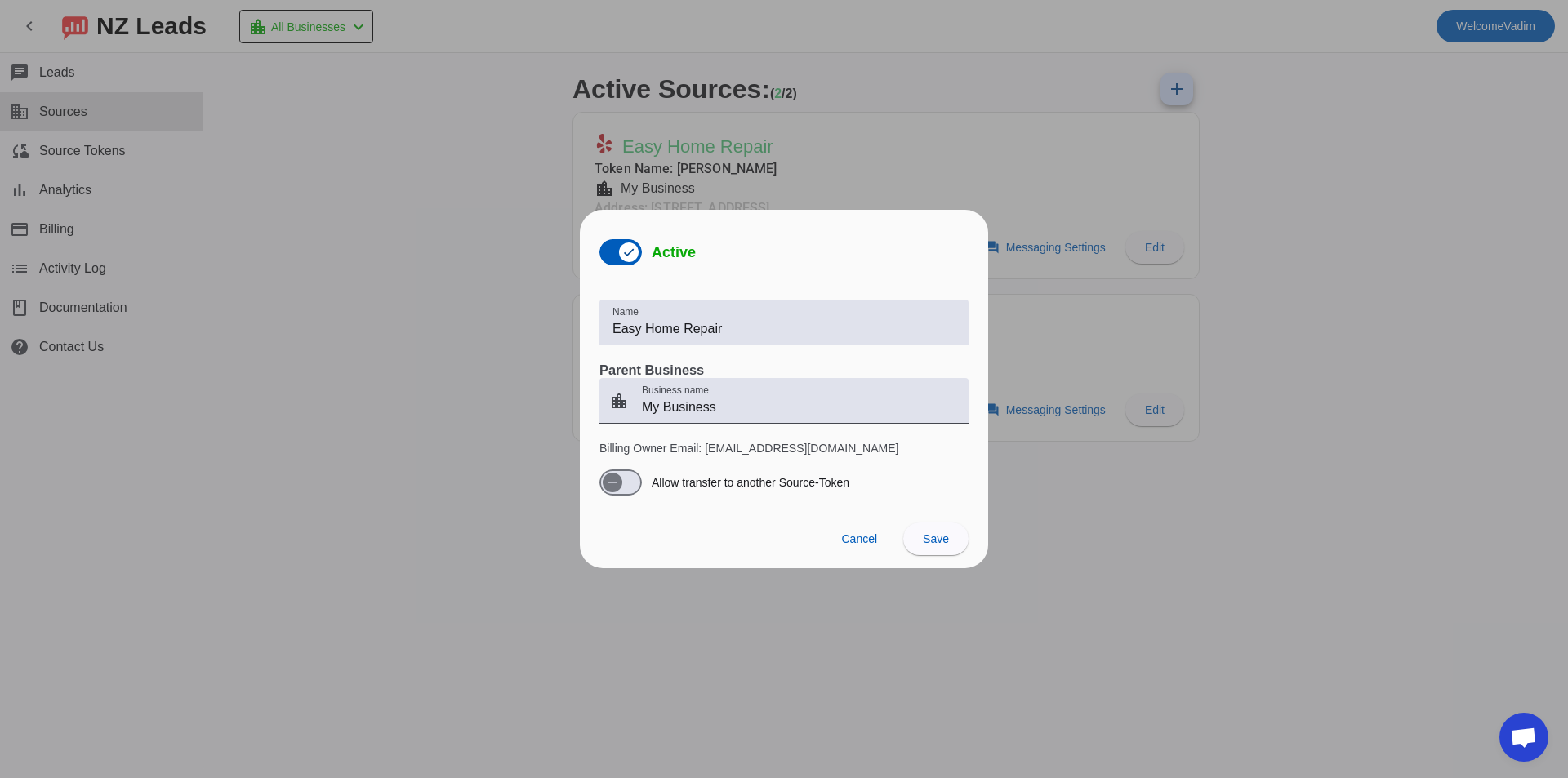
click at [1099, 536] on div at bounding box center [784, 389] width 1568 height 778
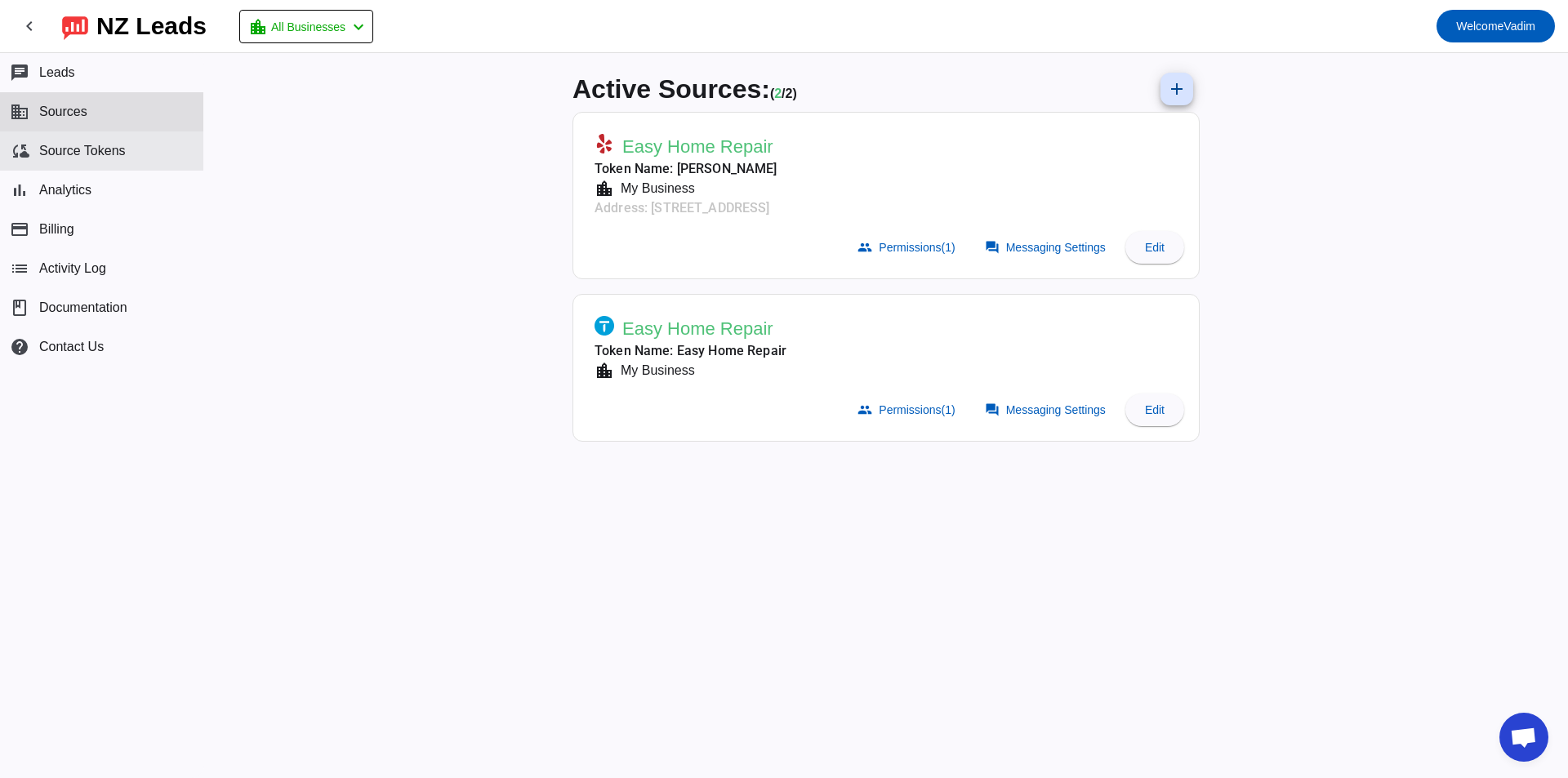
click at [114, 165] on button "cloud_sync Source Tokens" at bounding box center [101, 150] width 203 height 39
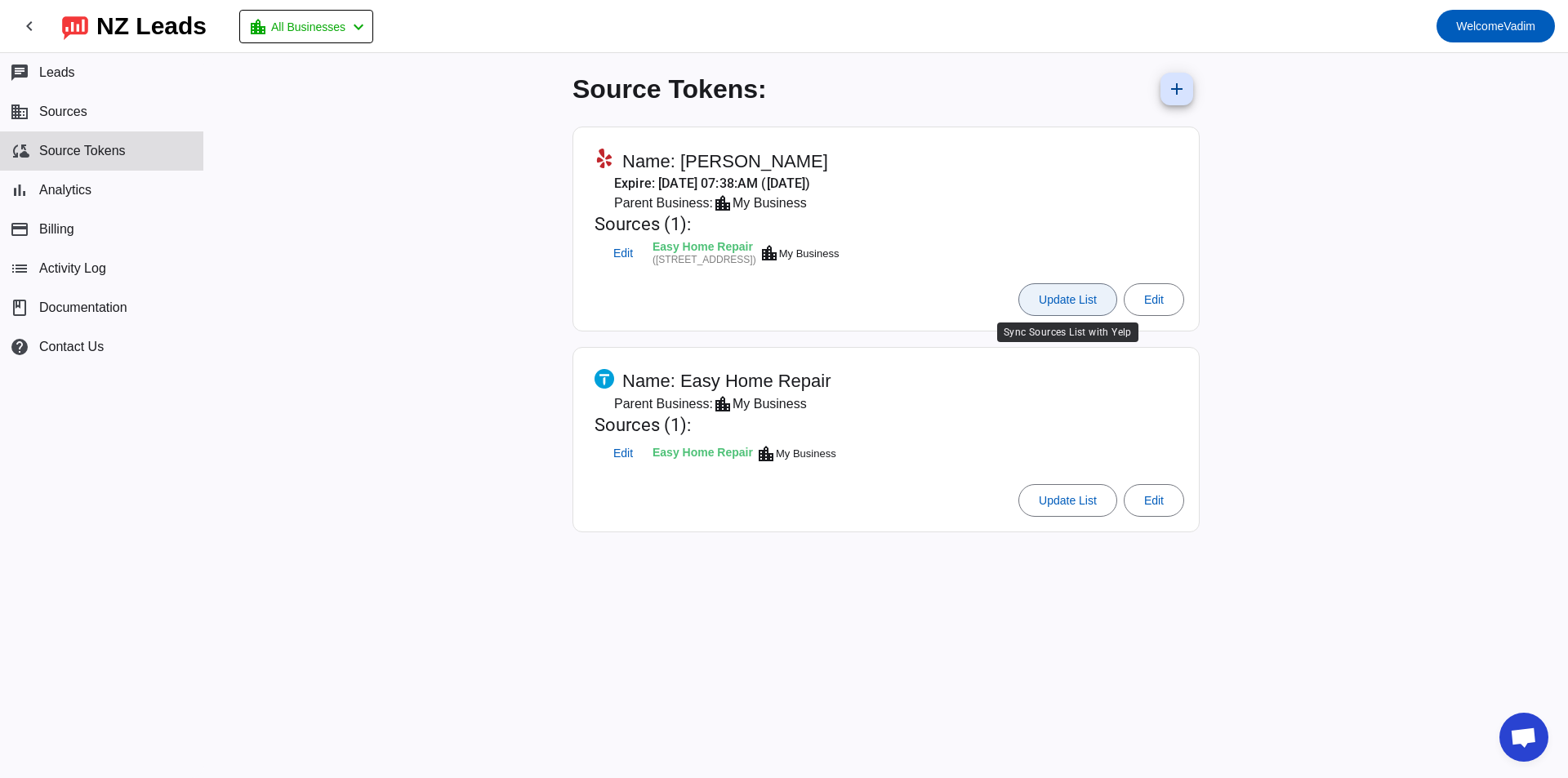
click at [1091, 308] on span at bounding box center [1068, 299] width 97 height 39
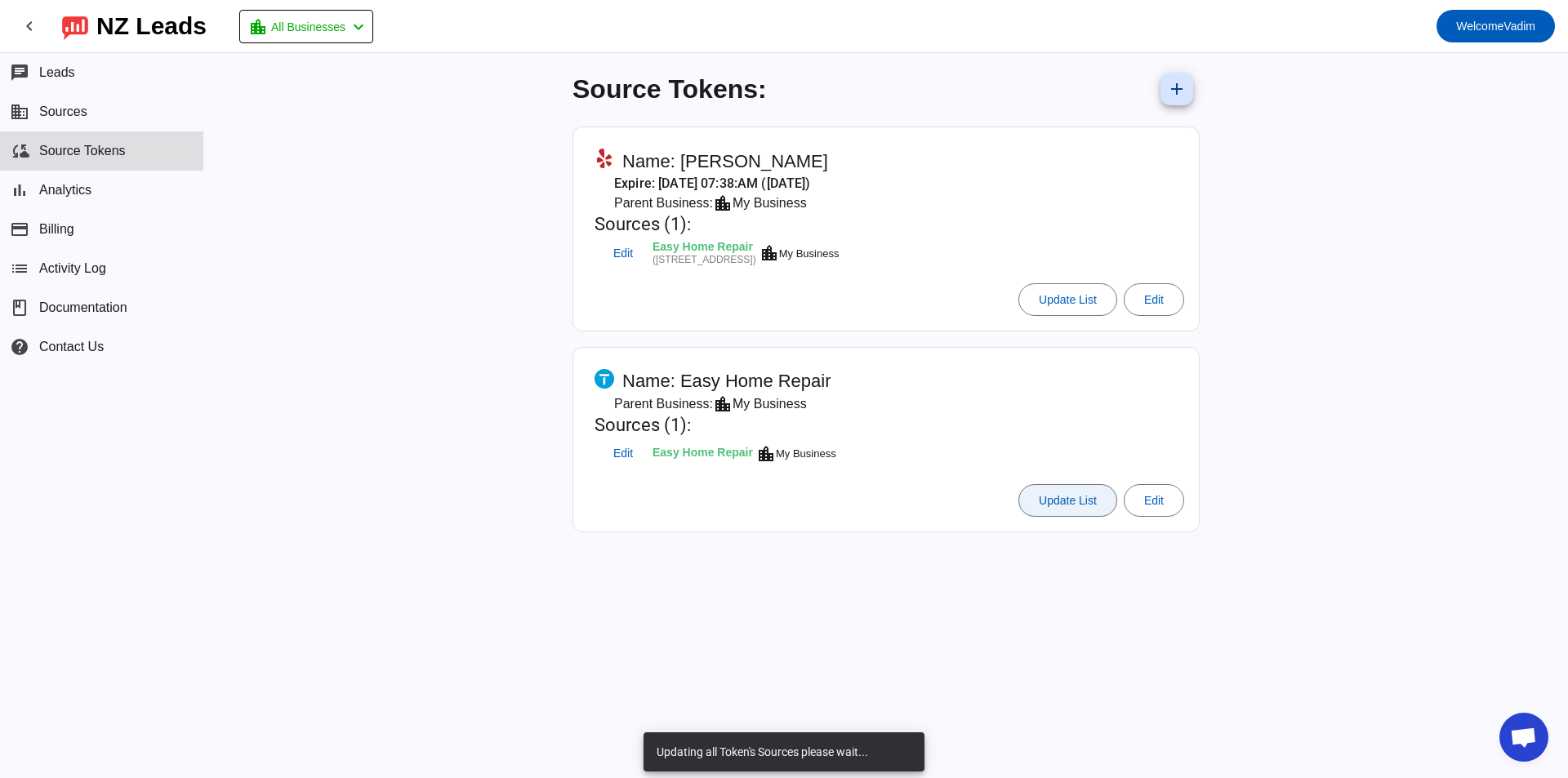
click at [1062, 503] on span "Update List" at bounding box center [1067, 500] width 58 height 13
click at [1148, 286] on span at bounding box center [1154, 299] width 59 height 39
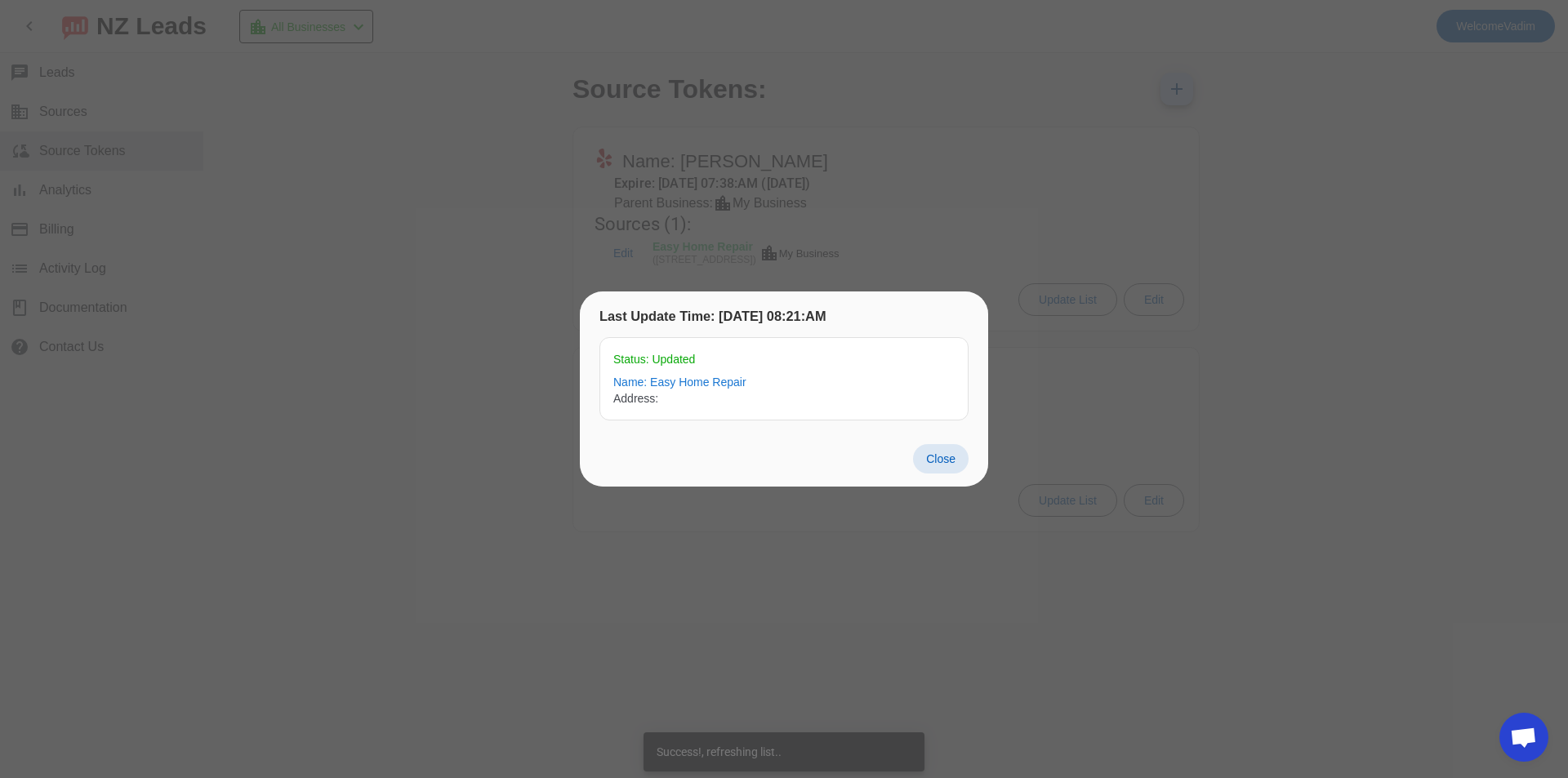
click at [942, 456] on span "Close" at bounding box center [940, 458] width 29 height 13
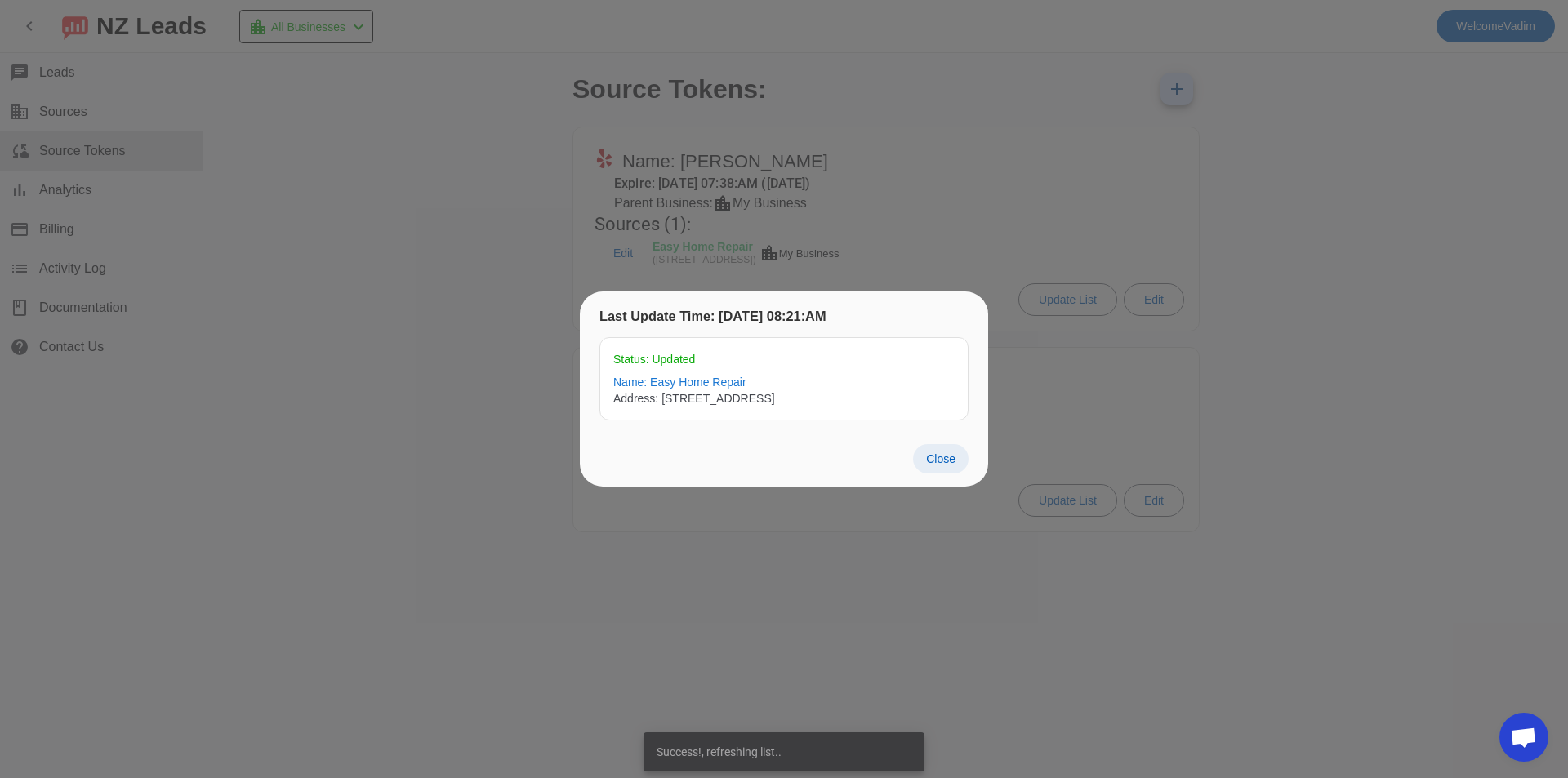
click at [937, 445] on span at bounding box center [940, 458] width 56 height 29
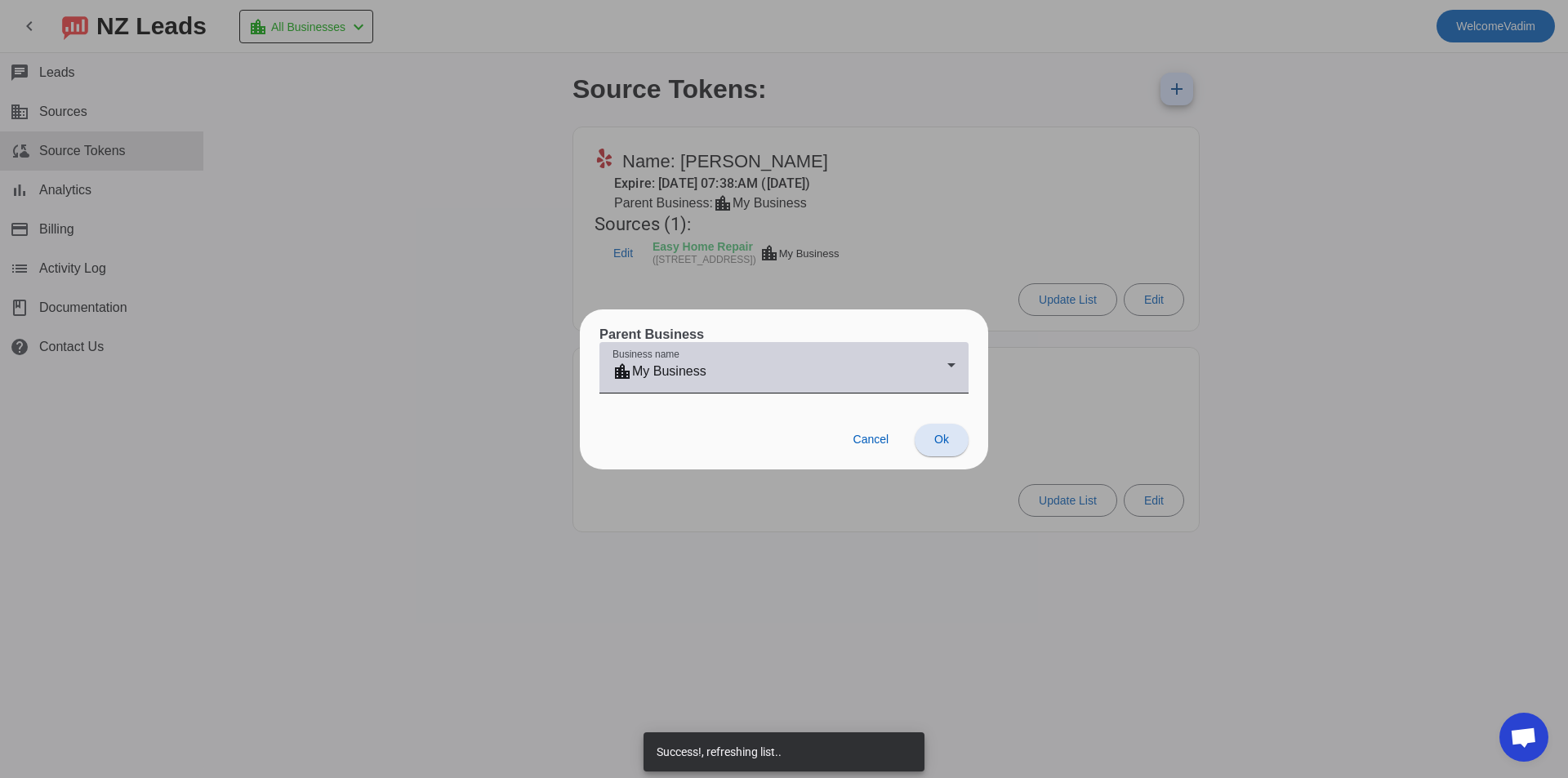
click at [898, 383] on mat-select "location_city My Business" at bounding box center [784, 373] width 343 height 26
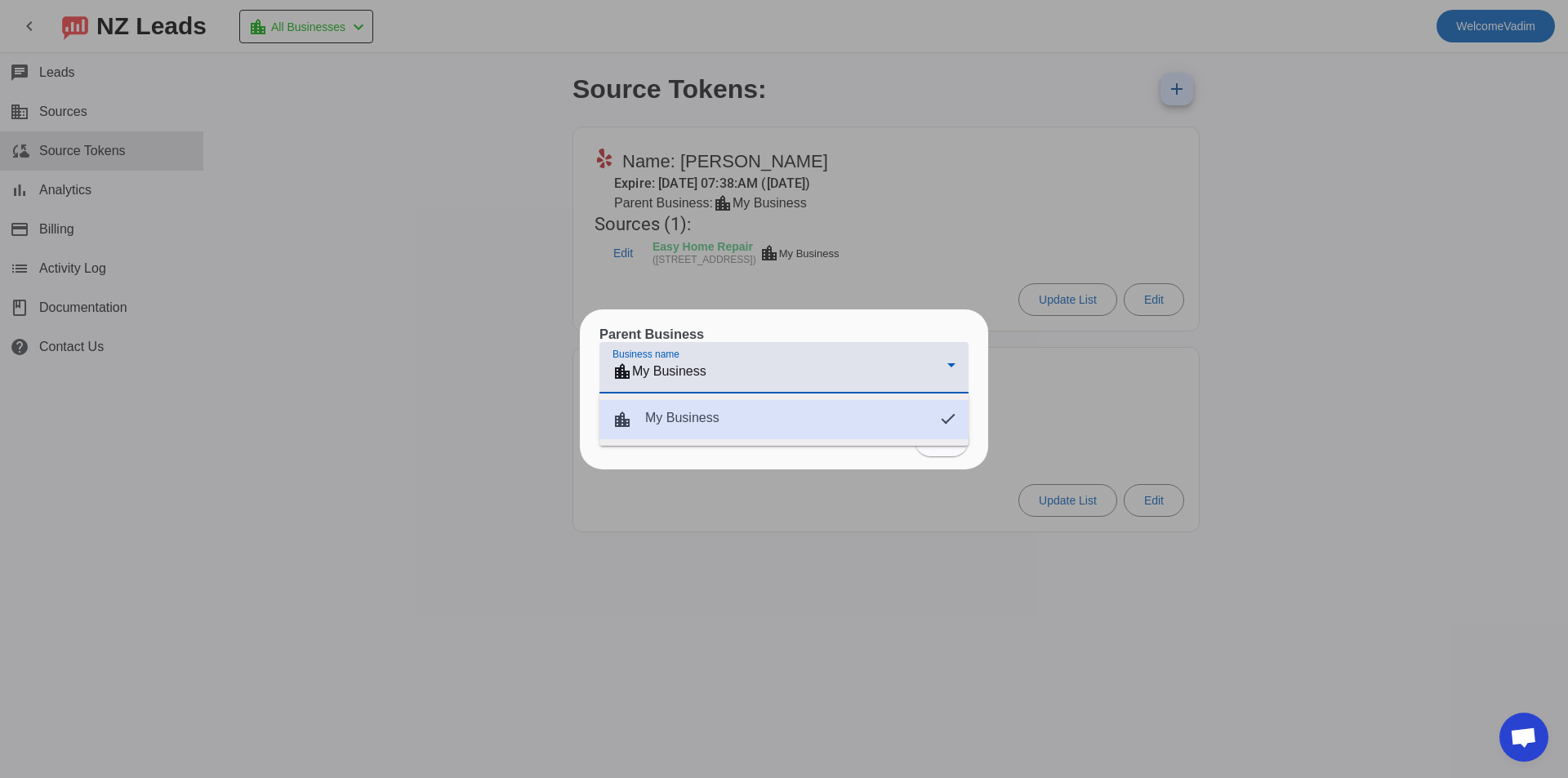
click at [773, 420] on mat-option "location_city My Business" at bounding box center [784, 419] width 369 height 39
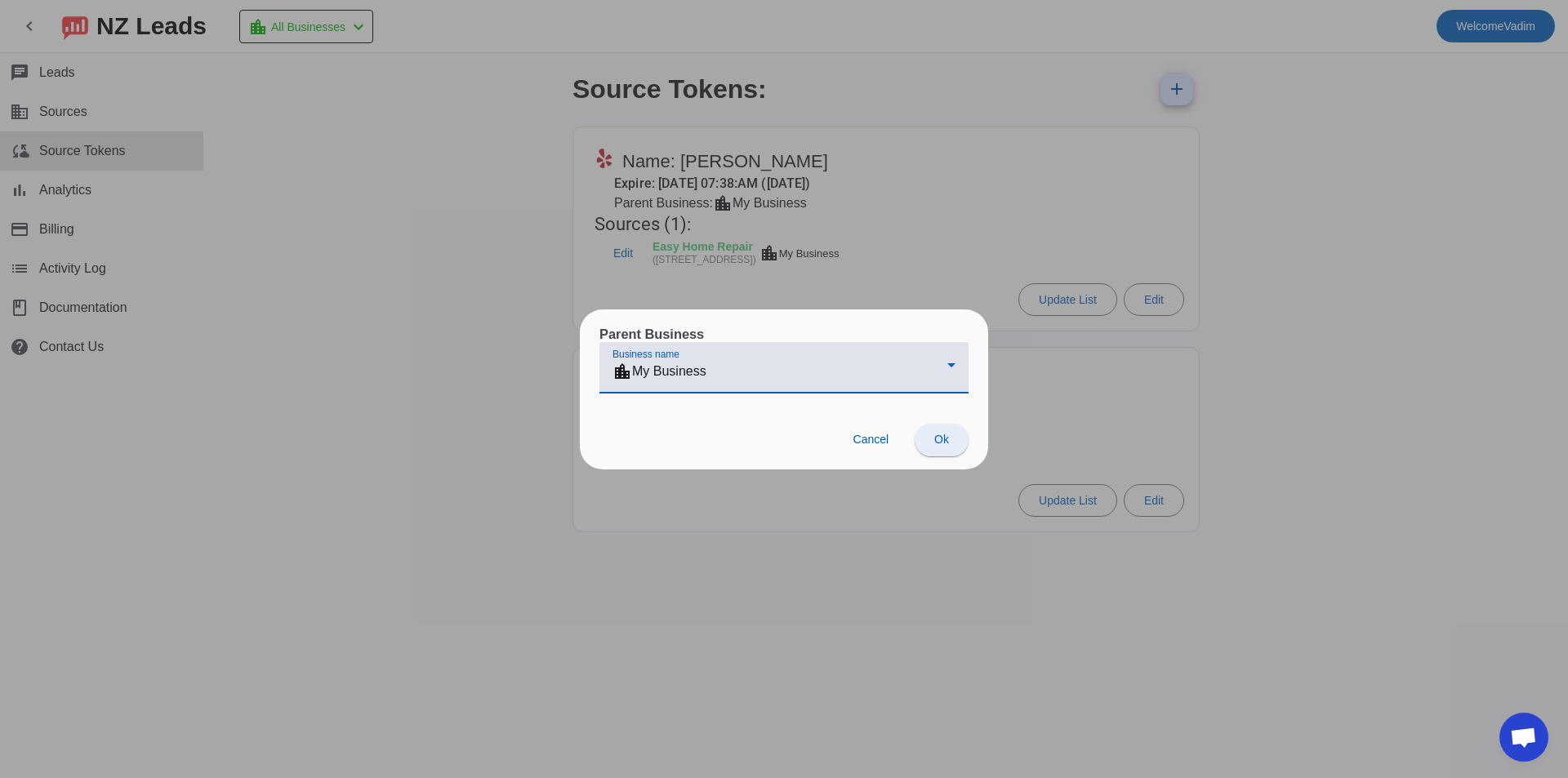
drag, startPoint x: 942, startPoint y: 441, endPoint x: 828, endPoint y: 472, distance: 118.1
click at [943, 441] on span "Ok" at bounding box center [942, 440] width 15 height 13
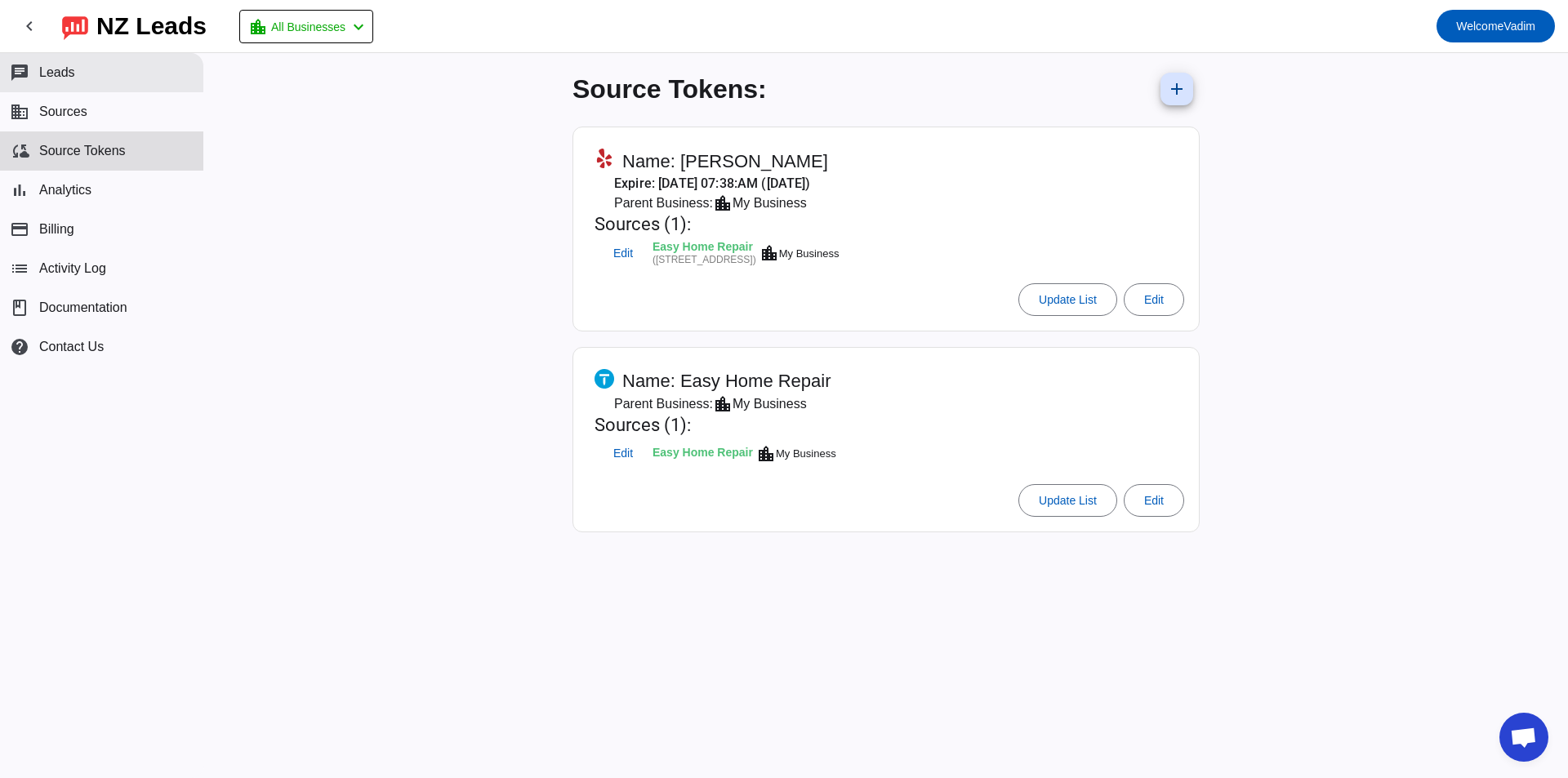
click at [50, 78] on span "Leads" at bounding box center [57, 73] width 36 height 15
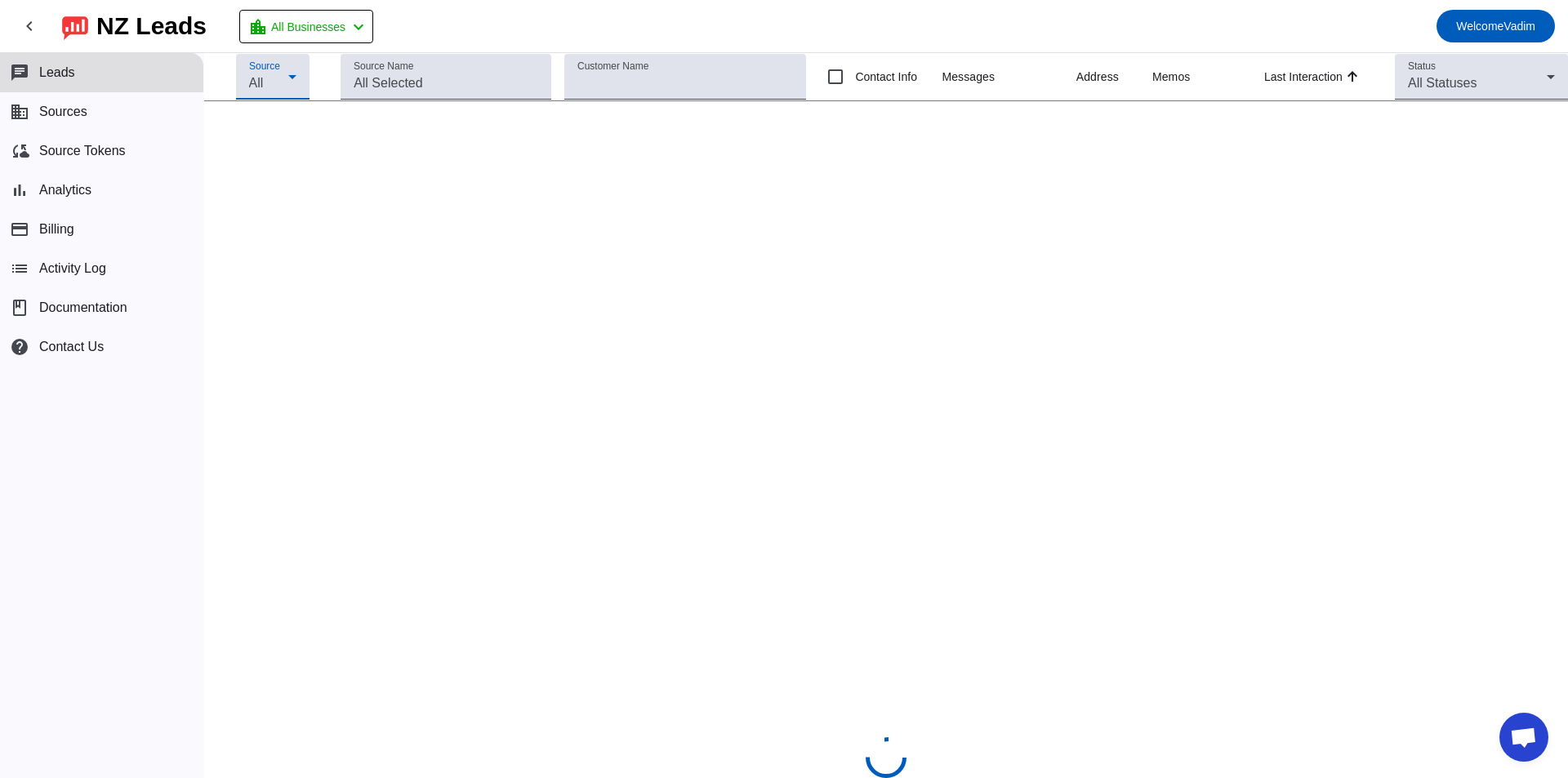
click at [283, 76] on icon at bounding box center [292, 77] width 20 height 20
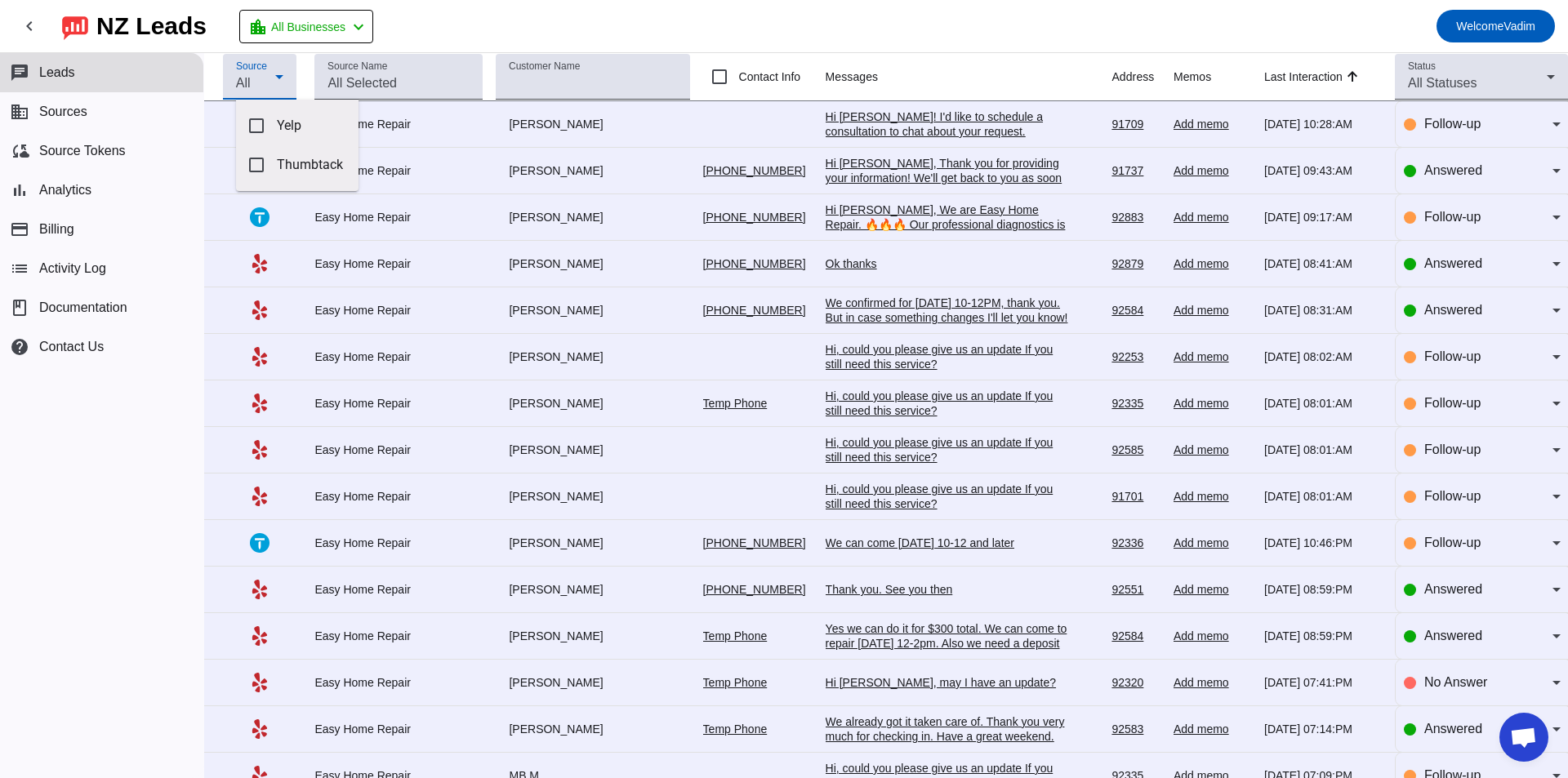
click at [409, 79] on div at bounding box center [784, 389] width 1568 height 778
click at [427, 75] on input "Source Name" at bounding box center [398, 83] width 142 height 20
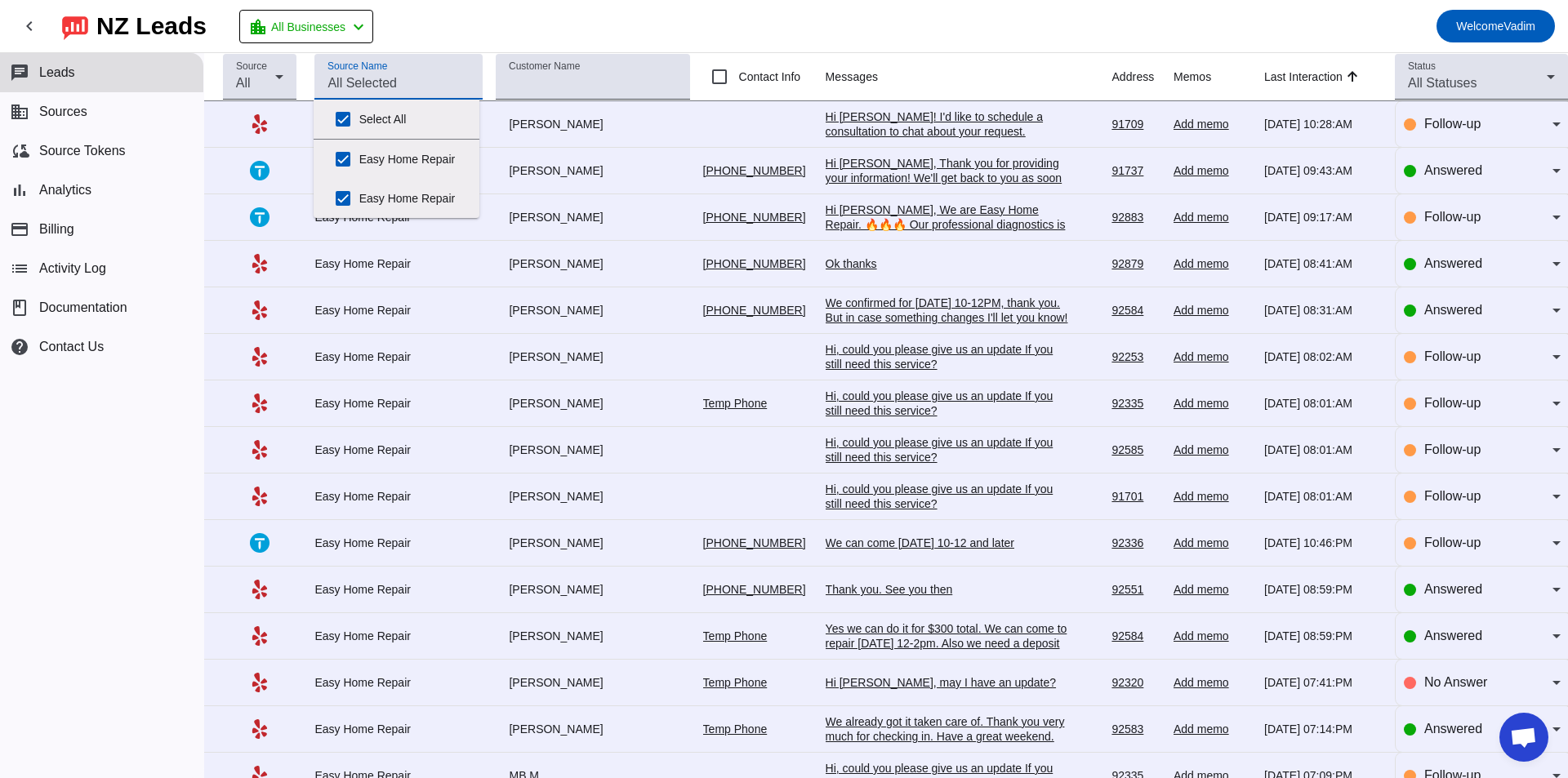
click at [416, 71] on div "Source Name" at bounding box center [398, 77] width 142 height 45
click at [566, 74] on input "Customer Name" at bounding box center [592, 83] width 167 height 20
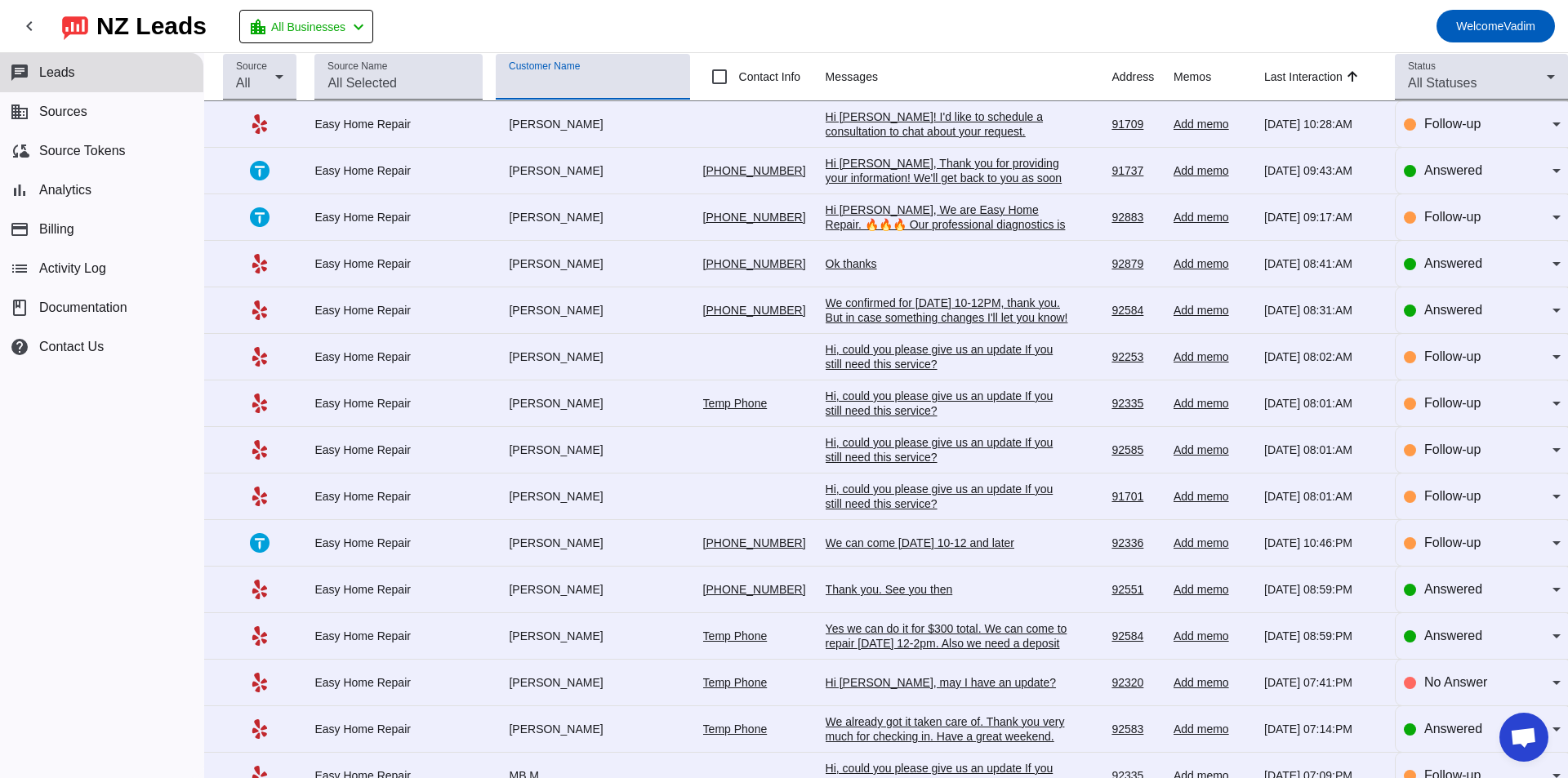
click at [732, 40] on mat-toolbar-row "chevron_left NZ Leads location_city All Businesses chevron_left Welcome Vadim" at bounding box center [784, 26] width 1568 height 52
click at [90, 164] on button "cloud_sync Source Tokens" at bounding box center [101, 150] width 203 height 39
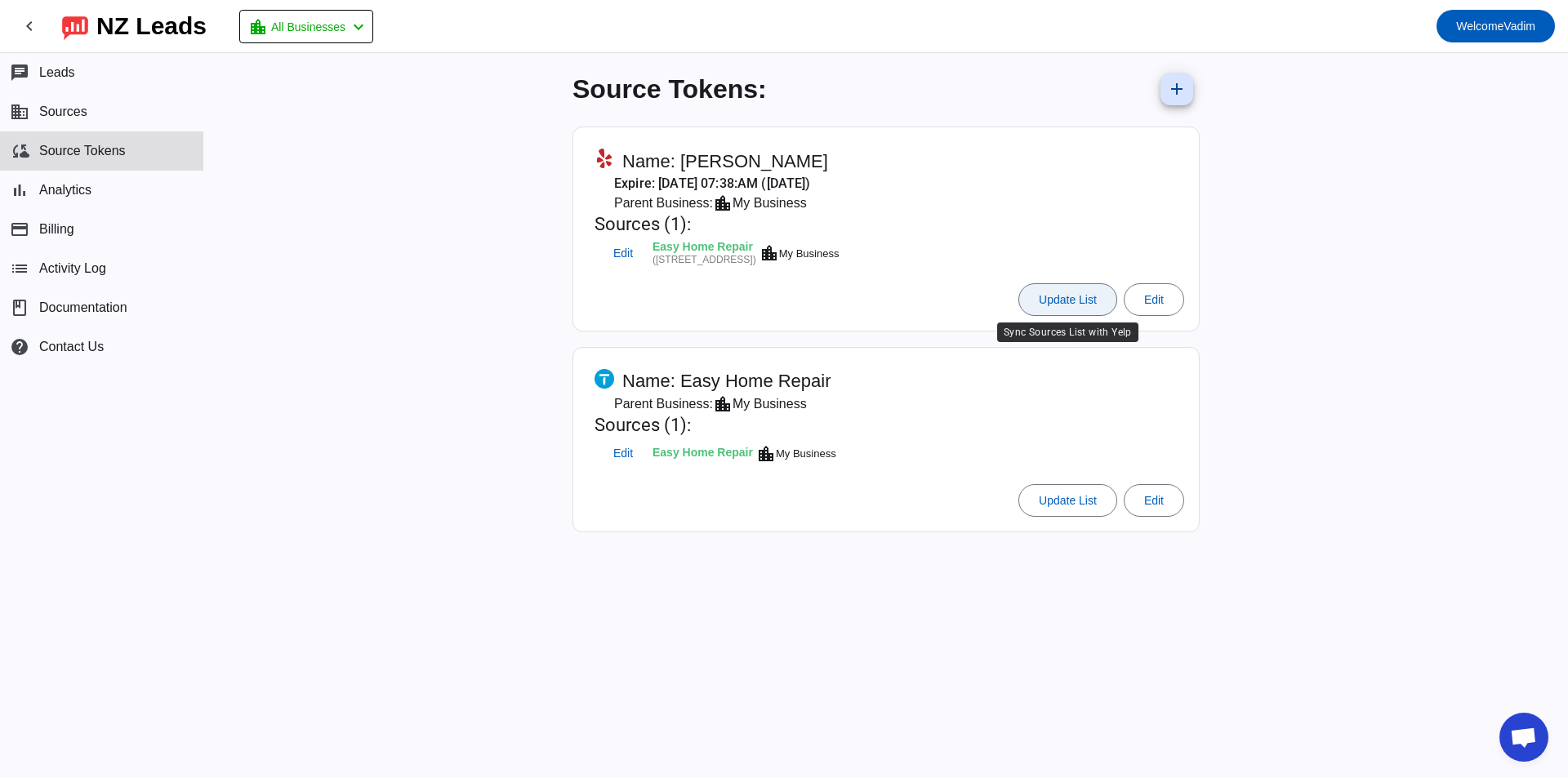
click at [1080, 291] on span at bounding box center [1068, 299] width 97 height 39
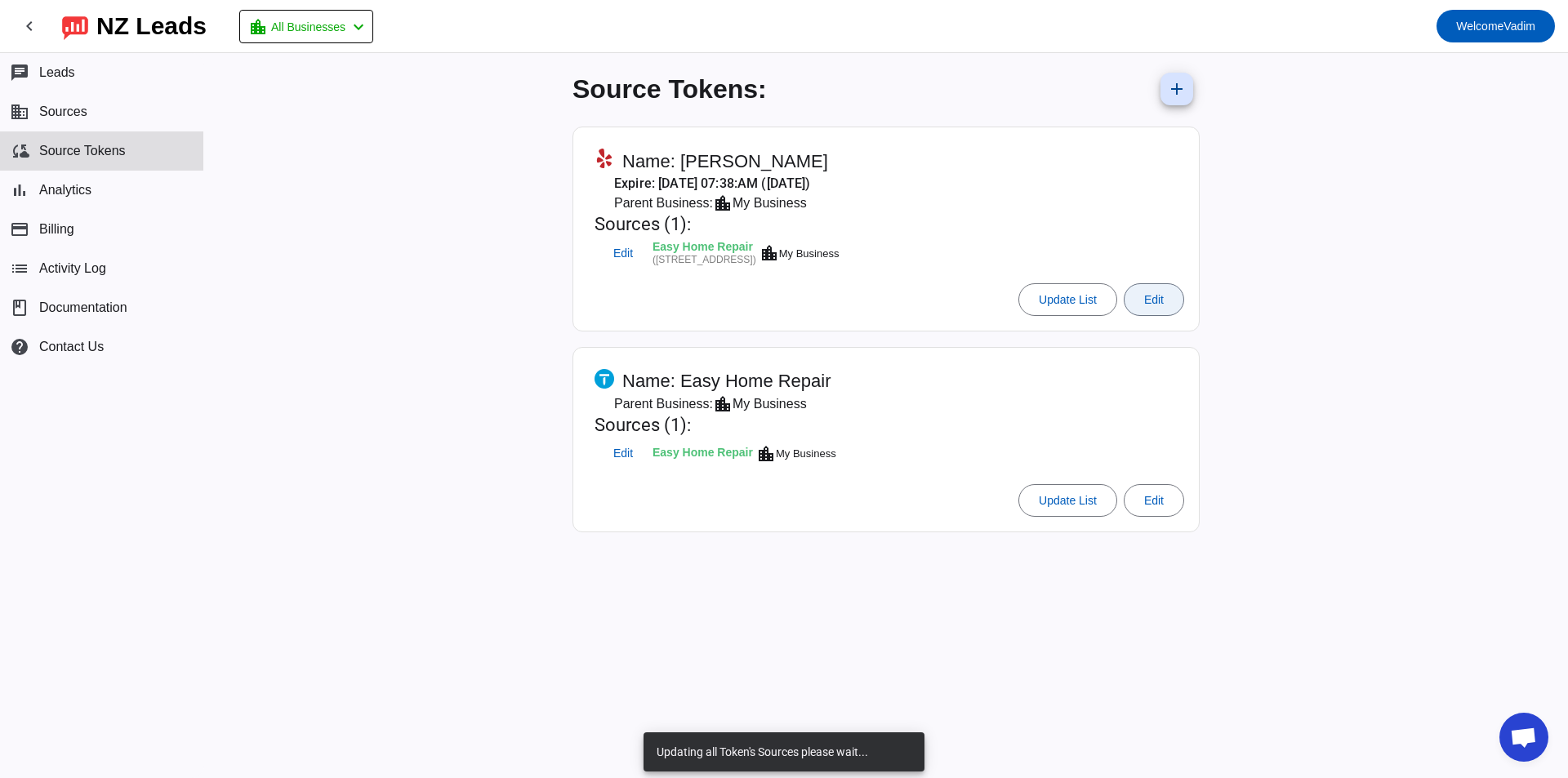
click at [1140, 295] on span at bounding box center [1154, 299] width 59 height 39
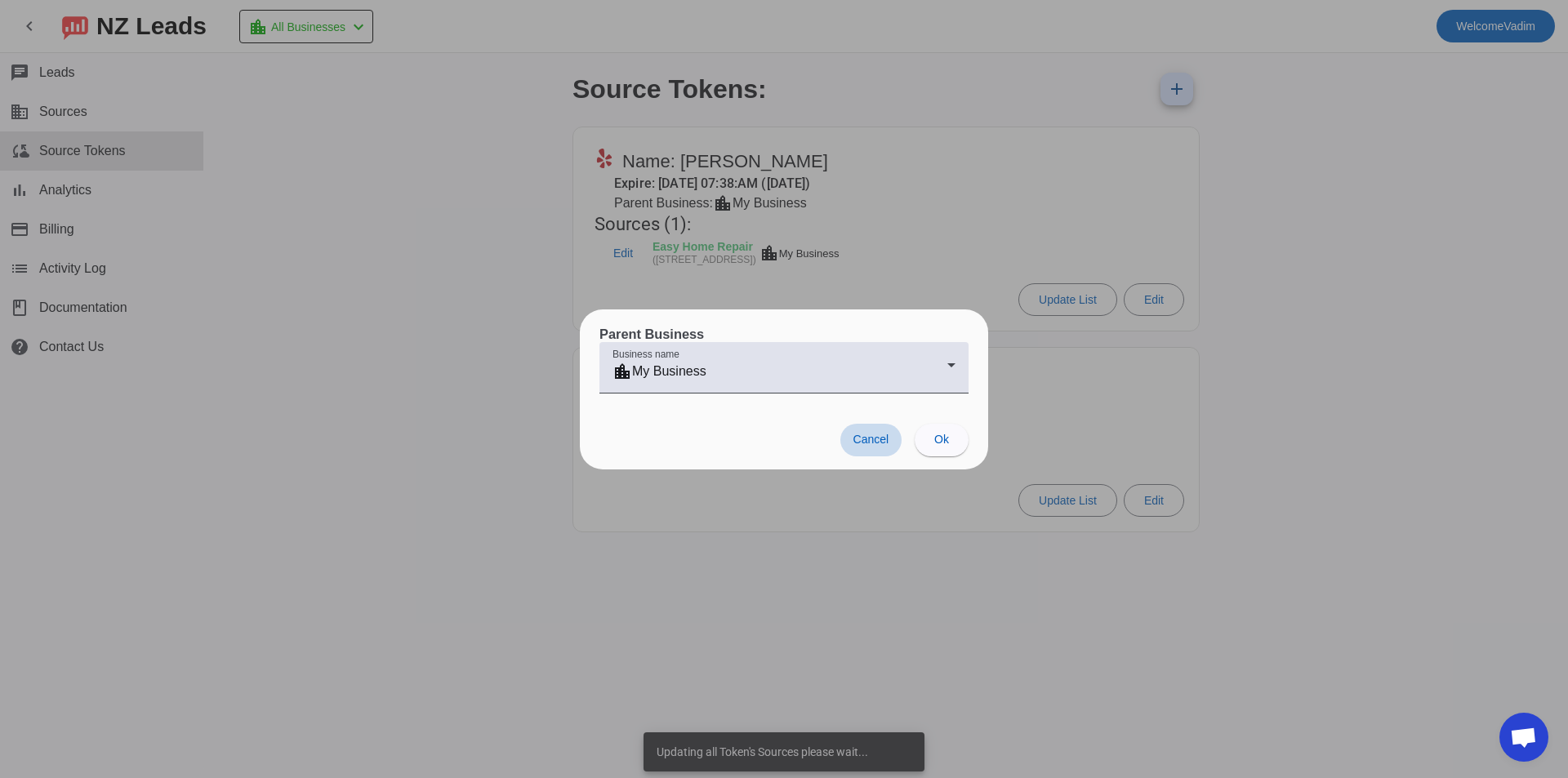
click at [878, 454] on span at bounding box center [871, 440] width 62 height 33
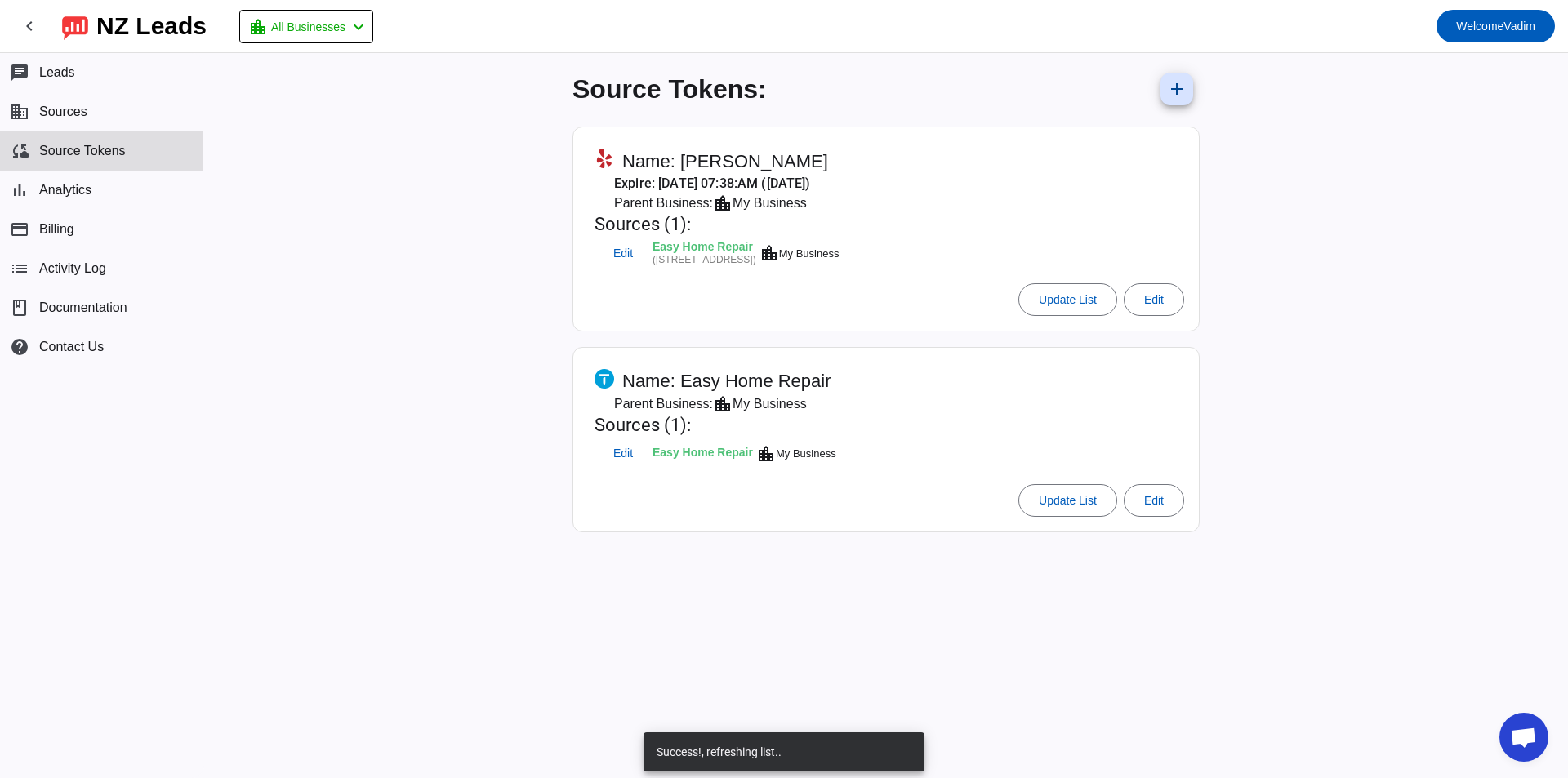
click at [667, 242] on div "Easy Home Repair" at bounding box center [705, 249] width 104 height 13
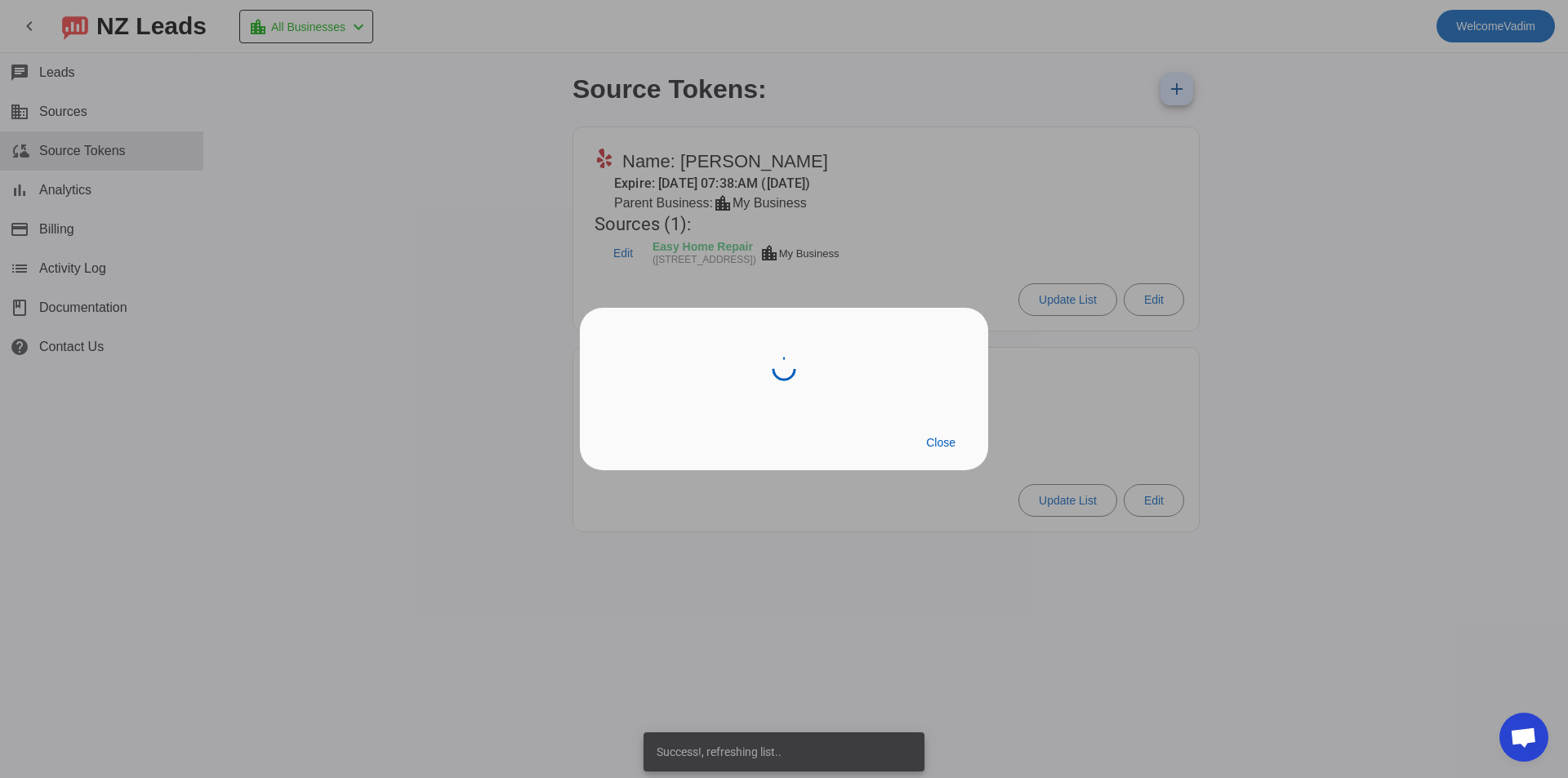
click at [613, 255] on div at bounding box center [784, 389] width 1568 height 778
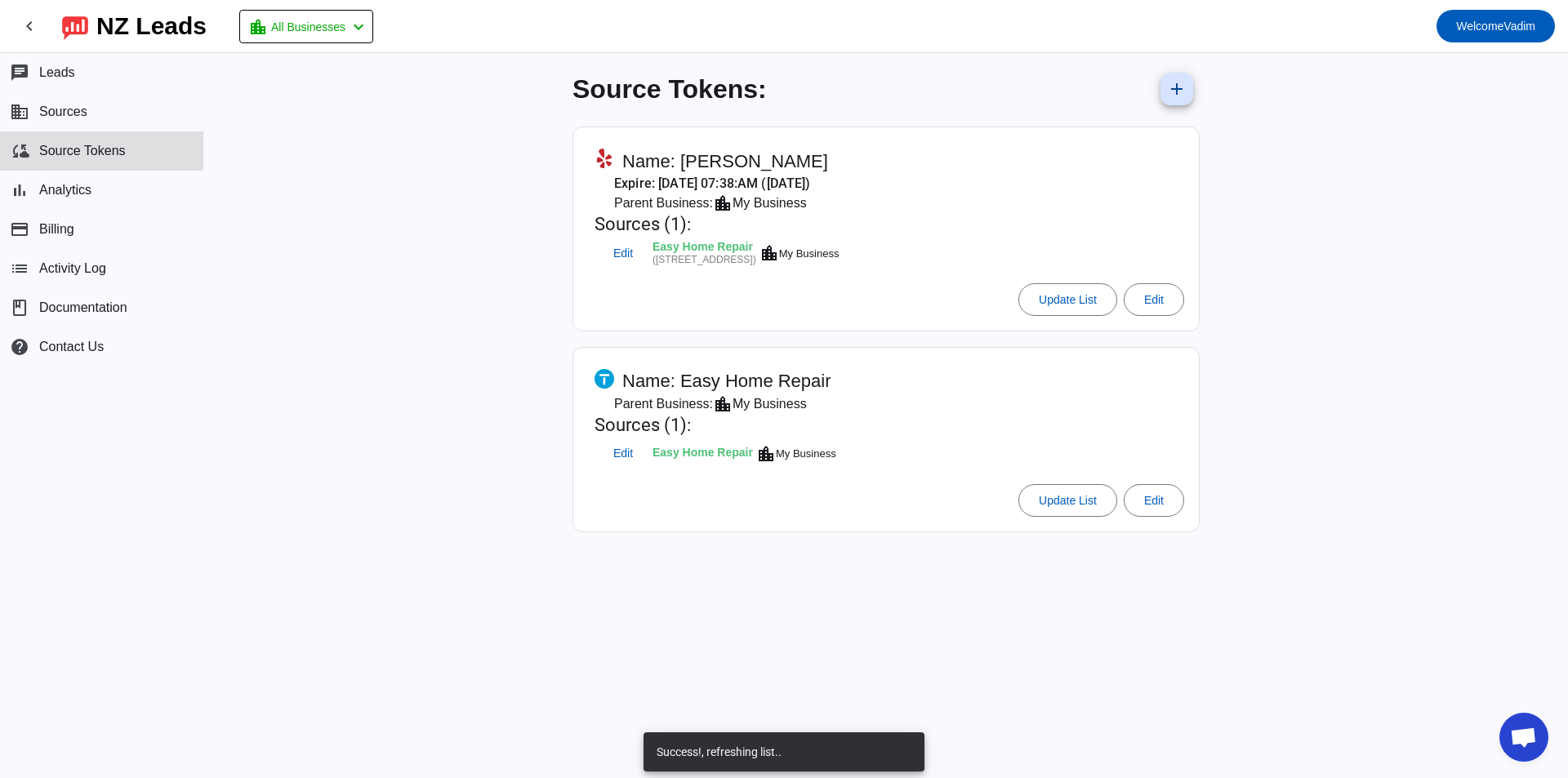
click at [613, 255] on span "Edit" at bounding box center [622, 252] width 20 height 10
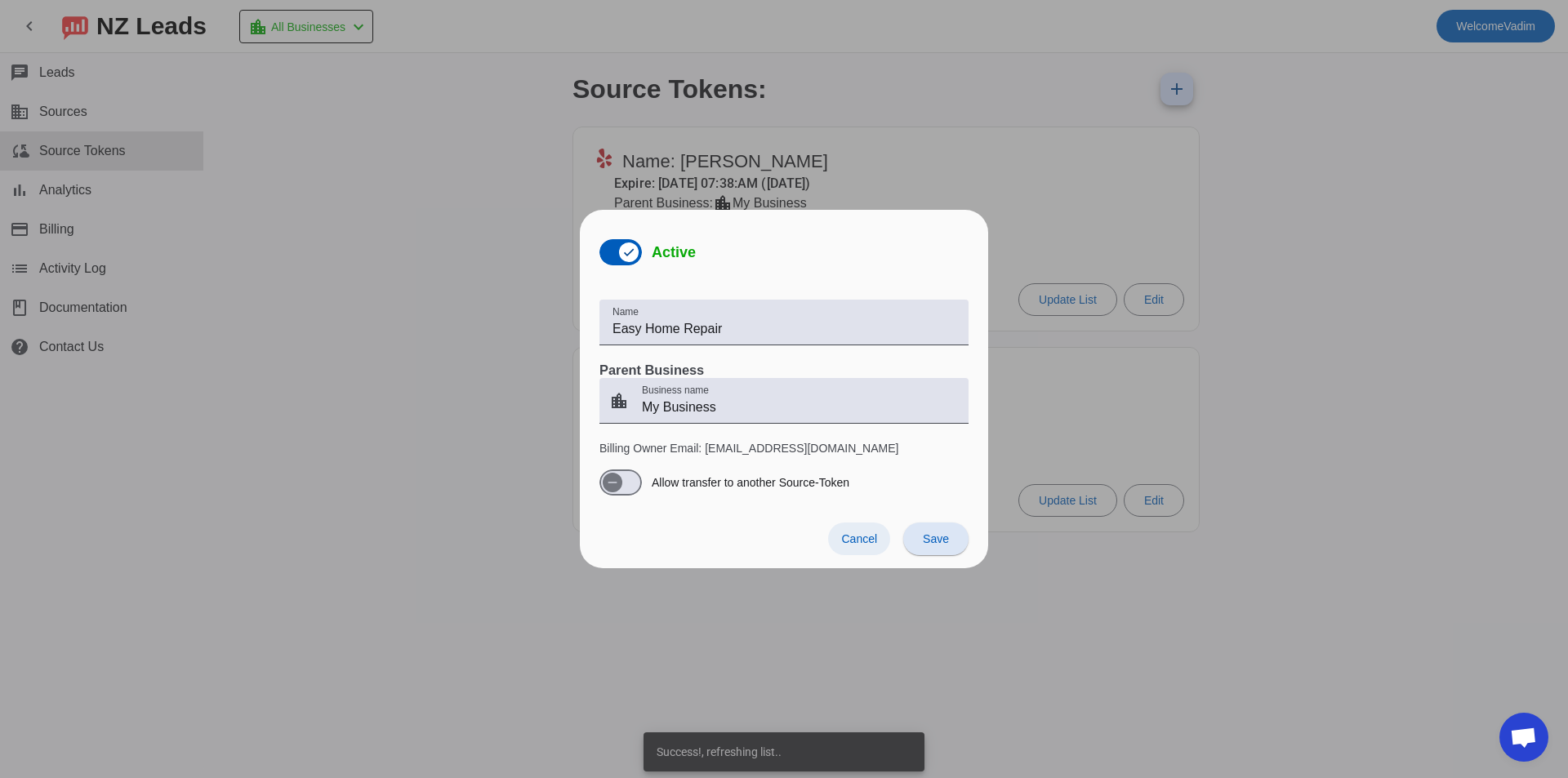
click at [876, 545] on span "Cancel" at bounding box center [859, 539] width 36 height 13
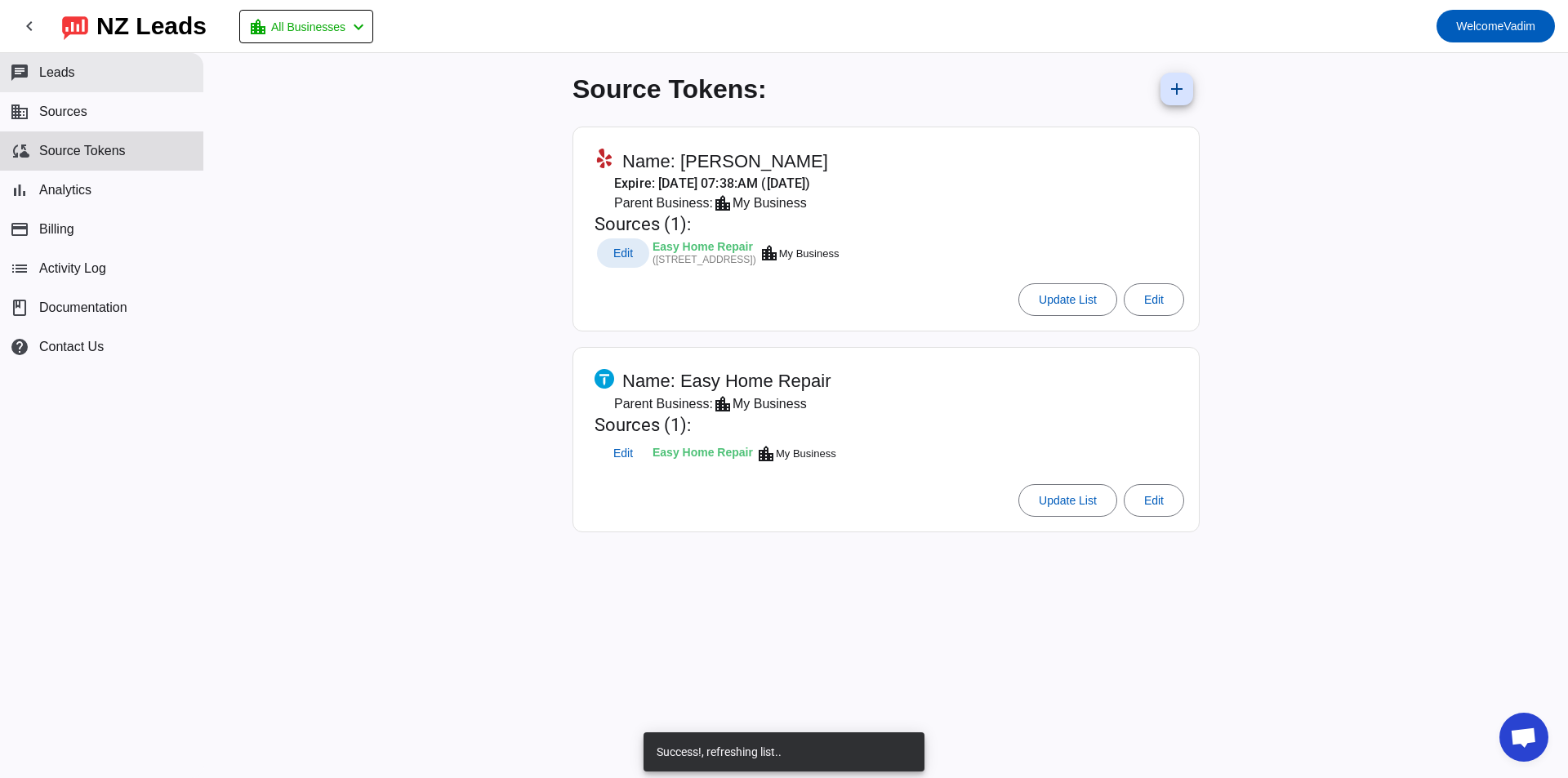
click at [133, 87] on button "chat Leads" at bounding box center [101, 72] width 203 height 39
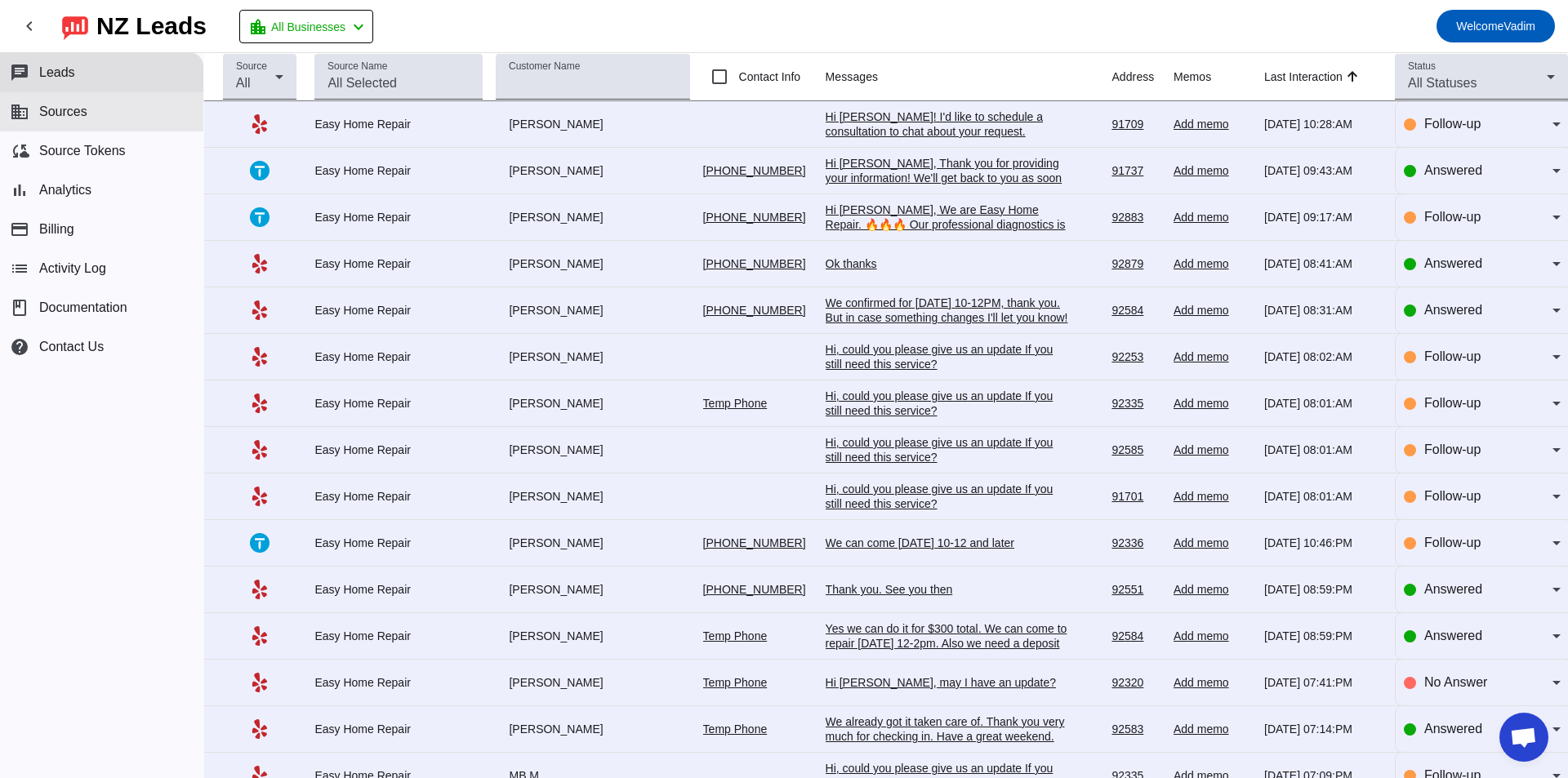
click at [134, 105] on button "business Sources" at bounding box center [101, 112] width 203 height 39
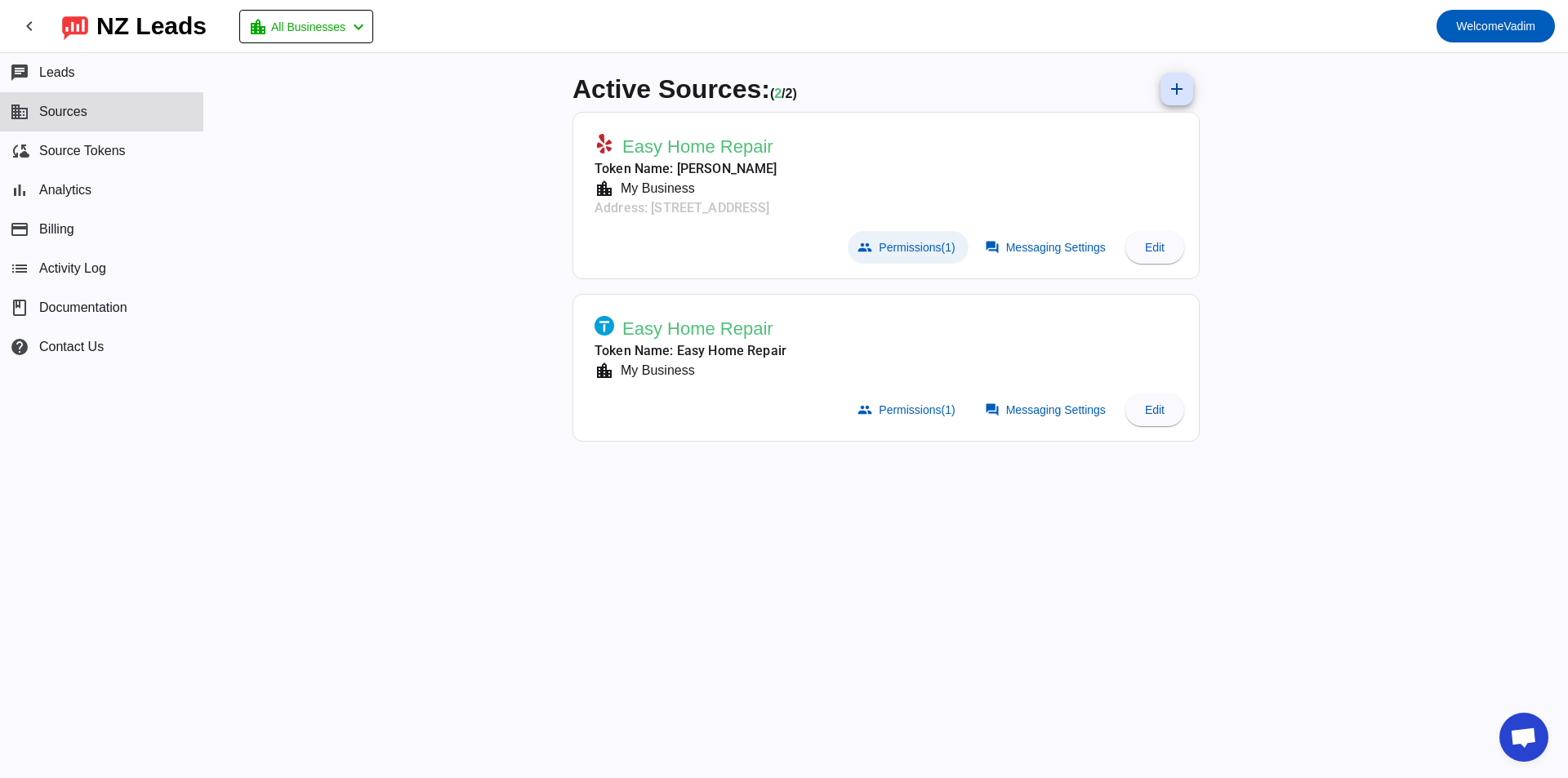
click at [961, 238] on span at bounding box center [907, 247] width 120 height 33
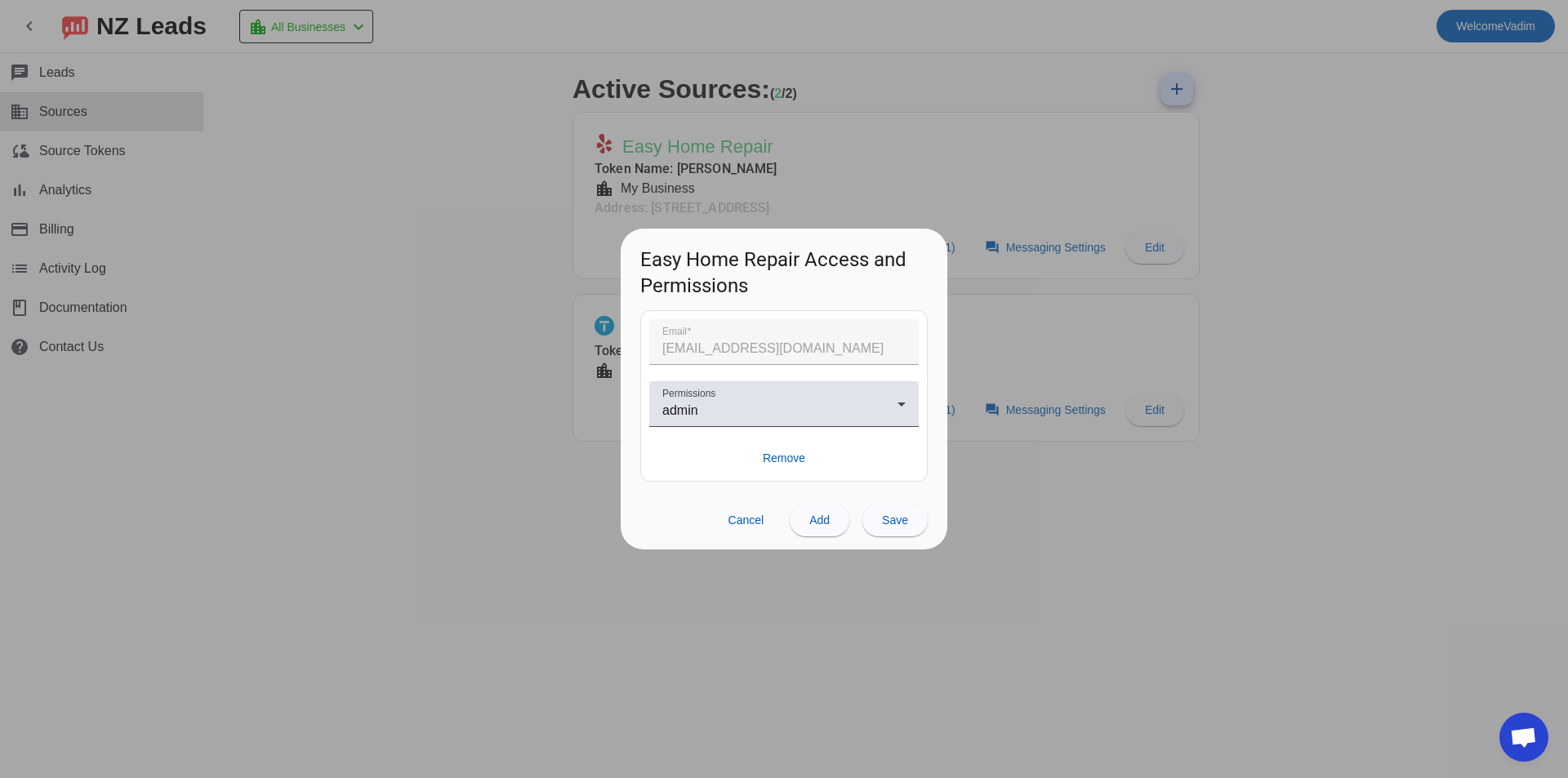
click at [972, 200] on div at bounding box center [784, 389] width 1568 height 778
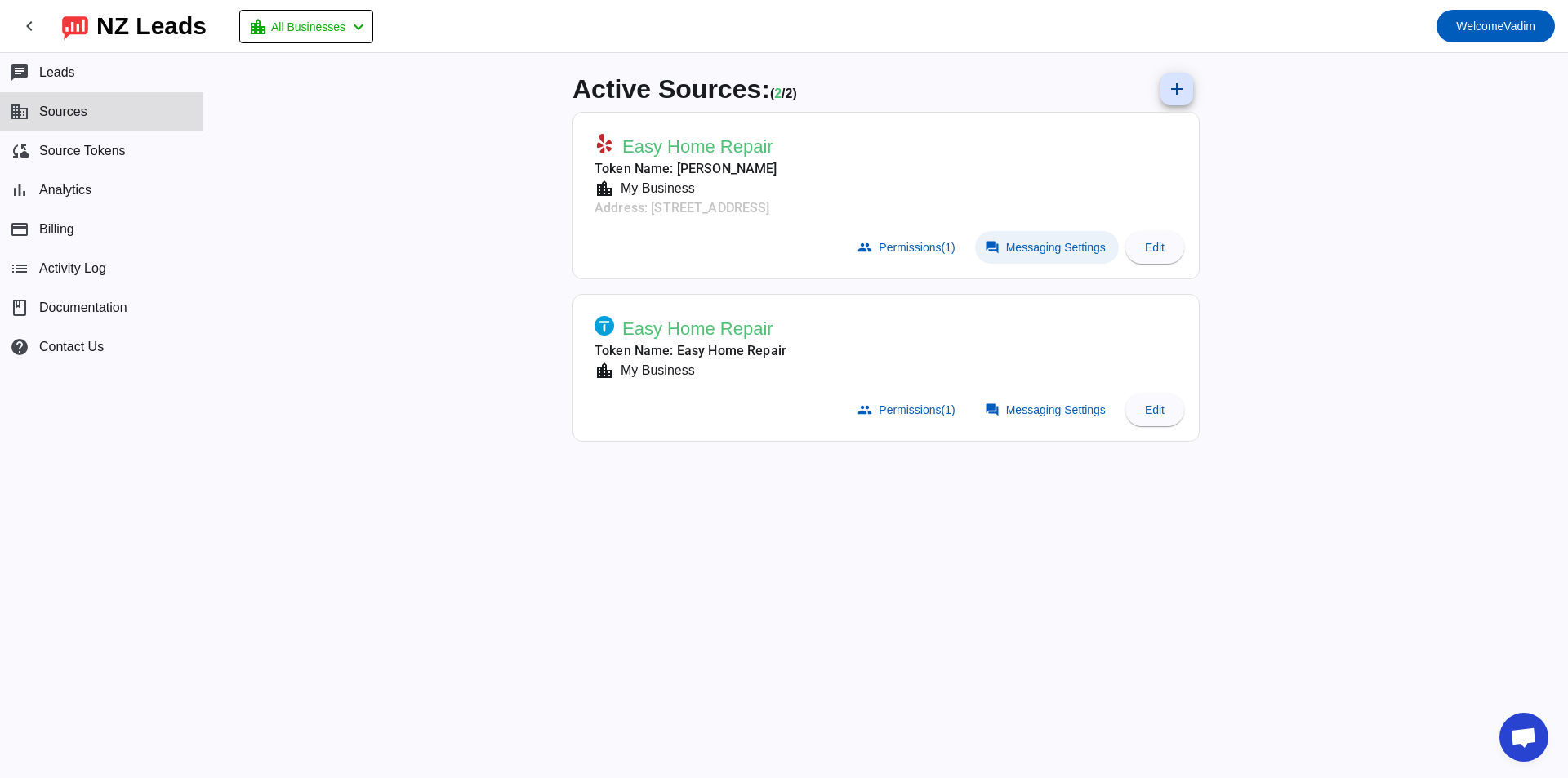
click at [1015, 254] on span "Messaging Settings" at bounding box center [1055, 248] width 99 height 13
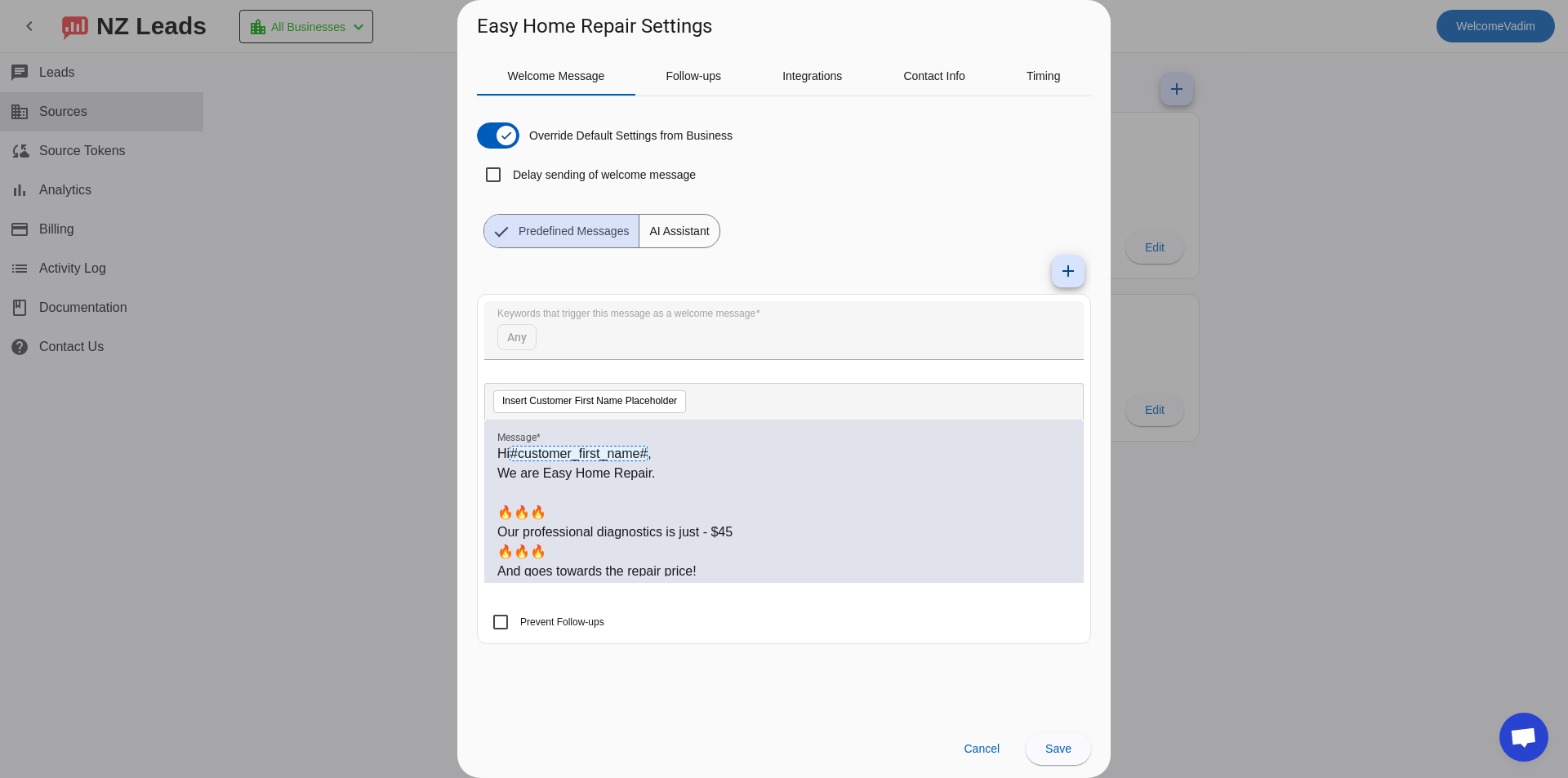
drag, startPoint x: 497, startPoint y: 474, endPoint x: 504, endPoint y: 466, distance: 10.6
click at [637, 548] on div "Hi #customer_first_name# , We are Easy Home Repair. 🔥🔥🔥 Our professional diagno…" at bounding box center [784, 501] width 600 height 164
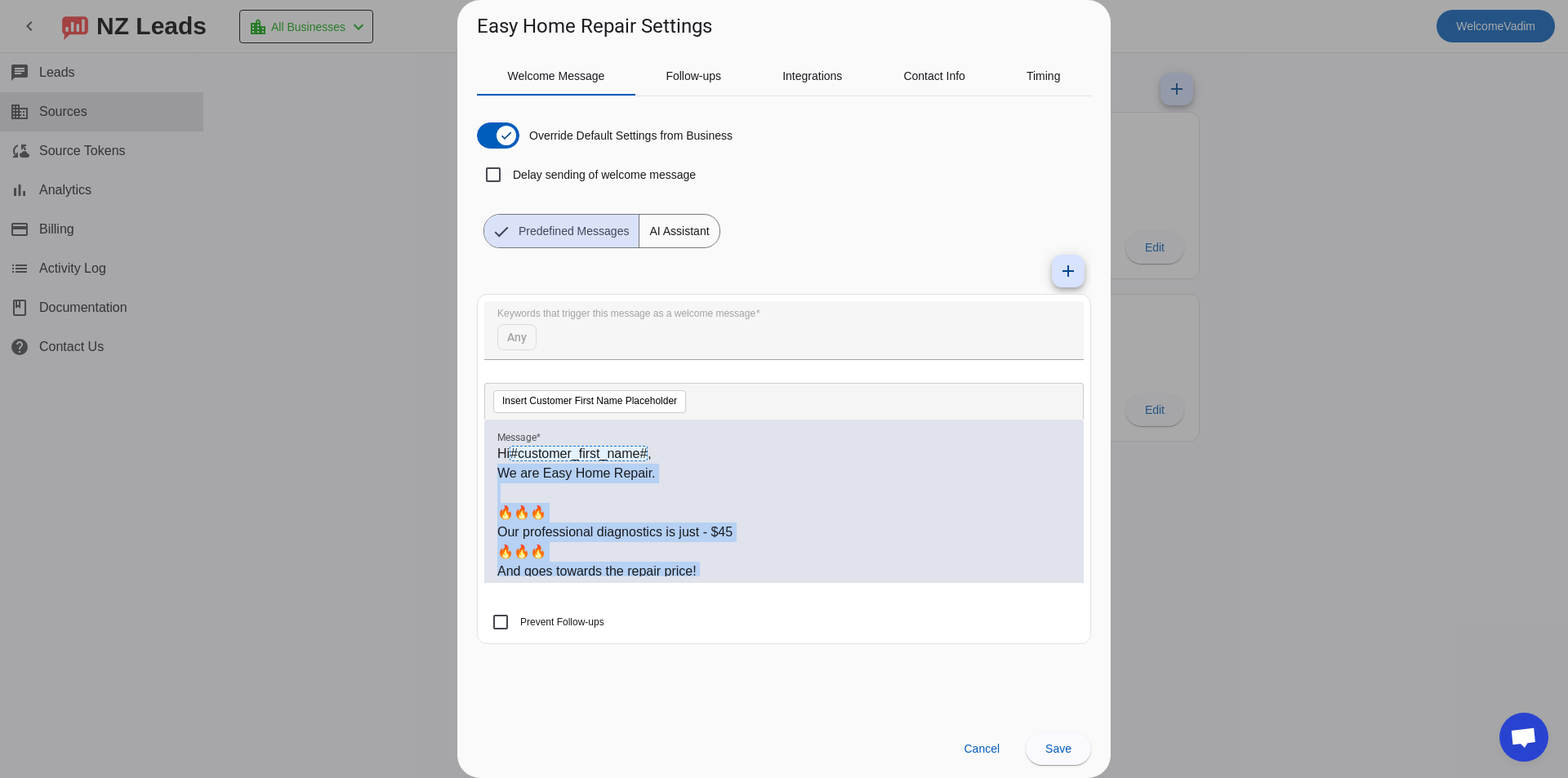
scroll to position [162, 0]
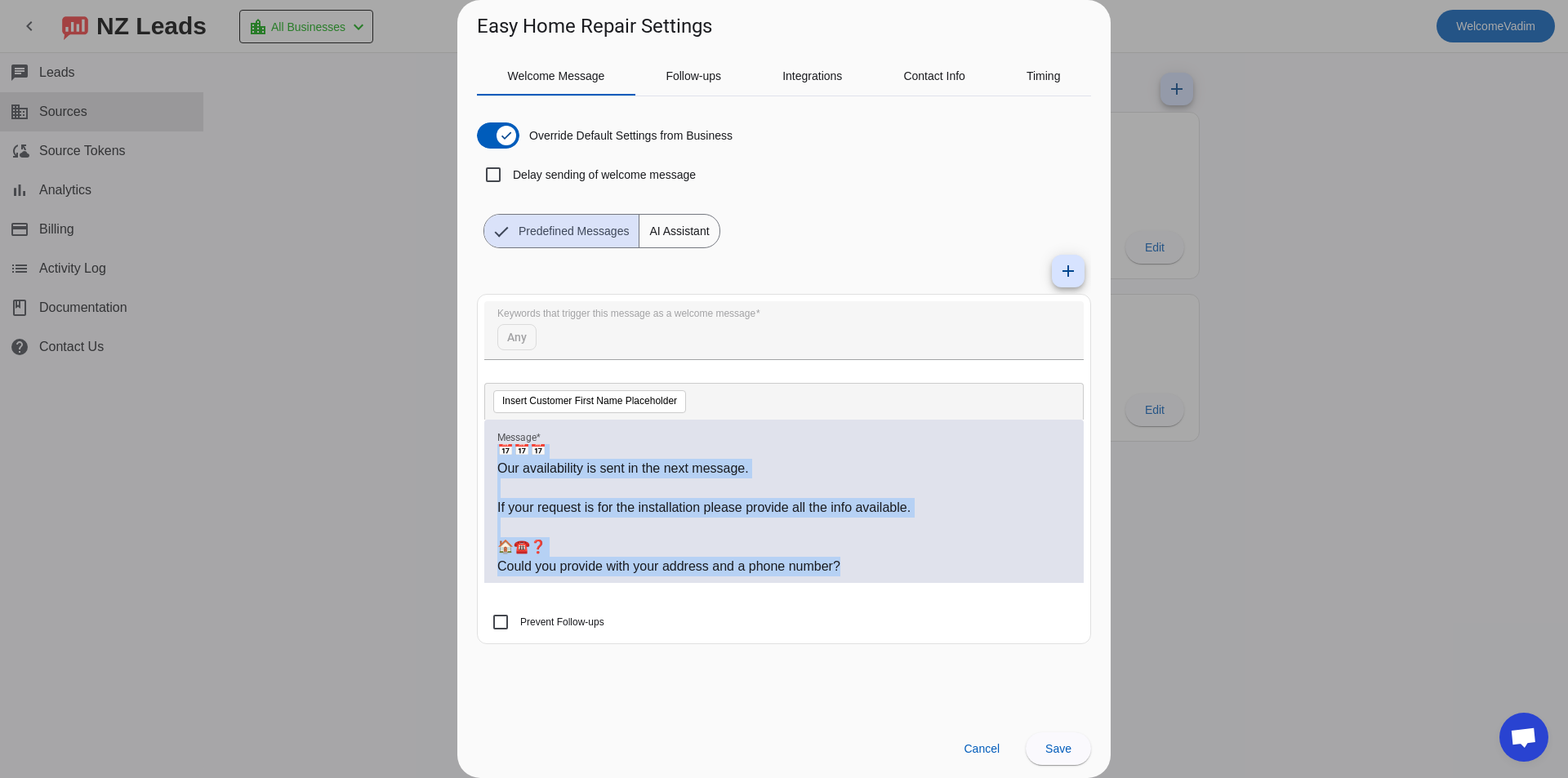
drag, startPoint x: 501, startPoint y: 470, endPoint x: 950, endPoint y: 656, distance: 486.0
click at [950, 656] on div "add Keywords that trigger this message as a welcome message Any Insert Customer…" at bounding box center [783, 452] width 614 height 409
copy div "We are Easy Home Repair. 🔥🔥🔥 Our professional diagnostics is just - $45 🔥🔥🔥 And…"
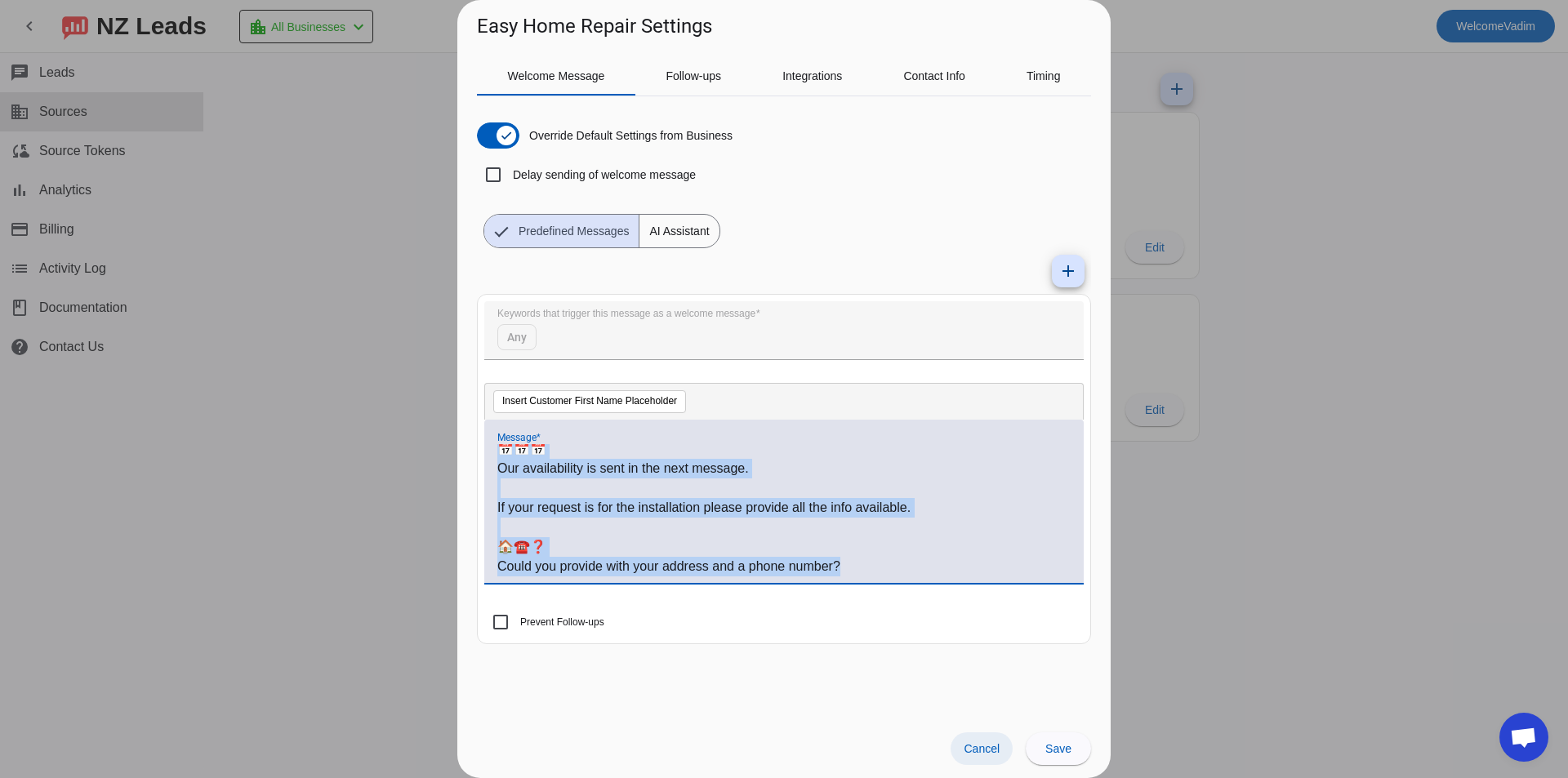
click at [977, 744] on span "Cancel" at bounding box center [982, 749] width 36 height 13
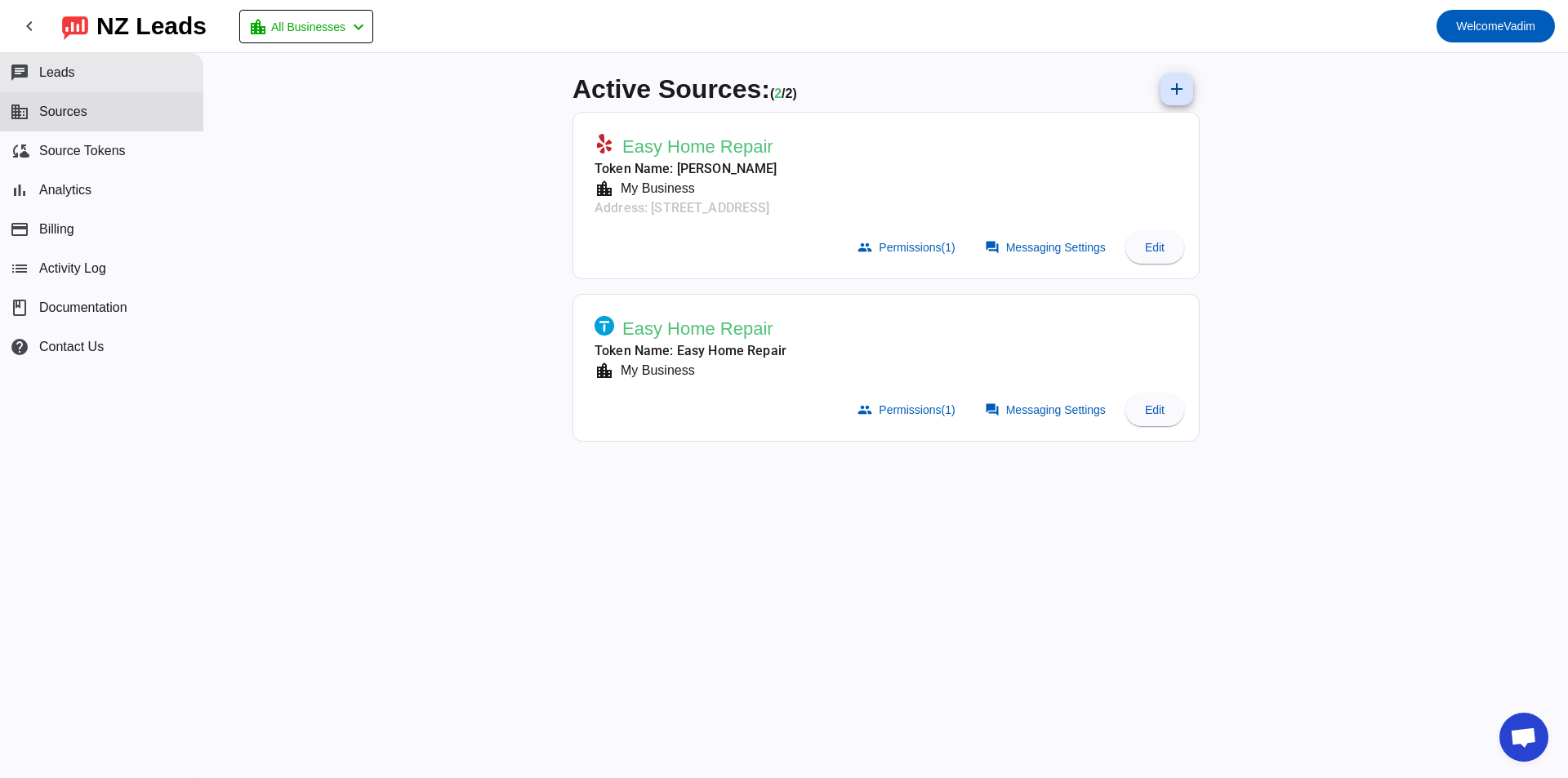
click at [79, 81] on button "chat Leads" at bounding box center [101, 72] width 203 height 39
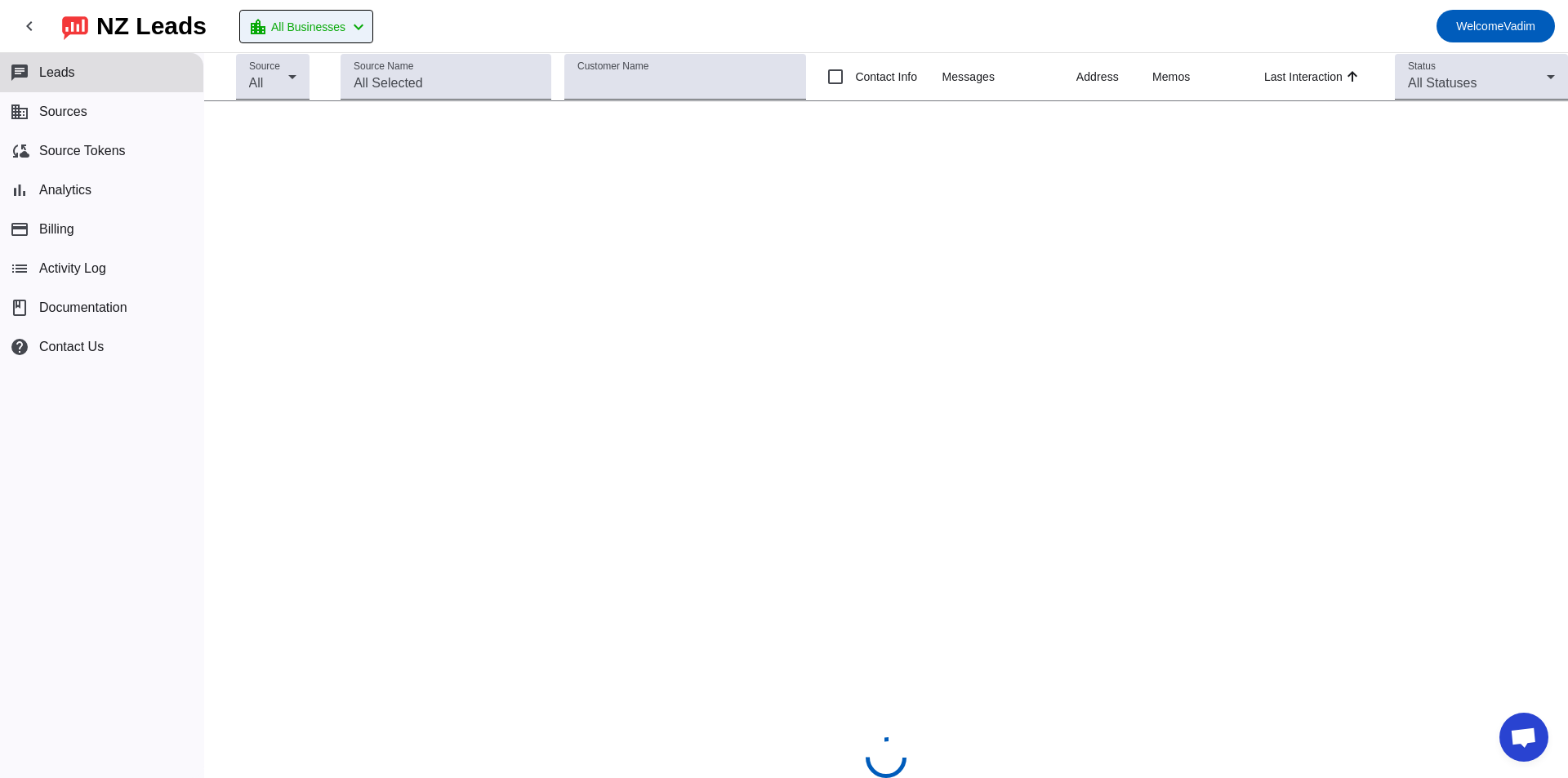
click at [342, 30] on span "All Businesses" at bounding box center [308, 26] width 75 height 23
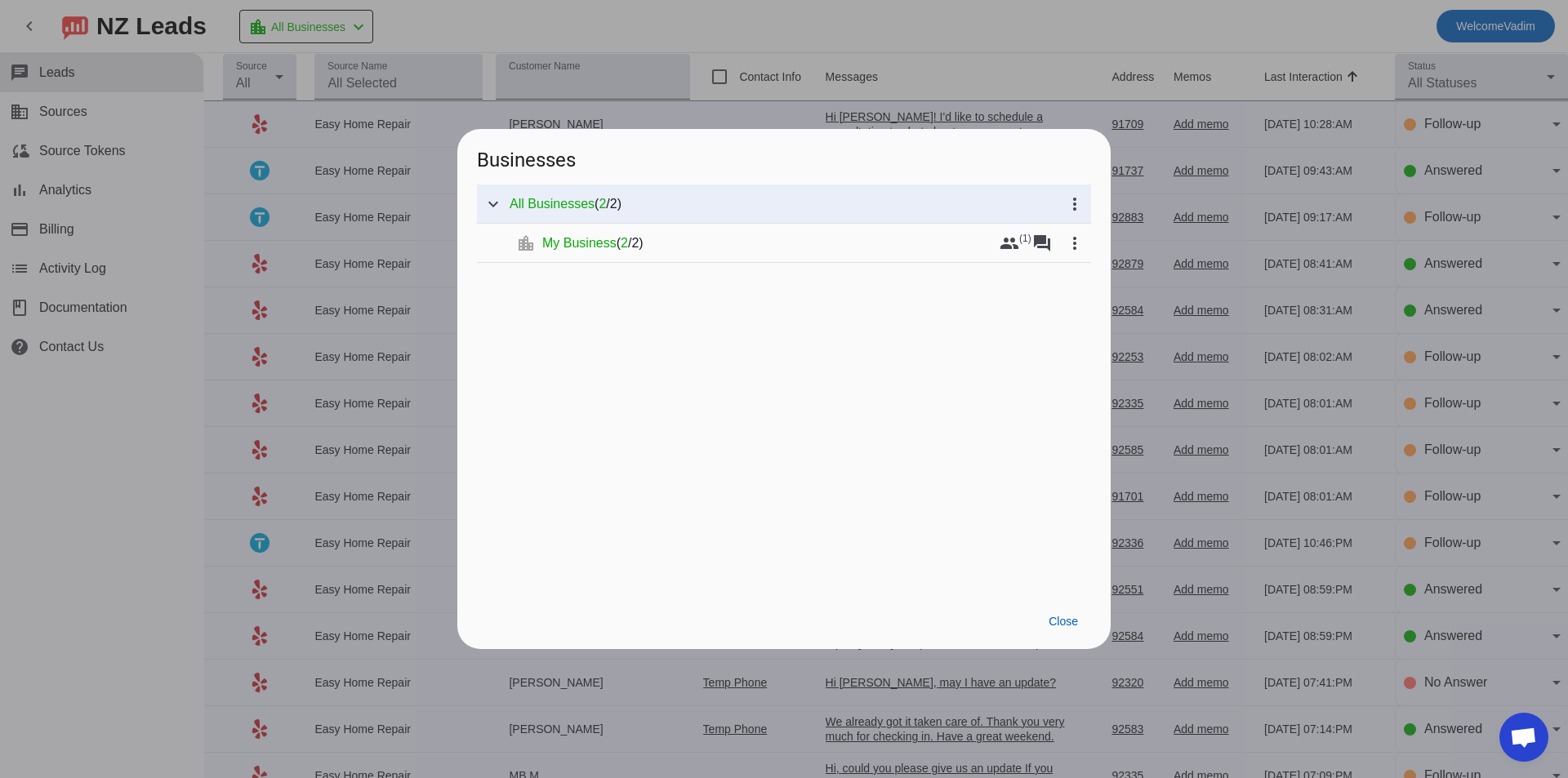
click at [831, 51] on div at bounding box center [784, 389] width 1568 height 778
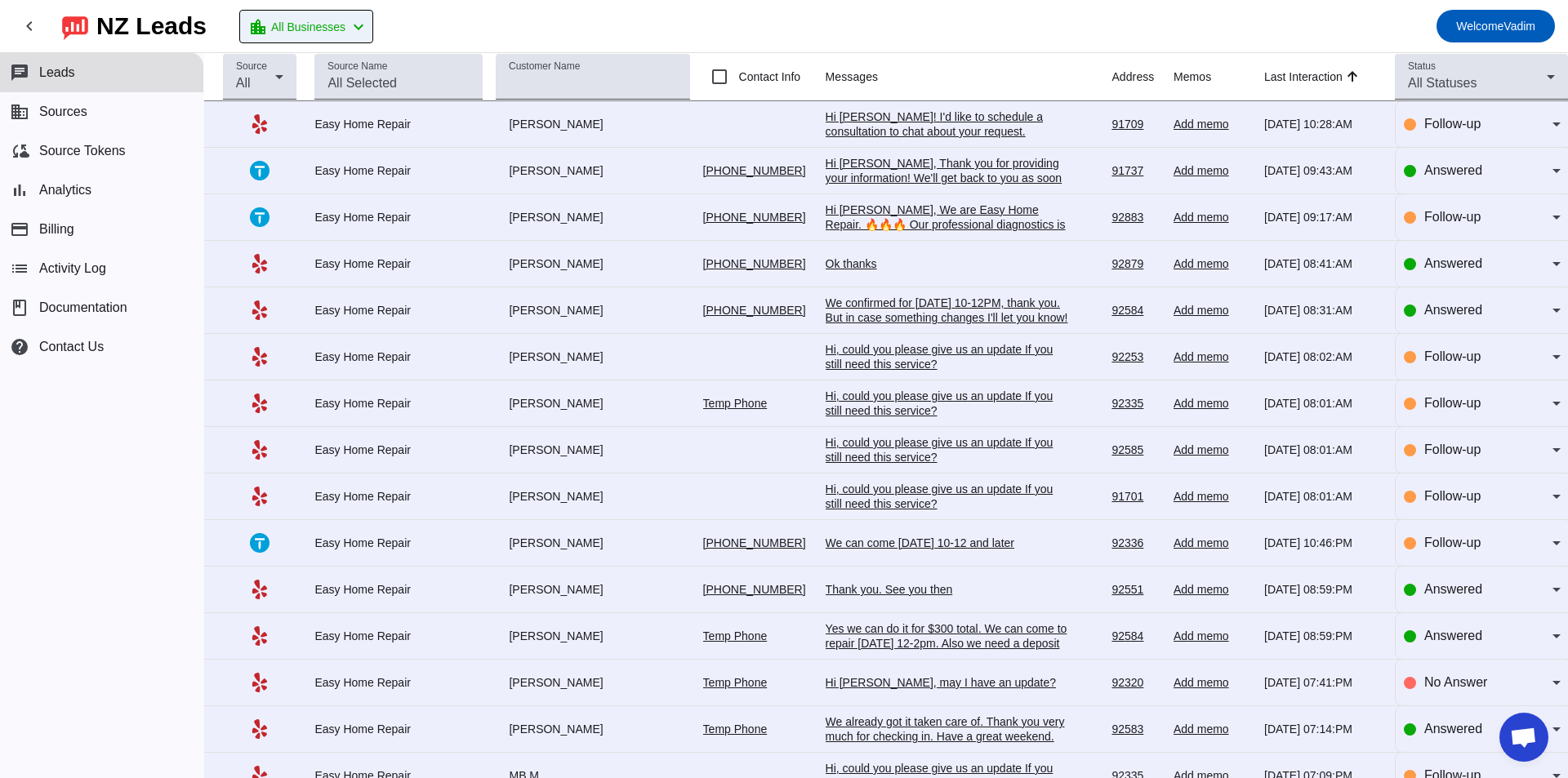
click at [337, 26] on span "All Businesses" at bounding box center [308, 26] width 75 height 23
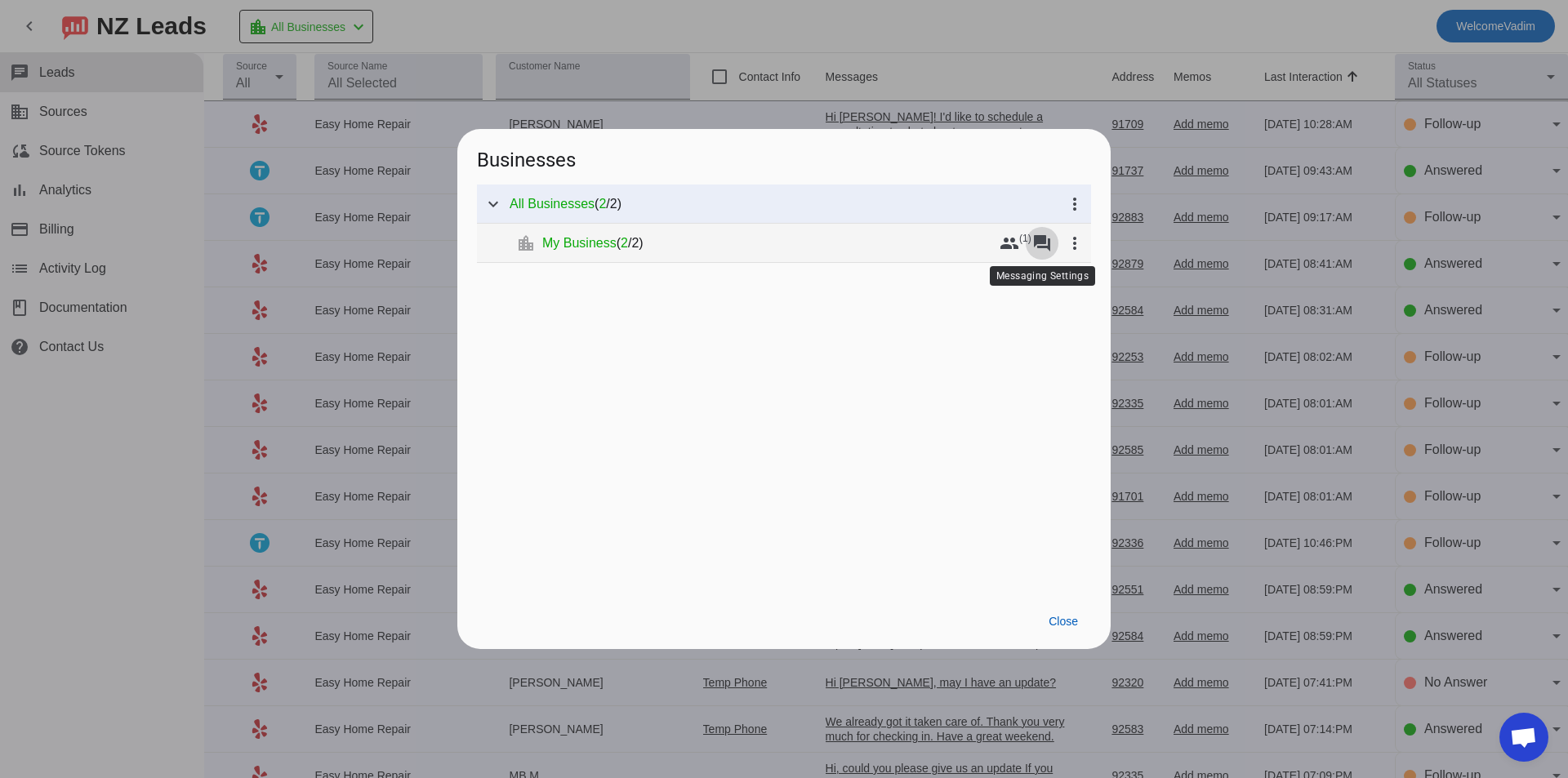
click at [1050, 248] on mat-icon "forum" at bounding box center [1041, 243] width 20 height 20
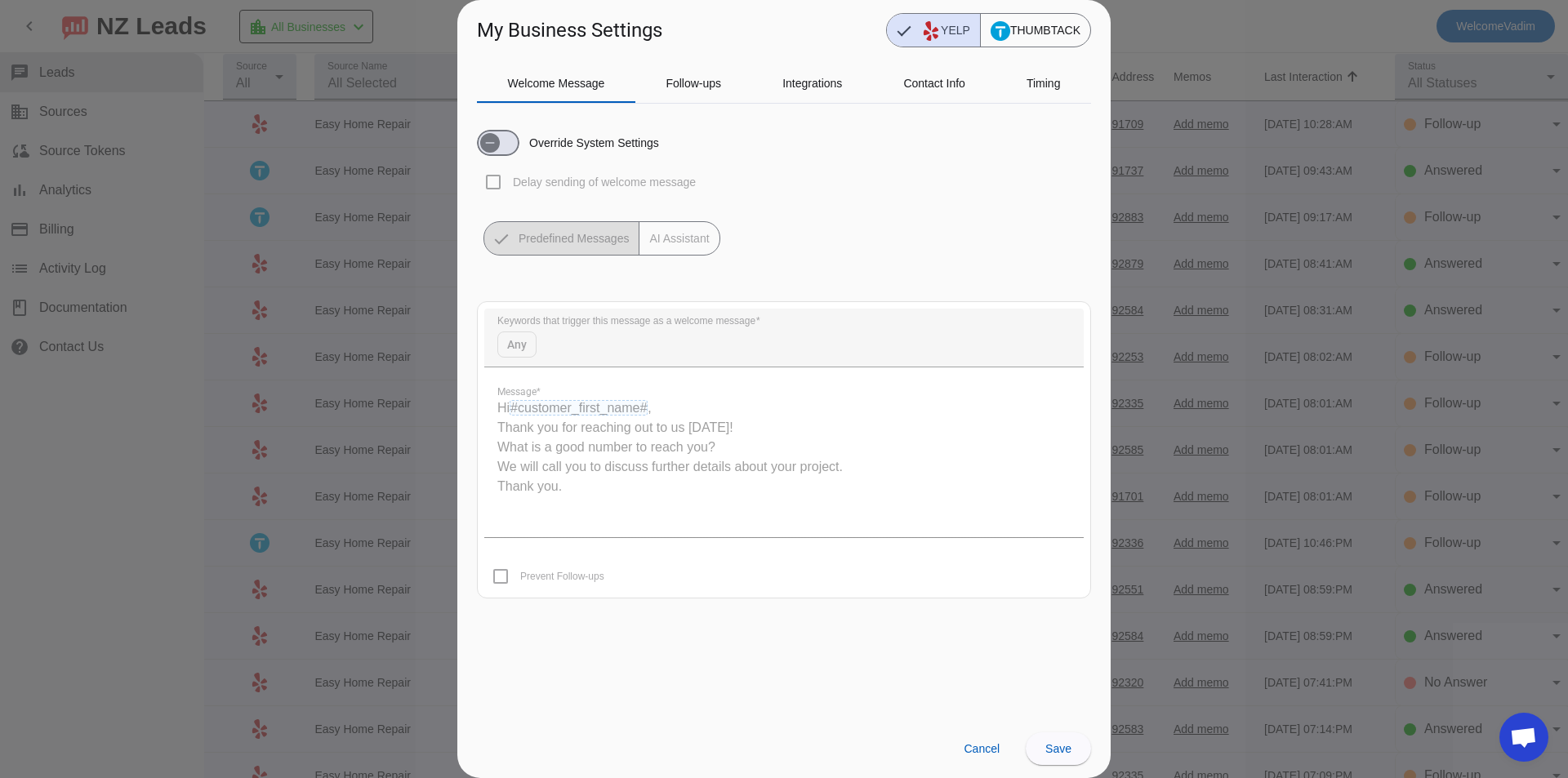
click at [581, 140] on label "Override System Settings" at bounding box center [592, 142] width 133 height 16
click at [519, 140] on button "Override System Settings" at bounding box center [497, 143] width 43 height 26
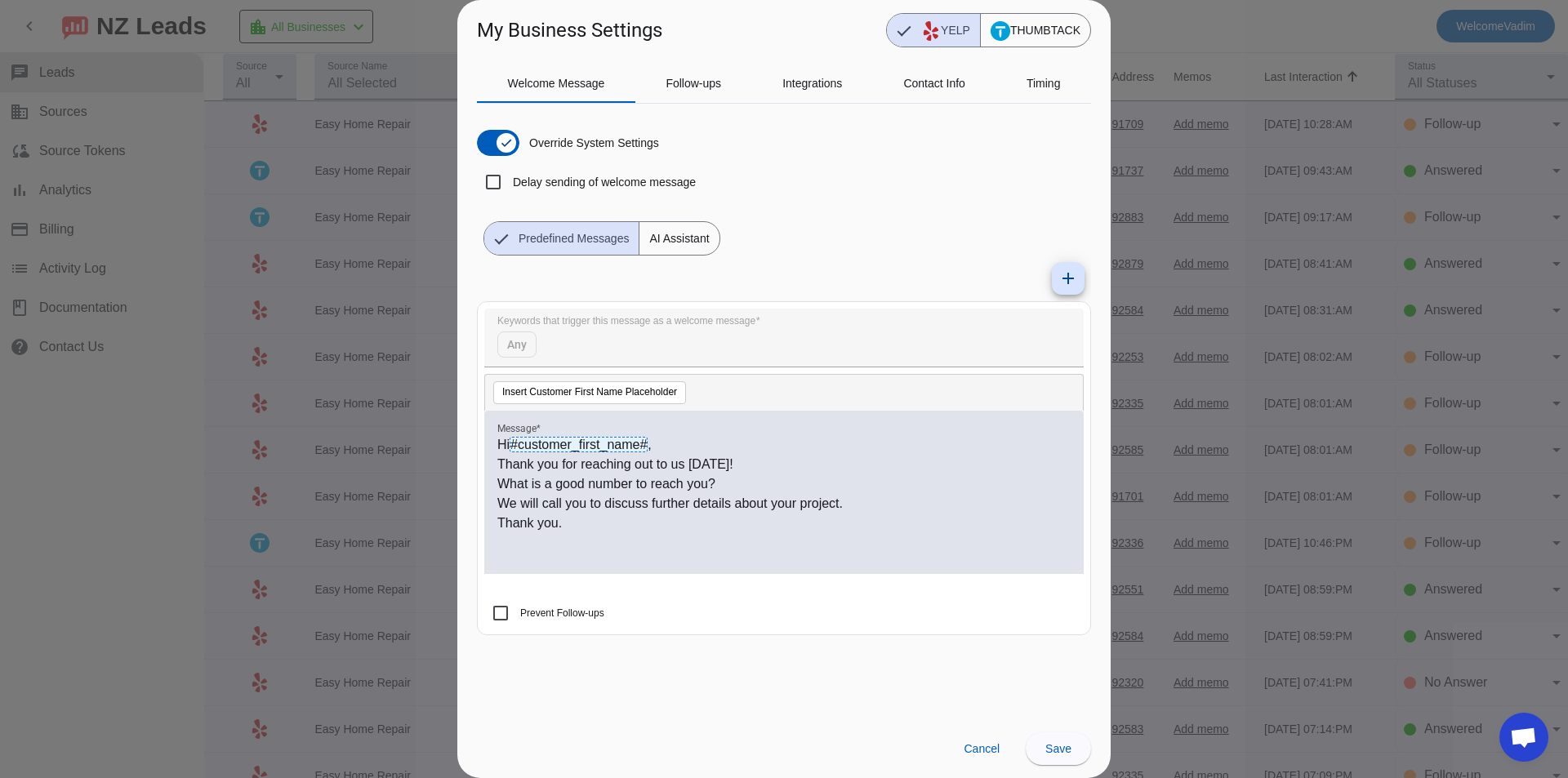
click at [591, 158] on div "Override System Settings Delay sending of welcome message Predefined Messages A…" at bounding box center [783, 185] width 614 height 139
click at [601, 170] on div "Delay sending of welcome message" at bounding box center [585, 182] width 218 height 39
checkbox input "true"
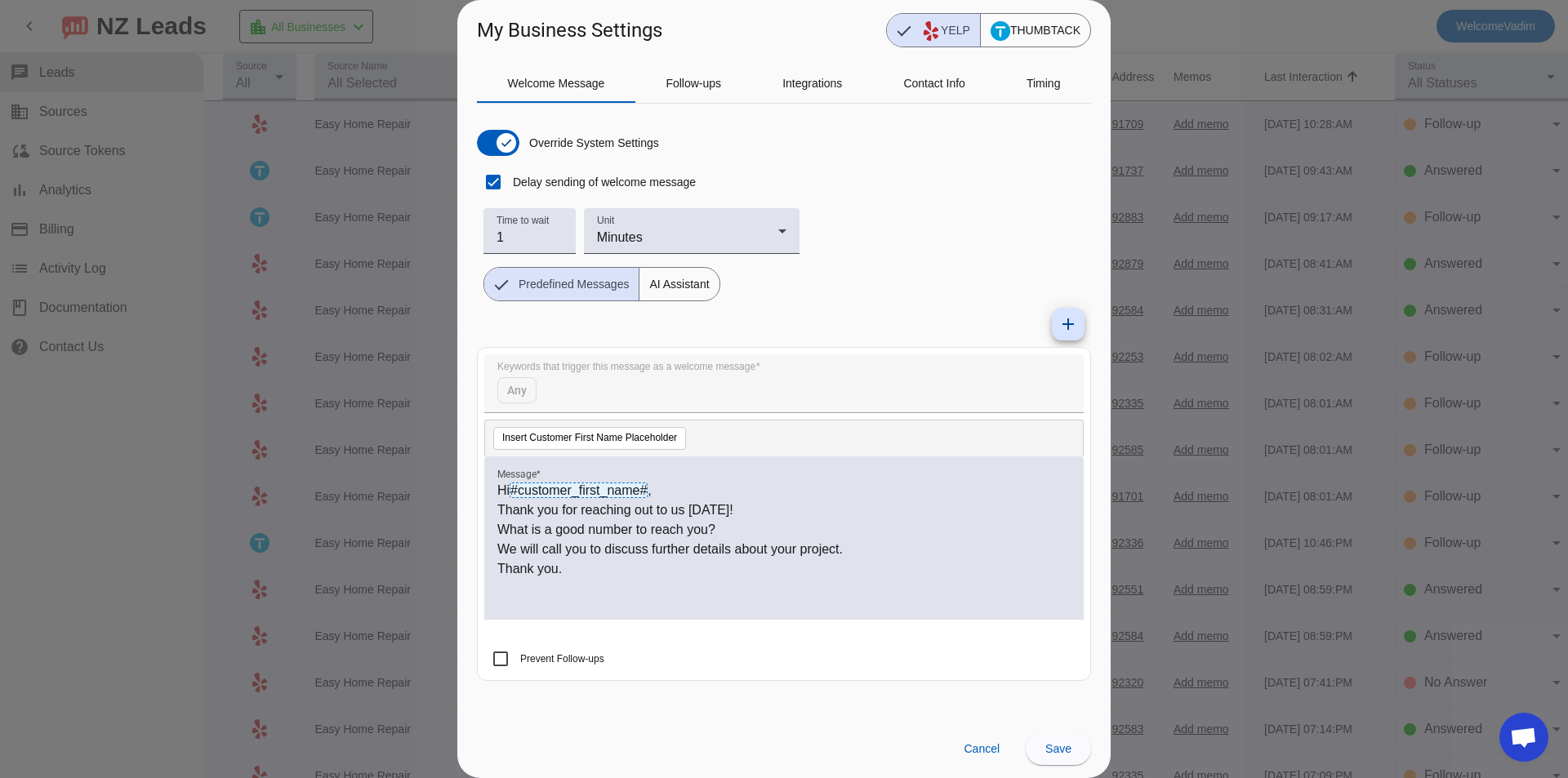
click at [577, 154] on div "Override System Settings" at bounding box center [567, 143] width 183 height 26
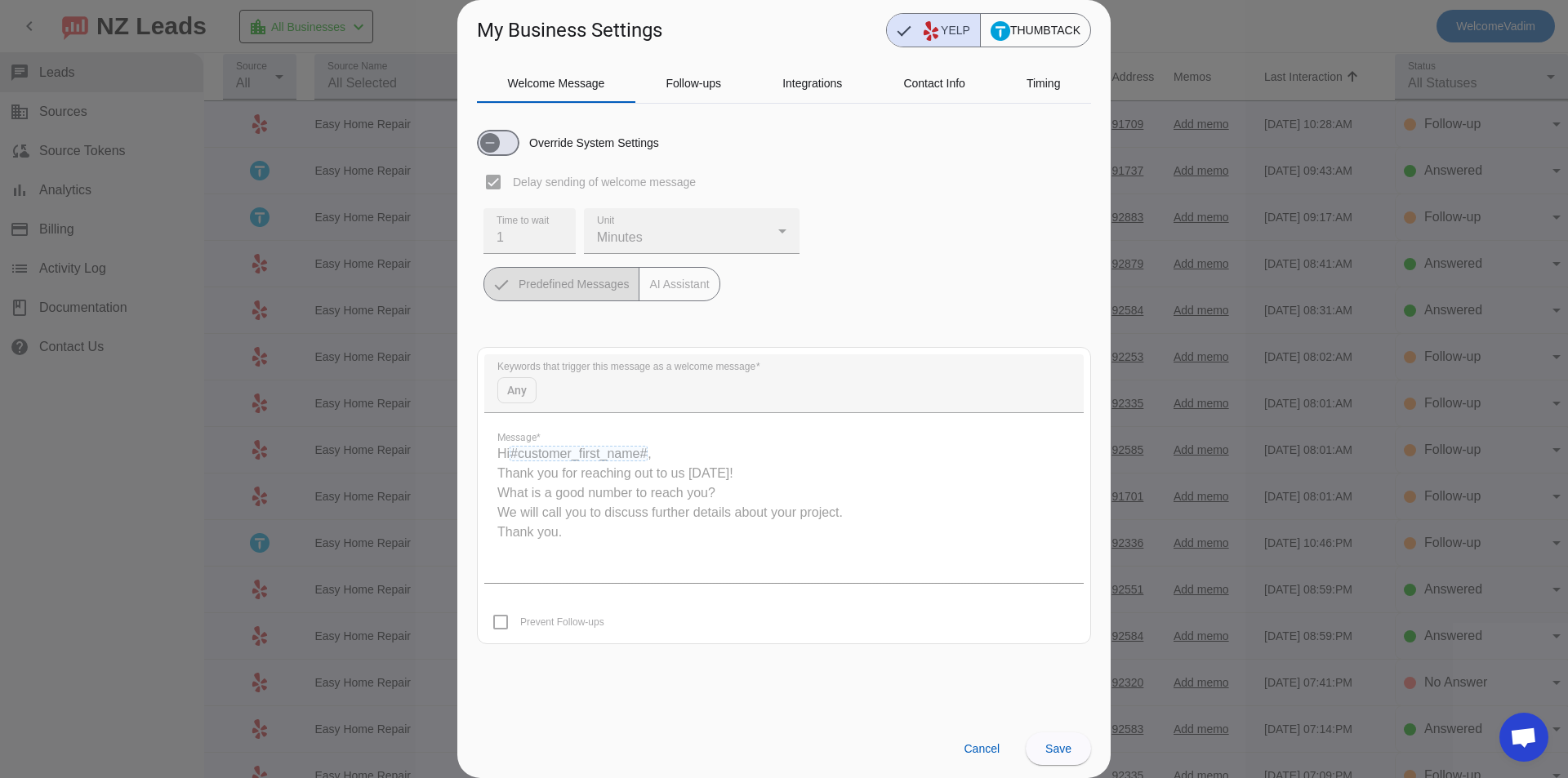
click at [571, 175] on div "Override System Settings Delay sending of welcome message Time to wait 1 Unit M…" at bounding box center [783, 208] width 614 height 184
click at [982, 755] on span "Cancel" at bounding box center [982, 749] width 36 height 13
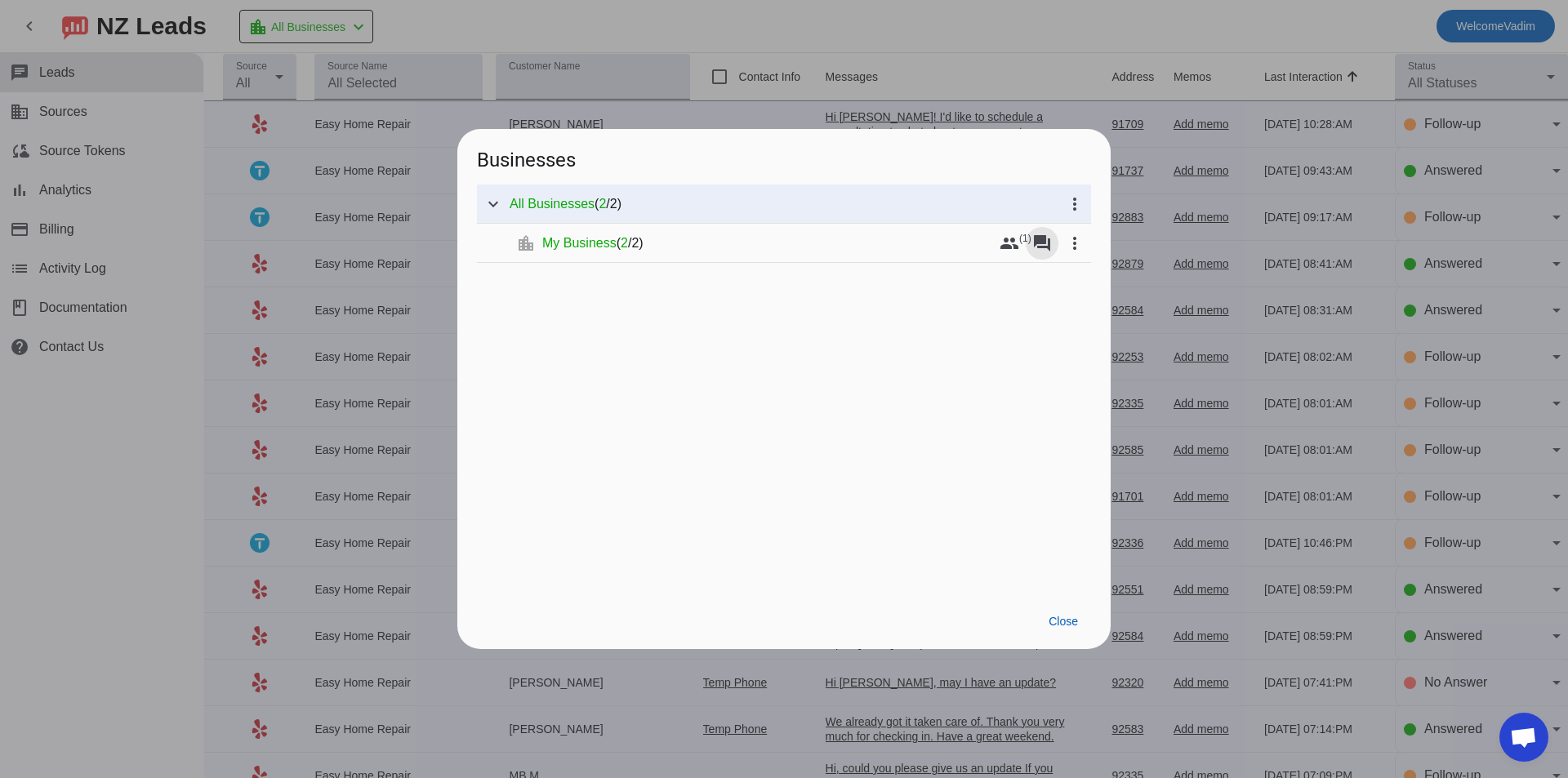
click at [1215, 249] on div at bounding box center [784, 389] width 1568 height 778
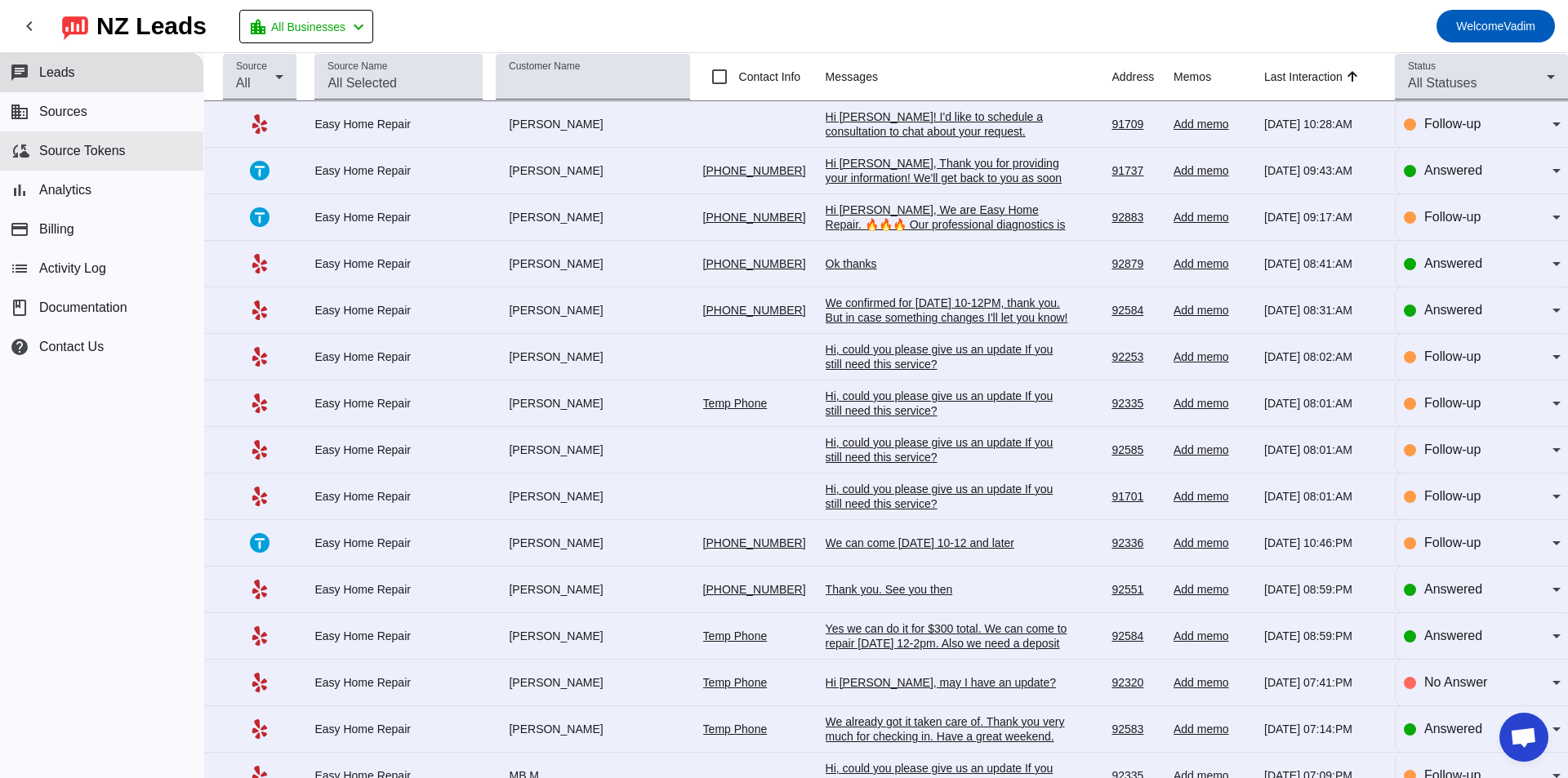
click at [128, 141] on button "cloud_sync Source Tokens" at bounding box center [101, 150] width 203 height 39
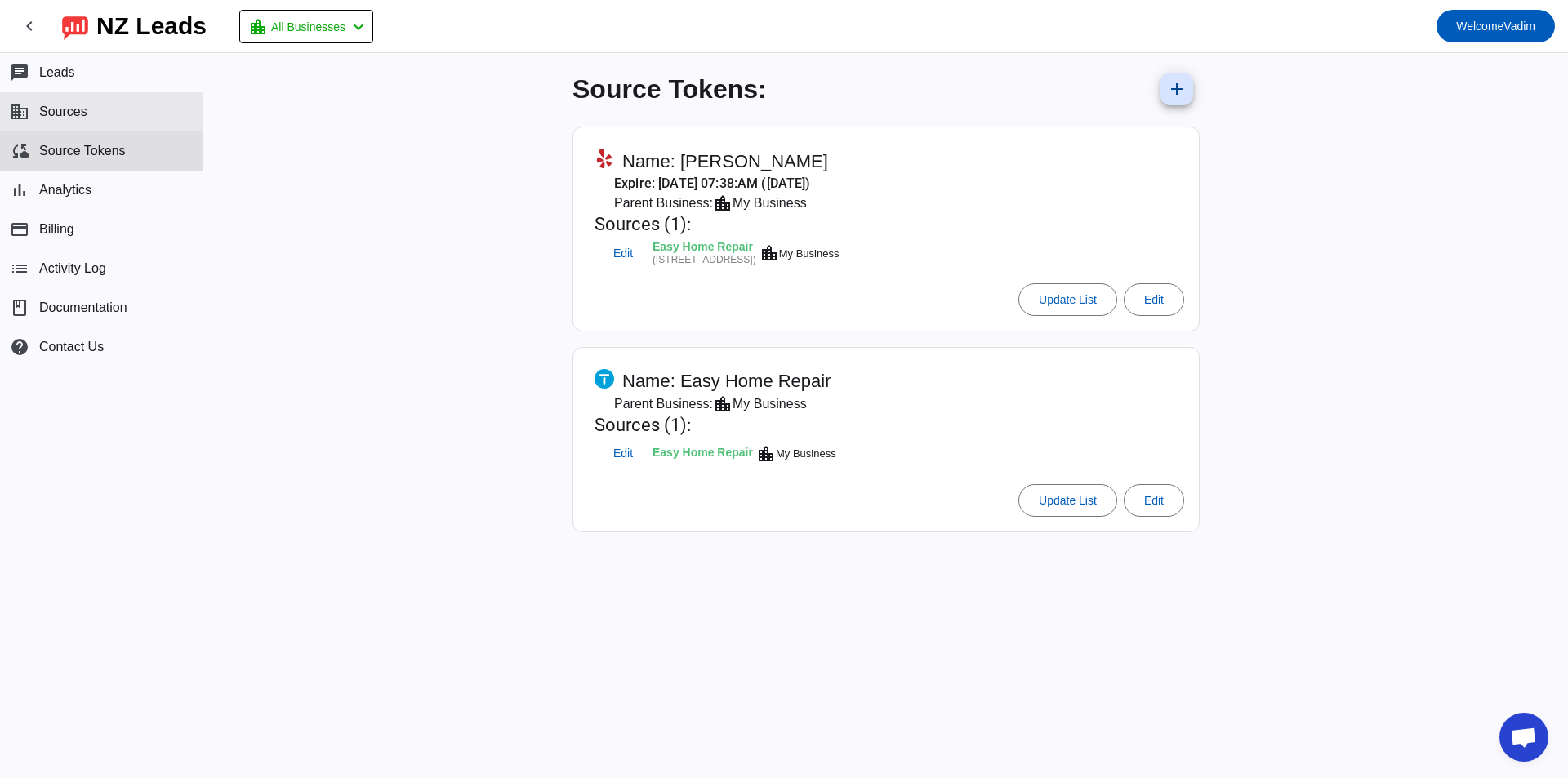
click at [126, 111] on button "business Sources" at bounding box center [101, 112] width 203 height 39
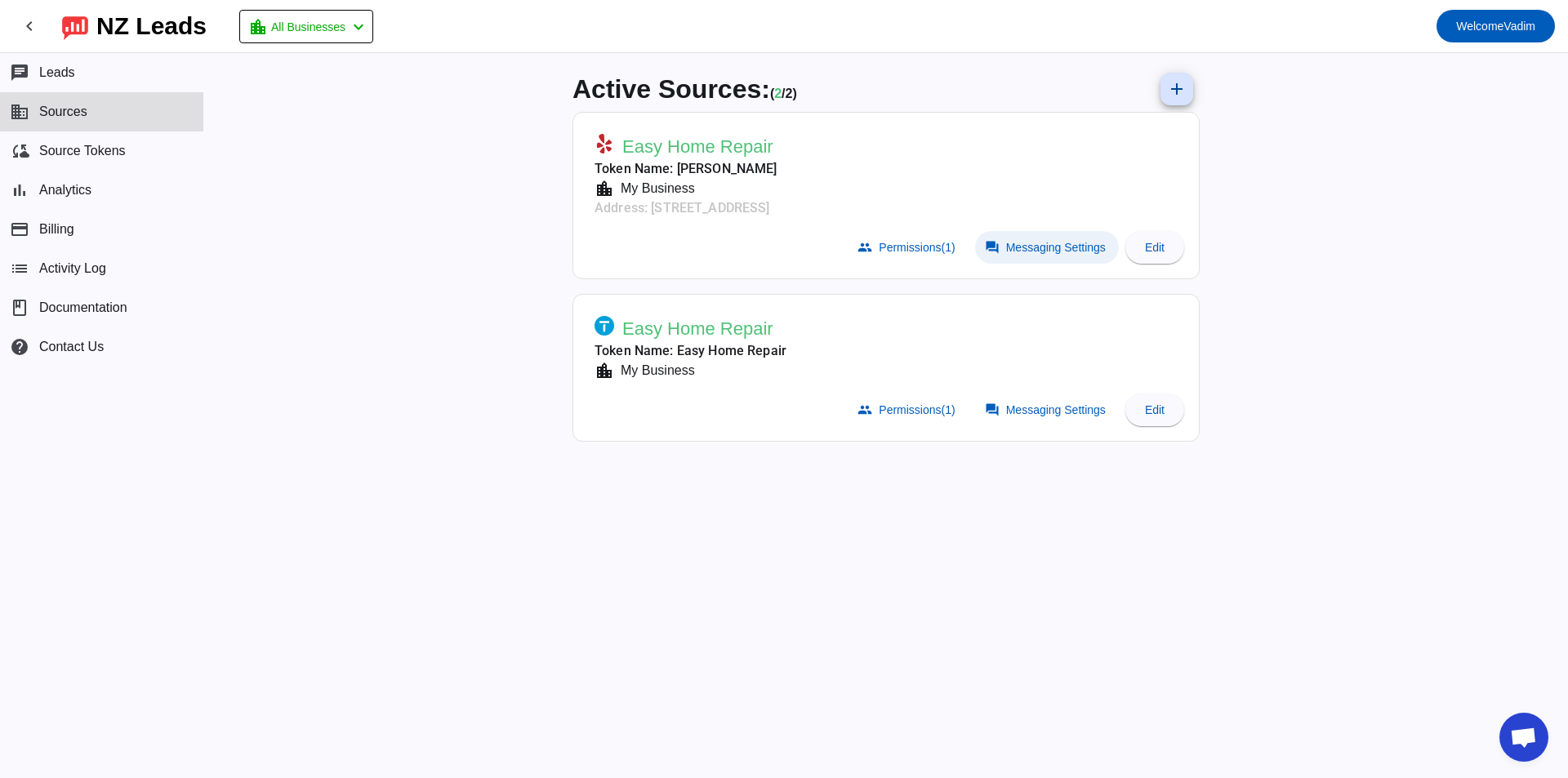
click at [1037, 247] on span "Messaging Settings" at bounding box center [1055, 248] width 99 height 13
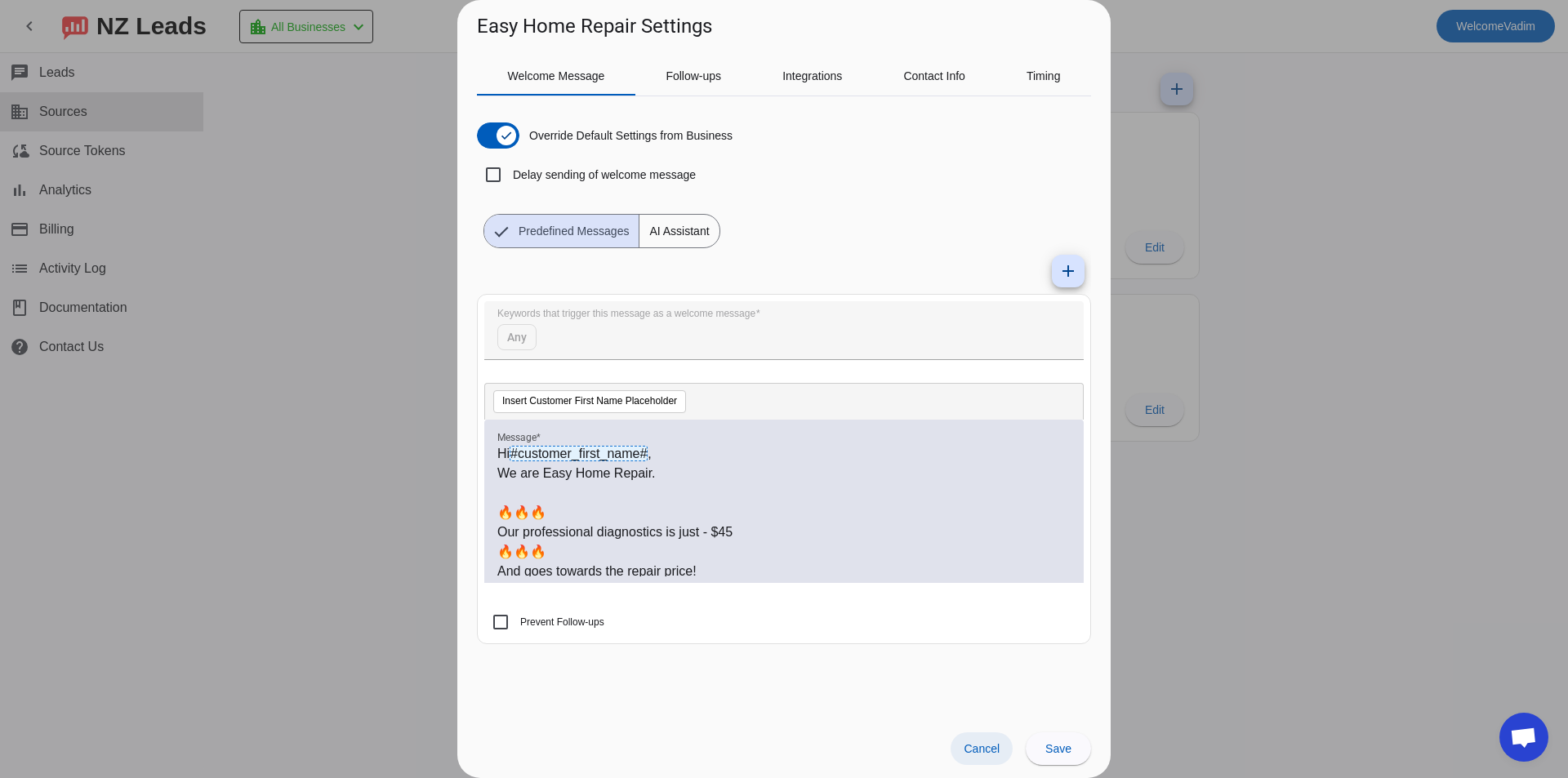
click at [973, 754] on span "Cancel" at bounding box center [982, 749] width 36 height 13
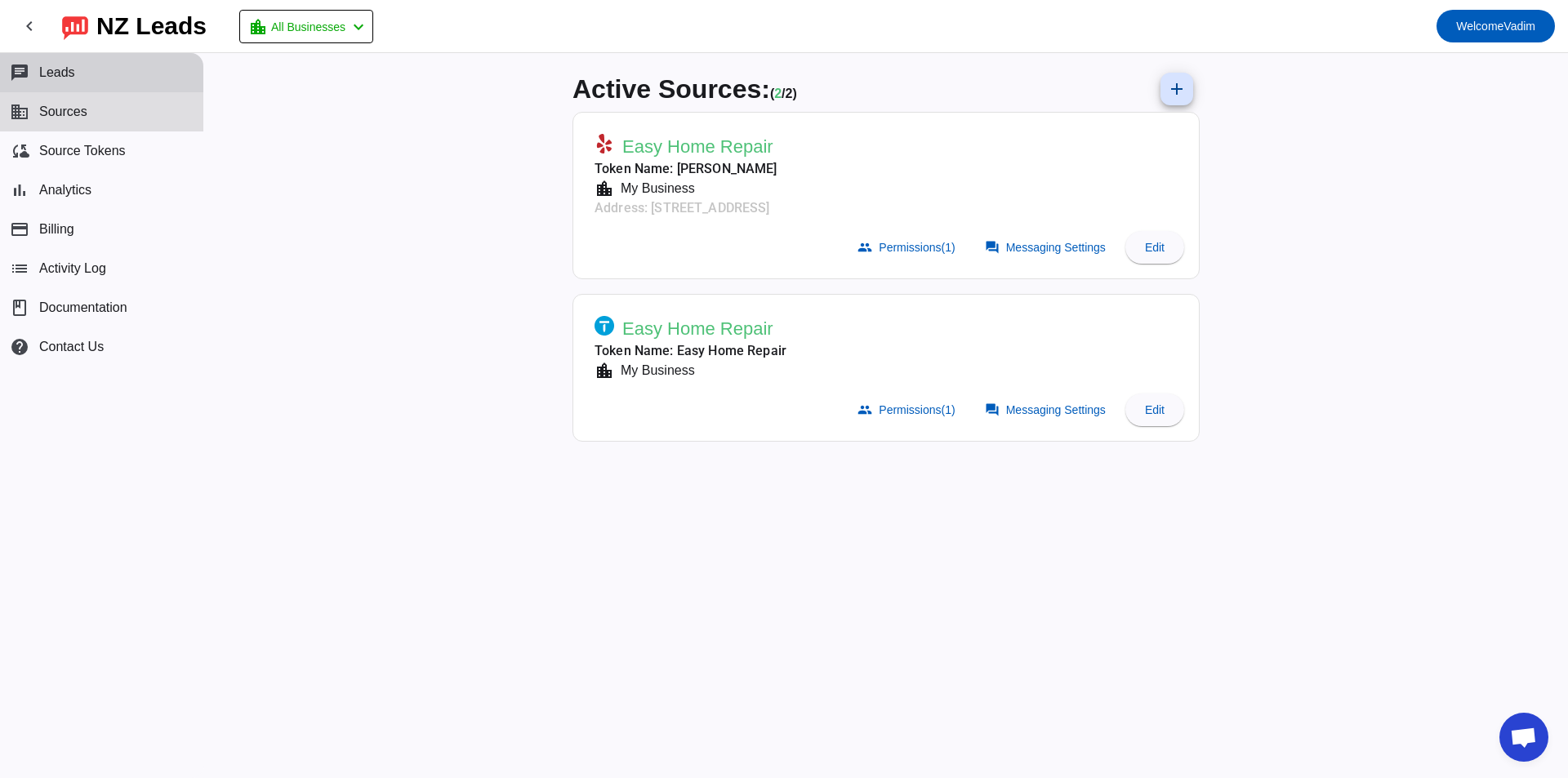
click at [82, 59] on button "chat Leads" at bounding box center [101, 72] width 203 height 39
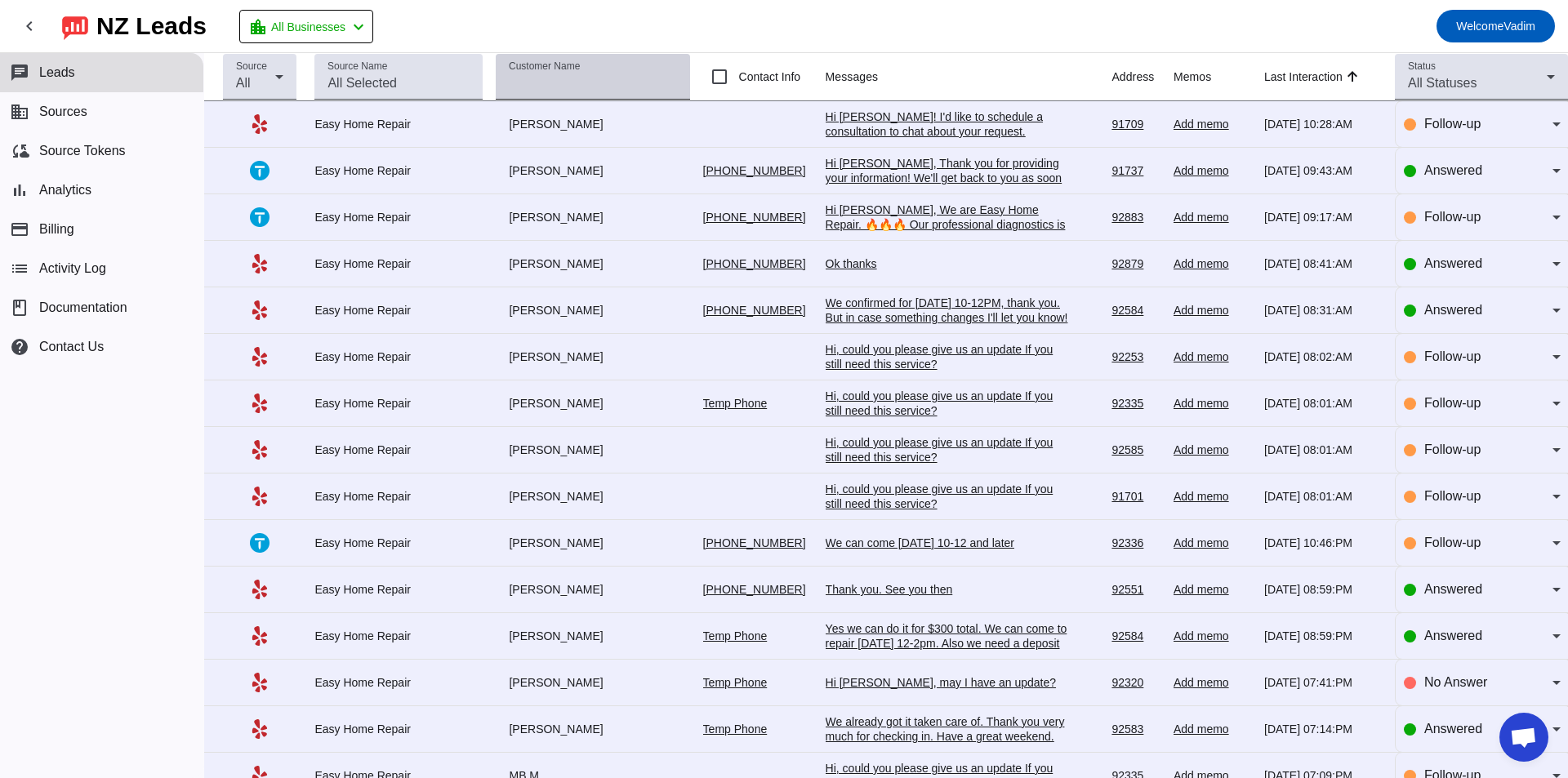
click at [641, 74] on input "Customer Name" at bounding box center [592, 83] width 167 height 20
click at [413, 75] on input "Source Name" at bounding box center [398, 83] width 142 height 20
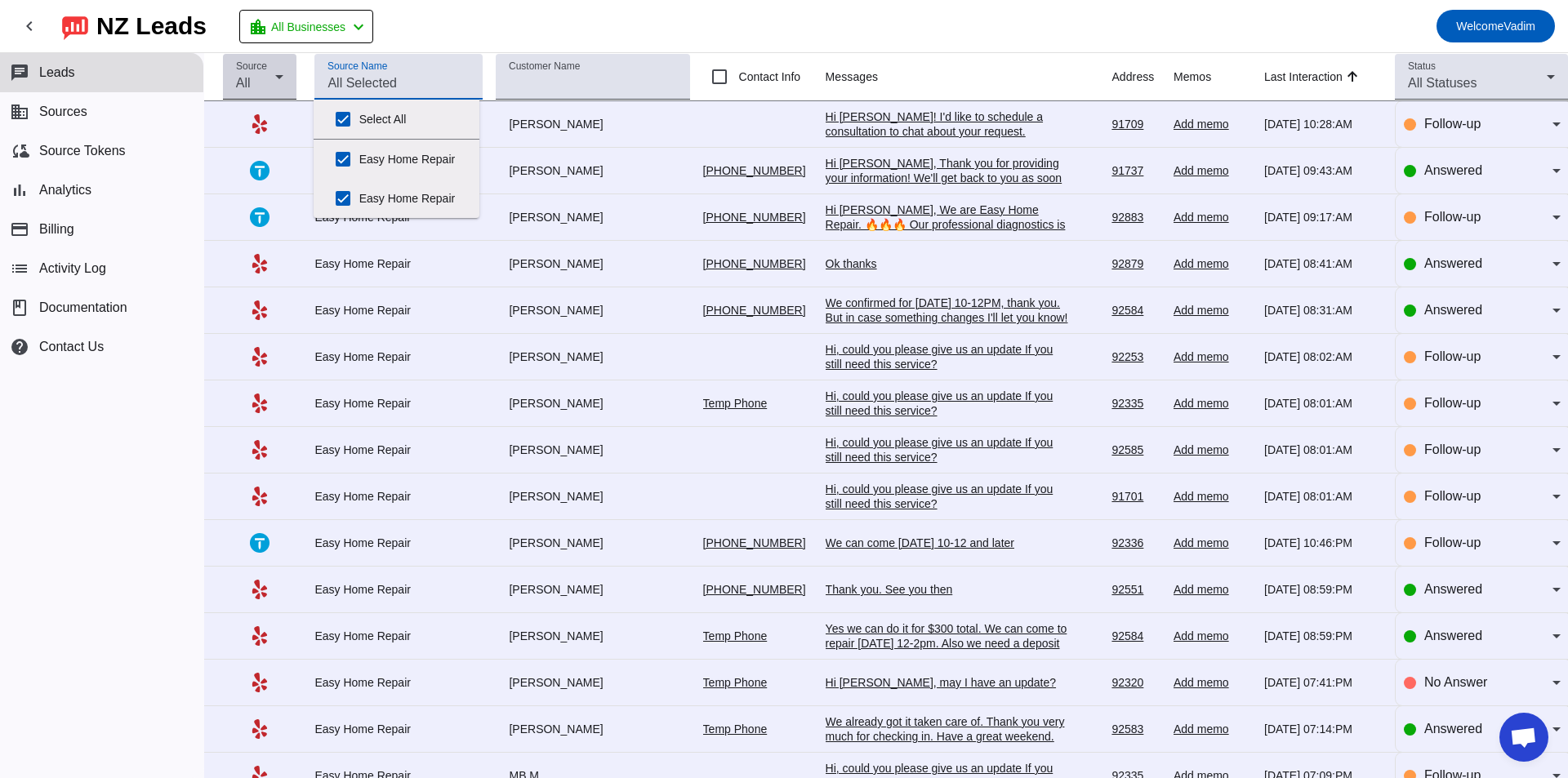
click at [253, 86] on div "All" at bounding box center [255, 83] width 39 height 20
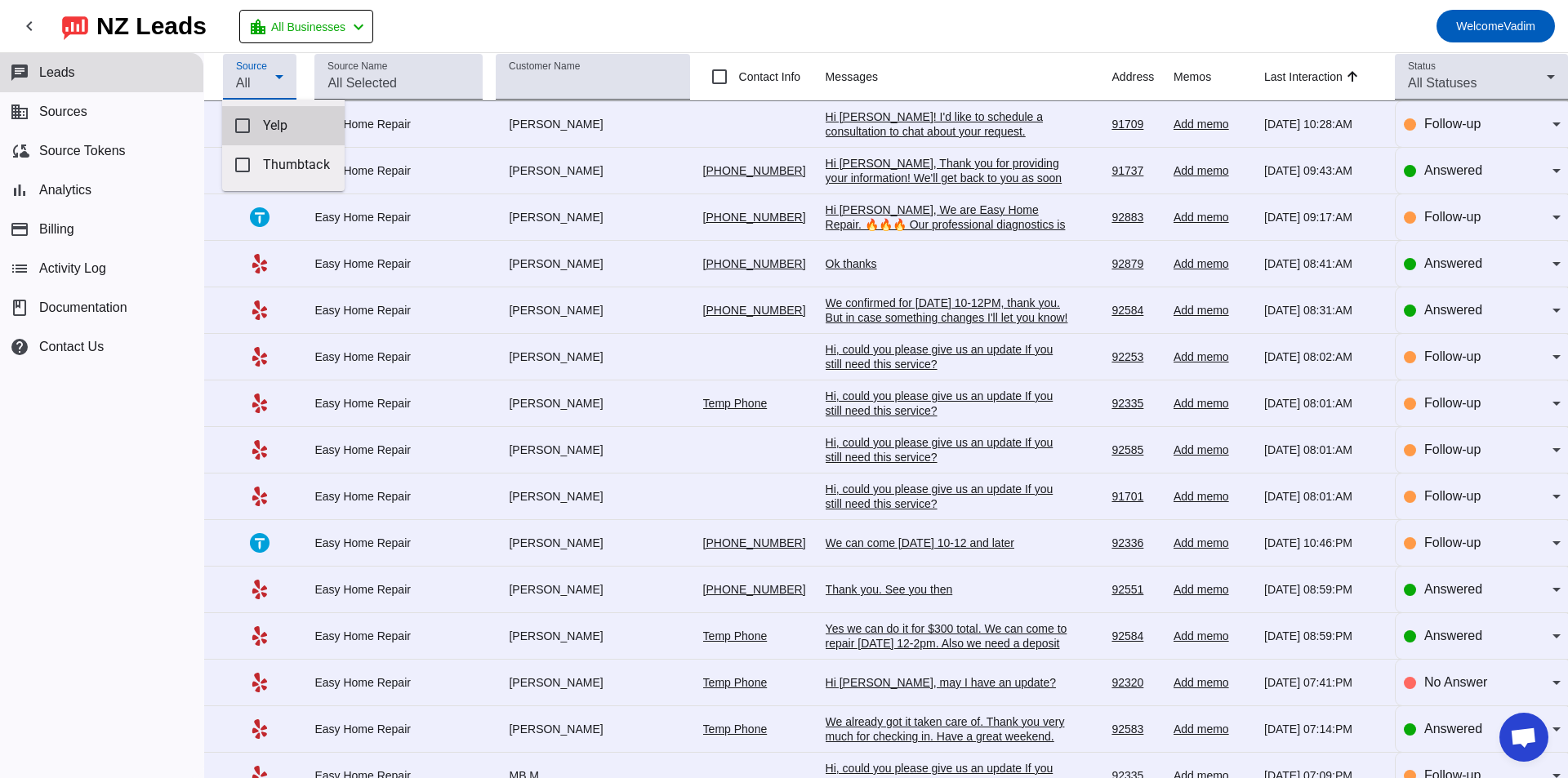
click at [272, 130] on span "Yelp" at bounding box center [297, 125] width 69 height 16
click at [364, 33] on div at bounding box center [784, 389] width 1568 height 778
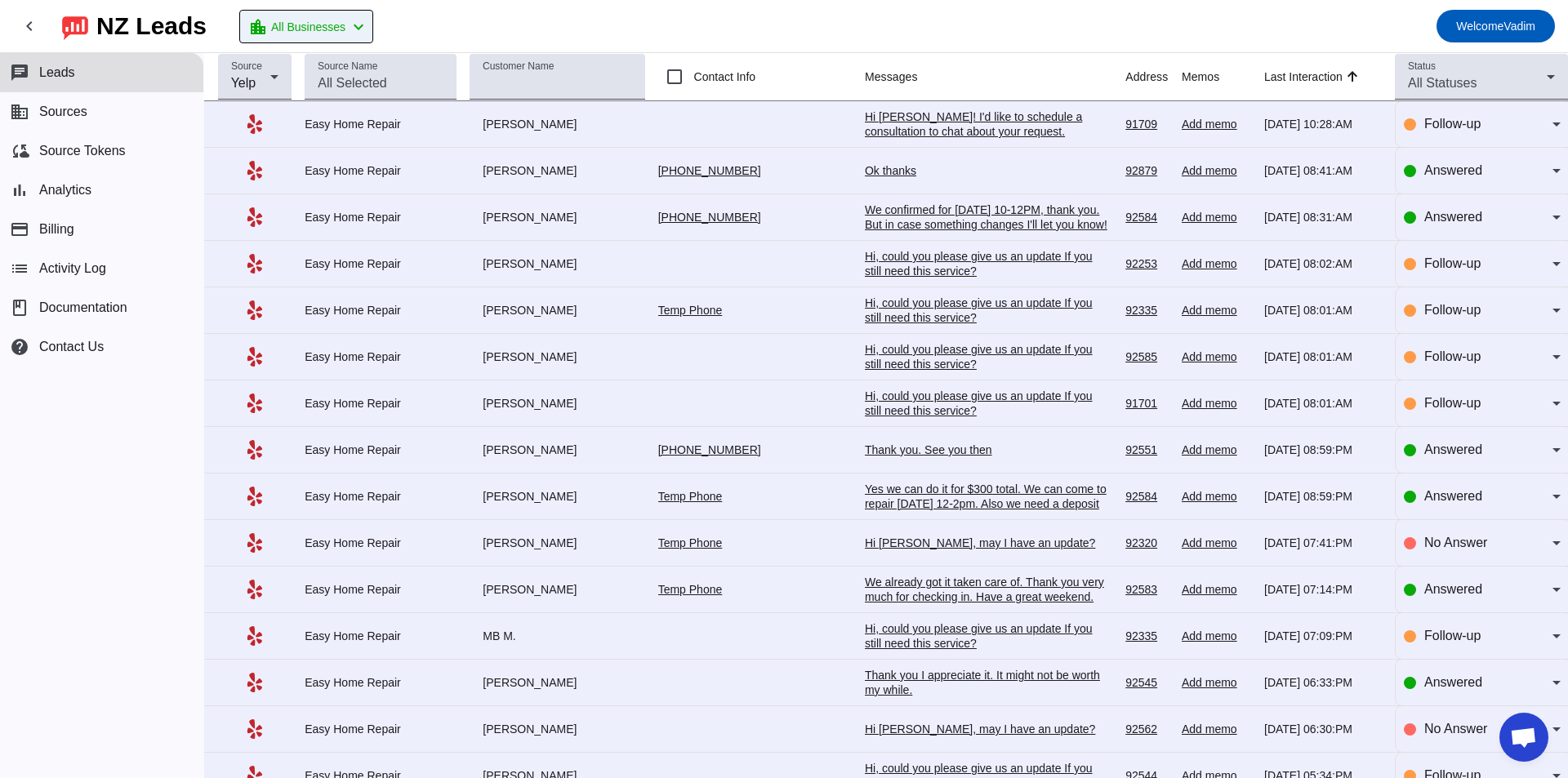
click at [368, 34] on mat-icon "chevron_left" at bounding box center [358, 26] width 20 height 20
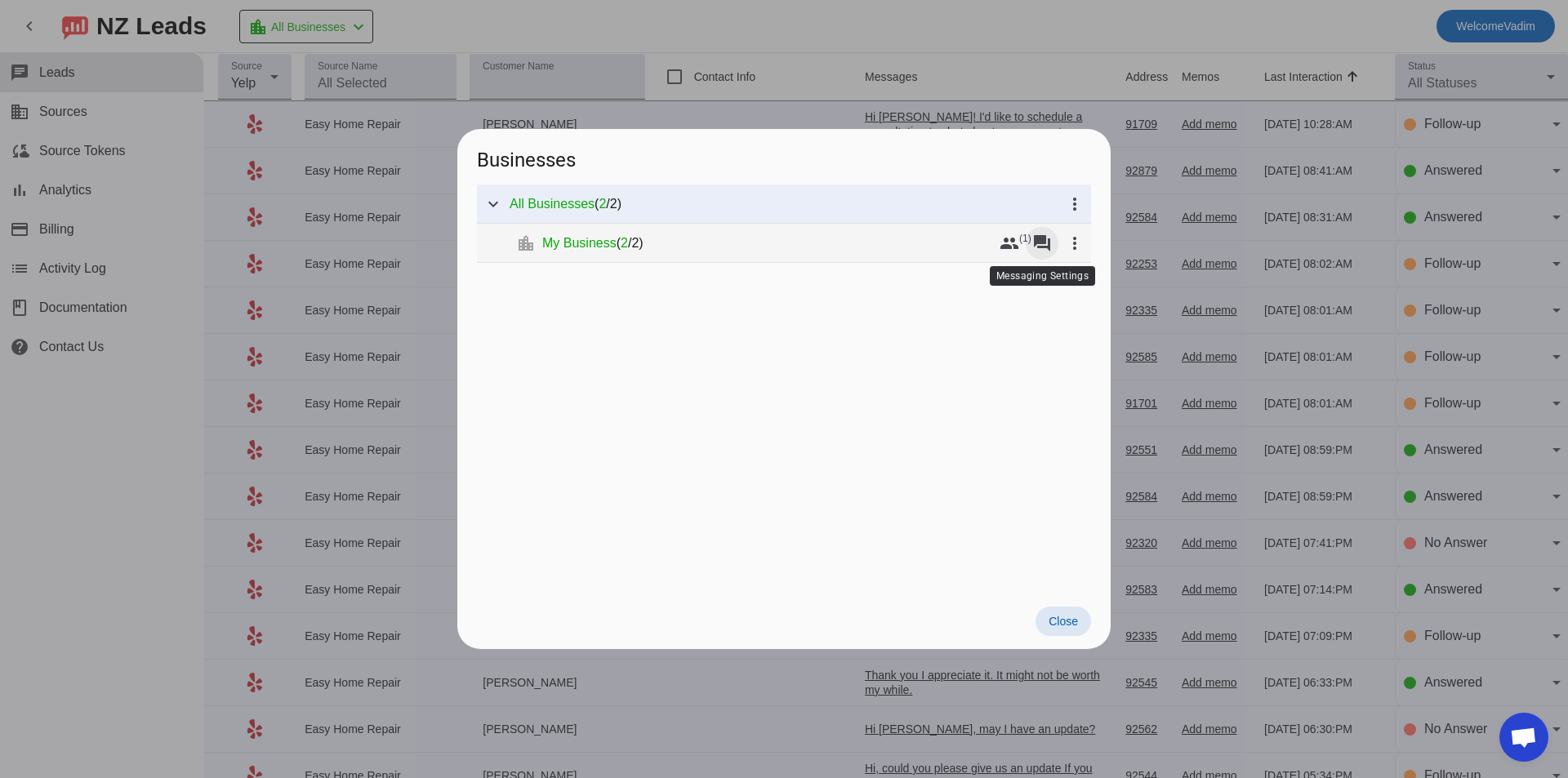
click at [1037, 251] on mat-icon "forum" at bounding box center [1041, 243] width 20 height 20
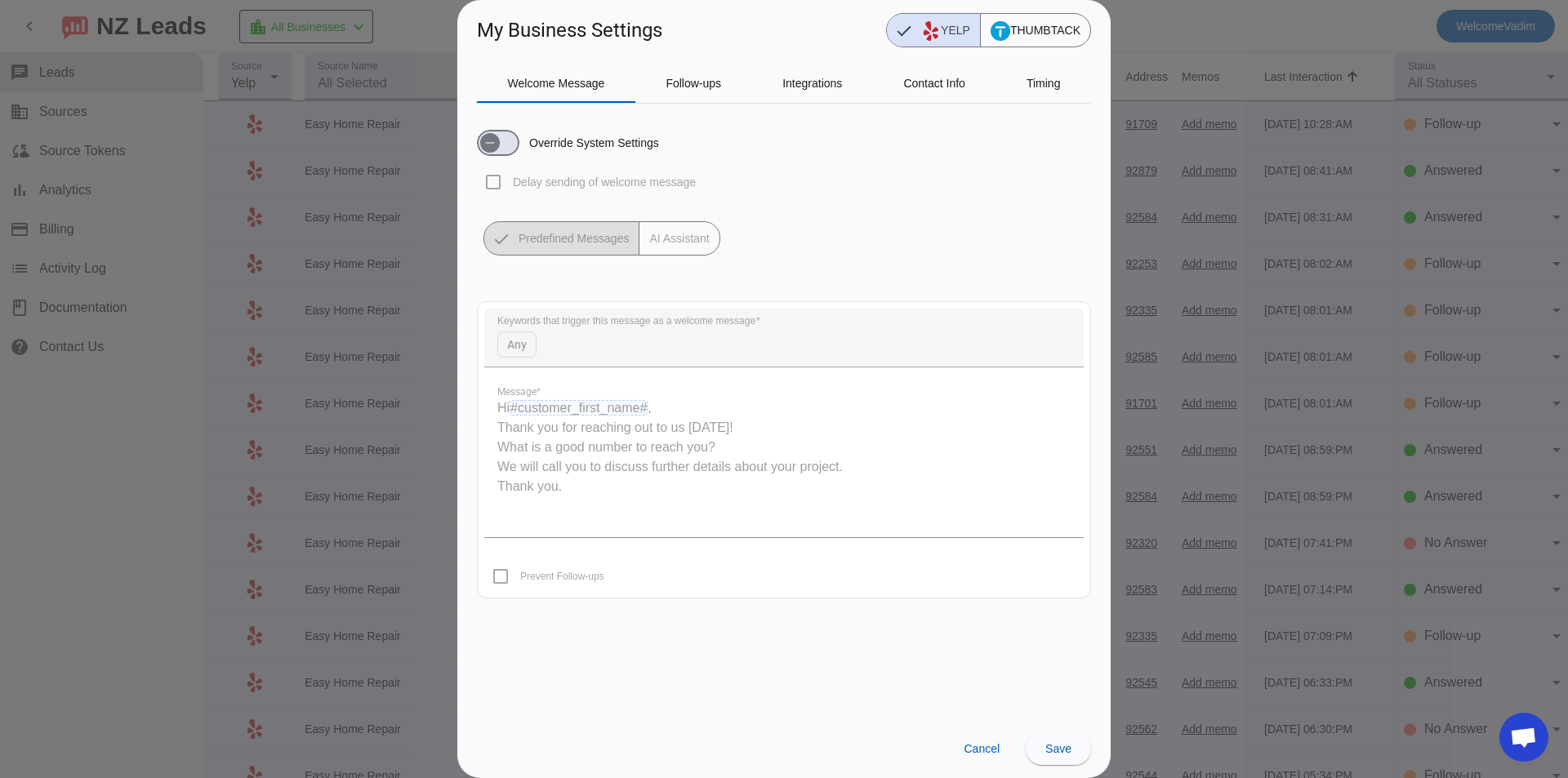
click at [710, 423] on quill-editor "Hi #customer_first_name# , Thank you for reaching out to us today! What is a go…" at bounding box center [784, 455] width 600 height 164
click at [488, 150] on span "button" at bounding box center [490, 143] width 20 height 20
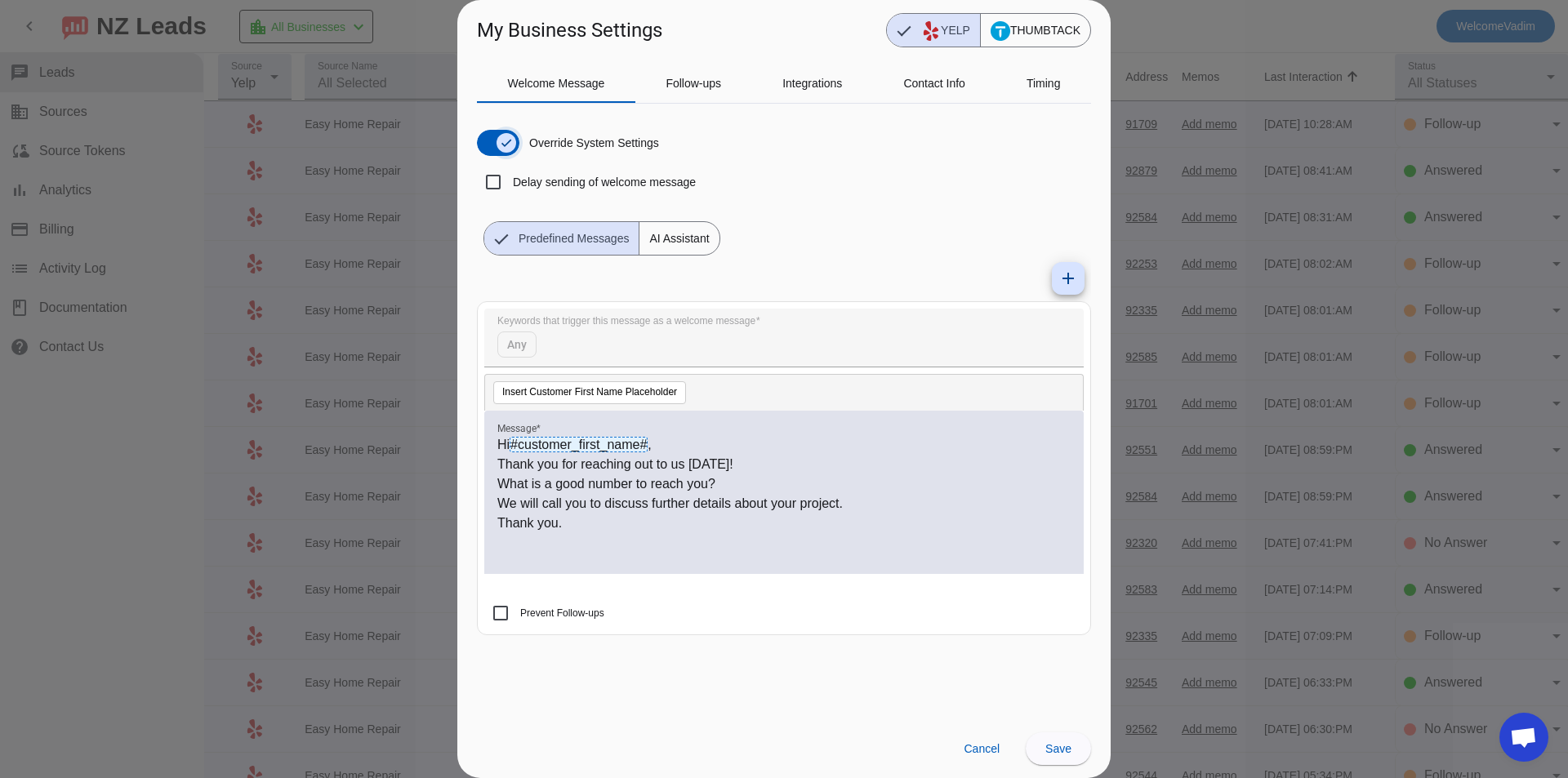
click at [505, 147] on icon "button" at bounding box center [506, 143] width 13 height 13
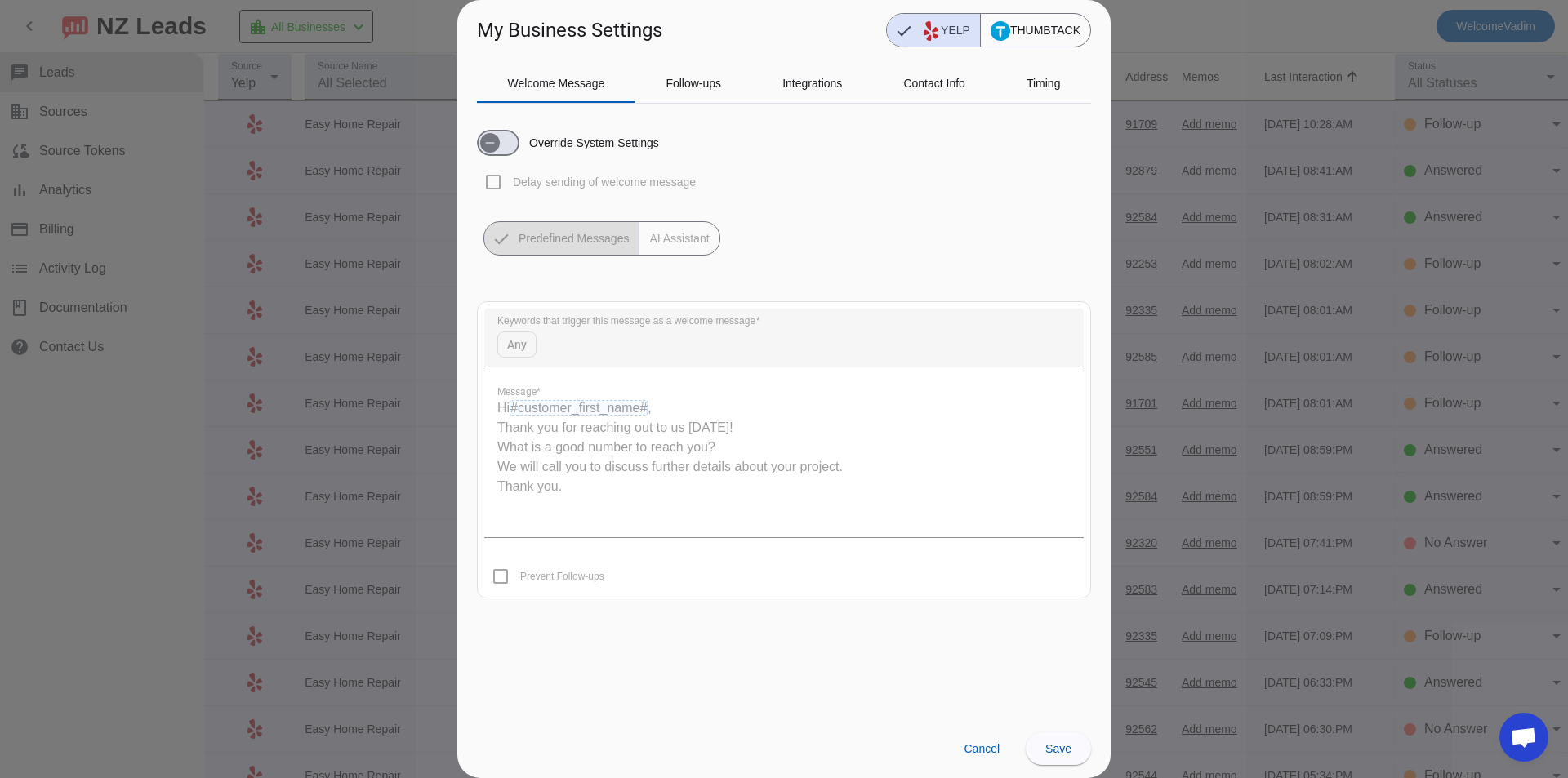
click at [822, 663] on mat-tab-group "Welcome Message Follow-ups Integrations Contact Info Timing Override System Set…" at bounding box center [783, 390] width 614 height 654
click at [750, 441] on quill-editor "Hi #customer_first_name# , Thank you for reaching out to us today! What is a go…" at bounding box center [784, 455] width 600 height 164
drag, startPoint x: 807, startPoint y: 481, endPoint x: 811, endPoint y: 497, distance: 16.5
click at [811, 496] on quill-editor "Hi #customer_first_name# , Thank you for reaching out to us today! What is a go…" at bounding box center [784, 455] width 600 height 164
click at [822, 512] on quill-editor "Hi #customer_first_name# , Thank you for reaching out to us today! What is a go…" at bounding box center [784, 455] width 600 height 164
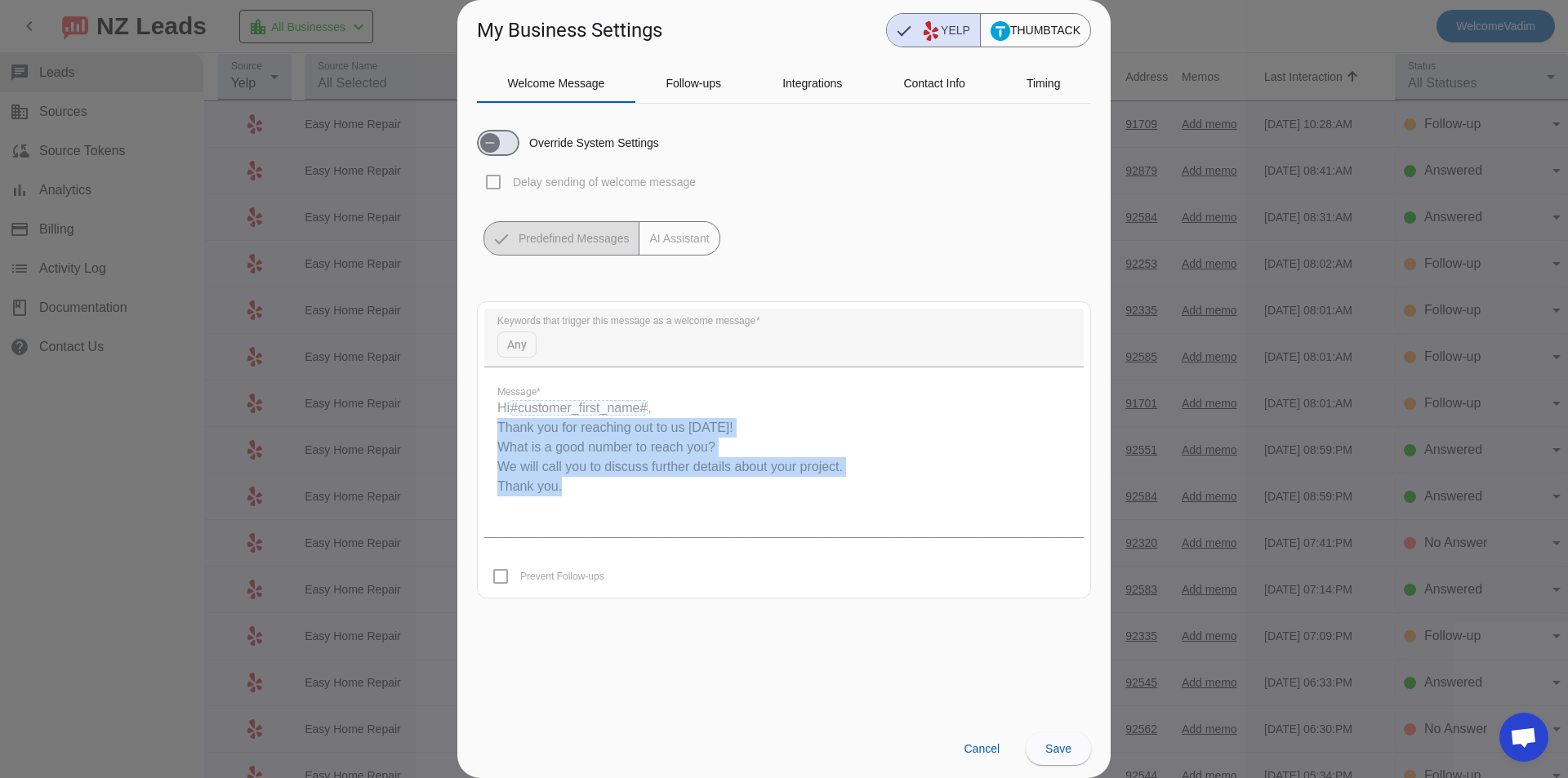
drag, startPoint x: 778, startPoint y: 459, endPoint x: 690, endPoint y: 364, distance: 129.5
click at [694, 368] on div "Message * Hi #customer_first_name# , Thank you for reaching out to us today! Wh…" at bounding box center [784, 461] width 600 height 187
click at [720, 453] on quill-editor "Hi #customer_first_name# , Thank you for reaching out to us today! What is a go…" at bounding box center [784, 455] width 600 height 164
click at [479, 343] on mat-card "Keywords that trigger this message as a welcome message Any Message * Hi #custo…" at bounding box center [783, 450] width 614 height 297
click at [649, 491] on quill-editor "Hi #customer_first_name# , Thank you for reaching out to us today! What is a go…" at bounding box center [784, 455] width 600 height 164
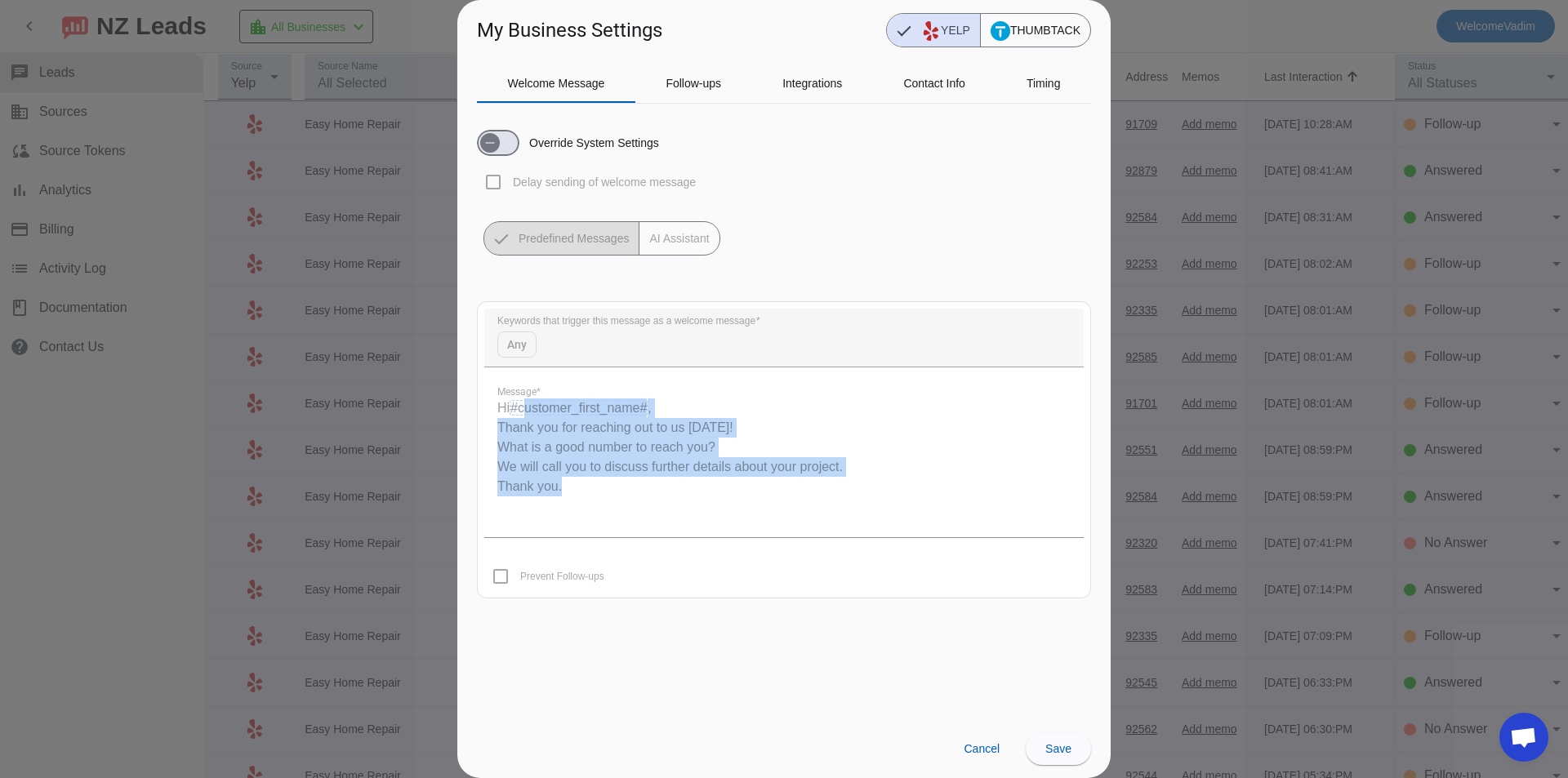
click at [501, 370] on div "Message * Hi #customer_first_name# , Thank you for reaching out to us today! Wh…" at bounding box center [784, 461] width 600 height 187
click at [919, 517] on quill-editor "Hi #customer_first_name# , Thank you for reaching out to us today! What is a go…" at bounding box center [784, 455] width 600 height 164
click at [1022, 15] on span "THUMBTACK" at bounding box center [1036, 30] width 110 height 33
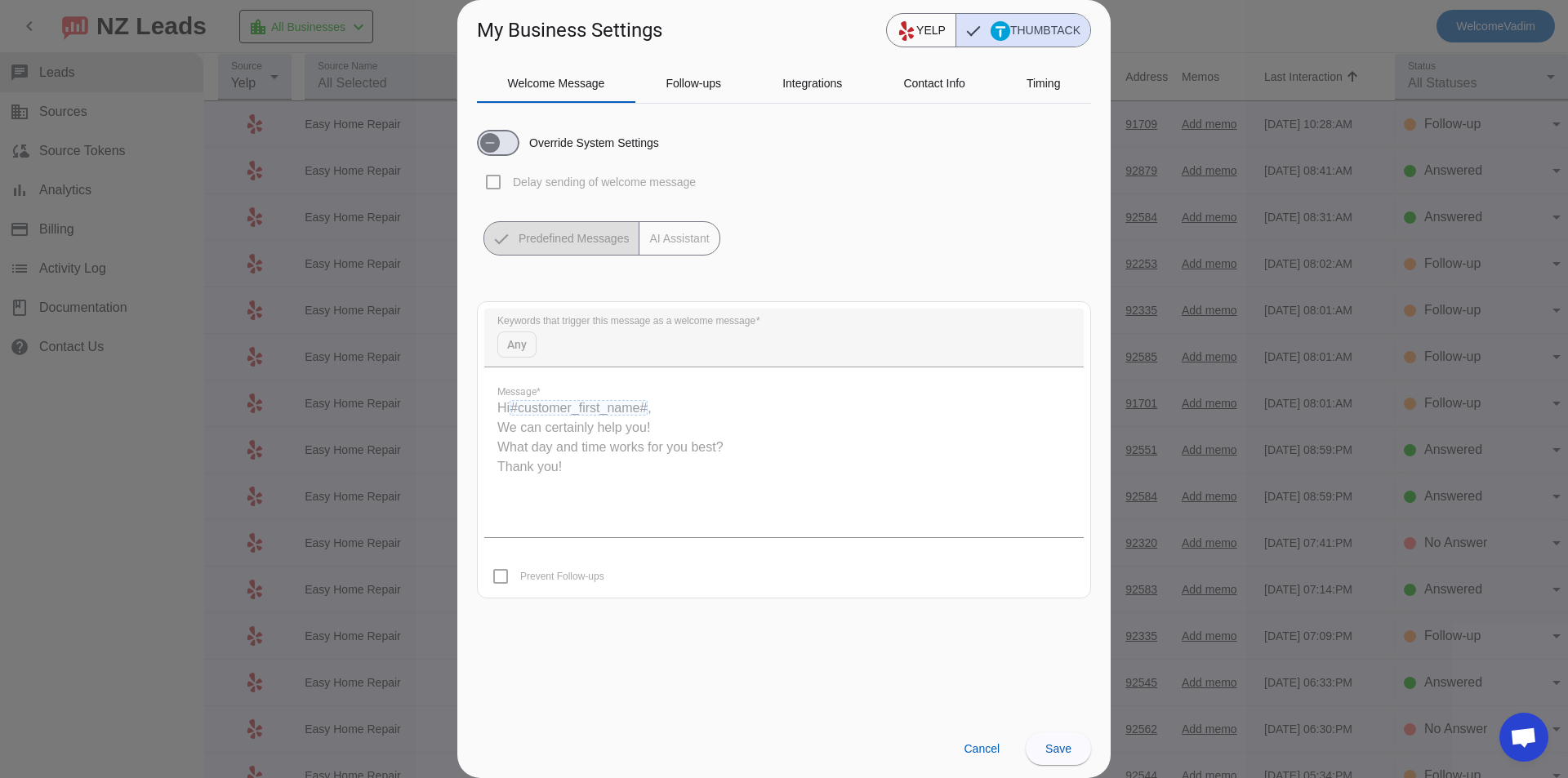
click at [876, 35] on div "My Business Settings YELP THUMBTACK" at bounding box center [783, 24] width 653 height 47
click at [910, 23] on icon "Font Style" at bounding box center [906, 30] width 20 height 20
click at [1024, 33] on span "THUMBTACK" at bounding box center [1036, 30] width 110 height 33
click at [935, 26] on span "YELP" at bounding box center [921, 30] width 69 height 33
click at [967, 747] on span "Cancel" at bounding box center [982, 749] width 36 height 13
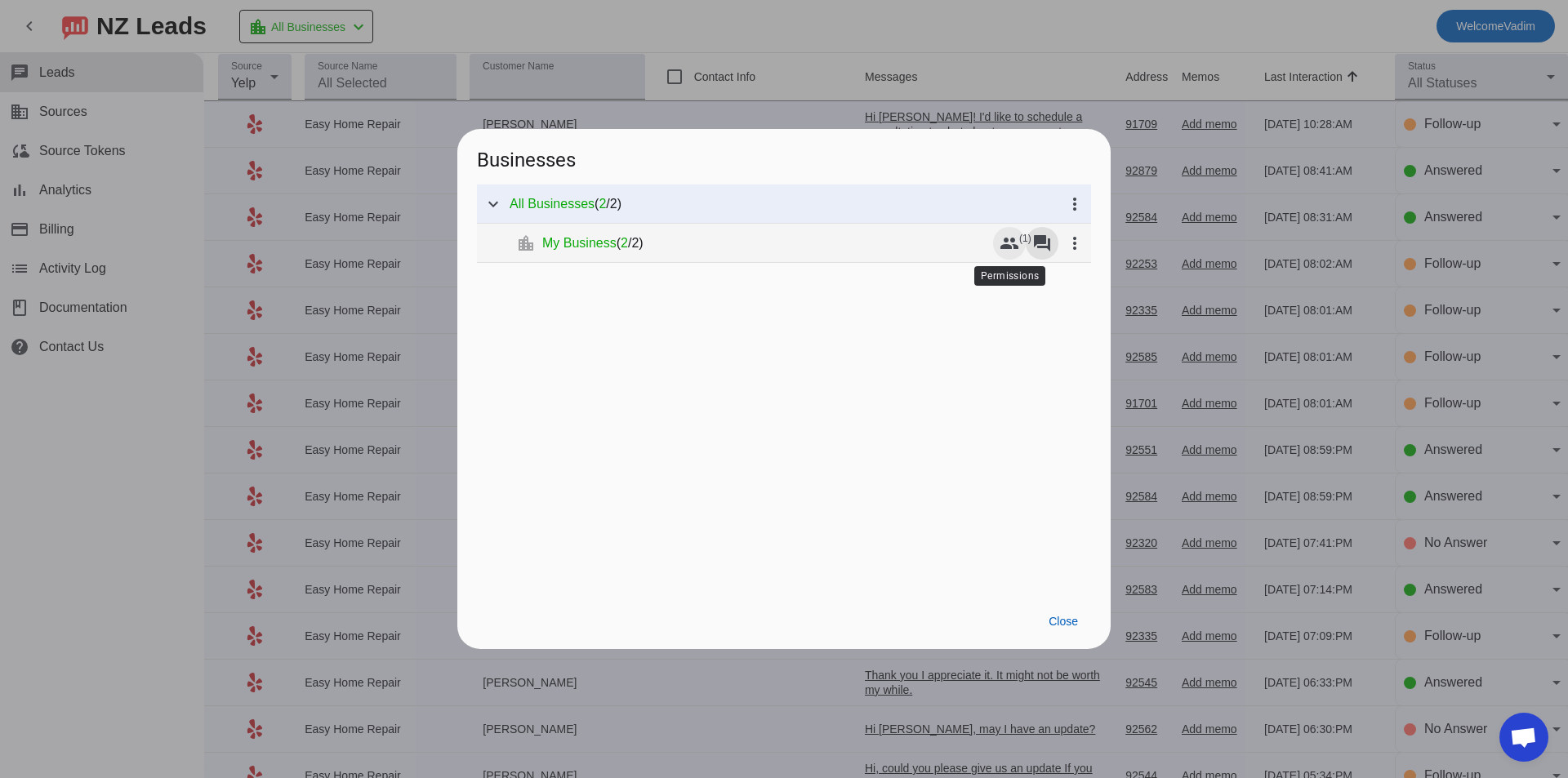
click at [1013, 242] on mat-icon "group" at bounding box center [1009, 243] width 20 height 20
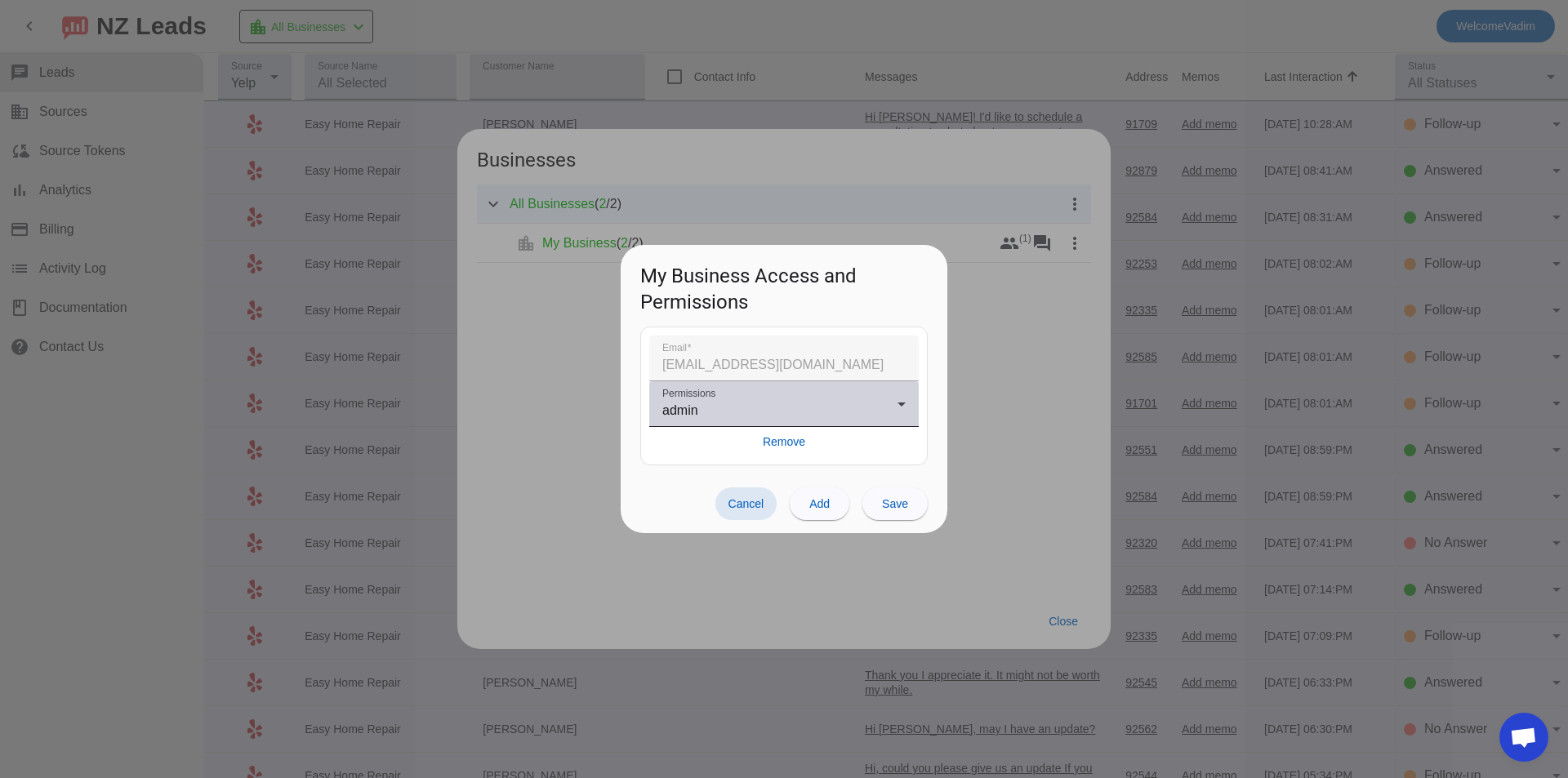
click at [786, 404] on div "admin" at bounding box center [779, 410] width 235 height 20
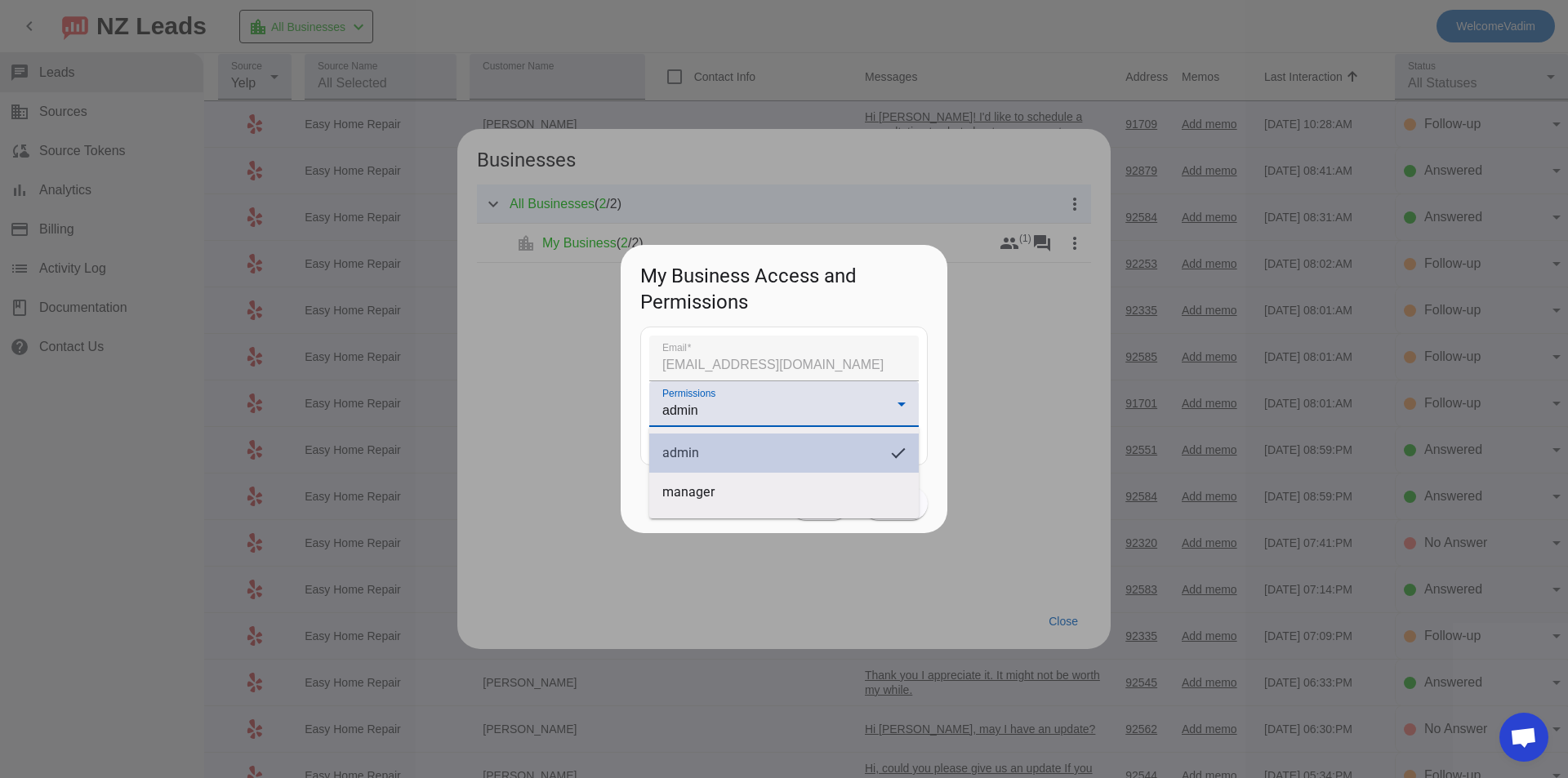
click at [783, 448] on span "admin" at bounding box center [770, 453] width 216 height 16
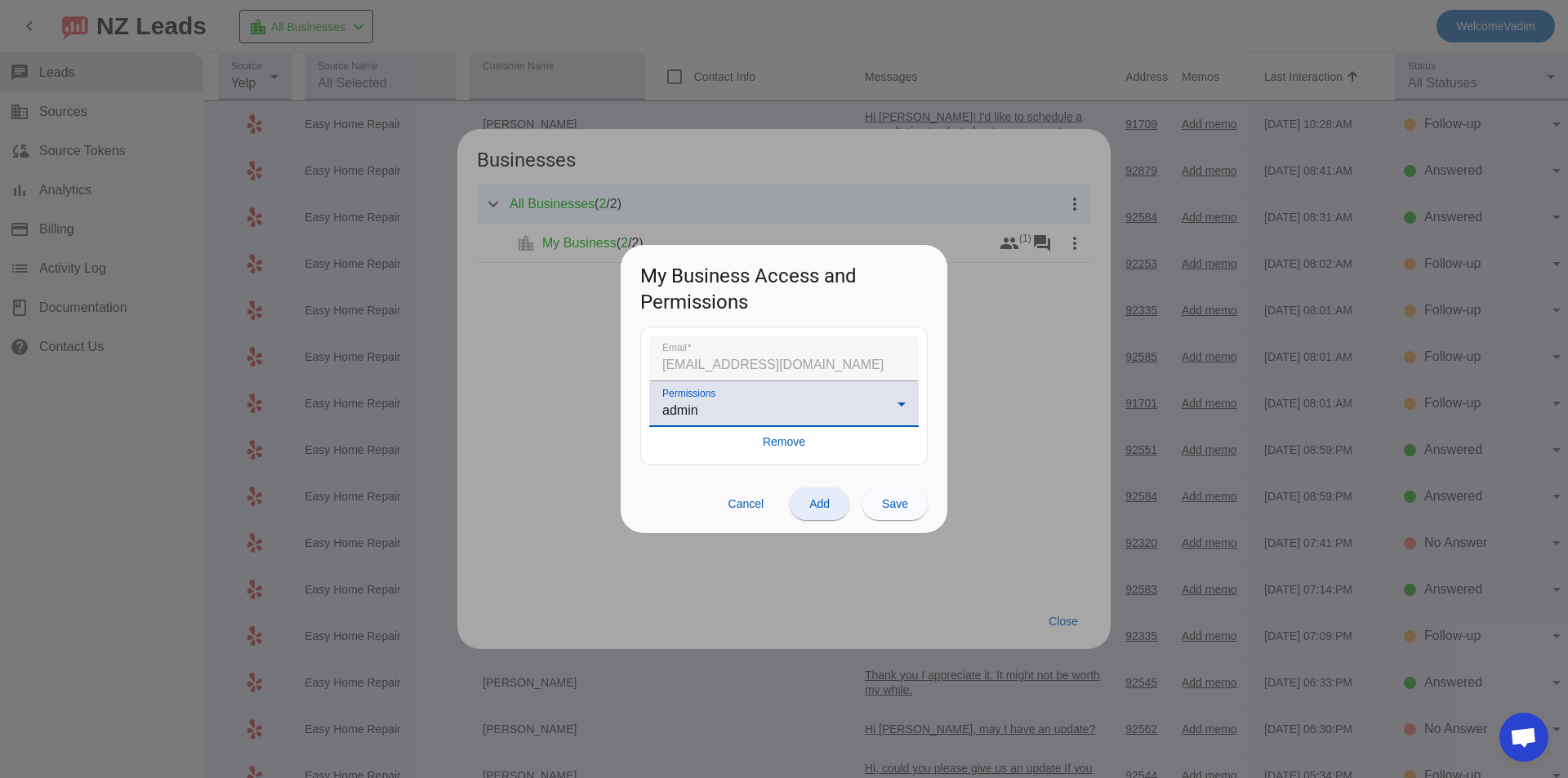
click at [803, 509] on span at bounding box center [819, 503] width 60 height 39
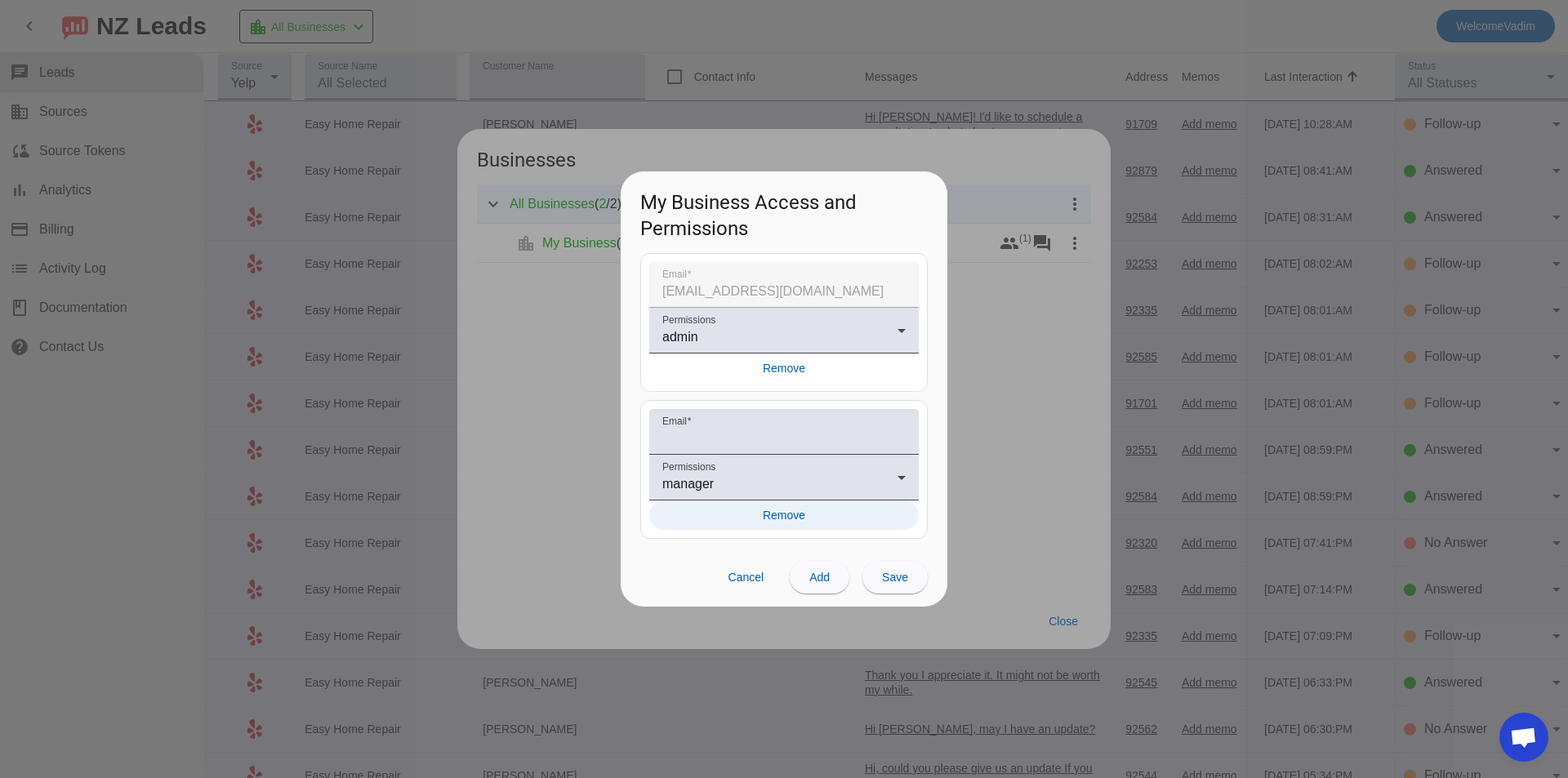
click at [804, 513] on span "Remove" at bounding box center [783, 514] width 43 height 16
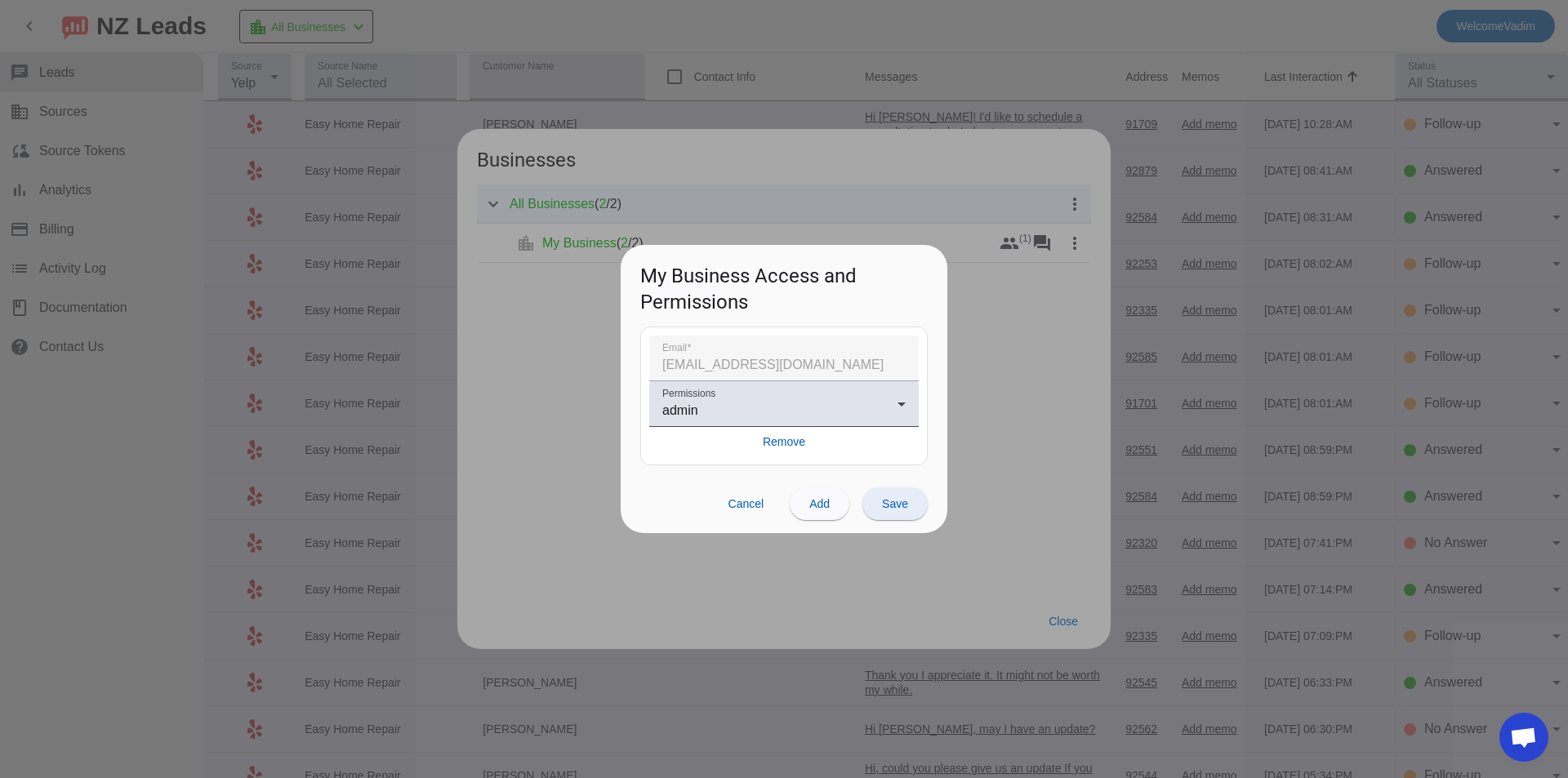
click at [897, 510] on button "Save" at bounding box center [895, 503] width 65 height 33
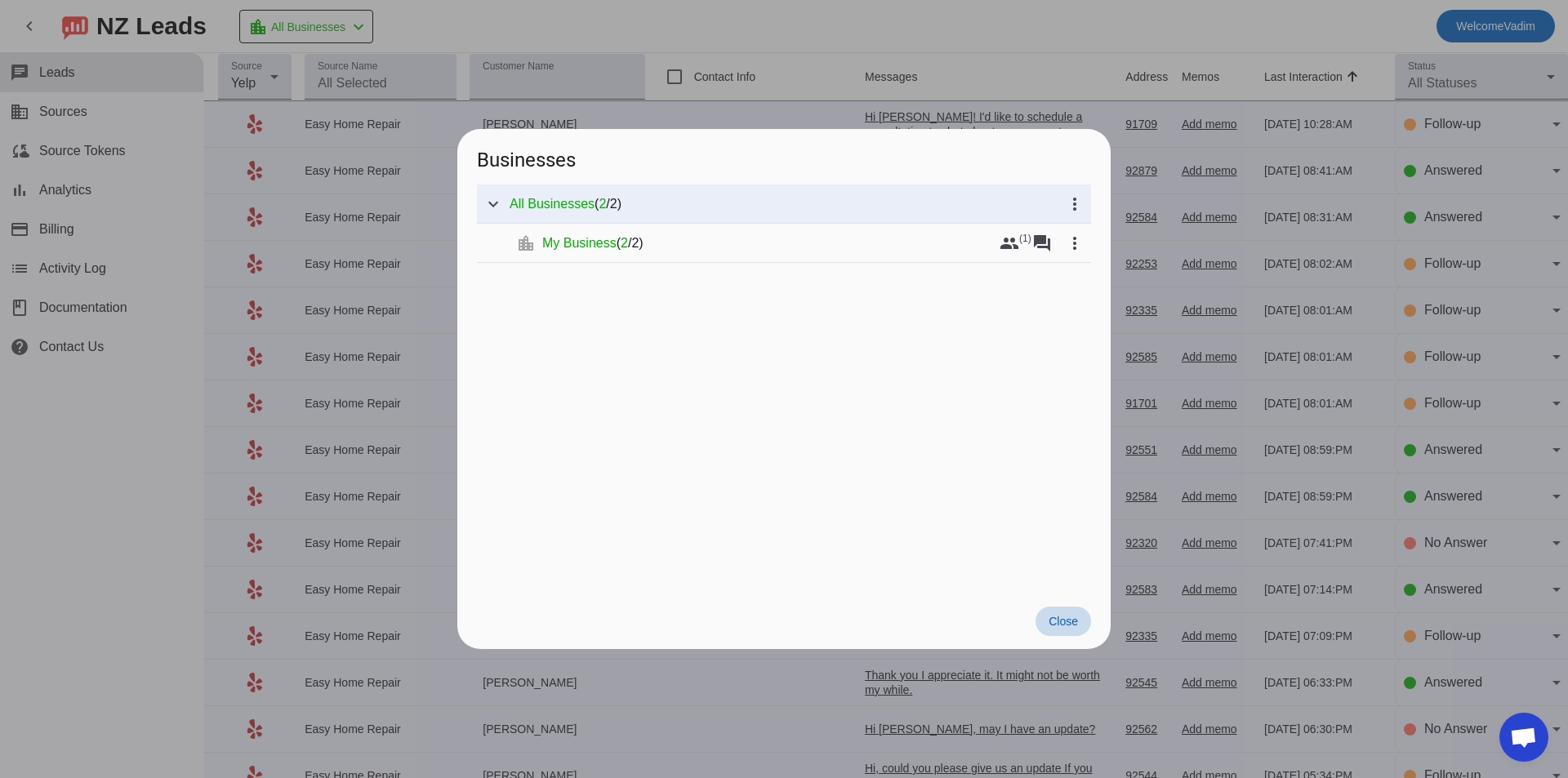
click at [1078, 614] on span at bounding box center [1063, 620] width 56 height 29
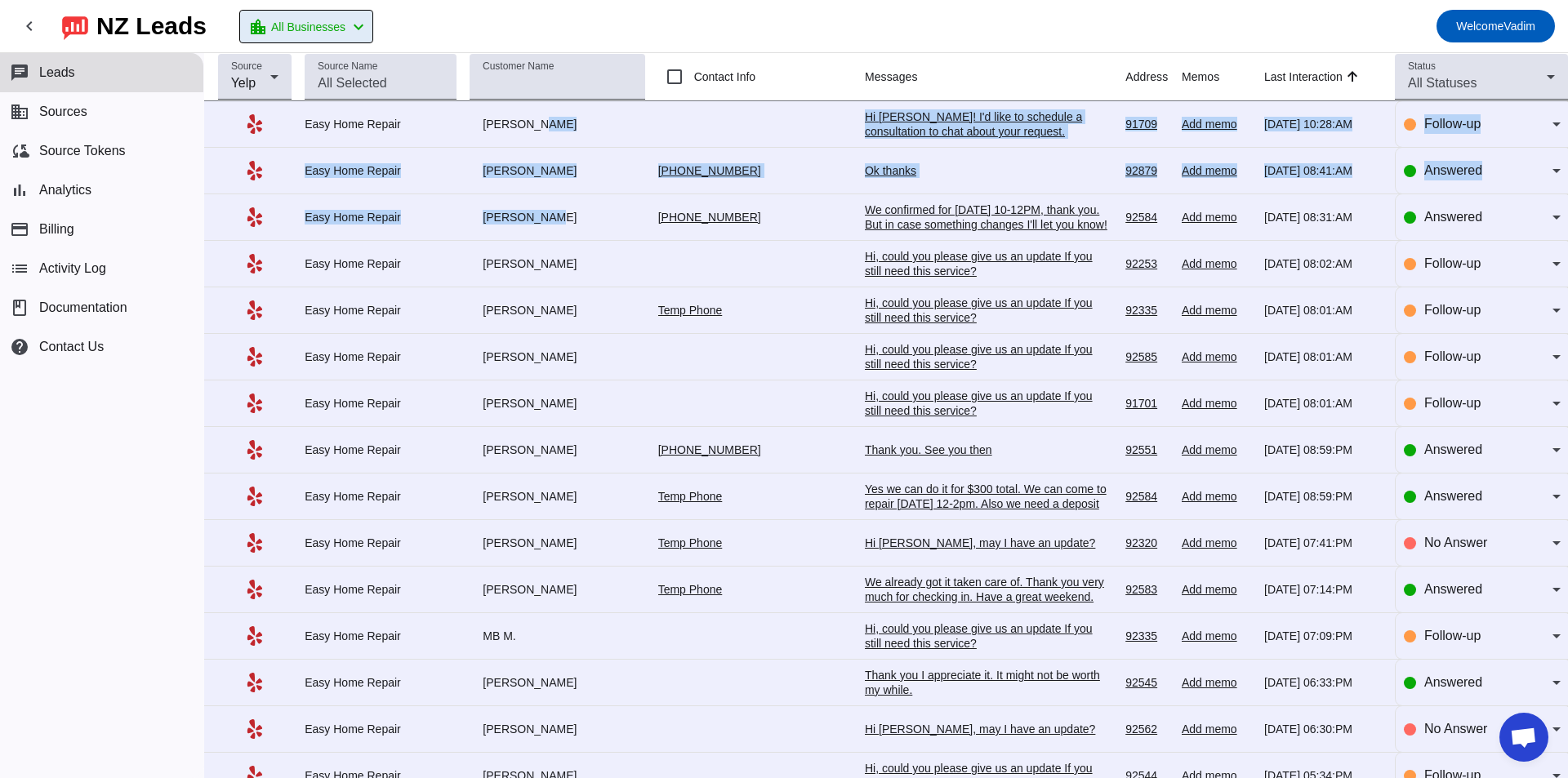
drag, startPoint x: 538, startPoint y: 118, endPoint x: 640, endPoint y: 262, distance: 176.5
click at [626, 247] on tbody "Easy Home Repair Tony A. Hi Tony A.! I'd like to schedule a consultation to cha…" at bounding box center [886, 683] width 1364 height 1163
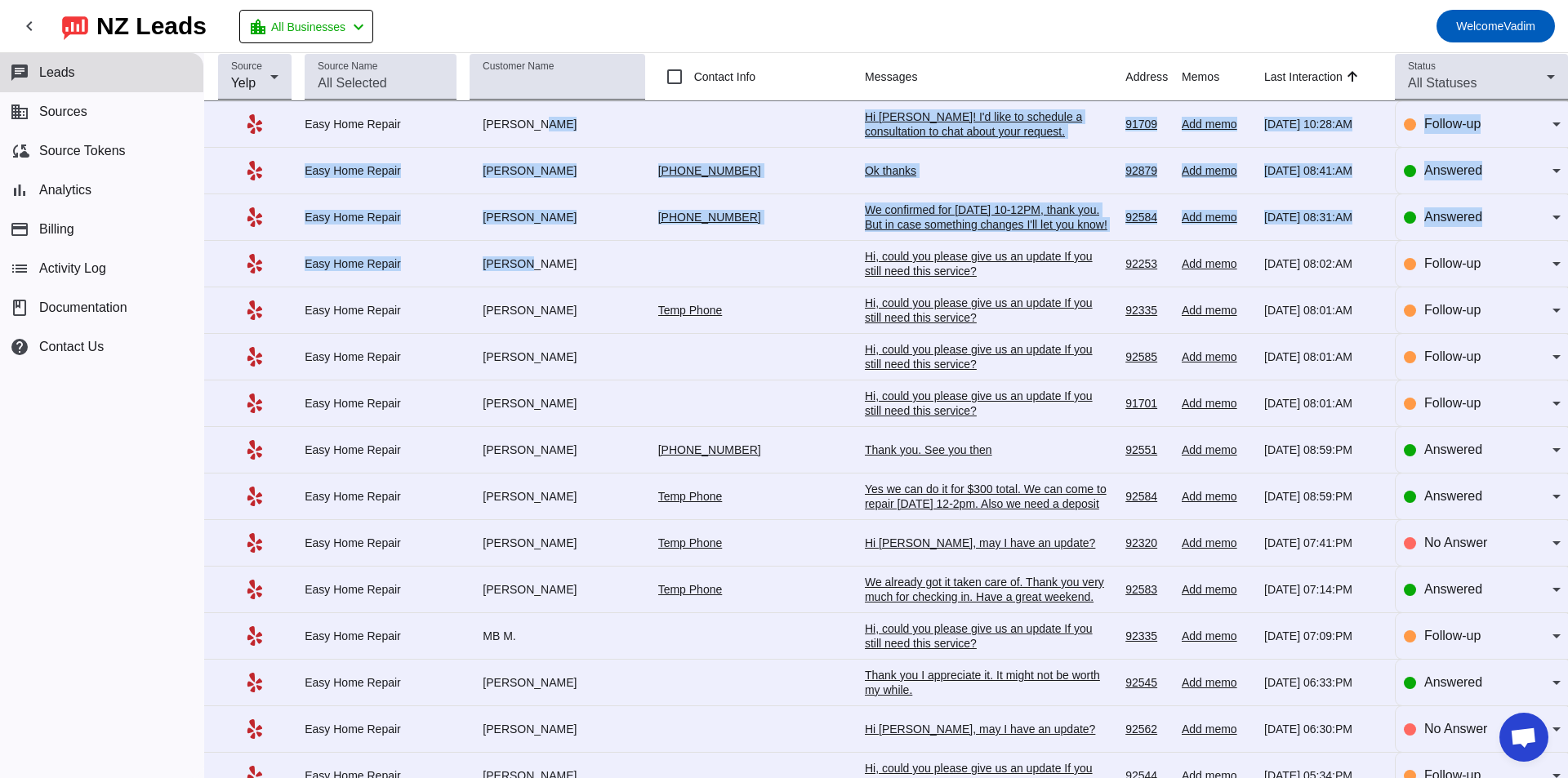
click at [640, 262] on div "[PERSON_NAME]" at bounding box center [556, 264] width 175 height 15
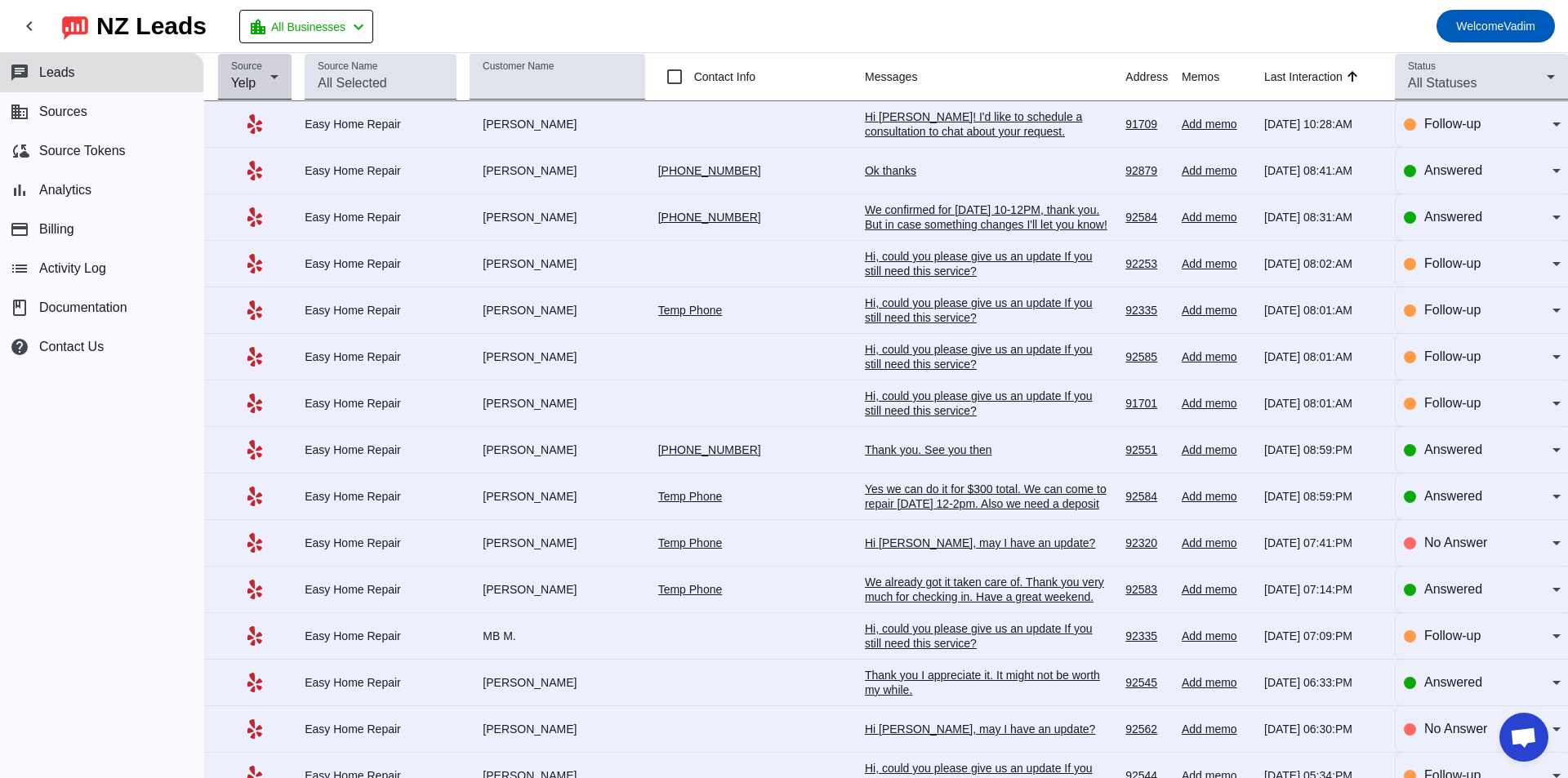
click at [272, 78] on icon at bounding box center [274, 77] width 20 height 20
click at [266, 165] on span "Thumbtack" at bounding box center [295, 164] width 69 height 16
click at [667, 23] on div at bounding box center [784, 389] width 1568 height 778
